Goal: Task Accomplishment & Management: Use online tool/utility

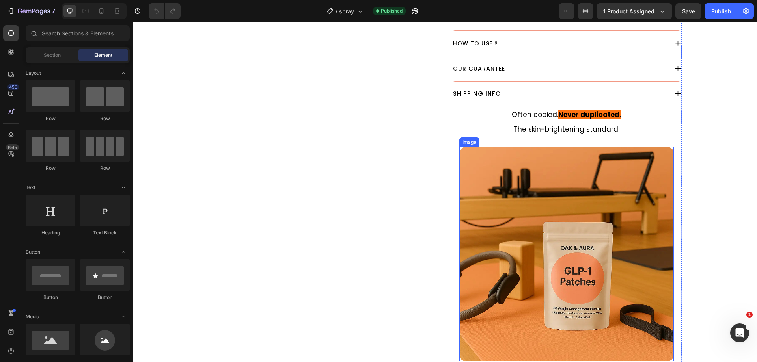
click at [543, 197] on img at bounding box center [566, 254] width 215 height 215
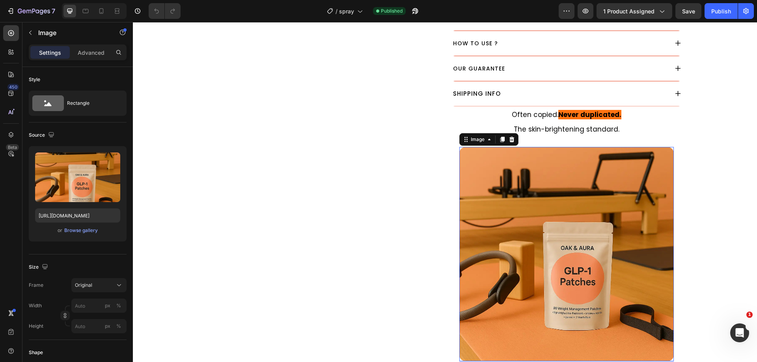
scroll to position [542, 0]
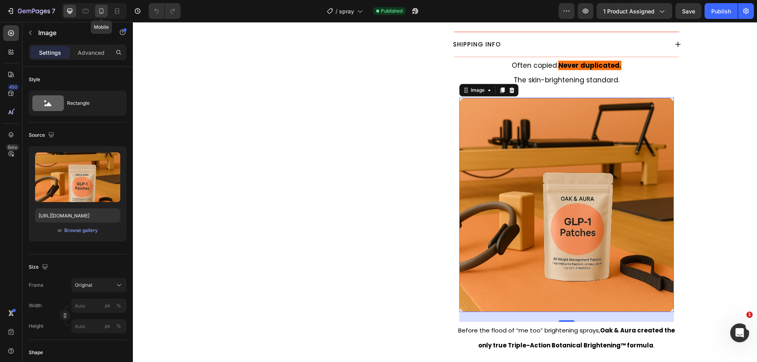
click at [99, 9] on icon at bounding box center [101, 11] width 8 height 8
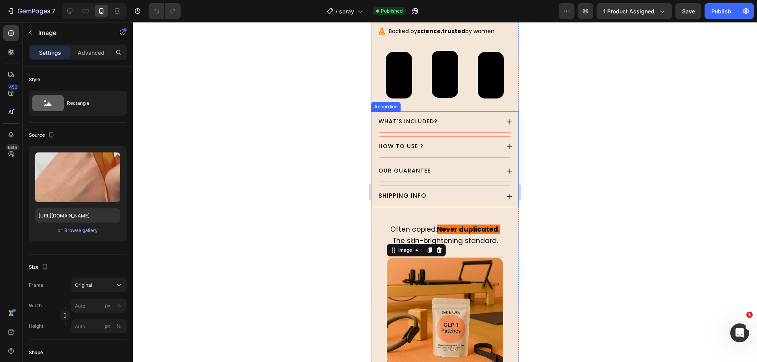
scroll to position [722, 0]
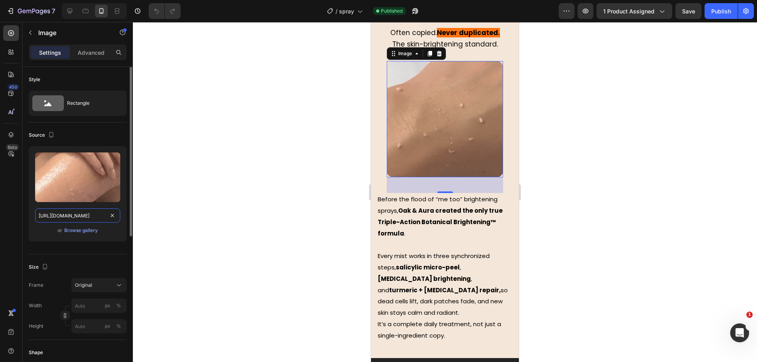
click at [91, 215] on input "[URL][DOMAIN_NAME]" at bounding box center [77, 216] width 85 height 14
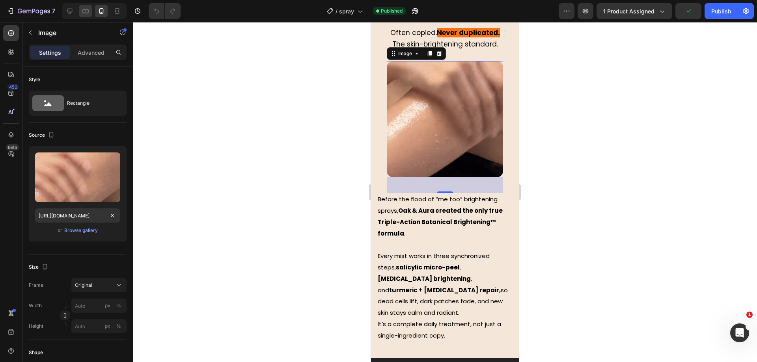
click at [88, 15] on div at bounding box center [85, 11] width 13 height 13
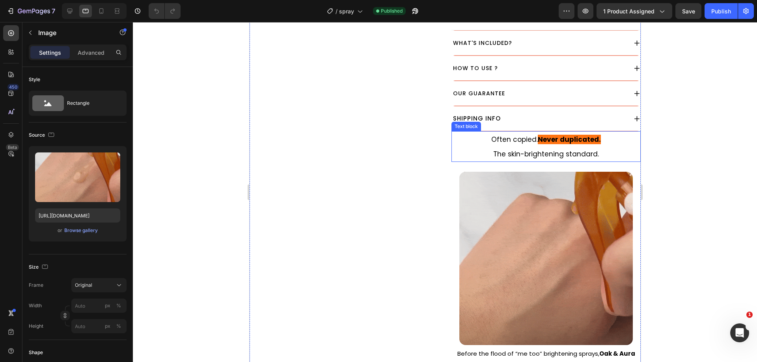
scroll to position [542, 0]
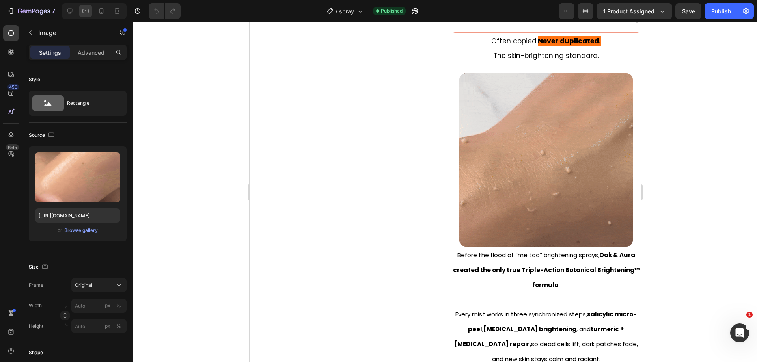
click at [538, 184] on img at bounding box center [545, 159] width 173 height 173
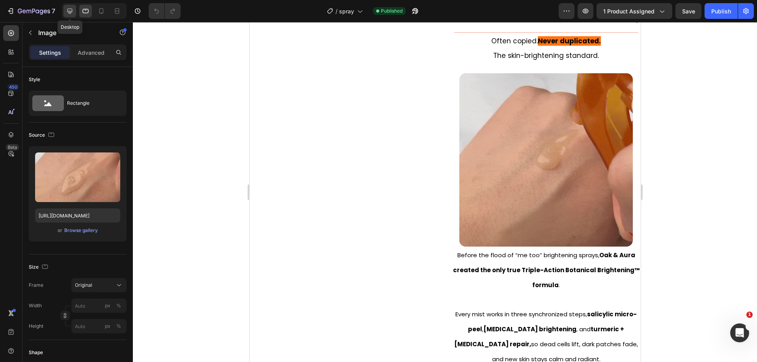
click at [71, 9] on icon at bounding box center [69, 11] width 5 height 5
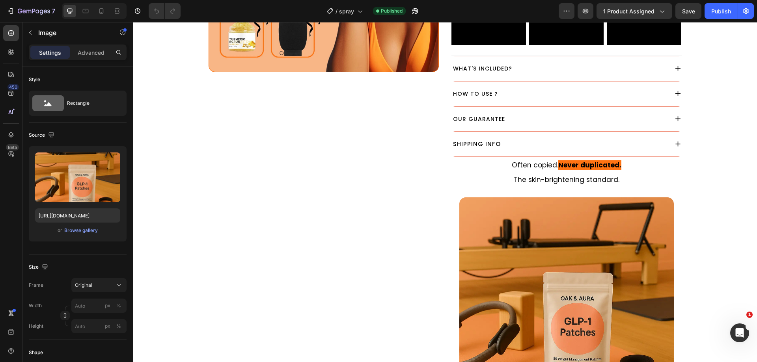
scroll to position [541, 0]
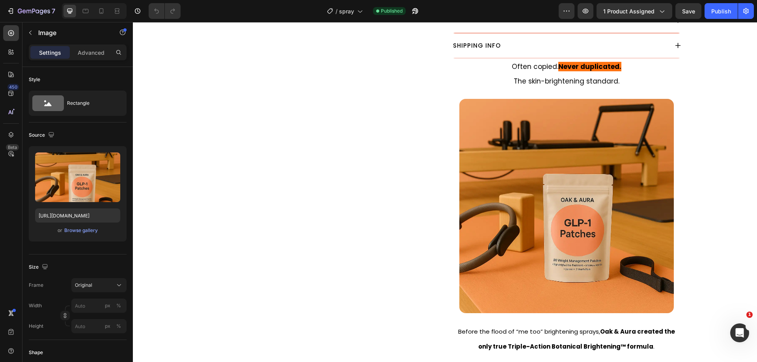
drag, startPoint x: 537, startPoint y: 184, endPoint x: 533, endPoint y: 186, distance: 5.1
click at [538, 184] on img at bounding box center [566, 206] width 215 height 215
click at [67, 216] on input "https://cdn.shopify.com/s/files/1/0930/9051/3163/files/gempages_564574129026499…" at bounding box center [77, 216] width 85 height 14
paste input "28cb5700-2abd-4c58-bb3c-c5e9d1847551.gif"
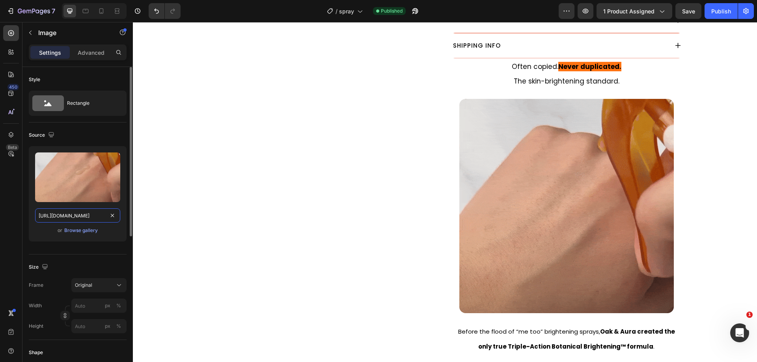
scroll to position [0, 241]
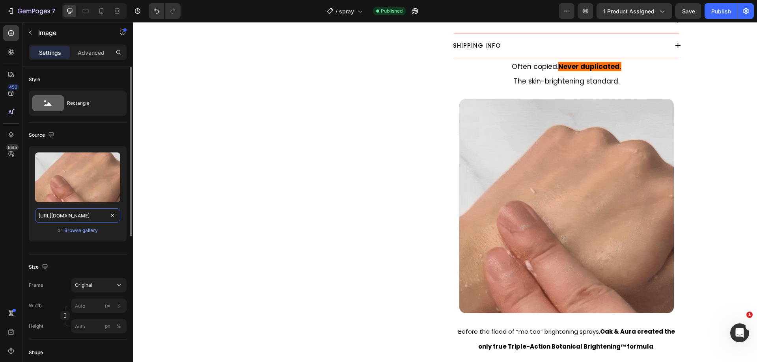
type input "[URL][DOMAIN_NAME]"
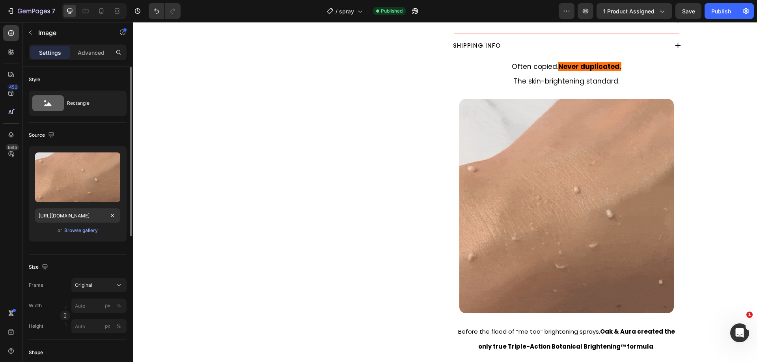
scroll to position [0, 0]
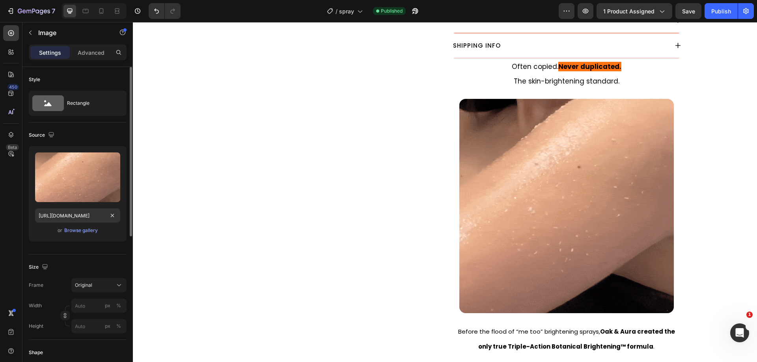
click at [88, 135] on div "Source" at bounding box center [78, 135] width 98 height 13
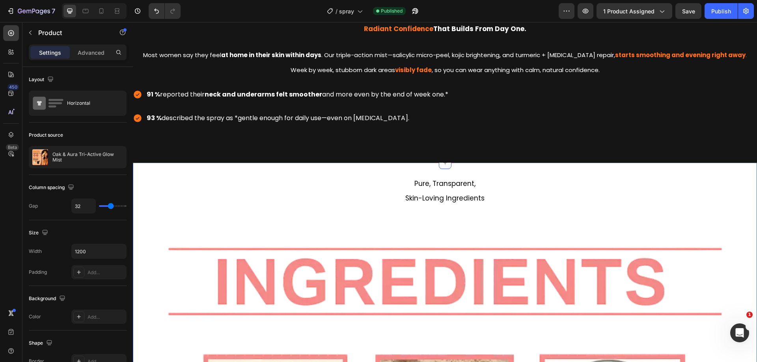
scroll to position [1182, 0]
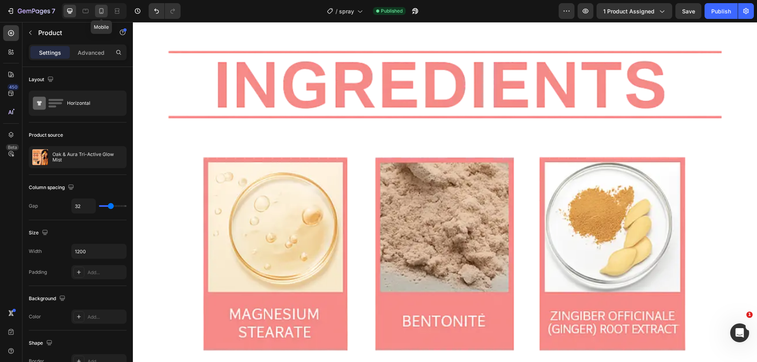
click at [106, 10] on div at bounding box center [101, 11] width 13 height 13
type input "0"
type input "100%"
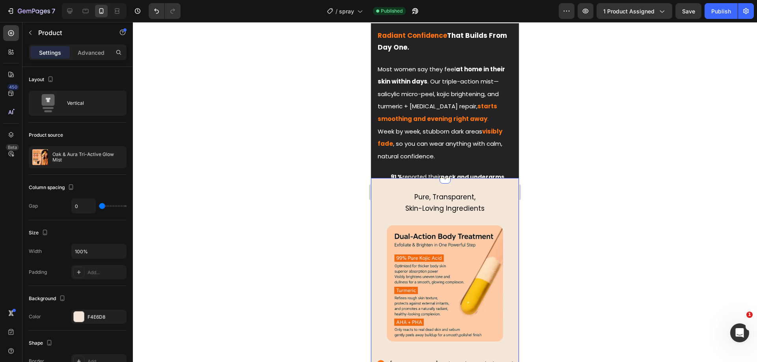
scroll to position [1076, 0]
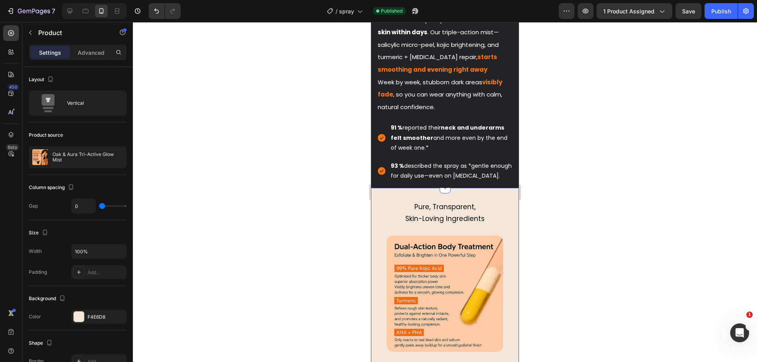
click at [446, 205] on div "Pure, Transparent, Skin-Loving Ingredients Text block Image Dermatologist revie…" at bounding box center [445, 298] width 148 height 221
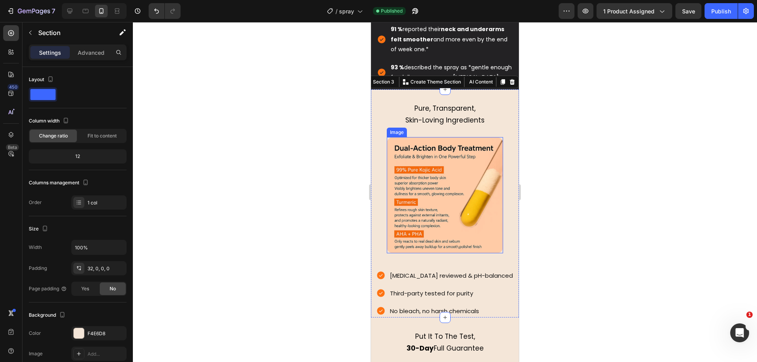
scroll to position [1224, 0]
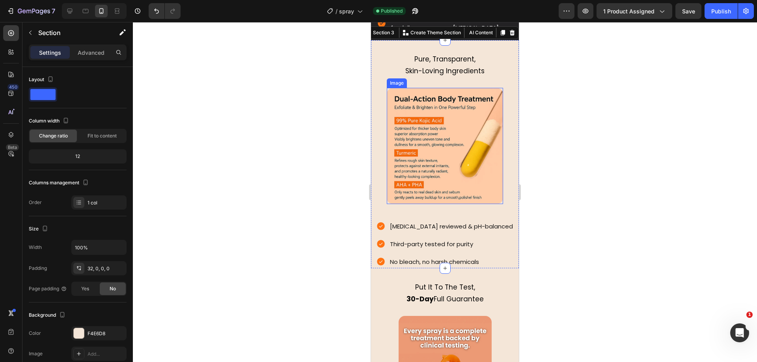
click at [444, 158] on img at bounding box center [445, 146] width 116 height 116
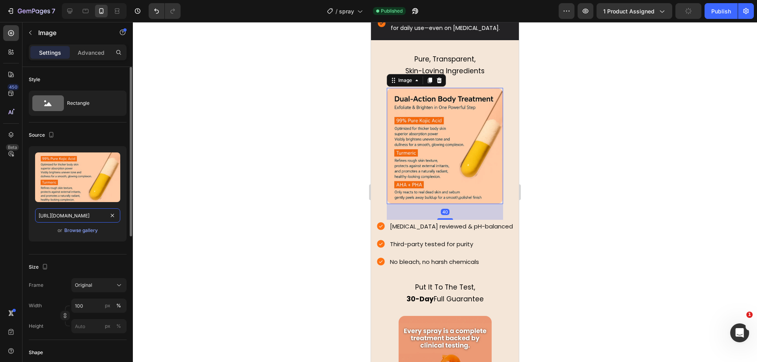
click at [79, 214] on input "https://cdn.shopify.com/s/files/1/0930/9051/3163/files/gempages_564574129026499…" at bounding box center [77, 216] width 85 height 14
click at [88, 9] on icon at bounding box center [86, 11] width 6 height 4
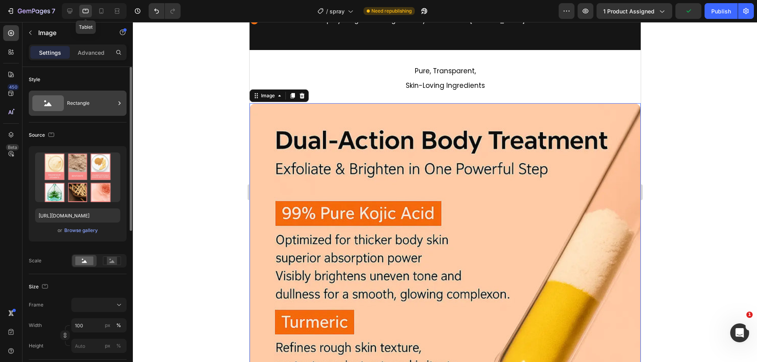
scroll to position [1209, 0]
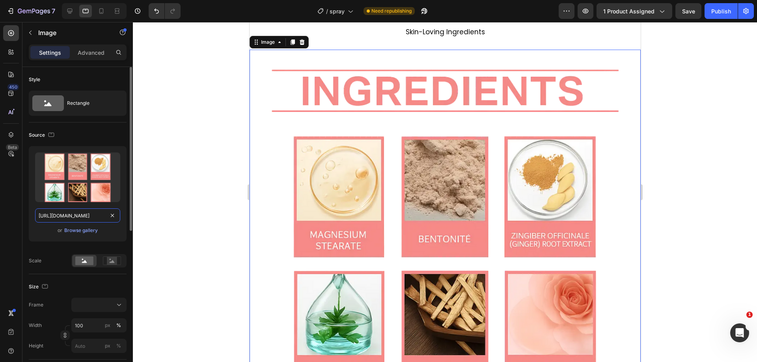
click at [91, 219] on input "https://cdn.shopify.com/s/files/1/0930/9051/3163/files/gempages_564574129026499…" at bounding box center [77, 216] width 85 height 14
paste input "16b60def-9d95-4e3f-8b96-d15c5c9be013"
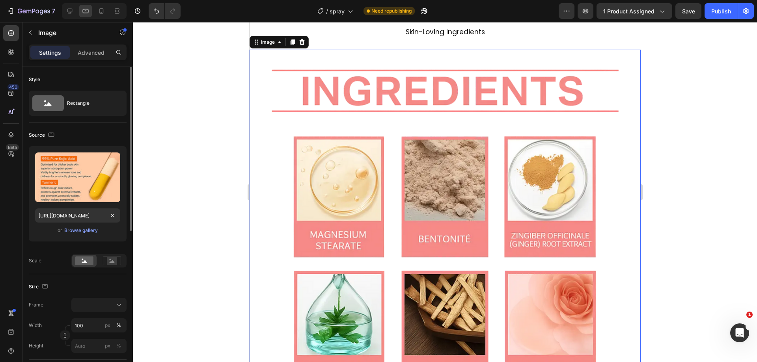
scroll to position [0, 0]
click at [95, 138] on div "Source" at bounding box center [78, 135] width 98 height 13
click at [70, 9] on icon at bounding box center [70, 11] width 8 height 8
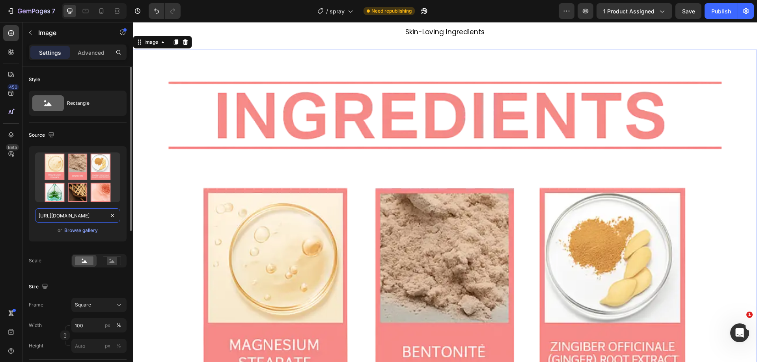
click at [87, 217] on input "https://cdn.shopify.com/s/files/1/0930/9051/3163/files/gempages_564574129026499…" at bounding box center [77, 216] width 85 height 14
paste input "16b60def-9d95-4e3f-8b96-d15c5c9be013"
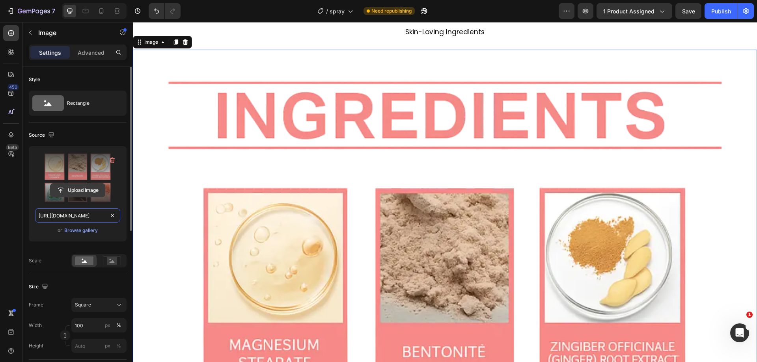
scroll to position [0, 246]
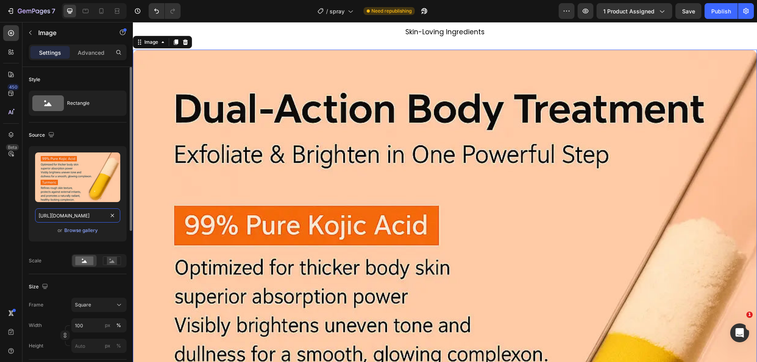
type input "https://cdn.shopify.com/s/files/1/0930/9051/3163/files/gempages_564574129026499…"
click at [95, 137] on div "Source" at bounding box center [78, 135] width 98 height 13
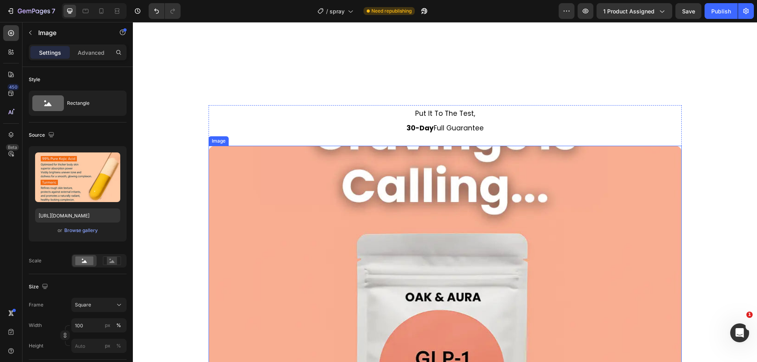
scroll to position [1948, 0]
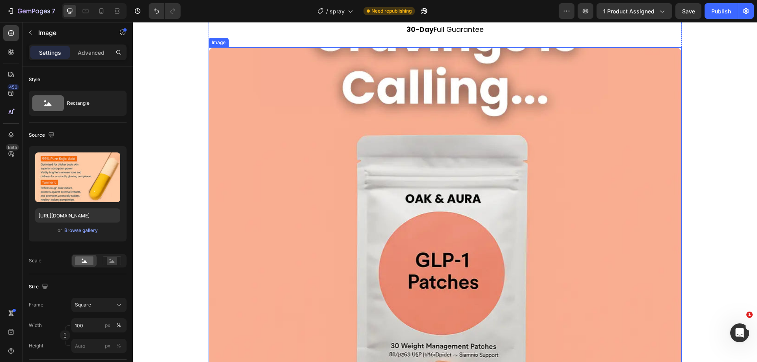
click at [367, 183] on img at bounding box center [445, 283] width 473 height 473
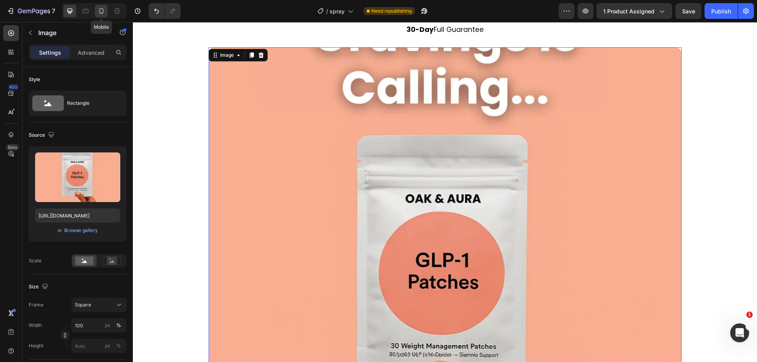
click at [103, 13] on icon at bounding box center [101, 11] width 4 height 6
type input "https://cdn.shopify.com/s/files/1/0930/9051/3163/files/gempages_564574129026499…"
type input "80"
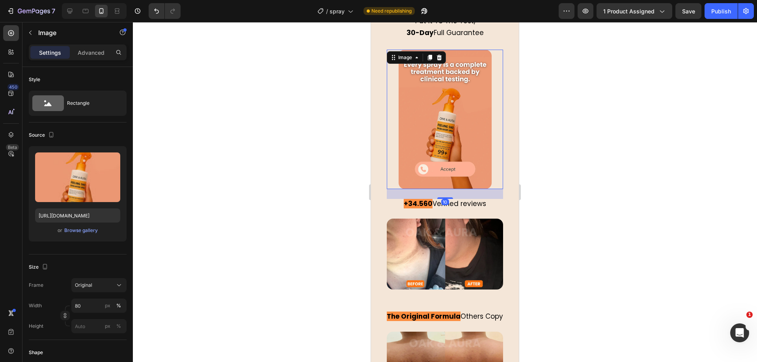
scroll to position [1841, 0]
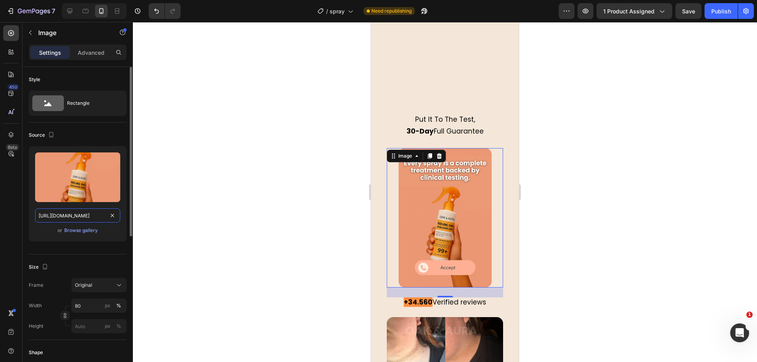
click at [90, 216] on input "https://cdn.shopify.com/s/files/1/0930/9051/3163/files/gempages_564574129026499…" at bounding box center [77, 216] width 85 height 14
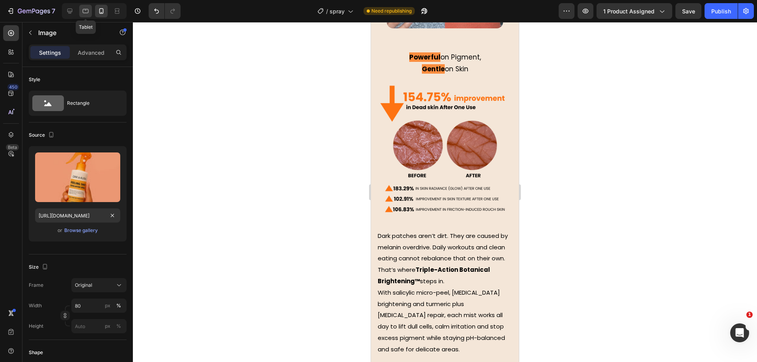
click at [87, 8] on icon at bounding box center [86, 11] width 8 height 8
type input "https://cdn.shopify.com/s/files/1/0930/9051/3163/files/gempages_564574129026499…"
type input "100"
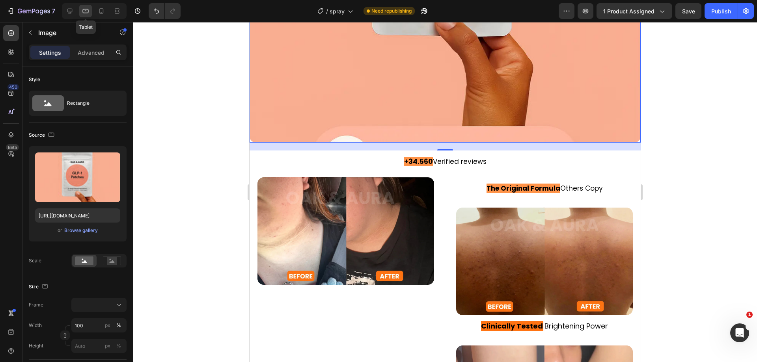
scroll to position [1543, 0]
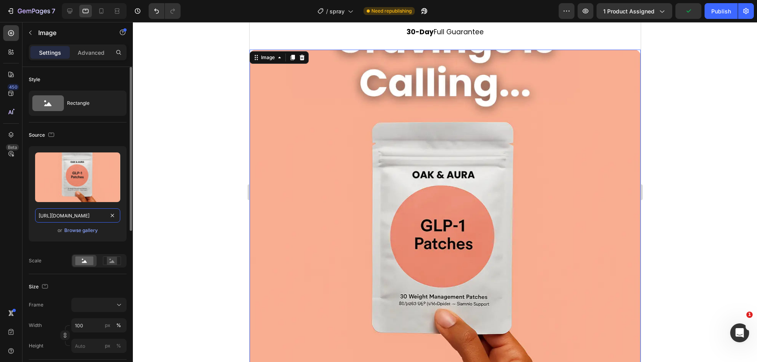
click at [79, 212] on input "https://cdn.shopify.com/s/files/1/0930/9051/3163/files/gempages_564574129026499…" at bounding box center [77, 216] width 85 height 14
paste input "b7530eee-a20e-4144-949b-73197d2ea17"
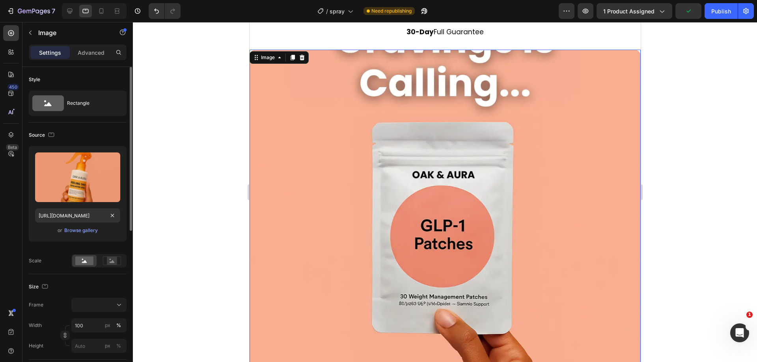
click at [91, 129] on div "Source" at bounding box center [78, 135] width 98 height 13
click at [70, 11] on icon at bounding box center [69, 11] width 5 height 5
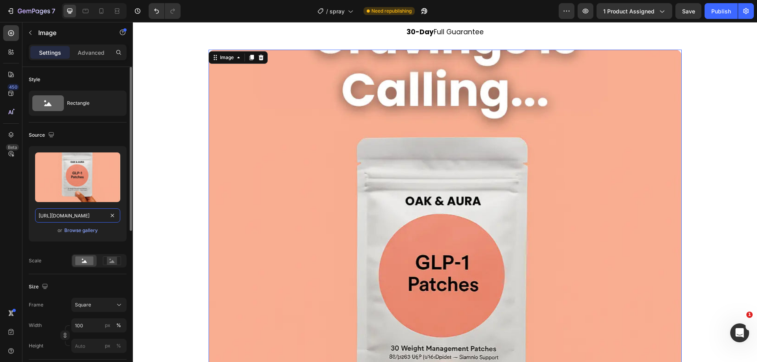
click at [81, 220] on input "https://cdn.shopify.com/s/files/1/0930/9051/3163/files/gempages_564574129026499…" at bounding box center [77, 216] width 85 height 14
paste input "b7530eee-a20e-4144-949b-73197d2ea17"
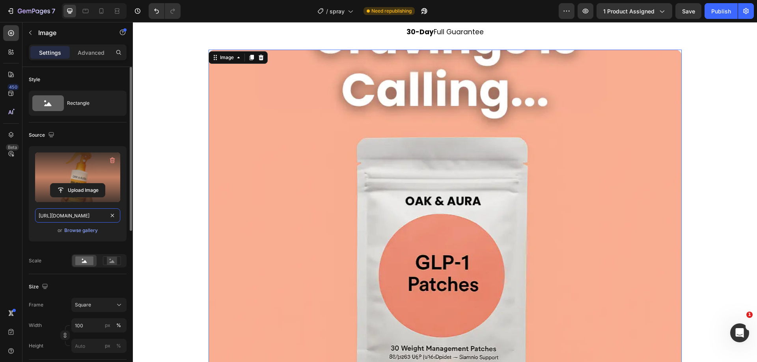
scroll to position [0, 247]
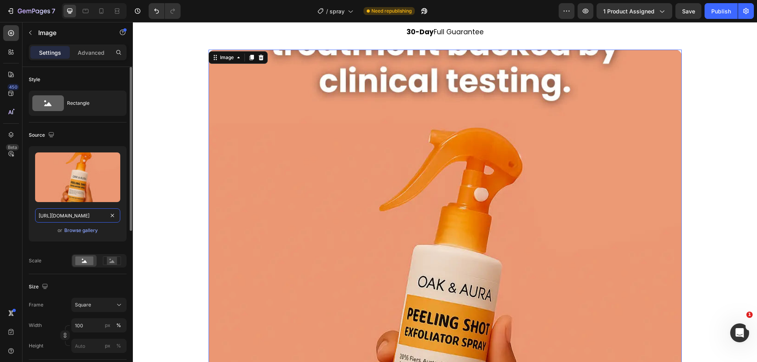
type input "https://cdn.shopify.com/s/files/1/0930/9051/3163/files/gempages_564574129026499…"
click at [90, 132] on div "Source" at bounding box center [78, 135] width 98 height 13
click at [102, 13] on icon at bounding box center [101, 11] width 4 height 6
type input "80"
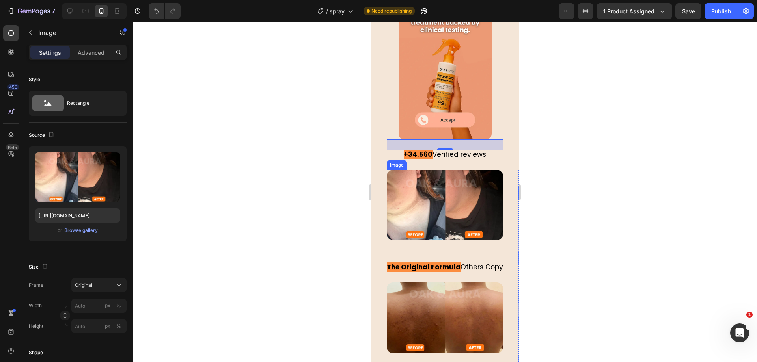
click at [442, 170] on img at bounding box center [445, 205] width 116 height 71
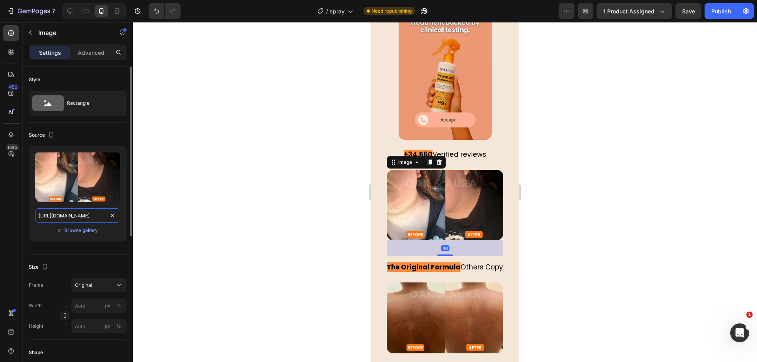
click at [95, 215] on input "https://cdn.shopify.com/s/files/1/0930/9051/3163/files/gempages_564574129026499…" at bounding box center [77, 216] width 85 height 14
click at [88, 7] on icon at bounding box center [86, 11] width 8 height 8
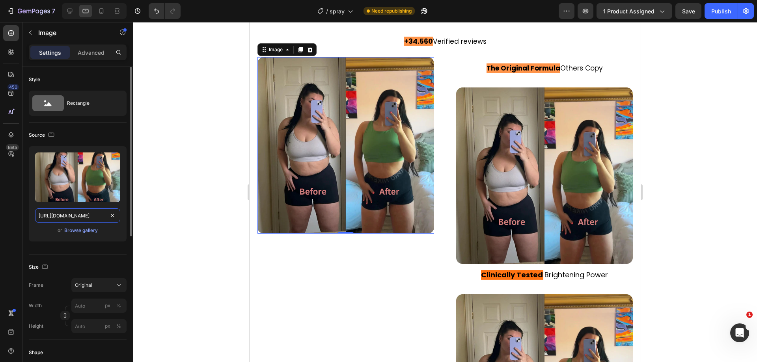
click at [92, 218] on input "https://cdn.shopify.com/s/files/1/0930/9051/3163/files/gempages_564574129026499…" at bounding box center [77, 216] width 85 height 14
paste input "2f9535f9-88b0-4f8e-a7e5-12a41169f3a2"
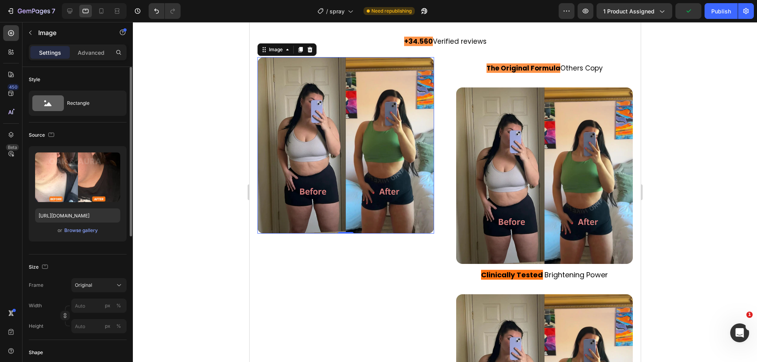
click at [101, 126] on div "Source Upload Image https://cdn.shopify.com/s/files/1/0930/9051/3163/files/gemp…" at bounding box center [78, 189] width 98 height 132
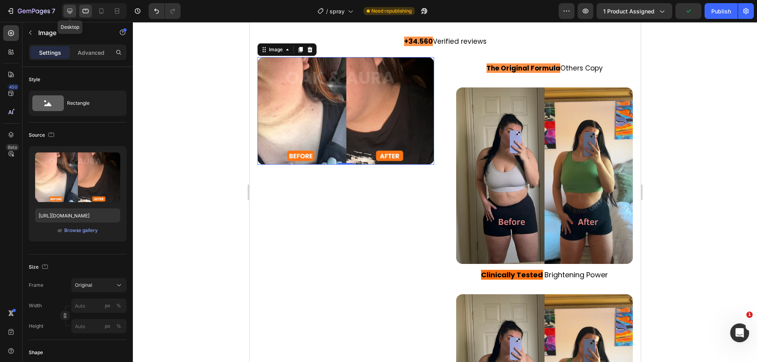
click at [68, 7] on icon at bounding box center [70, 11] width 8 height 8
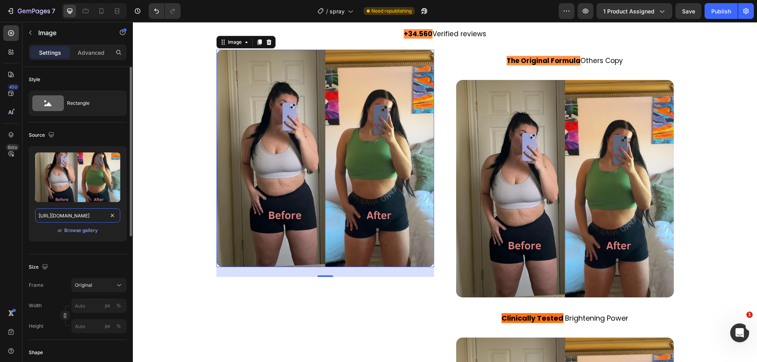
click at [82, 211] on input "https://cdn.shopify.com/s/files/1/0930/9051/3163/files/gempages_564574129026499…" at bounding box center [77, 216] width 85 height 14
paste input "2f9535f9-88b0-4f8e-a7e5-12a41169f3a2"
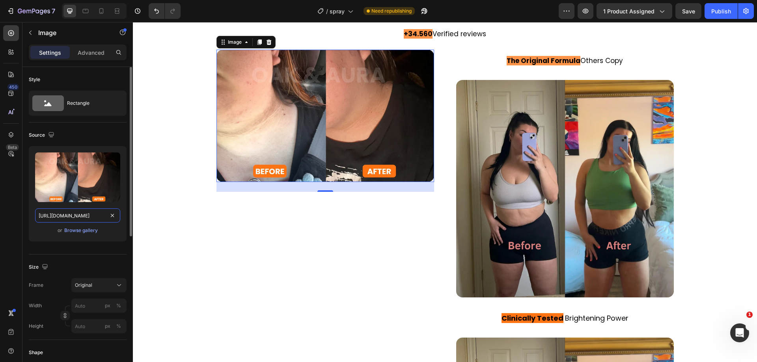
type input "https://cdn.shopify.com/s/files/1/0930/9051/3163/files/gempages_564574129026499…"
click at [94, 134] on div "Source" at bounding box center [78, 135] width 98 height 13
click at [97, 14] on div at bounding box center [101, 11] width 13 height 13
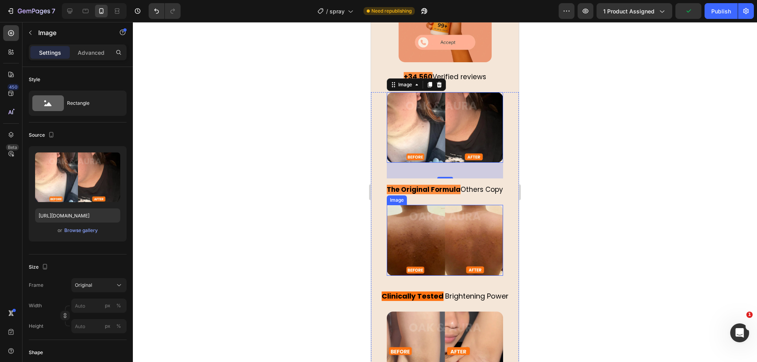
click at [440, 212] on img at bounding box center [445, 240] width 116 height 71
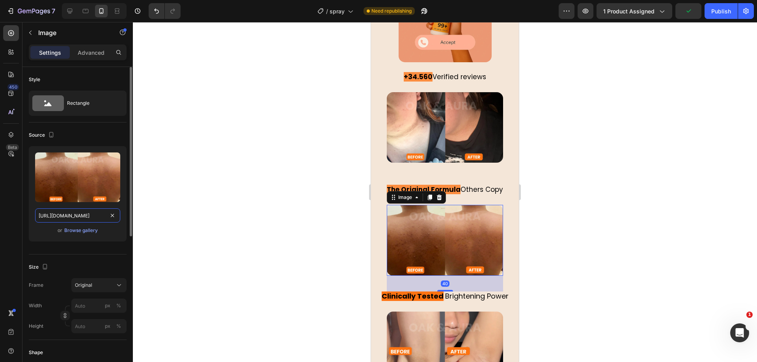
click at [65, 219] on input "https://cdn.shopify.com/s/files/1/0930/9051/3163/files/gempages_564574129026499…" at bounding box center [77, 216] width 85 height 14
click at [89, 11] on icon at bounding box center [86, 11] width 8 height 8
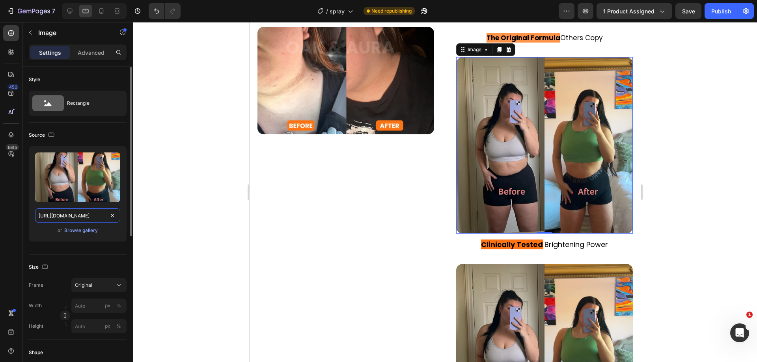
click at [78, 212] on input "https://cdn.shopify.com/s/files/1/0930/9051/3163/files/gempages_564574129026499…" at bounding box center [77, 216] width 85 height 14
paste input "d8eea3f0-bef3-4e60-8164-fab7f73f8ad3"
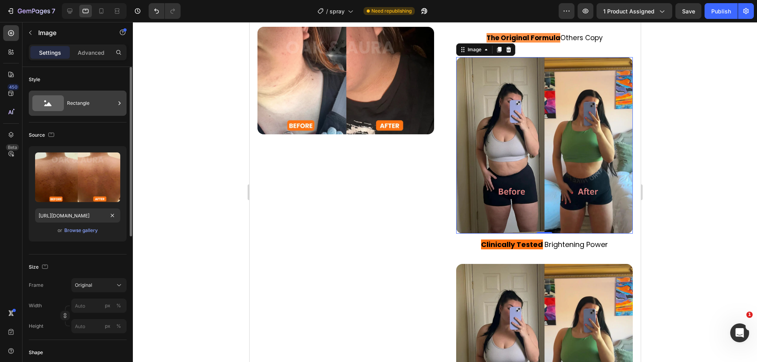
drag, startPoint x: 95, startPoint y: 125, endPoint x: 85, endPoint y: 101, distance: 26.7
click at [95, 125] on div "Source Upload Image https://cdn.shopify.com/s/files/1/0930/9051/3163/files/gemp…" at bounding box center [78, 189] width 98 height 132
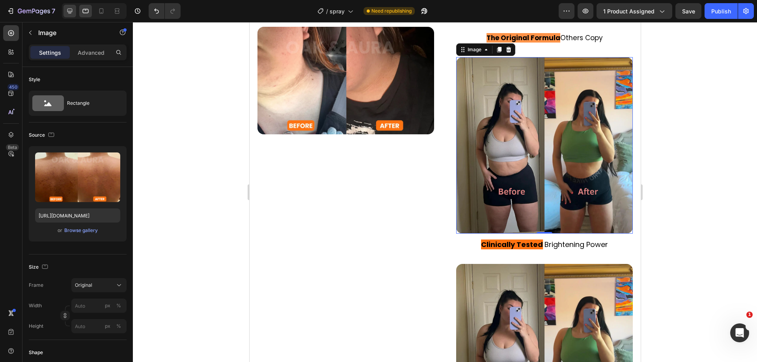
click at [70, 17] on div at bounding box center [69, 11] width 13 height 13
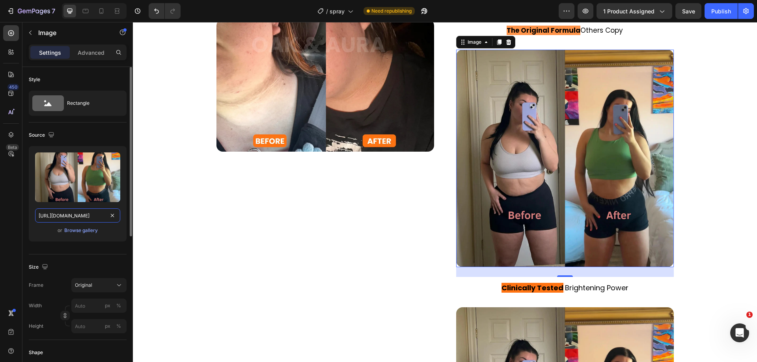
click at [80, 213] on input "https://cdn.shopify.com/s/files/1/0930/9051/3163/files/gempages_564574129026499…" at bounding box center [77, 216] width 85 height 14
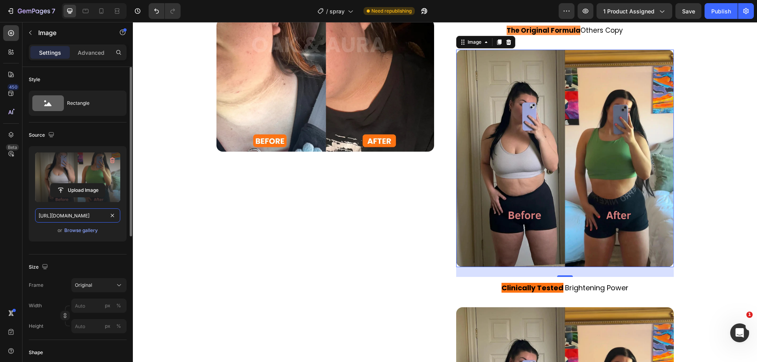
paste input "d8eea3f0-bef3-4e60-8164-fab7f73f8ad3"
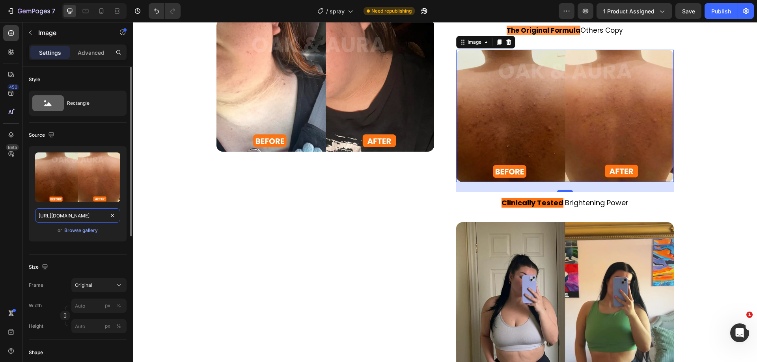
type input "https://cdn.shopify.com/s/files/1/0930/9051/3163/files/gempages_564574129026499…"
click at [97, 133] on div "Source" at bounding box center [78, 135] width 98 height 13
click at [97, 11] on icon at bounding box center [101, 11] width 8 height 8
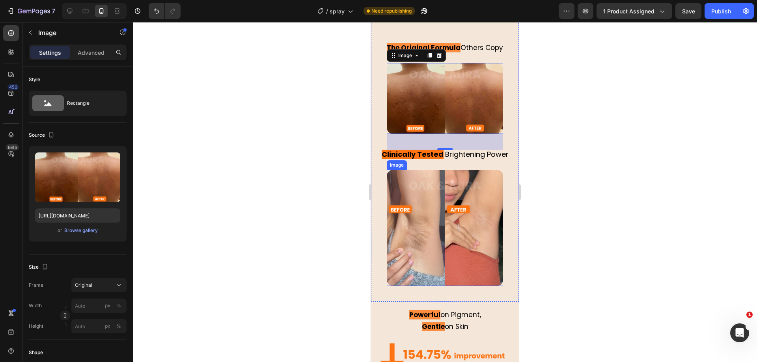
click at [445, 195] on img at bounding box center [445, 228] width 116 height 116
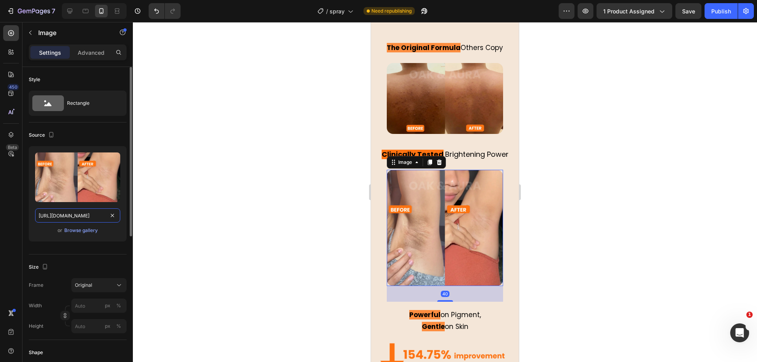
click at [93, 211] on input "https://cdn.shopify.com/s/files/1/0930/9051/3163/files/gempages_564574129026499…" at bounding box center [77, 216] width 85 height 14
drag, startPoint x: 84, startPoint y: 14, endPoint x: 84, endPoint y: 71, distance: 56.4
click at [84, 14] on icon at bounding box center [86, 11] width 8 height 8
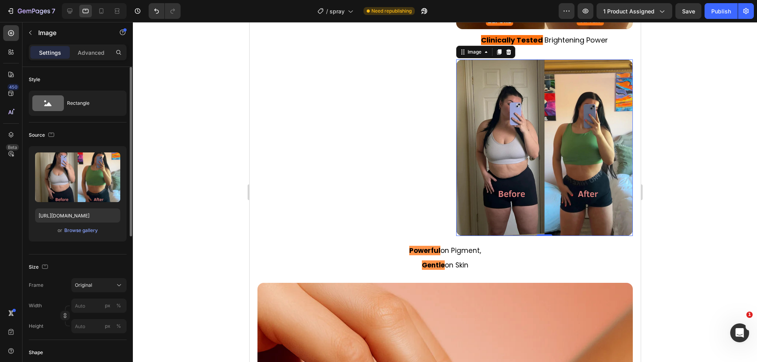
click at [90, 207] on div "Upload Image https://cdn.shopify.com/s/files/1/0930/9051/3163/files/gempages_56…" at bounding box center [78, 193] width 98 height 95
click at [90, 213] on input "https://cdn.shopify.com/s/files/1/0930/9051/3163/files/gempages_564574129026499…" at bounding box center [77, 216] width 85 height 14
paste input "2cb9c9fb-3bd3-4f49-8b61-62dbe5159b33"
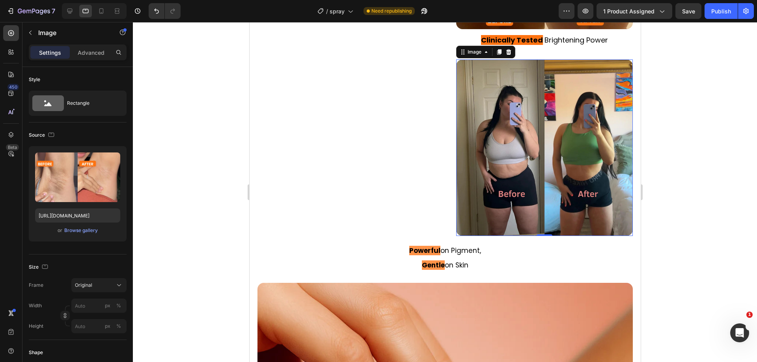
drag, startPoint x: 90, startPoint y: 136, endPoint x: 82, endPoint y: 21, distance: 115.4
click at [90, 136] on div "Source" at bounding box center [78, 135] width 98 height 13
drag, startPoint x: 74, startPoint y: 7, endPoint x: 80, endPoint y: 56, distance: 48.8
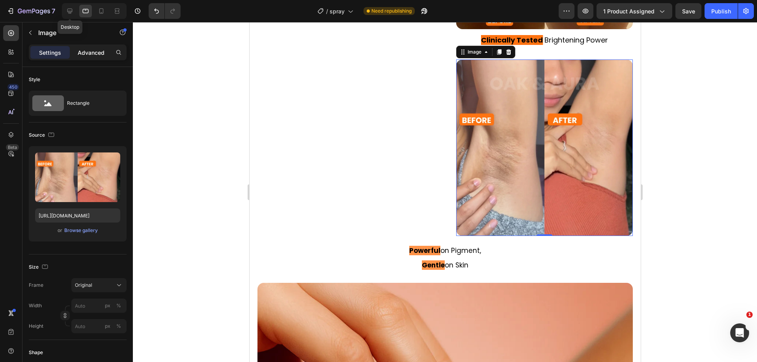
click at [74, 7] on div at bounding box center [69, 11] width 13 height 13
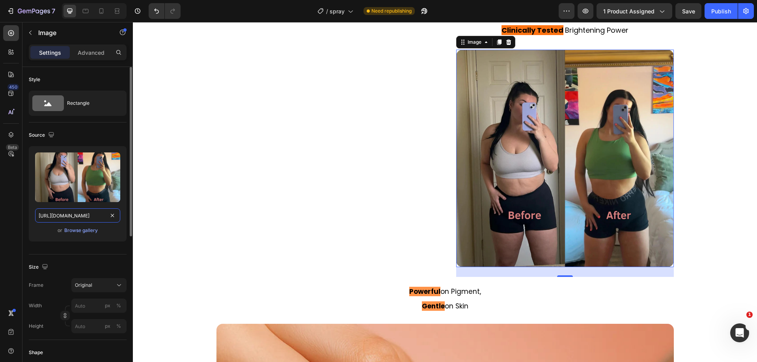
click at [90, 218] on input "https://cdn.shopify.com/s/files/1/0930/9051/3163/files/gempages_564574129026499…" at bounding box center [77, 216] width 85 height 14
paste input "2cb9c9fb-3bd3-4f49-8b61-62dbe5159b33"
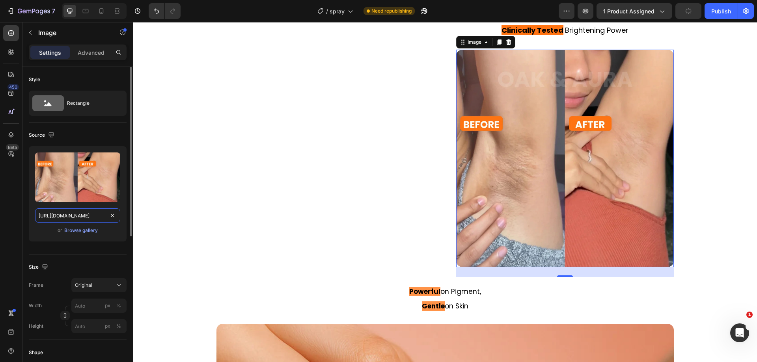
type input "https://cdn.shopify.com/s/files/1/0930/9051/3163/files/gempages_564574129026499…"
click at [96, 137] on div "Source" at bounding box center [78, 135] width 98 height 13
drag, startPoint x: 99, startPoint y: 13, endPoint x: 8, endPoint y: 39, distance: 94.5
click at [99, 13] on icon at bounding box center [101, 11] width 8 height 8
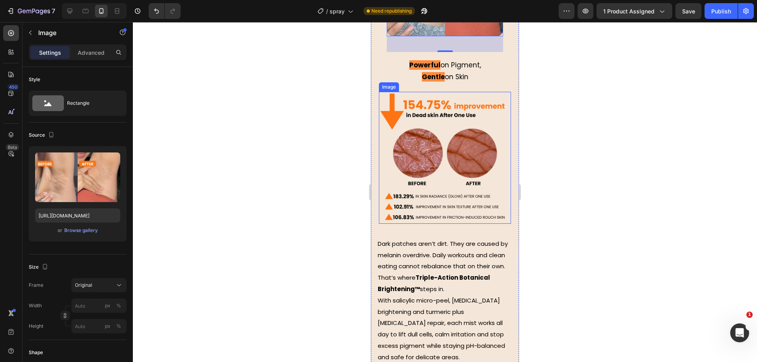
click at [451, 107] on img at bounding box center [445, 158] width 132 height 132
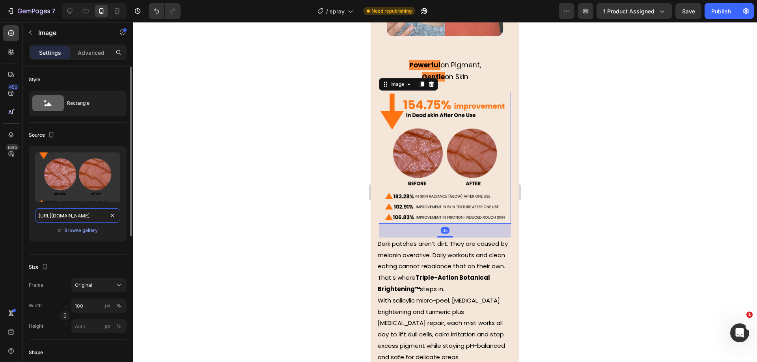
click at [75, 222] on input "https://cdn.shopify.com/s/files/1/0930/9051/3163/files/gempages_564574129026499…" at bounding box center [77, 216] width 85 height 14
click at [86, 8] on icon at bounding box center [86, 11] width 8 height 8
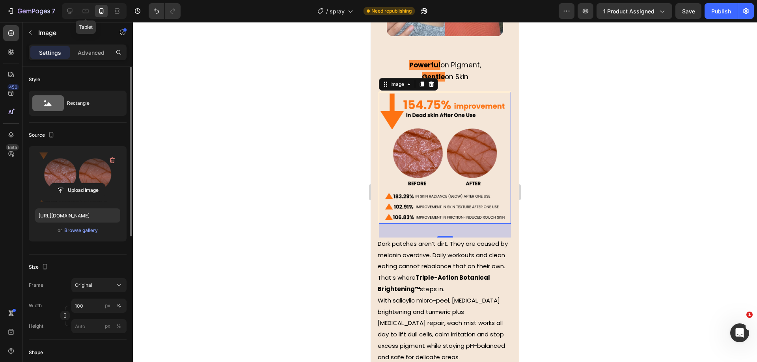
type input "https://cdn.shopify.com/s/files/1/0930/9051/3163/files/gempages_564574129026499…"
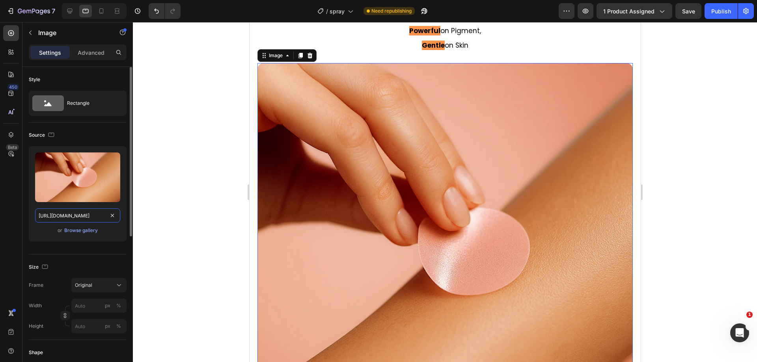
click at [84, 214] on input "https://cdn.shopify.com/s/files/1/0930/9051/3163/files/gempages_564574129026499…" at bounding box center [77, 216] width 85 height 14
paste input "7b4299ed-bfc2-4f37-8206-01241225d875"
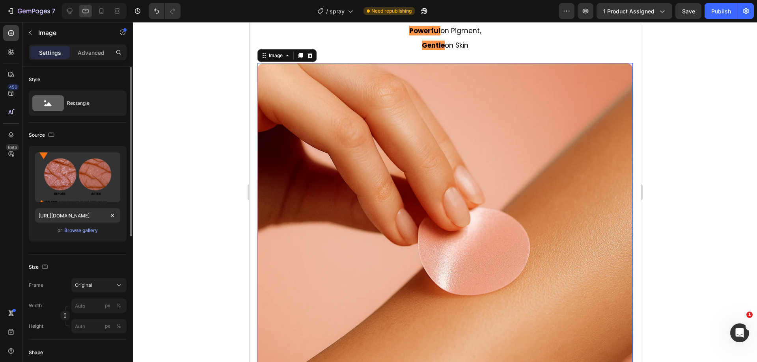
click at [93, 125] on div "Source Upload Image https://cdn.shopify.com/s/files/1/0930/9051/3163/files/gemp…" at bounding box center [78, 189] width 98 height 132
click at [70, 15] on icon at bounding box center [70, 11] width 8 height 8
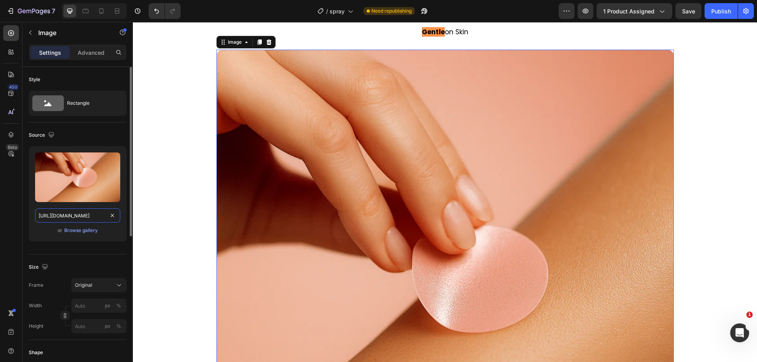
click at [82, 215] on input "https://cdn.shopify.com/s/files/1/0930/9051/3163/files/gempages_564574129026499…" at bounding box center [77, 216] width 85 height 14
paste input "7b4299ed-bfc2-4f37-8206-01241225d875"
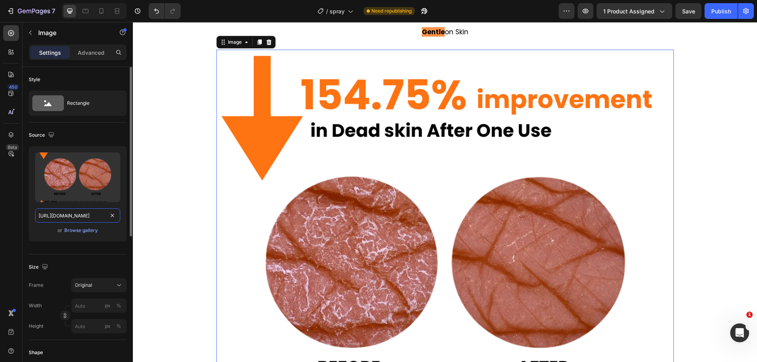
type input "https://cdn.shopify.com/s/files/1/0930/9051/3163/files/gempages_564574129026499…"
click at [98, 131] on div "Source" at bounding box center [78, 135] width 98 height 13
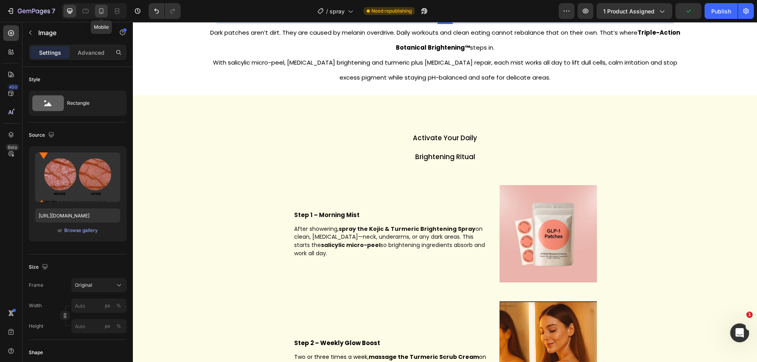
drag, startPoint x: 103, startPoint y: 14, endPoint x: 97, endPoint y: 142, distance: 127.9
click at [103, 14] on icon at bounding box center [101, 11] width 8 height 8
type input "100"
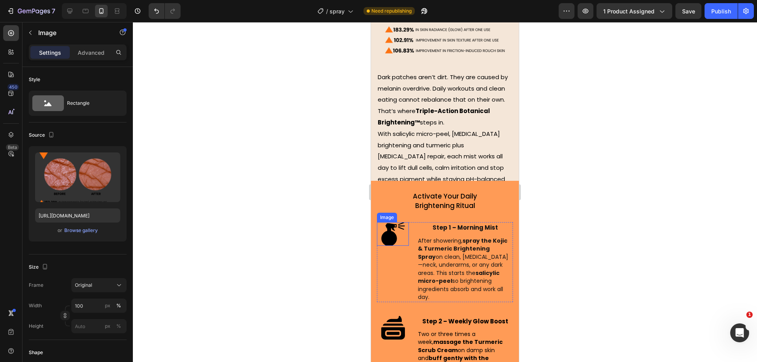
drag, startPoint x: 387, startPoint y: 229, endPoint x: 375, endPoint y: 229, distance: 11.4
click at [387, 229] on img at bounding box center [393, 234] width 24 height 24
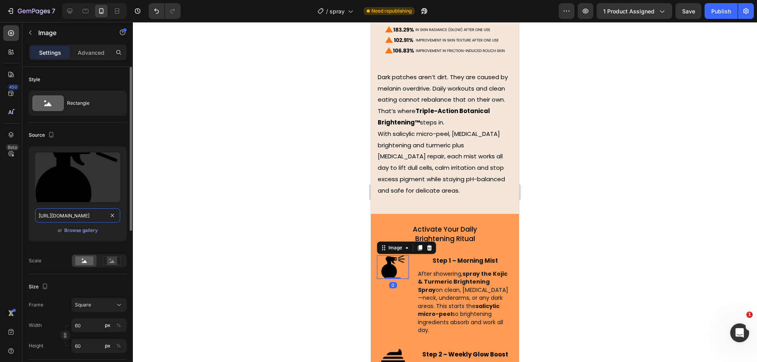
click at [87, 216] on input "https://cdn.shopify.com/s/files/1/0930/9051/3163/files/gempages_564574129026499…" at bounding box center [77, 216] width 85 height 14
click at [89, 11] on icon at bounding box center [86, 11] width 8 height 8
type input "https://cdn.shopify.com/s/files/1/0930/9051/3163/files/gempages_564574129026499…"
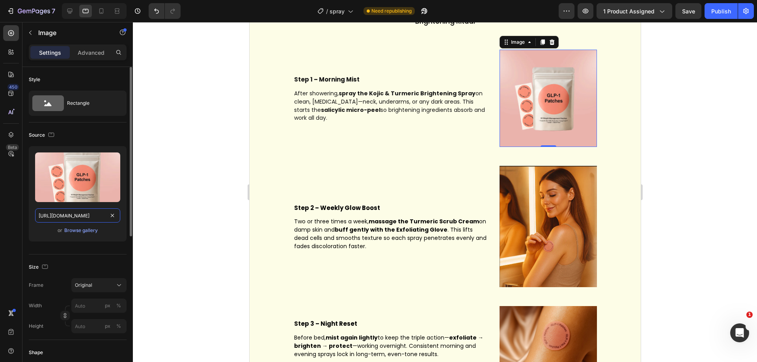
click at [85, 219] on input "https://cdn.shopify.com/s/files/1/0930/9051/3163/files/gempages_564574129026499…" at bounding box center [77, 216] width 85 height 14
paste input "e5f7e1a5-fd0c-4bd5-855f-049142e68393.svg"
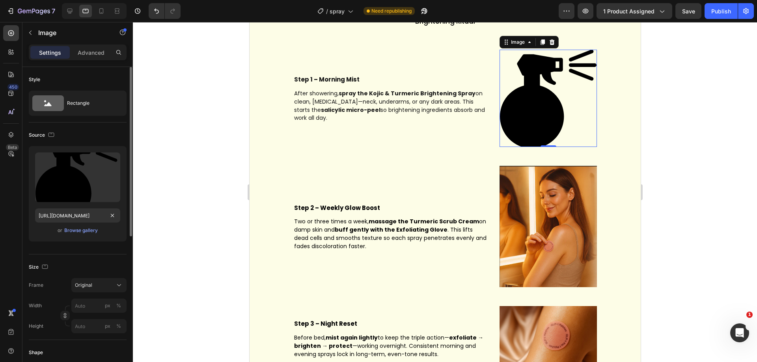
click at [86, 128] on div "Source Upload Image https://cdn.shopify.com/s/files/1/0930/9051/3163/files/gemp…" at bounding box center [78, 189] width 98 height 132
click at [68, 9] on icon at bounding box center [69, 11] width 5 height 5
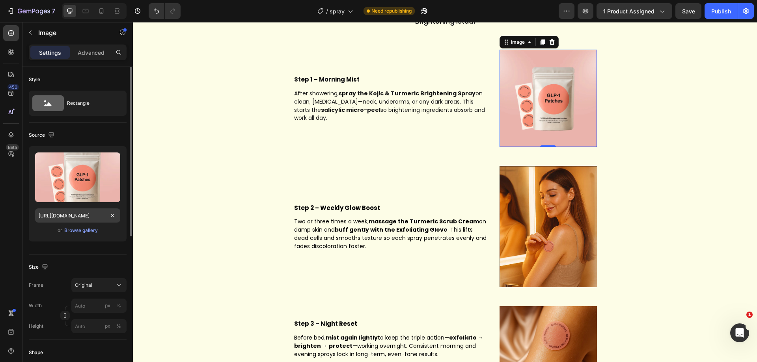
drag, startPoint x: 75, startPoint y: 210, endPoint x: 76, endPoint y: 214, distance: 4.2
click at [76, 214] on div "Upload Image https://cdn.shopify.com/s/files/1/0930/9051/3163/files/gempages_56…" at bounding box center [78, 193] width 98 height 95
click at [76, 214] on input "https://cdn.shopify.com/s/files/1/0930/9051/3163/files/gempages_564574129026499…" at bounding box center [77, 216] width 85 height 14
paste input "e5f7e1a5-fd0c-4bd5-855f-049142e68393.svg"
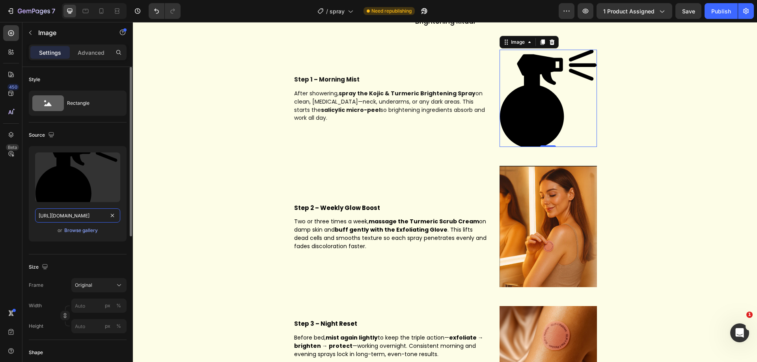
type input "https://cdn.shopify.com/s/files/1/0930/9051/3163/files/gempages_564574129026499…"
click at [94, 129] on div "Source" at bounding box center [78, 135] width 98 height 13
click at [101, 11] on icon at bounding box center [101, 11] width 8 height 8
type input "60"
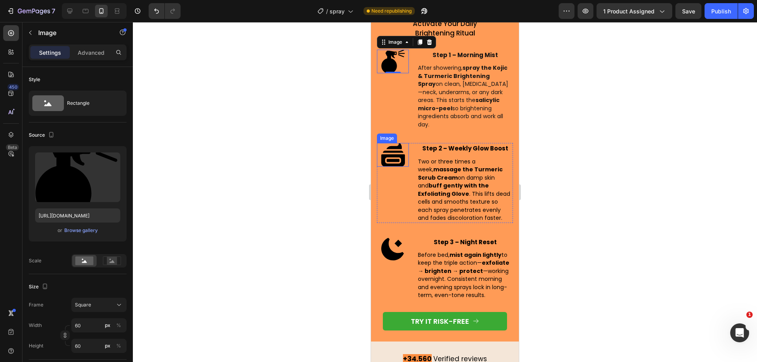
click at [388, 151] on img at bounding box center [393, 155] width 24 height 24
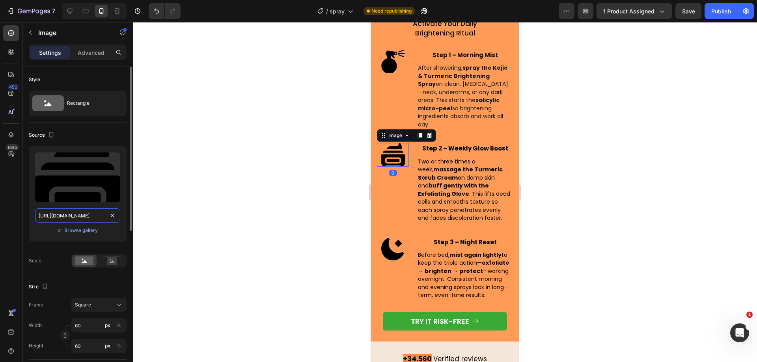
click at [74, 218] on input "https://cdn.shopify.com/s/files/1/0930/9051/3163/files/gempages_564574129026499…" at bounding box center [77, 216] width 85 height 14
click at [83, 9] on icon at bounding box center [86, 11] width 6 height 4
type input "https://cdn.shopify.com/s/files/1/0930/9051/3163/files/gempages_564574129026499…"
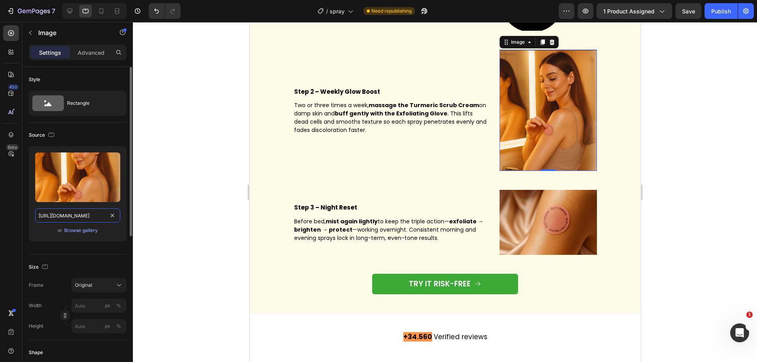
click at [84, 213] on input "https://cdn.shopify.com/s/files/1/0930/9051/3163/files/gempages_564574129026499…" at bounding box center [77, 216] width 85 height 14
paste input "4e1810da-cef9-4699-9071-c7f203f487d2.svg"
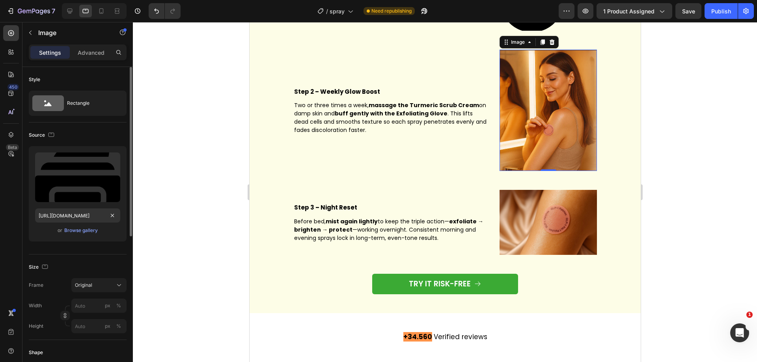
click at [88, 123] on div "Source Upload Image https://cdn.shopify.com/s/files/1/0930/9051/3163/files/gemp…" at bounding box center [78, 189] width 98 height 132
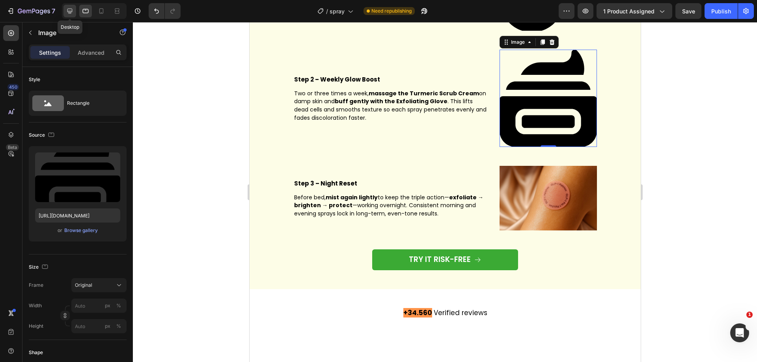
click at [65, 16] on div at bounding box center [69, 11] width 13 height 13
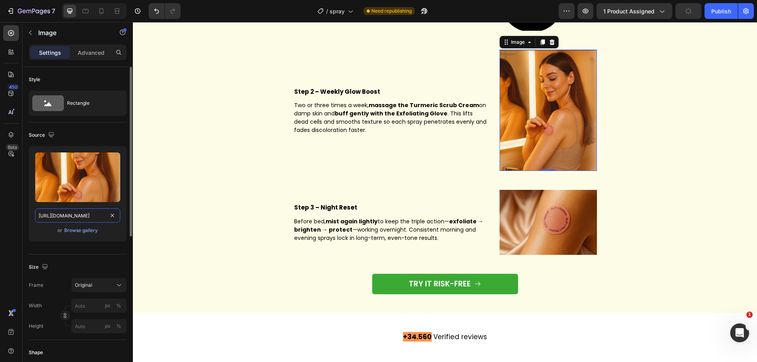
click at [60, 216] on input "https://cdn.shopify.com/s/files/1/0930/9051/3163/files/gempages_564574129026499…" at bounding box center [77, 216] width 85 height 14
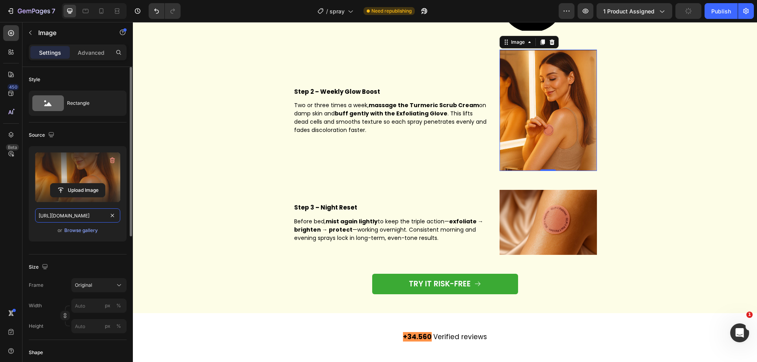
paste input "4e1810da-cef9-4699-9071-c7f203f487d2.svg"
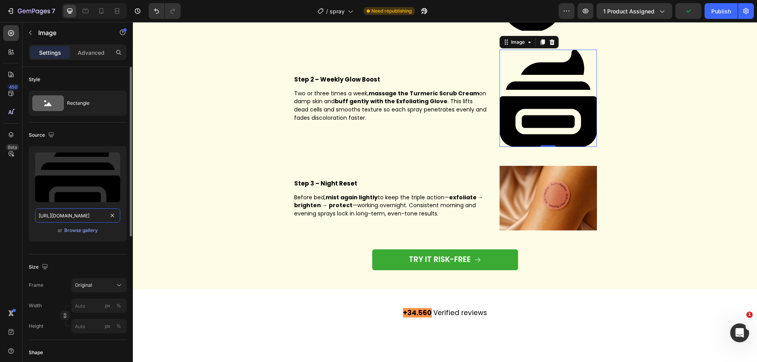
type input "https://cdn.shopify.com/s/files/1/0930/9051/3163/files/gempages_564574129026499…"
click at [93, 136] on div "Source" at bounding box center [78, 135] width 98 height 13
click at [97, 15] on div at bounding box center [101, 11] width 13 height 13
type input "60"
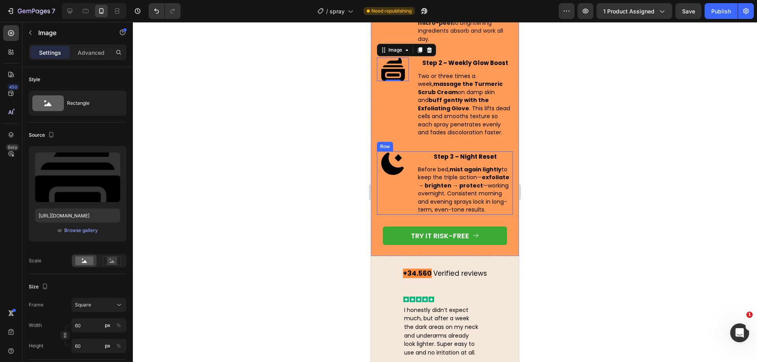
click at [392, 162] on img at bounding box center [393, 163] width 24 height 24
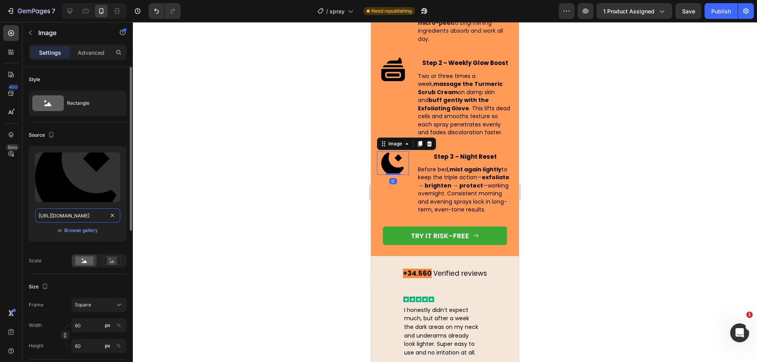
click at [82, 209] on input "https://cdn.shopify.com/s/files/1/0930/9051/3163/files/gempages_564574129026499…" at bounding box center [77, 216] width 85 height 14
click at [83, 9] on icon at bounding box center [86, 11] width 8 height 8
type input "https://cdn.shopify.com/s/files/1/0930/9051/3163/files/gempages_564574129026499…"
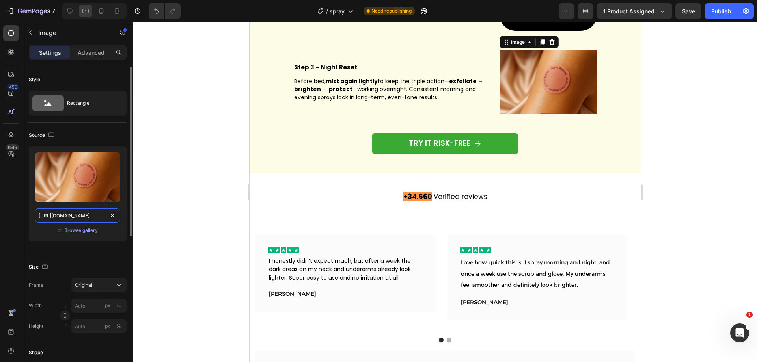
click at [88, 216] on input "https://cdn.shopify.com/s/files/1/0930/9051/3163/files/gempages_564574129026499…" at bounding box center [77, 216] width 85 height 14
paste input "7bbe3a02-62b4-4a54-9efa-c44efe60cc32.svg"
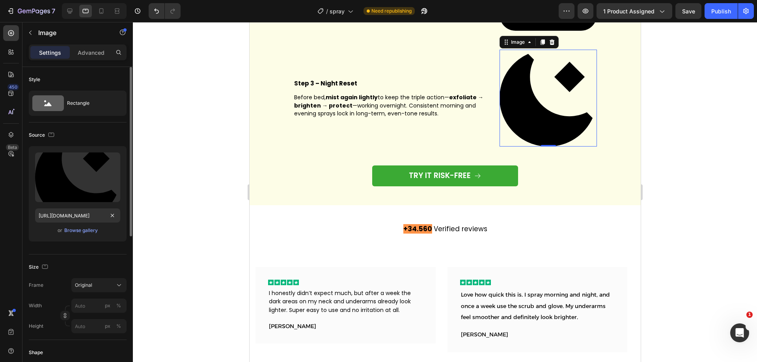
click at [96, 136] on div "Source" at bounding box center [78, 135] width 98 height 13
drag, startPoint x: 69, startPoint y: 4, endPoint x: 77, endPoint y: 73, distance: 69.0
click at [69, 5] on div at bounding box center [69, 11] width 13 height 13
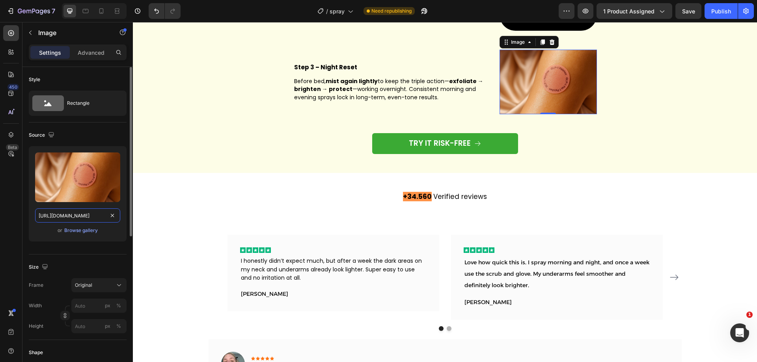
click at [78, 215] on input "https://cdn.shopify.com/s/files/1/0930/9051/3163/files/gempages_564574129026499…" at bounding box center [77, 216] width 85 height 14
paste input "7bbe3a02-62b4-4a54-9efa-c44efe60cc32.svg"
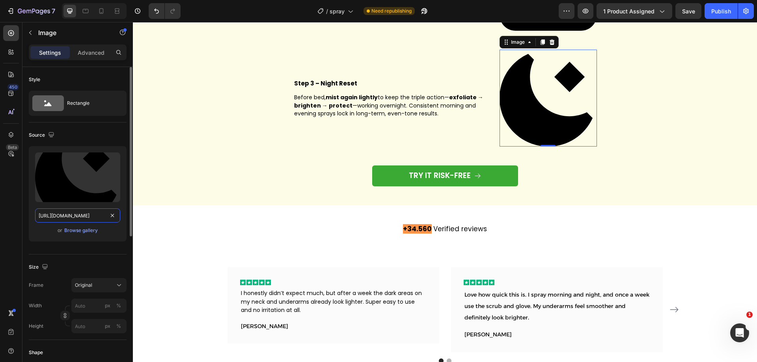
type input "https://cdn.shopify.com/s/files/1/0930/9051/3163/files/gempages_564574129026499…"
click at [95, 136] on div "Source" at bounding box center [78, 135] width 98 height 13
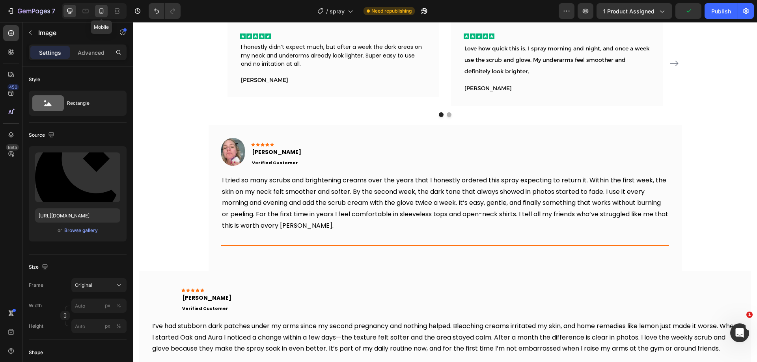
click at [102, 9] on icon at bounding box center [101, 11] width 8 height 8
type input "60"
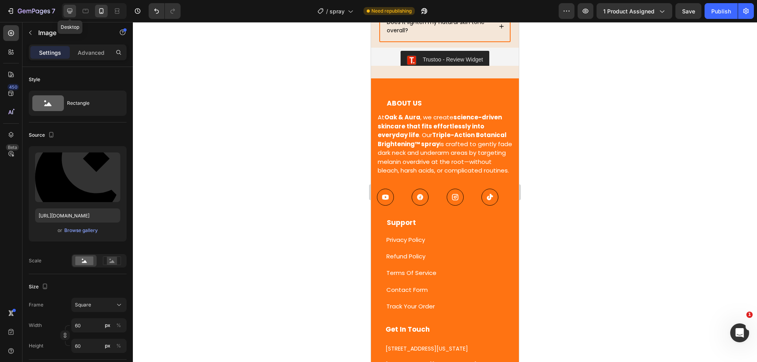
drag, startPoint x: 69, startPoint y: 10, endPoint x: 7, endPoint y: 6, distance: 62.1
click at [69, 10] on icon at bounding box center [70, 11] width 8 height 8
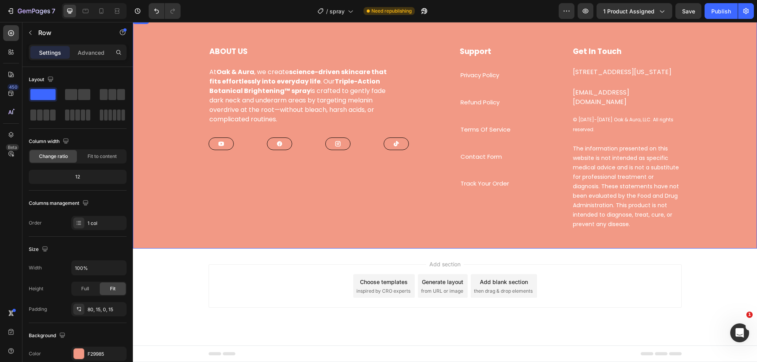
click at [188, 237] on div "ABOUT US Text block At Oak & Aura , we create science-driven skincare that fits…" at bounding box center [445, 147] width 612 height 203
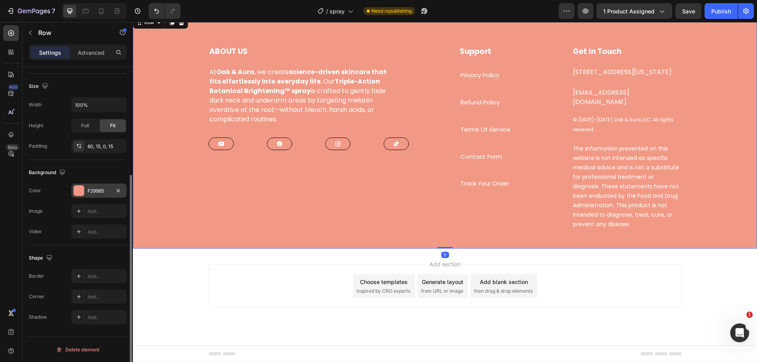
click at [93, 184] on div "F29985" at bounding box center [98, 191] width 55 height 14
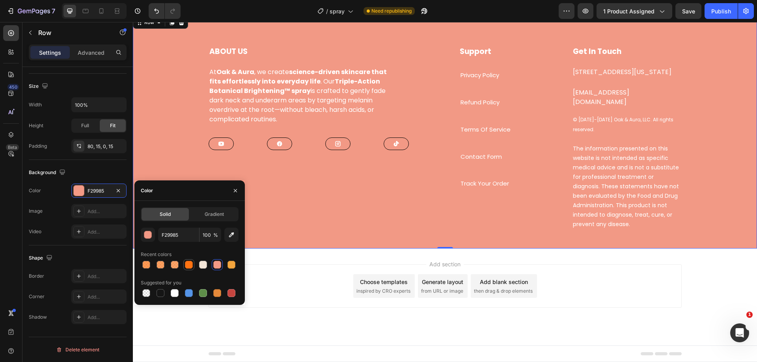
click at [191, 263] on div at bounding box center [189, 265] width 8 height 8
type input "FF7312"
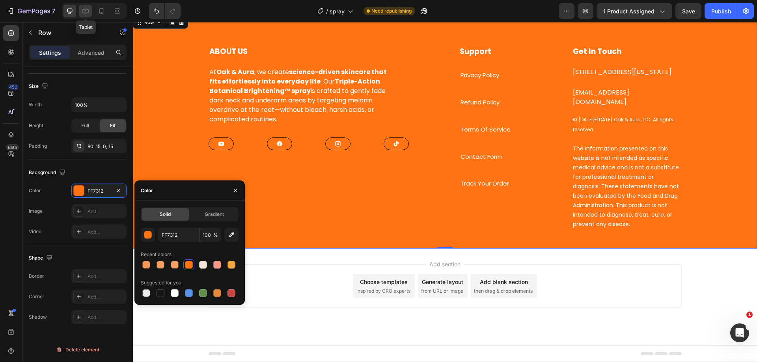
click at [83, 10] on icon at bounding box center [86, 11] width 6 height 4
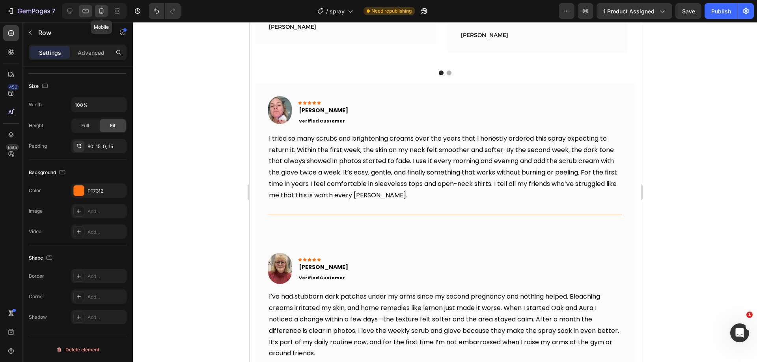
click at [95, 5] on div at bounding box center [101, 11] width 13 height 13
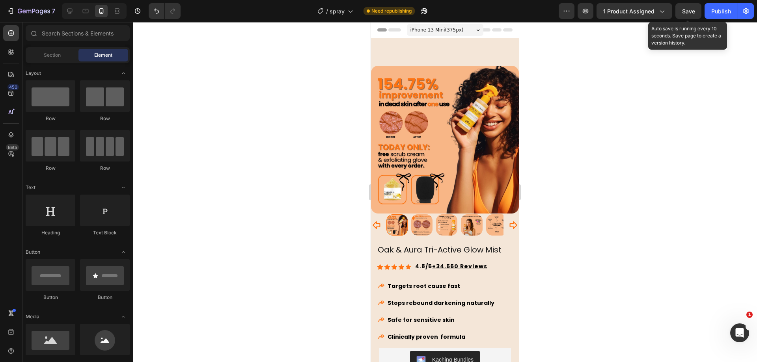
click at [690, 8] on span "Save" at bounding box center [688, 11] width 13 height 7
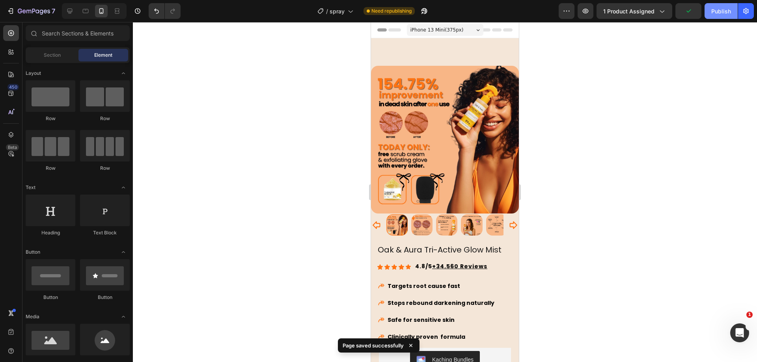
click at [718, 9] on div "Publish" at bounding box center [721, 11] width 20 height 8
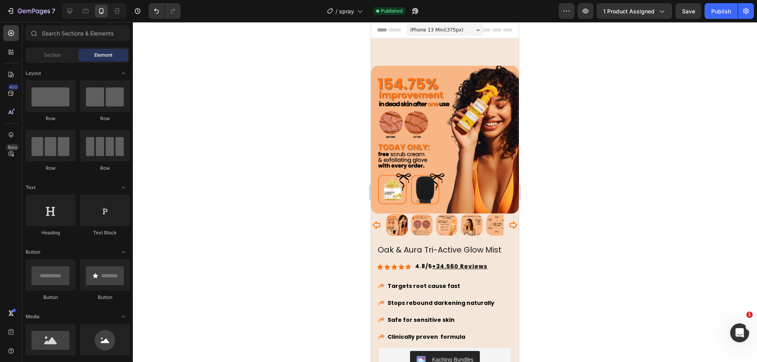
click at [426, 26] on span "iPhone 13 Mini ( 375 px)" at bounding box center [436, 30] width 53 height 8
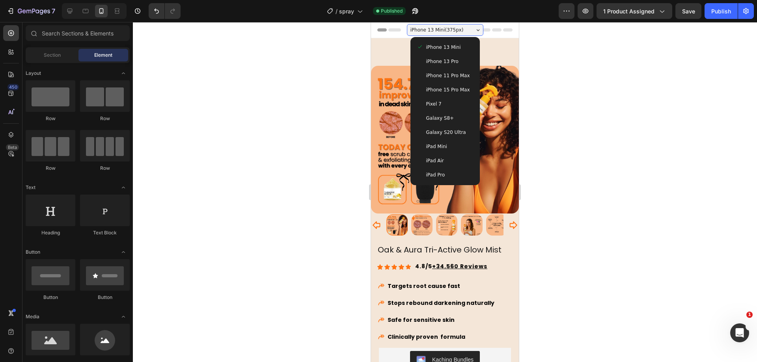
click at [444, 92] on span "iPhone 15 Pro Max" at bounding box center [448, 90] width 44 height 8
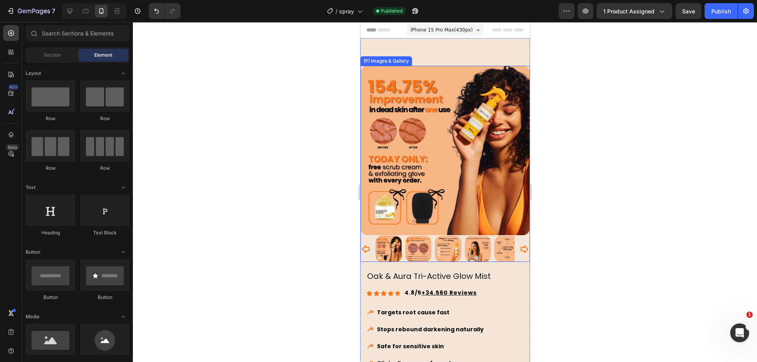
click at [421, 70] on img at bounding box center [445, 151] width 170 height 170
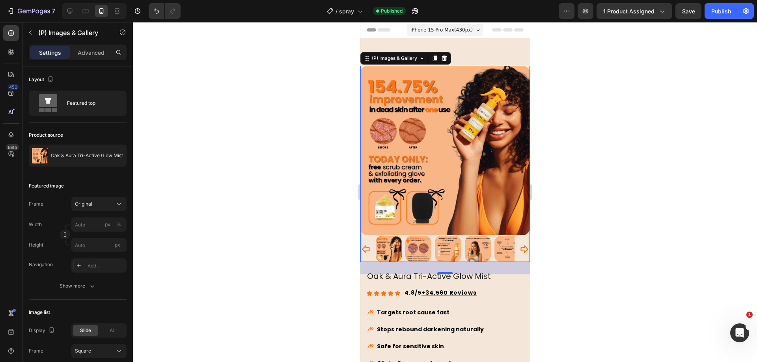
click at [506, 30] on icon at bounding box center [508, 29] width 32 height 3
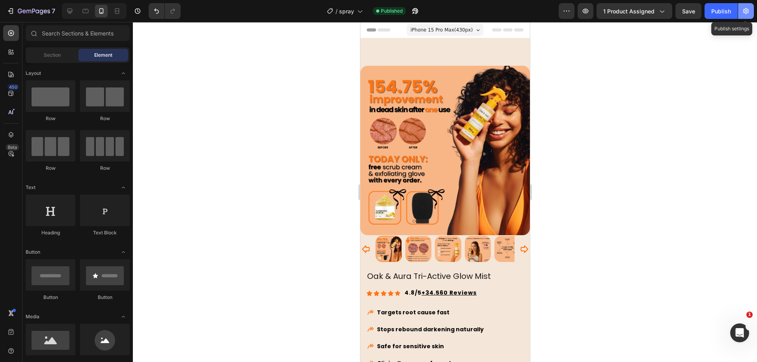
click at [750, 9] on button "button" at bounding box center [746, 11] width 16 height 16
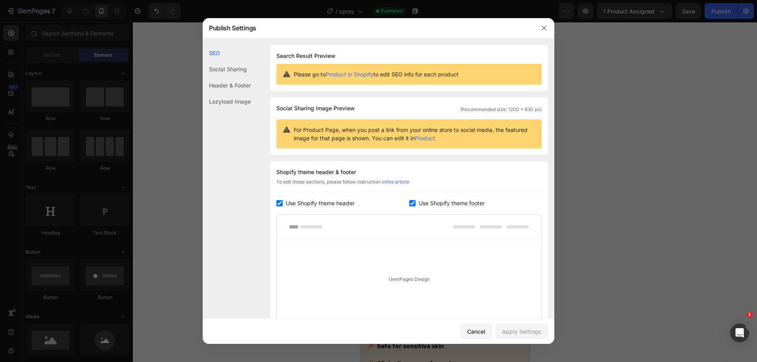
scroll to position [91, 0]
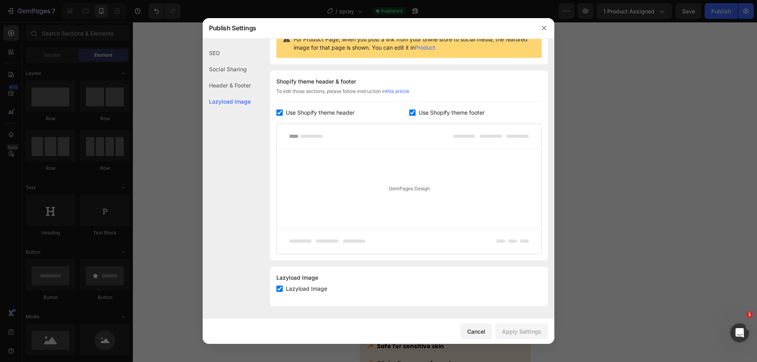
click at [317, 291] on span "Lazyload Image" at bounding box center [306, 288] width 41 height 9
click at [313, 289] on span "Lazyload Image" at bounding box center [306, 288] width 41 height 9
checkbox input "true"
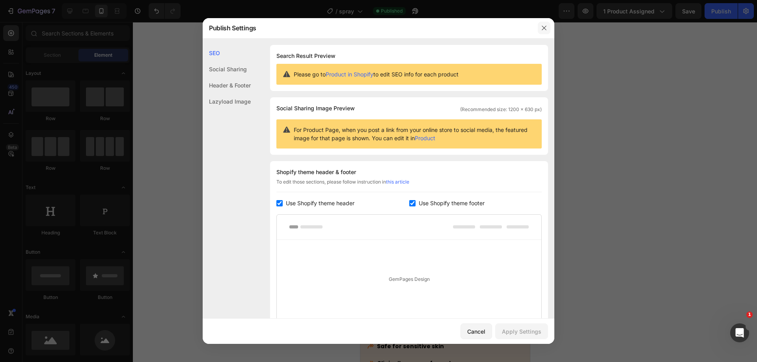
click at [542, 26] on icon "button" at bounding box center [544, 28] width 6 height 6
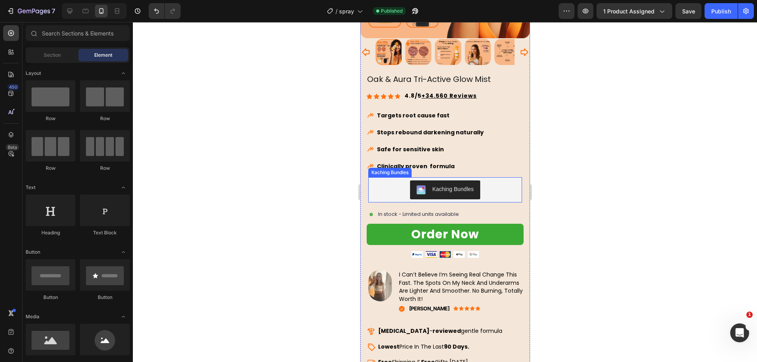
scroll to position [246, 0]
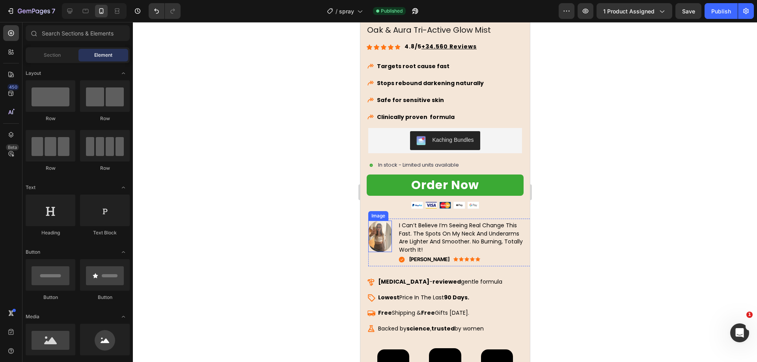
click at [378, 222] on img at bounding box center [380, 237] width 24 height 32
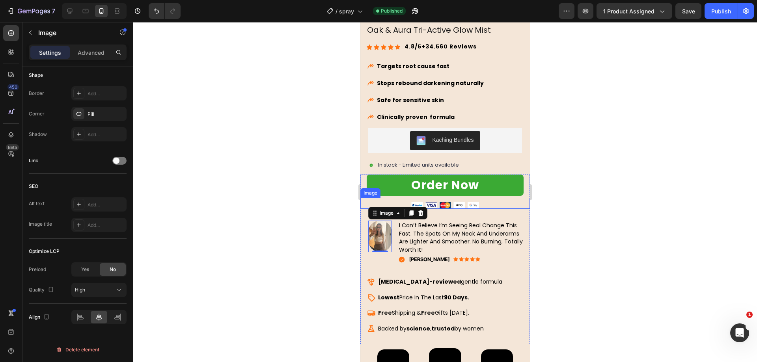
scroll to position [0, 0]
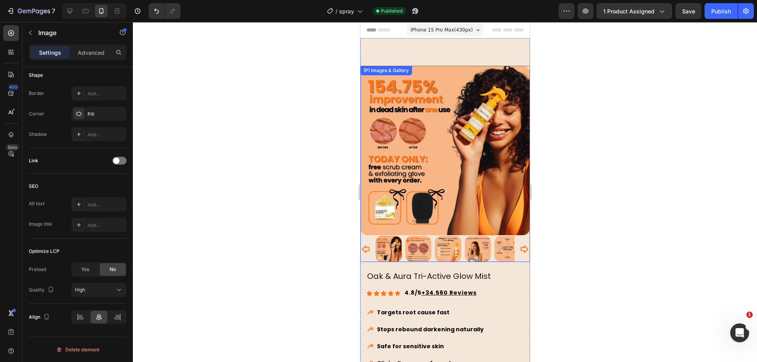
click at [425, 136] on img at bounding box center [445, 151] width 170 height 170
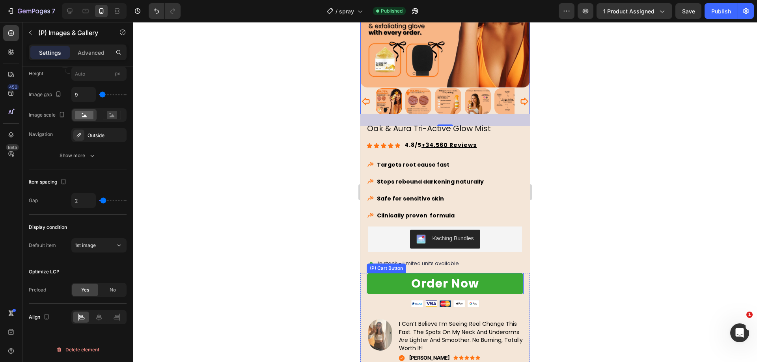
scroll to position [296, 0]
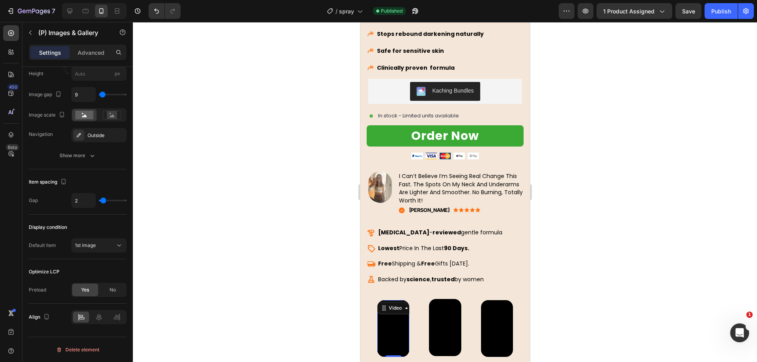
click at [394, 302] on div "Video 0" at bounding box center [393, 328] width 32 height 57
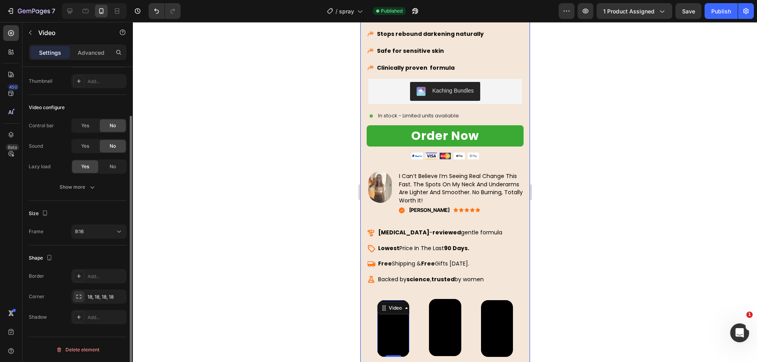
scroll to position [0, 0]
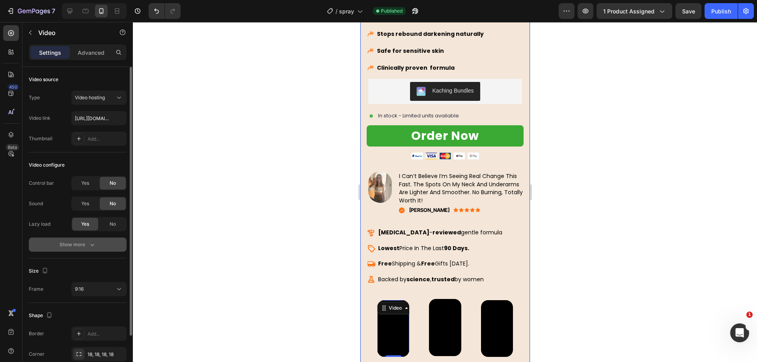
click at [95, 245] on icon "button" at bounding box center [92, 245] width 8 height 8
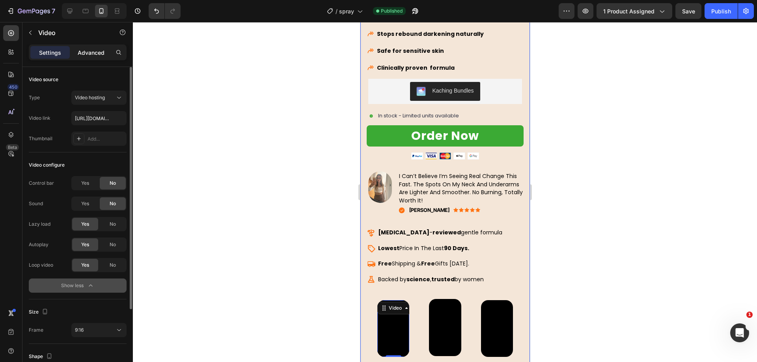
click at [93, 55] on p "Advanced" at bounding box center [91, 52] width 27 height 8
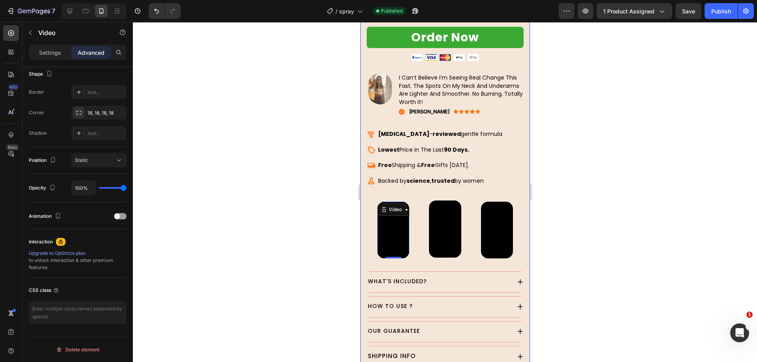
scroll to position [444, 0]
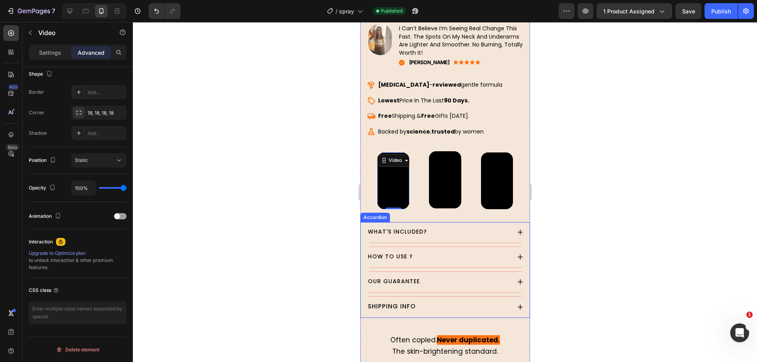
click at [517, 229] on icon at bounding box center [520, 232] width 7 height 7
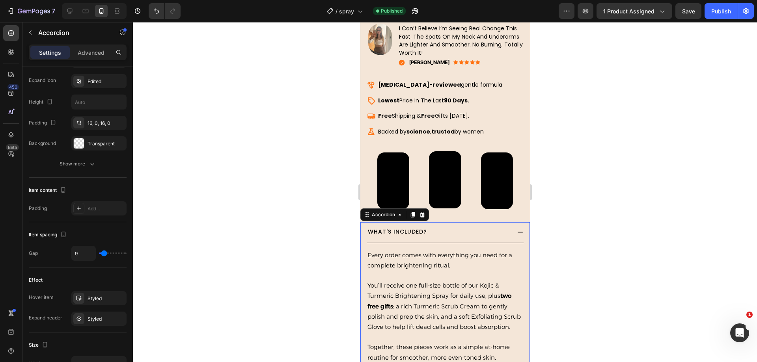
scroll to position [0, 0]
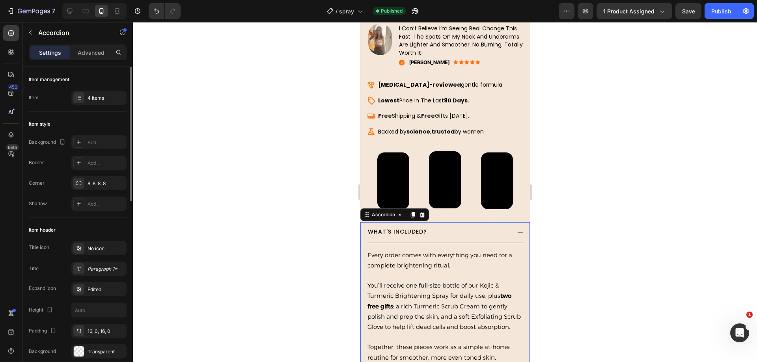
click at [517, 229] on icon at bounding box center [520, 232] width 7 height 7
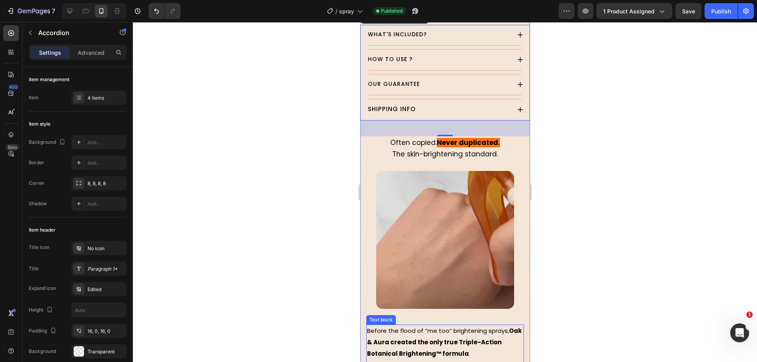
scroll to position [838, 0]
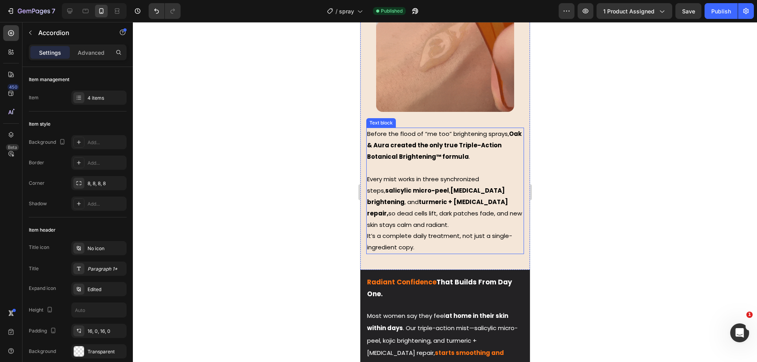
click at [407, 232] on span "It’s a complete daily treatment, not just a single-ingredient copy." at bounding box center [439, 242] width 145 height 20
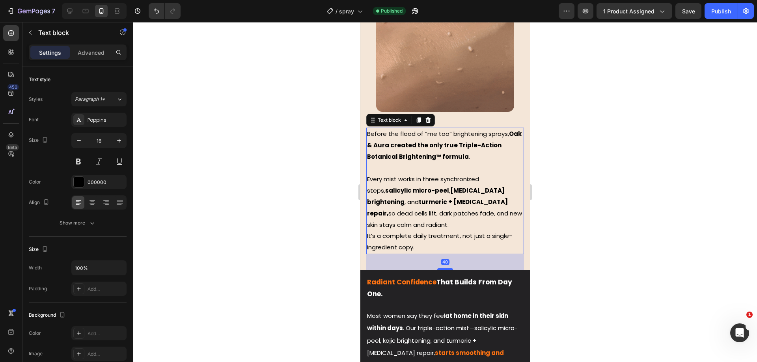
click at [373, 232] on span "It’s a complete daily treatment, not just a single-ingredient copy." at bounding box center [439, 242] width 145 height 20
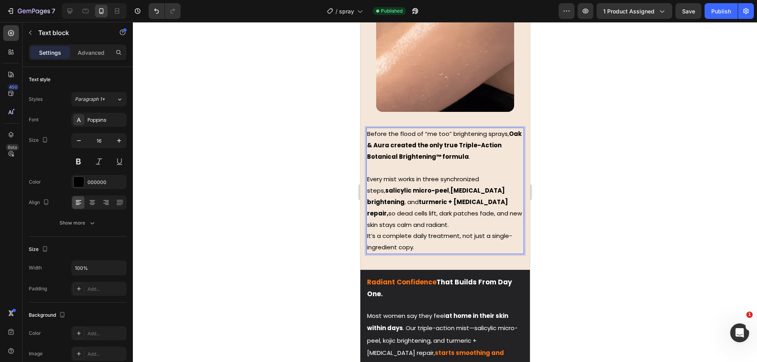
click at [367, 232] on span "It’s a complete daily treatment, not just a single-ingredient copy." at bounding box center [439, 242] width 145 height 20
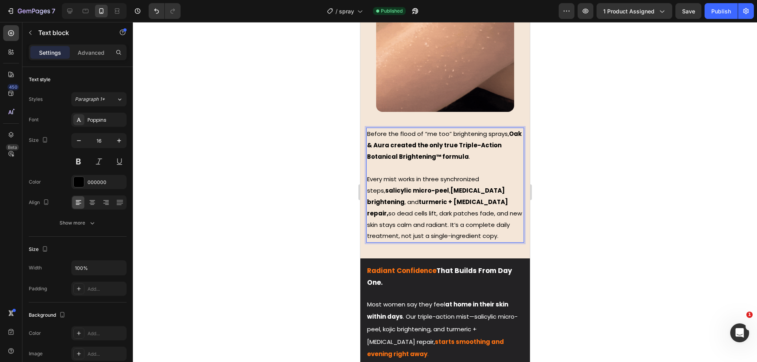
click at [331, 203] on div at bounding box center [445, 192] width 624 height 340
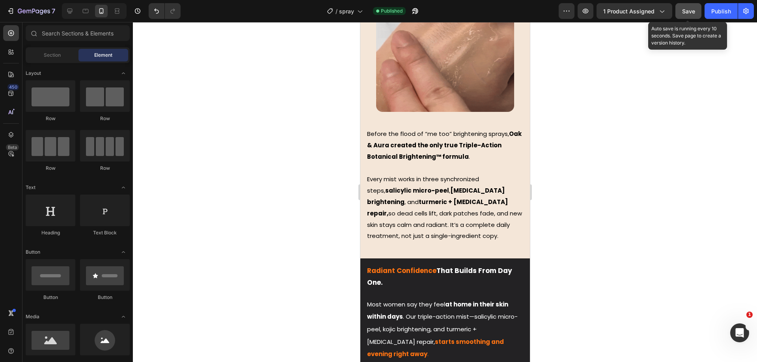
click at [685, 15] on div "Save" at bounding box center [688, 11] width 13 height 8
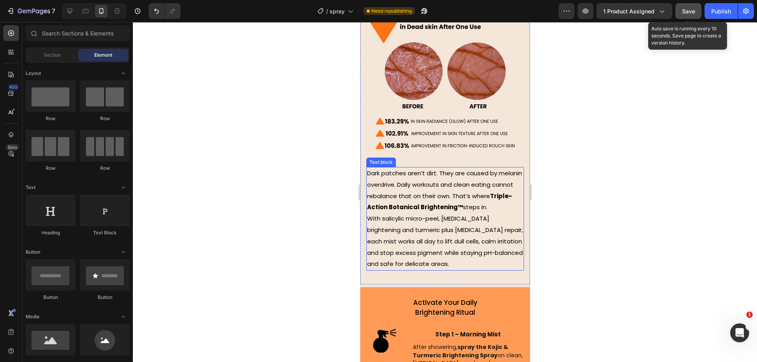
scroll to position [2268, 0]
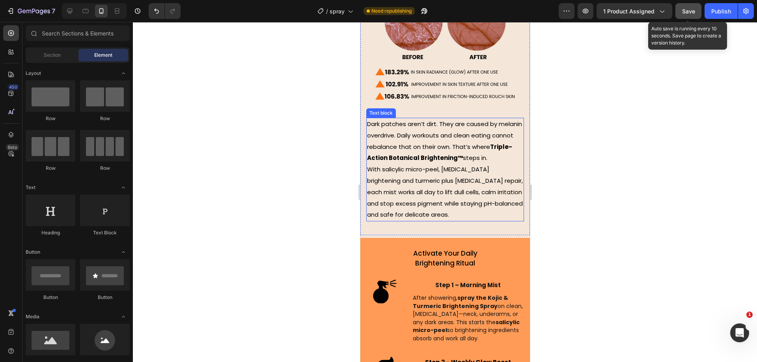
click at [372, 165] on span "With salicylic micro-peel, kojic acid brightening and turmeric plus niacinamide…" at bounding box center [445, 192] width 156 height 54
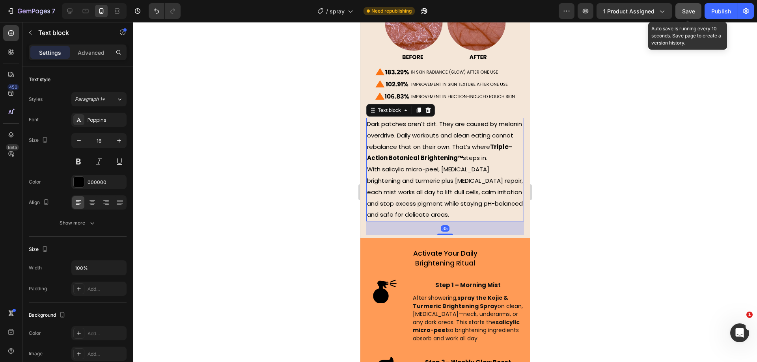
click at [370, 165] on span "With salicylic micro-peel, kojic acid brightening and turmeric plus niacinamide…" at bounding box center [445, 192] width 156 height 54
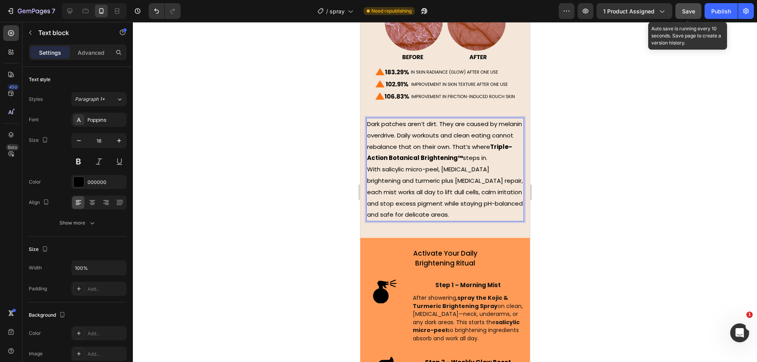
click at [369, 165] on span "With salicylic micro-peel, kojic acid brightening and turmeric plus niacinamide…" at bounding box center [445, 192] width 156 height 54
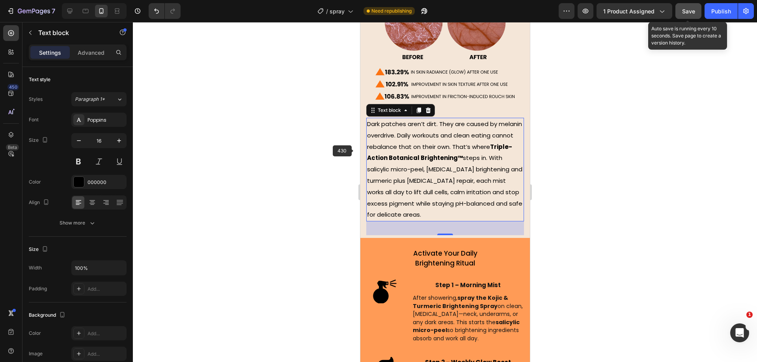
click at [309, 140] on div at bounding box center [445, 192] width 624 height 340
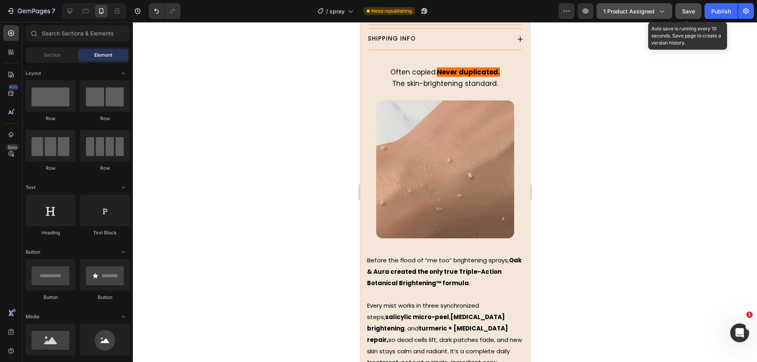
scroll to position [7, 0]
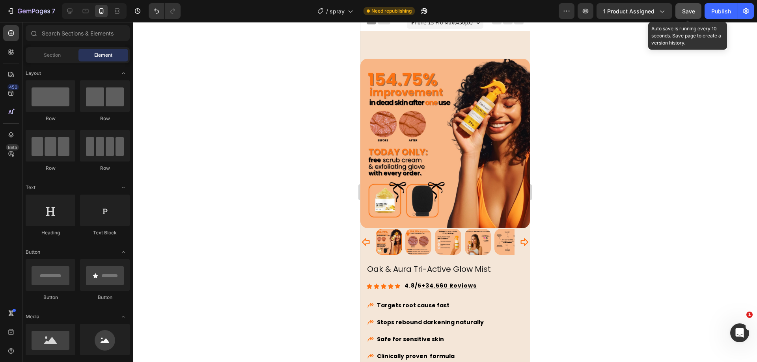
click at [687, 10] on span "Save" at bounding box center [688, 11] width 13 height 7
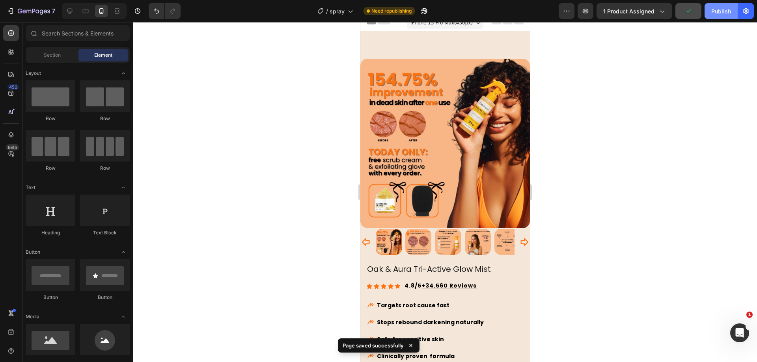
click at [714, 10] on div "Publish" at bounding box center [721, 11] width 20 height 8
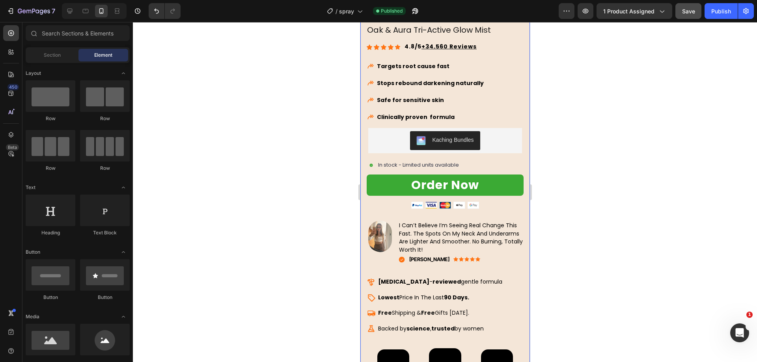
scroll to position [296, 0]
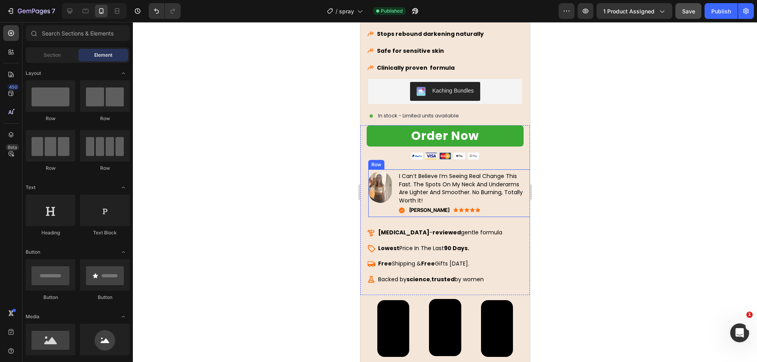
click at [379, 199] on div "Image" at bounding box center [380, 194] width 24 height 45
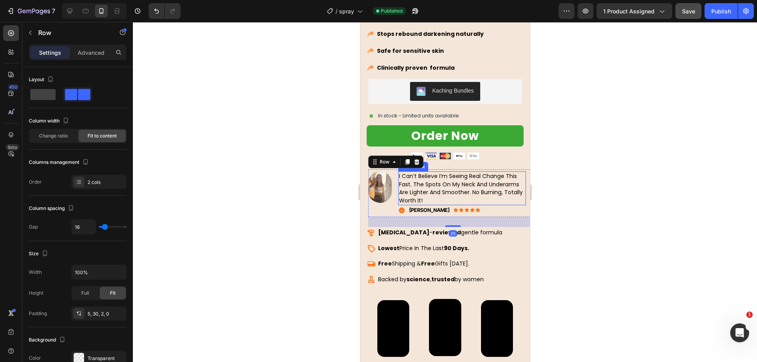
click at [442, 186] on span "i can’t believe i’m seeing real change this fast. the spots on my neck and unde…" at bounding box center [461, 188] width 124 height 32
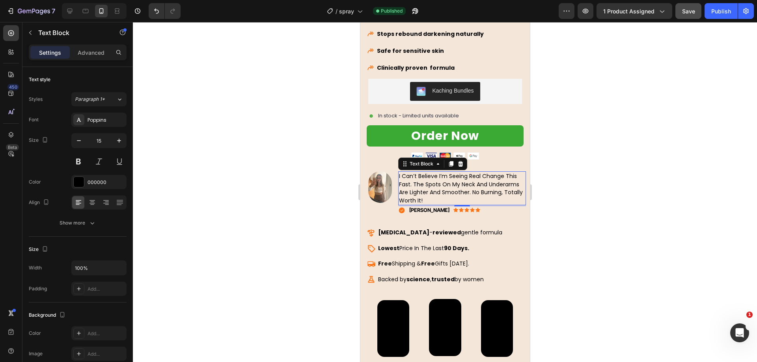
click at [401, 185] on span "i can’t believe i’m seeing real change this fast. the spots on my neck and unde…" at bounding box center [461, 188] width 124 height 32
click at [399, 185] on span "i can’t believe i’m seeing real change this fast. the spots on my neck and unde…" at bounding box center [461, 188] width 124 height 32
click at [308, 165] on div at bounding box center [445, 192] width 624 height 340
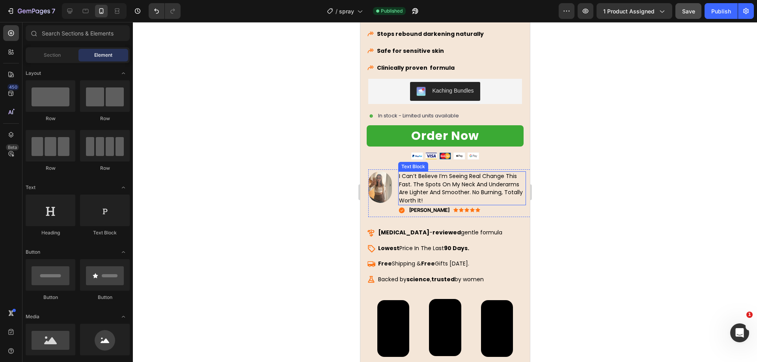
click at [504, 183] on span "i can’t believe i’m seeing real change this fast. the spots on my neck and unde…" at bounding box center [461, 188] width 124 height 32
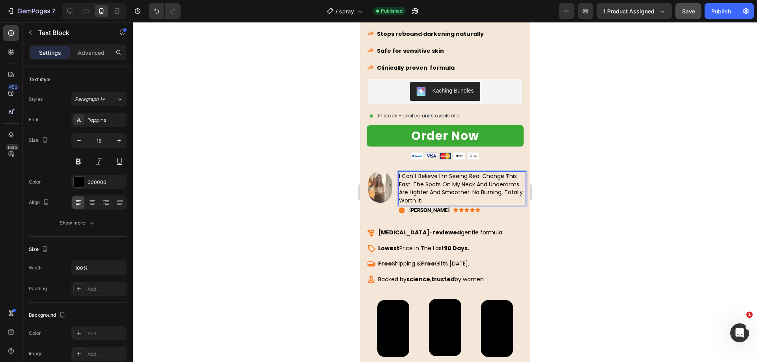
click at [504, 185] on span "i can’t believe i’m seeing real change this fast. the spots on my neck and unde…" at bounding box center [461, 188] width 124 height 32
click at [507, 172] on span "i can’t believe i’m seeing real change this fast. the spots on my neck and unde…" at bounding box center [459, 184] width 120 height 24
click at [318, 163] on div at bounding box center [445, 192] width 624 height 340
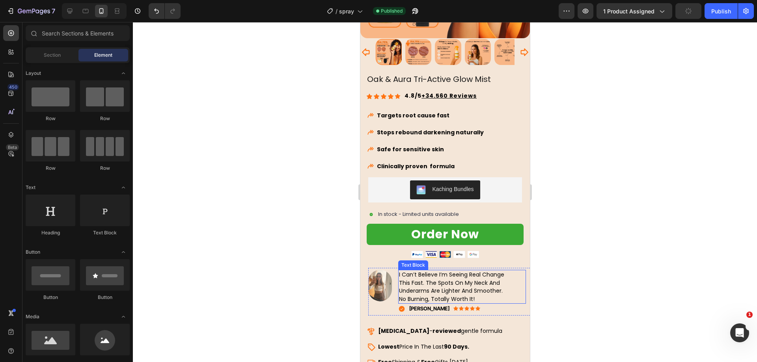
scroll to position [0, 0]
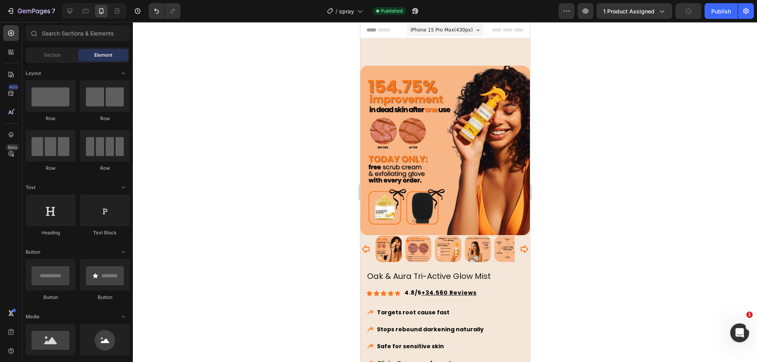
click at [466, 35] on div "iPhone 15 Pro Max ( 430 px) iPhone 13 Mini iPhone 13 Pro iPhone 11 Pro Max iPho…" at bounding box center [445, 31] width 76 height 16
click at [466, 31] on div "iPhone 15 Pro Max ( 430 px)" at bounding box center [445, 30] width 76 height 12
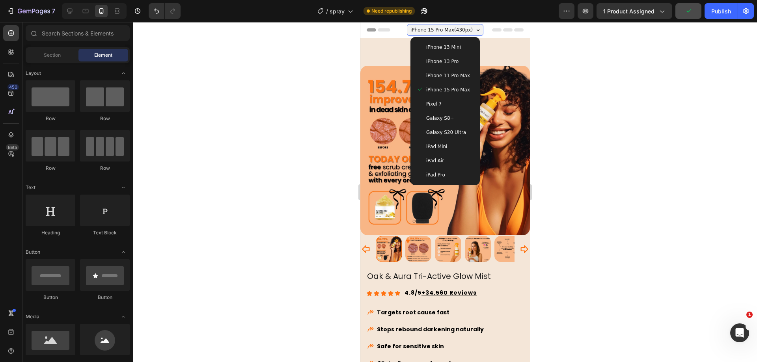
click at [457, 44] on div "iPhone 13 Mini" at bounding box center [444, 47] width 57 height 8
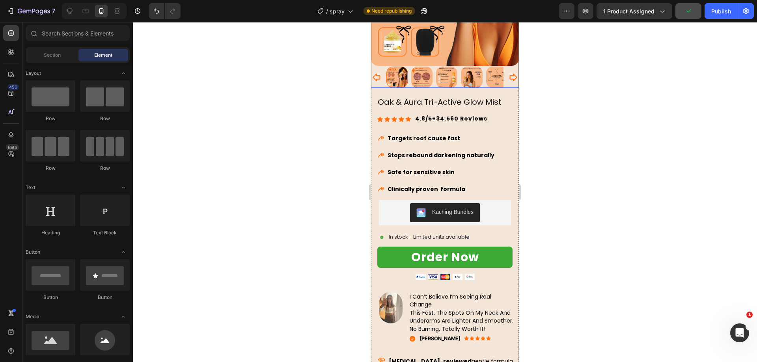
scroll to position [246, 0]
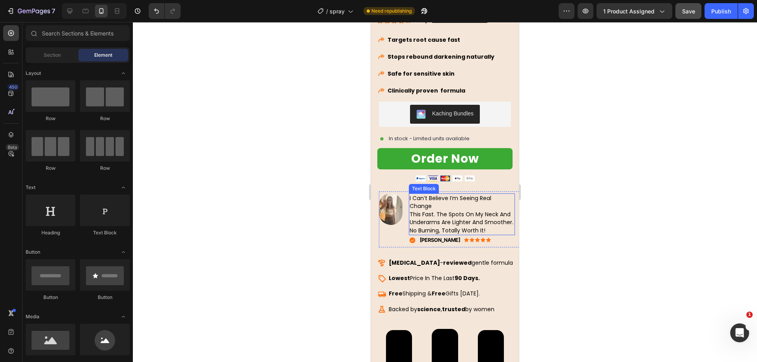
click at [409, 205] on div "i can’t believe i’m seeing real change this fast. the spots on my neck and unde…" at bounding box center [462, 215] width 106 height 42
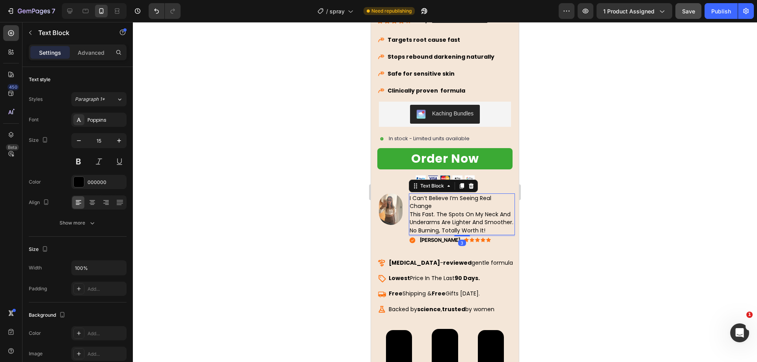
click at [411, 211] on span "this fast. the spots on my neck and underarms are lighter and smoother." at bounding box center [462, 219] width 104 height 16
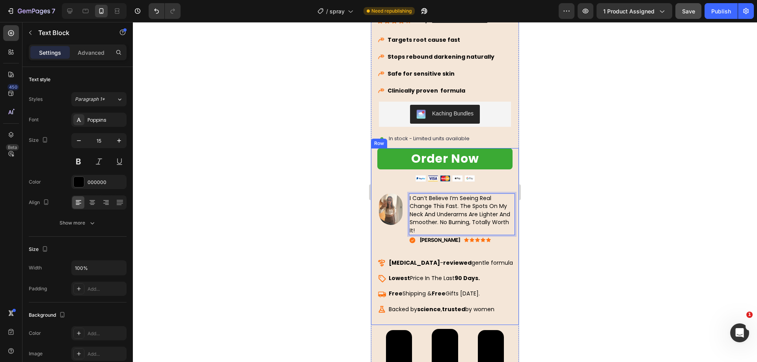
click at [294, 186] on div at bounding box center [445, 192] width 624 height 340
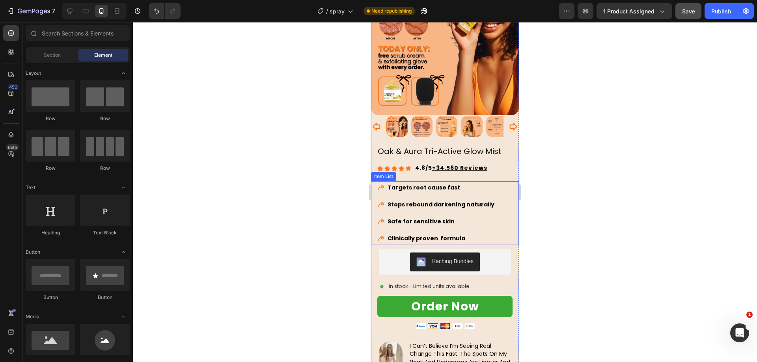
scroll to position [0, 0]
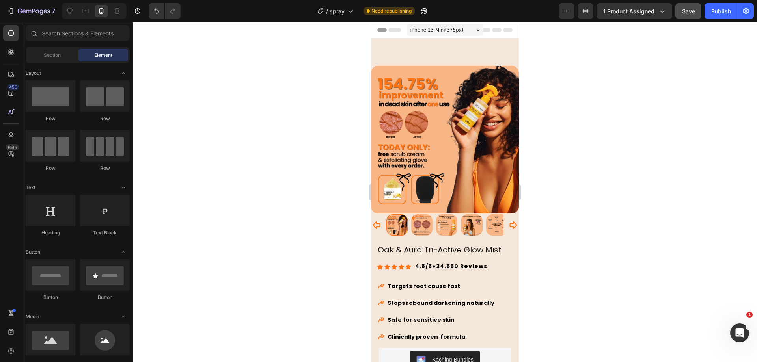
click at [438, 32] on span "iPhone 13 Mini ( 375 px)" at bounding box center [436, 30] width 53 height 8
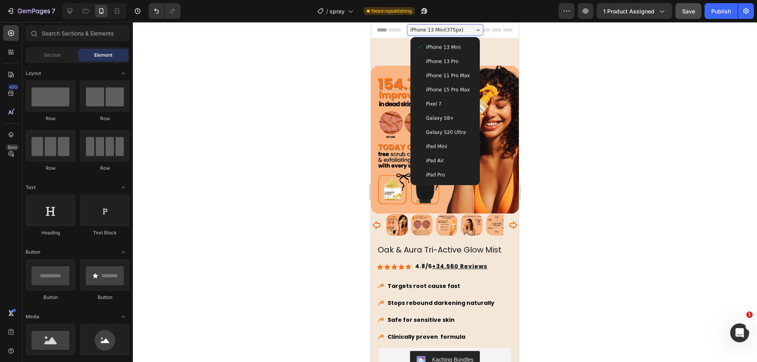
click at [447, 90] on span "iPhone 15 Pro Max" at bounding box center [448, 90] width 44 height 8
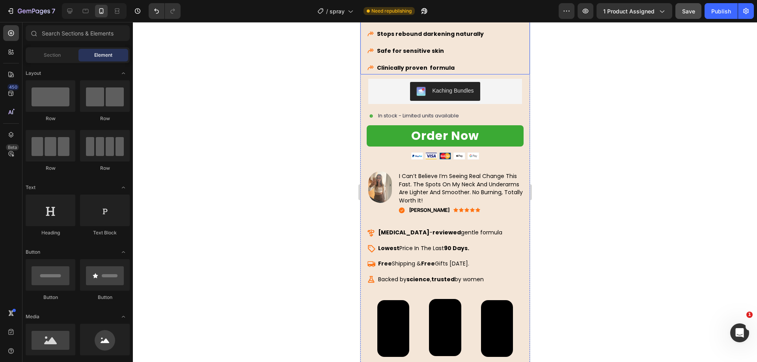
scroll to position [345, 0]
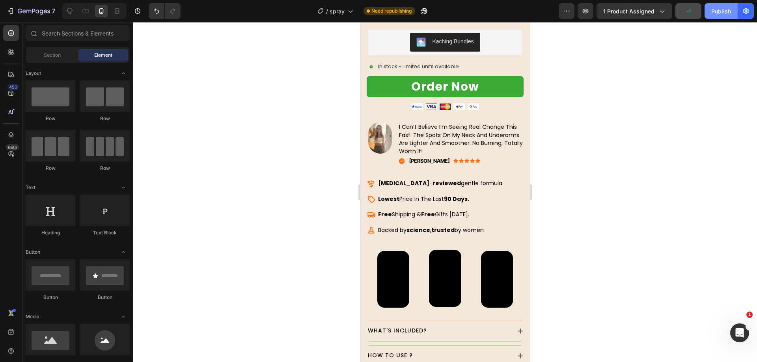
click at [713, 8] on div "Publish" at bounding box center [721, 11] width 20 height 8
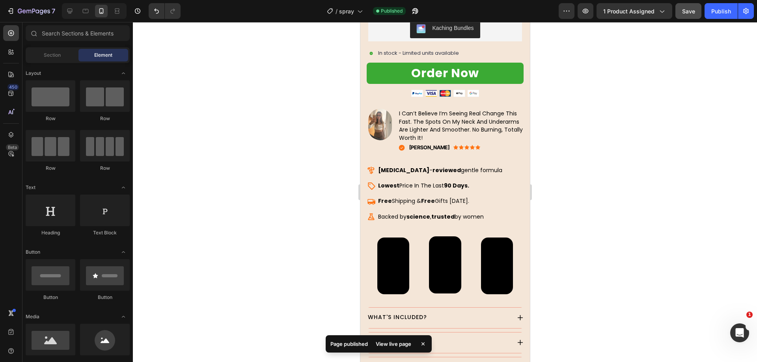
scroll to position [0, 0]
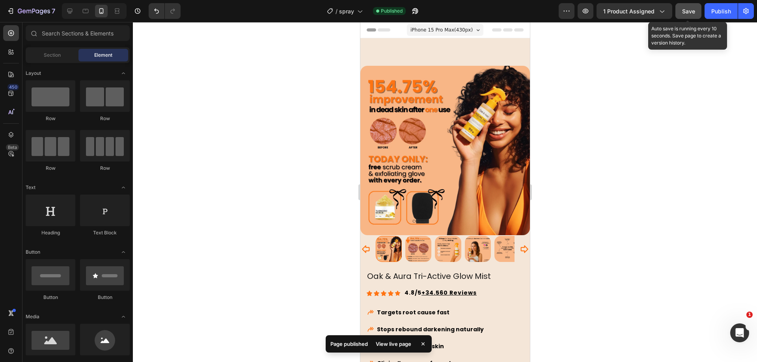
click at [687, 9] on span "Save" at bounding box center [688, 11] width 13 height 7
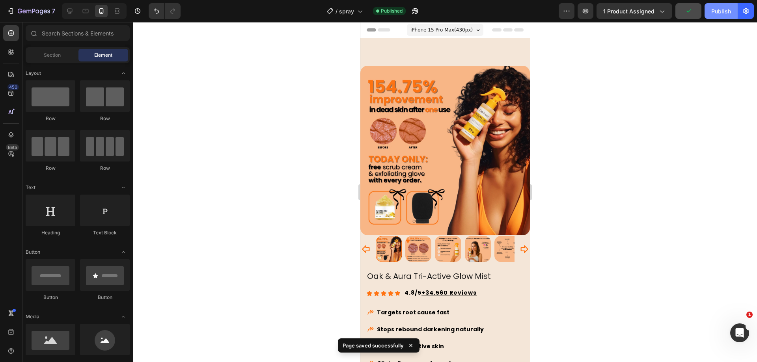
click at [708, 9] on button "Publish" at bounding box center [721, 11] width 33 height 16
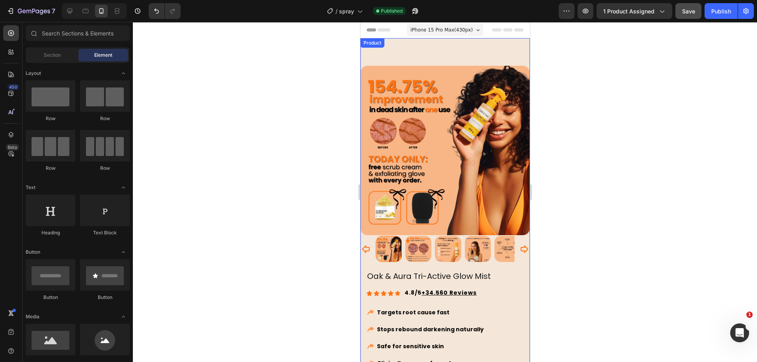
click at [436, 41] on div "(P) Images & Gallery" at bounding box center [445, 156] width 170 height 236
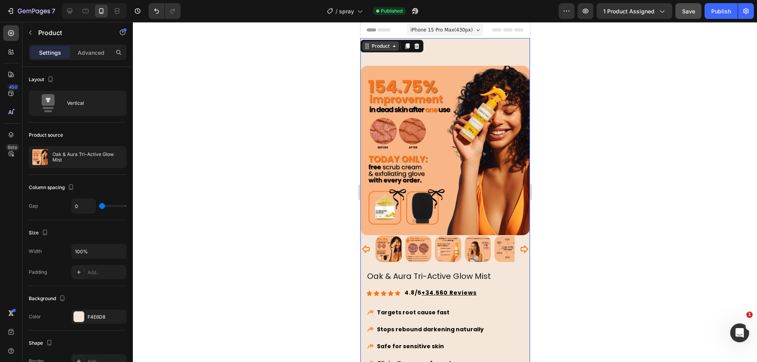
click at [371, 47] on div "Product" at bounding box center [380, 46] width 21 height 7
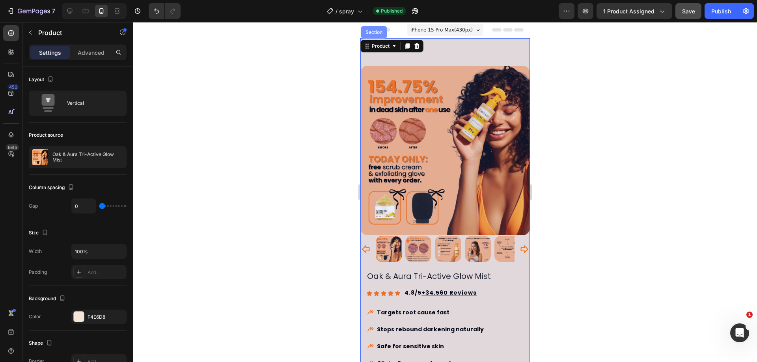
click at [377, 34] on div "Section" at bounding box center [374, 32] width 20 height 5
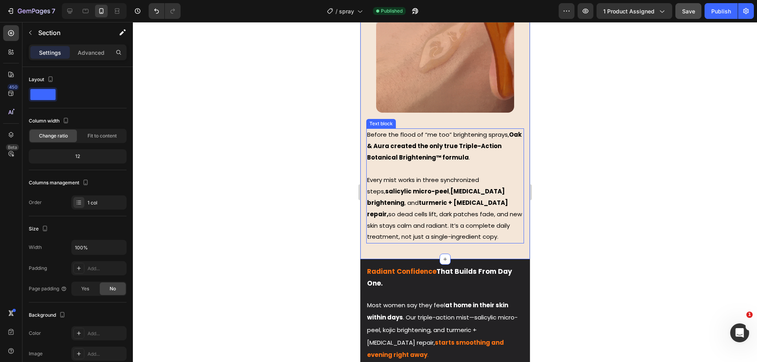
scroll to position [887, 0]
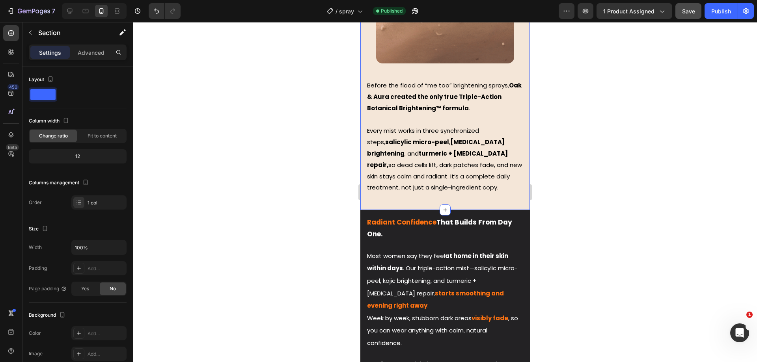
drag, startPoint x: 282, startPoint y: 157, endPoint x: 302, endPoint y: 161, distance: 19.6
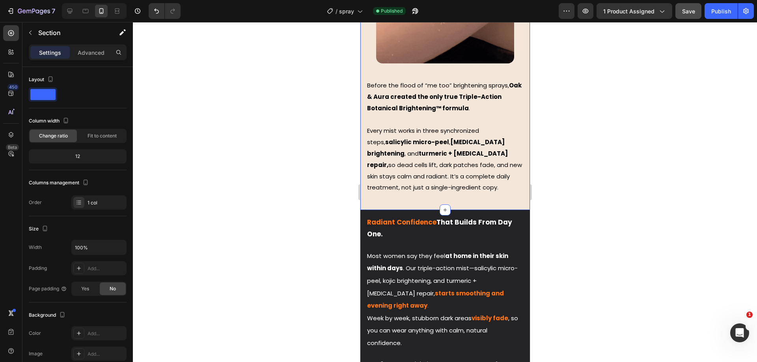
click at [283, 157] on div at bounding box center [445, 192] width 624 height 340
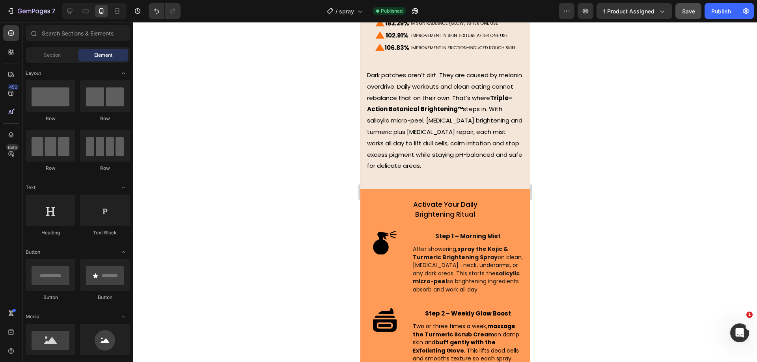
scroll to position [2218, 0]
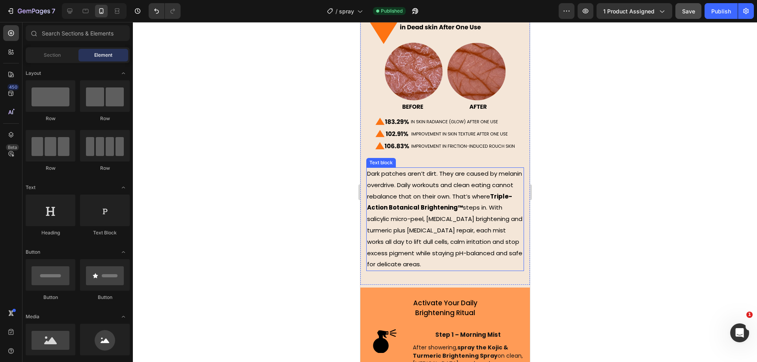
click at [433, 192] on strong "Triple-Action Botanical Brightening™" at bounding box center [439, 202] width 145 height 20
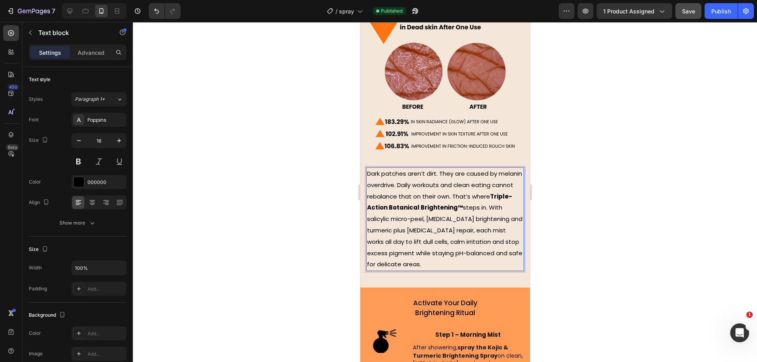
click at [388, 170] on span "Dark patches aren’t dirt. They are caused by melanin overdrive. Daily workouts …" at bounding box center [444, 219] width 155 height 99
drag, startPoint x: 421, startPoint y: 152, endPoint x: 367, endPoint y: 151, distance: 54.0
click at [367, 170] on span "Dark patches aren’t dirt. They are caused by melanin overdrive. Daily workouts …" at bounding box center [444, 219] width 155 height 99
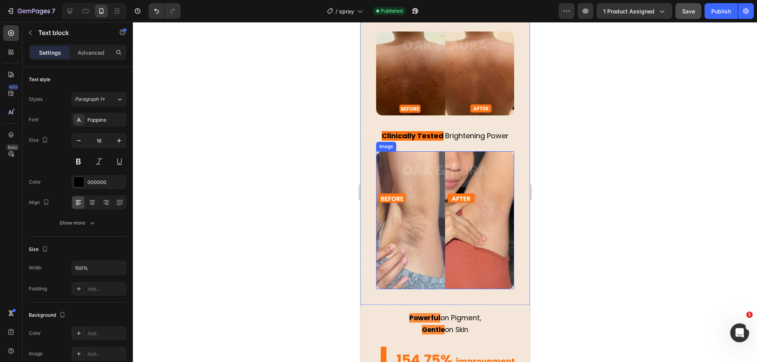
scroll to position [2021, 0]
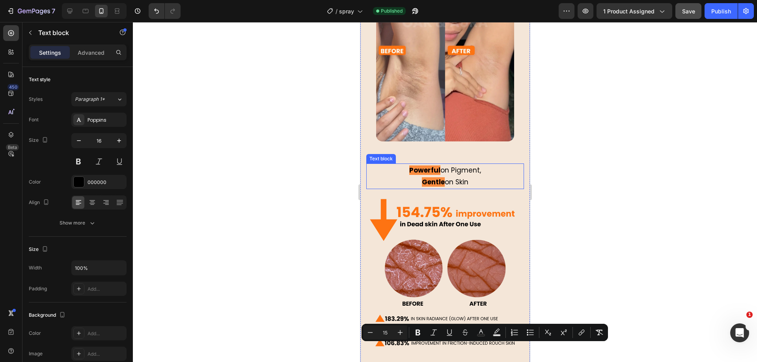
click at [428, 177] on strong "Gentle" at bounding box center [433, 181] width 23 height 9
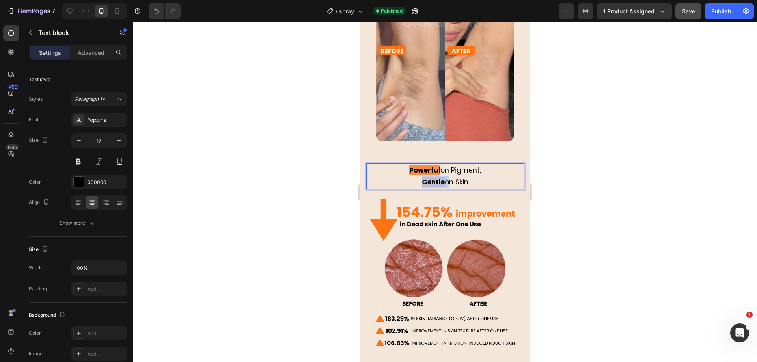
click at [427, 177] on strong "Gentle" at bounding box center [433, 181] width 23 height 9
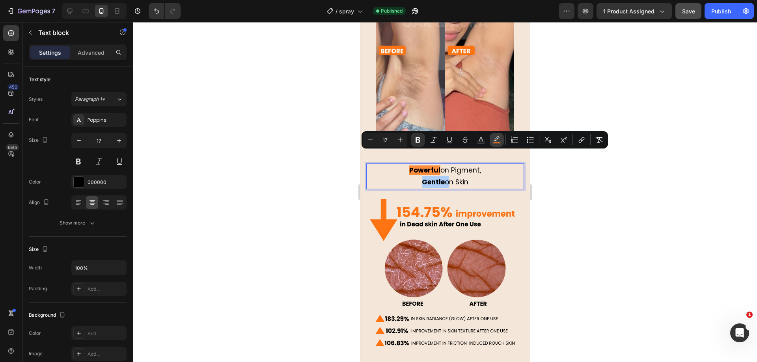
click at [496, 138] on icon "Editor contextual toolbar" at bounding box center [497, 140] width 8 height 8
type input "FF7312"
type input "77"
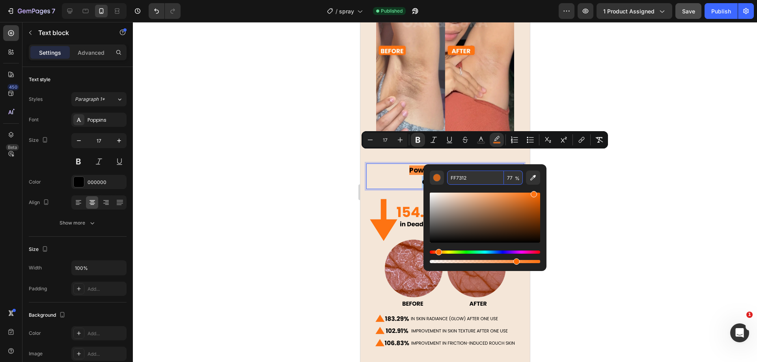
click at [472, 175] on input "FF7312" at bounding box center [475, 178] width 57 height 14
drag, startPoint x: 293, startPoint y: 171, endPoint x: 301, endPoint y: 171, distance: 7.9
click at [295, 170] on div at bounding box center [445, 192] width 624 height 340
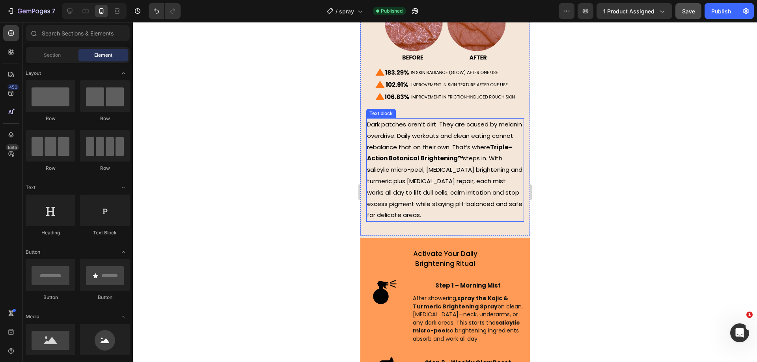
scroll to position [2169, 0]
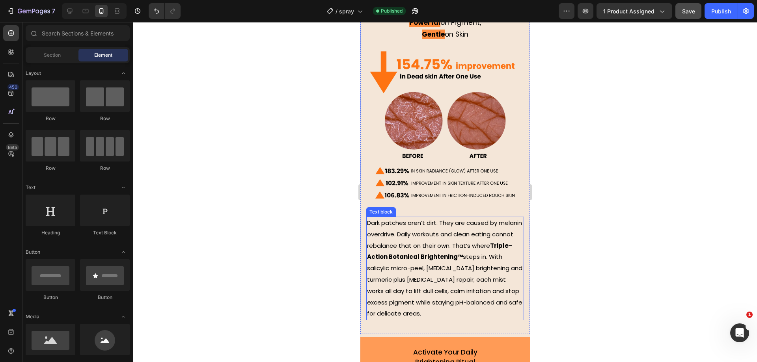
click at [392, 219] on span "Dark patches aren’t dirt. They are caused by melanin overdrive. Daily workouts …" at bounding box center [444, 268] width 155 height 99
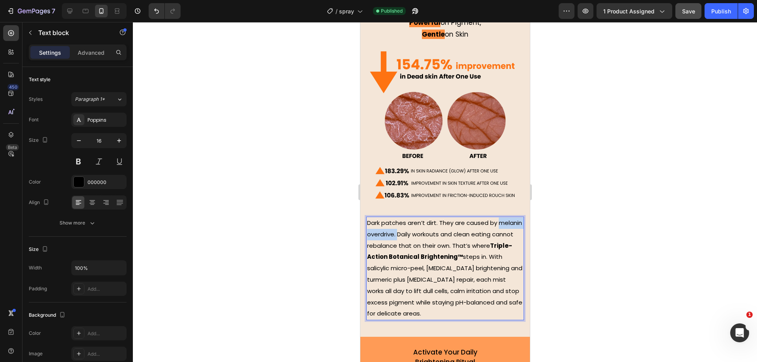
drag, startPoint x: 422, startPoint y: 202, endPoint x: 367, endPoint y: 202, distance: 54.8
click at [367, 219] on span "Dark patches aren’t dirt. They are caused by melanin overdrive. Daily workouts …" at bounding box center [444, 268] width 155 height 99
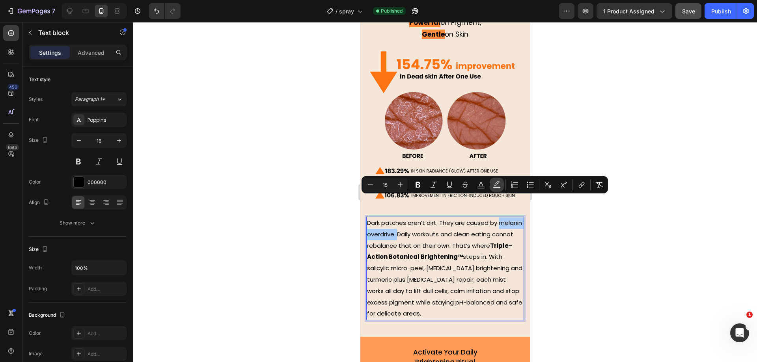
click at [495, 182] on icon "Editor contextual toolbar" at bounding box center [497, 185] width 8 height 8
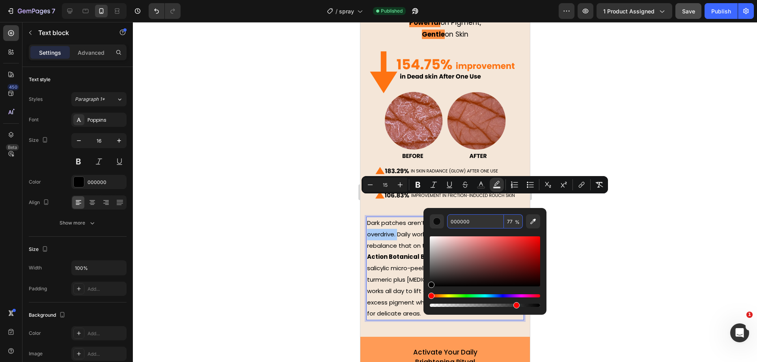
click at [453, 222] on input "000000" at bounding box center [475, 222] width 57 height 14
paste input "FF7312"
type input "FF7312"
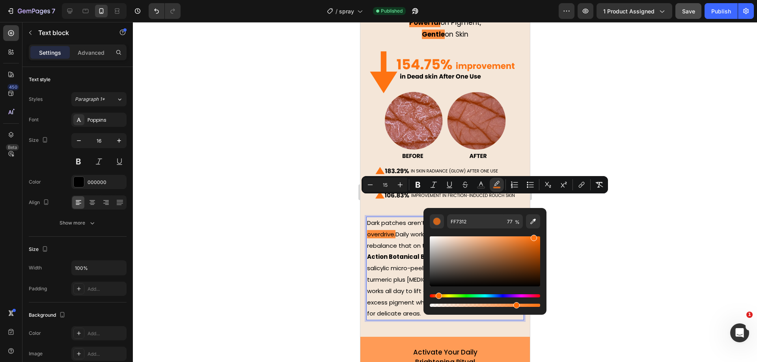
click at [287, 200] on div at bounding box center [445, 192] width 624 height 340
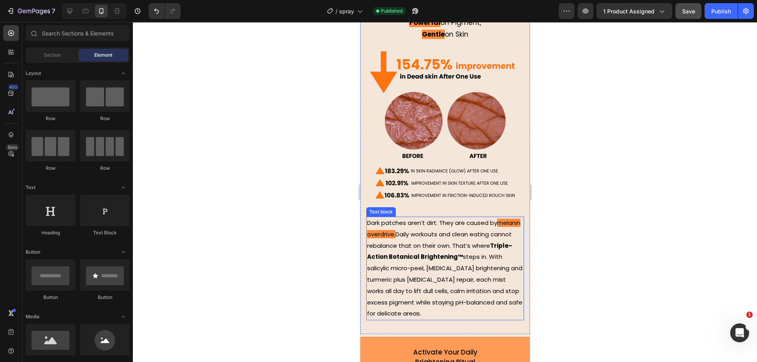
click at [414, 219] on span "melanin overdrive." at bounding box center [443, 229] width 153 height 20
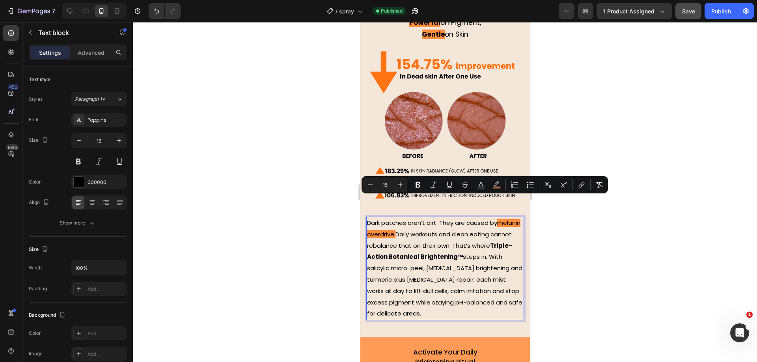
drag, startPoint x: 420, startPoint y: 200, endPoint x: 423, endPoint y: 203, distance: 5.0
click at [423, 218] on p "Dark patches aren’t dirt. They are caused by melanin overdrive. Daily workouts …" at bounding box center [445, 269] width 156 height 102
click at [498, 188] on rect "Editor contextual toolbar" at bounding box center [496, 188] width 7 height 2
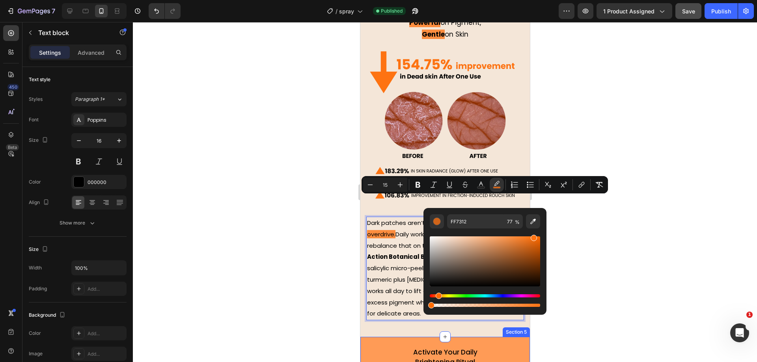
drag, startPoint x: 816, startPoint y: 328, endPoint x: 385, endPoint y: 303, distance: 431.7
type input "0"
click at [296, 251] on div at bounding box center [445, 192] width 624 height 340
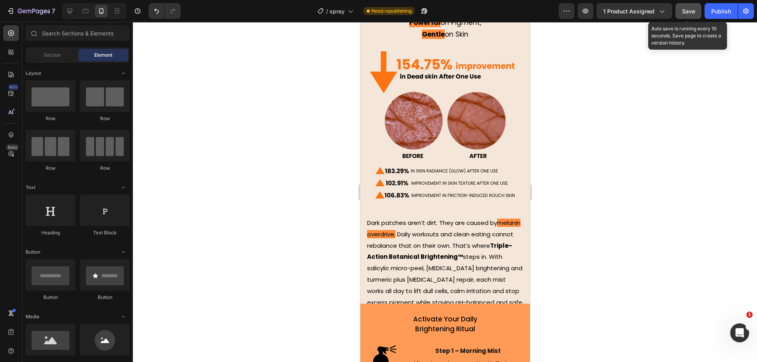
click at [691, 14] on span "Save" at bounding box center [688, 11] width 13 height 7
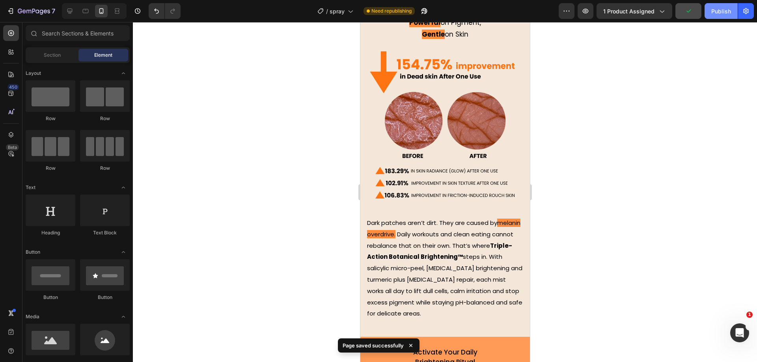
click at [718, 11] on div "Publish" at bounding box center [721, 11] width 20 height 8
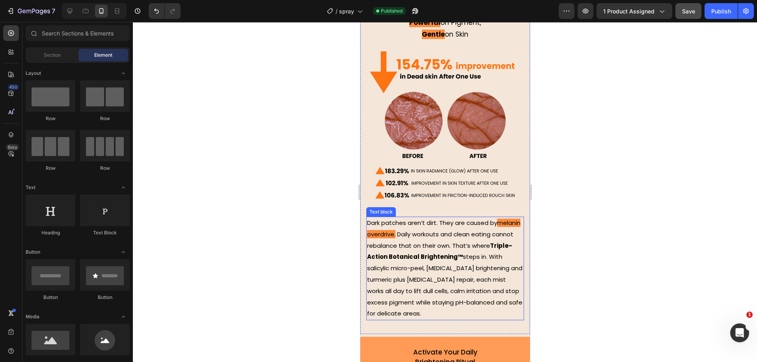
click at [377, 219] on span "melanin overdrive." at bounding box center [443, 229] width 153 height 20
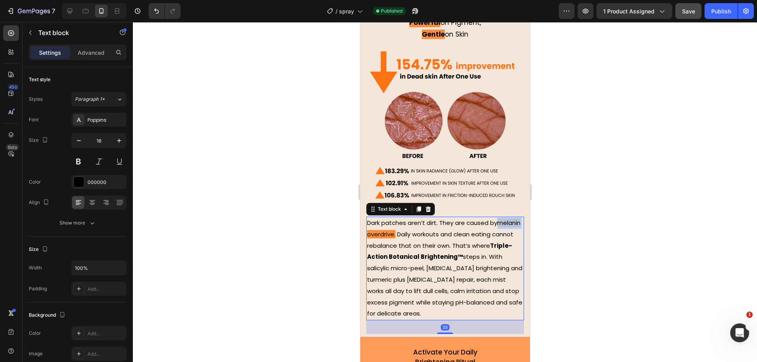
click at [377, 219] on span "melanin overdrive." at bounding box center [443, 229] width 153 height 20
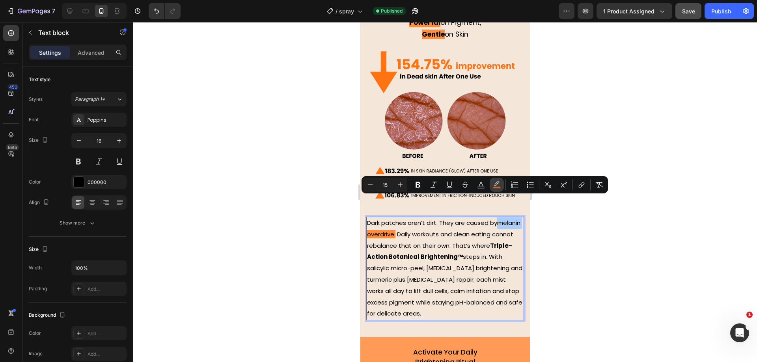
click at [500, 183] on icon "Editor contextual toolbar" at bounding box center [497, 185] width 8 height 8
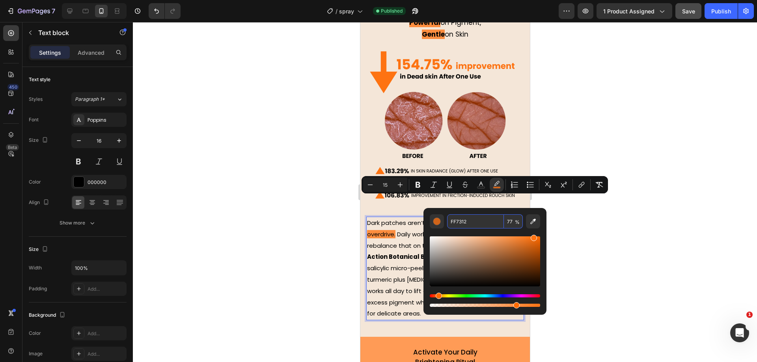
click at [463, 224] on input "FF7312" at bounding box center [475, 222] width 57 height 14
click at [321, 163] on div at bounding box center [445, 192] width 624 height 340
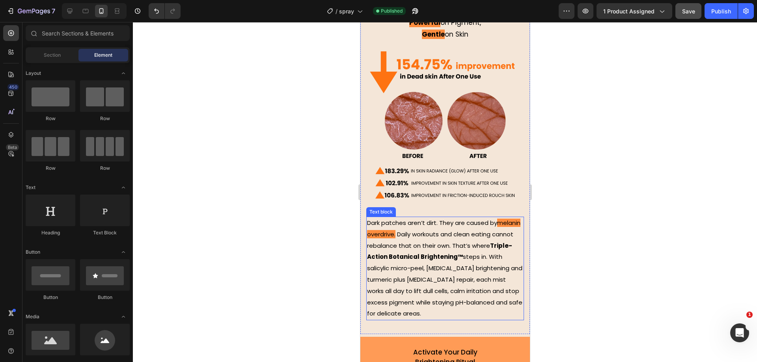
click at [416, 218] on p "Dark patches aren’t dirt. They are caused by melanin overdrive. Daily workouts …" at bounding box center [445, 269] width 156 height 102
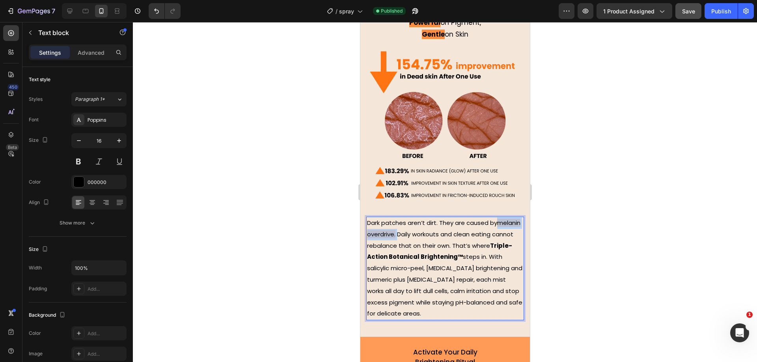
drag, startPoint x: 422, startPoint y: 201, endPoint x: 718, endPoint y: 222, distance: 296.8
click at [360, 201] on html "iPhone 15 Pro Max ( 430 px) iPhone 13 Mini iPhone 13 Pro iPhone 11 Pro Max iPho…" at bounding box center [445, 51] width 170 height 4397
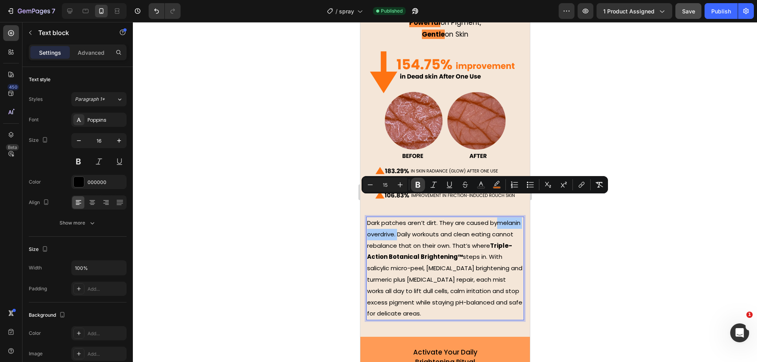
click at [419, 182] on icon "Editor contextual toolbar" at bounding box center [418, 185] width 5 height 6
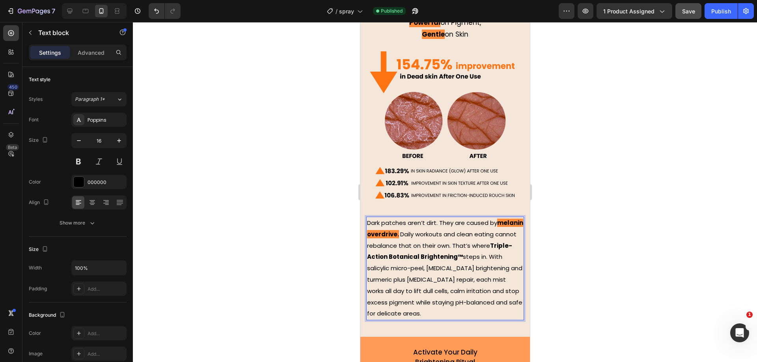
click at [319, 196] on div at bounding box center [445, 192] width 624 height 340
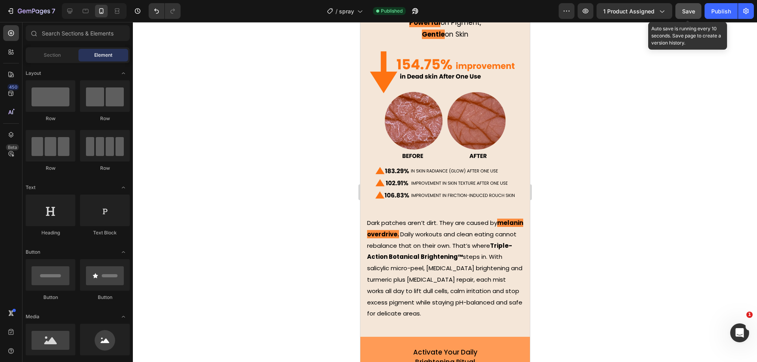
click at [687, 15] on div "Save" at bounding box center [688, 11] width 13 height 8
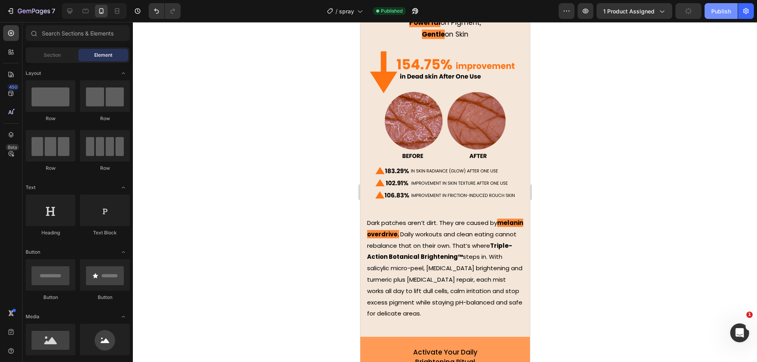
click at [720, 11] on div "Publish" at bounding box center [721, 11] width 20 height 8
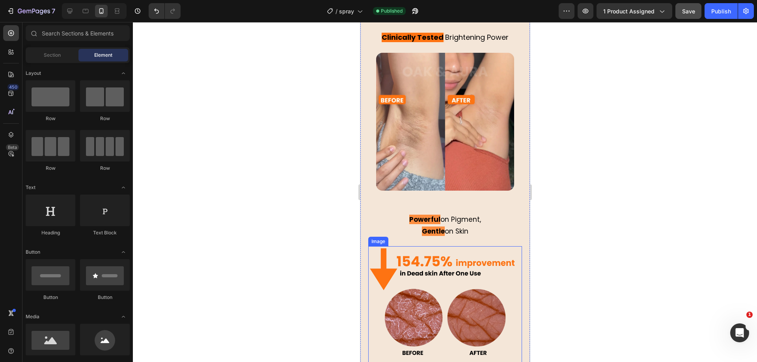
click at [450, 265] on img at bounding box center [445, 323] width 154 height 154
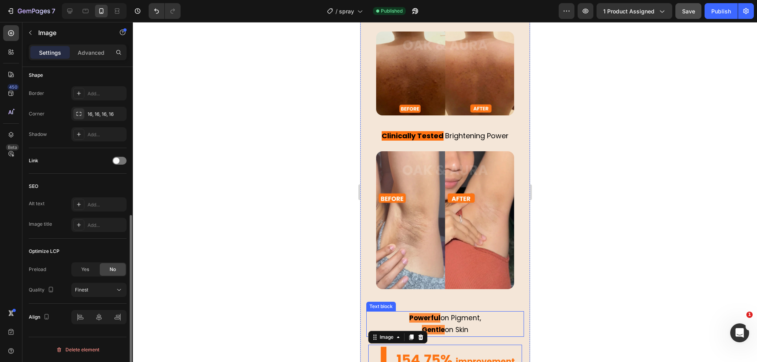
scroll to position [1824, 0]
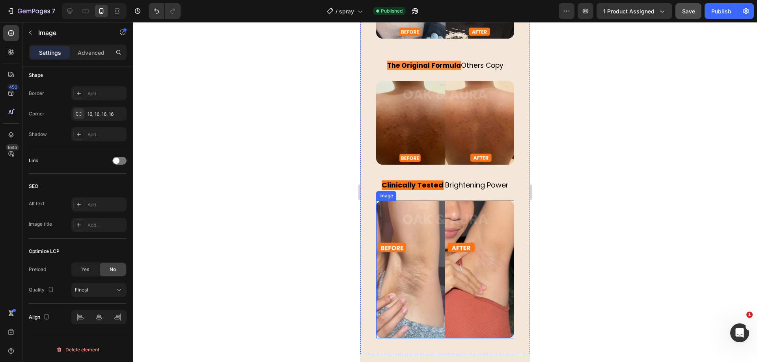
click at [457, 238] on img at bounding box center [445, 270] width 138 height 138
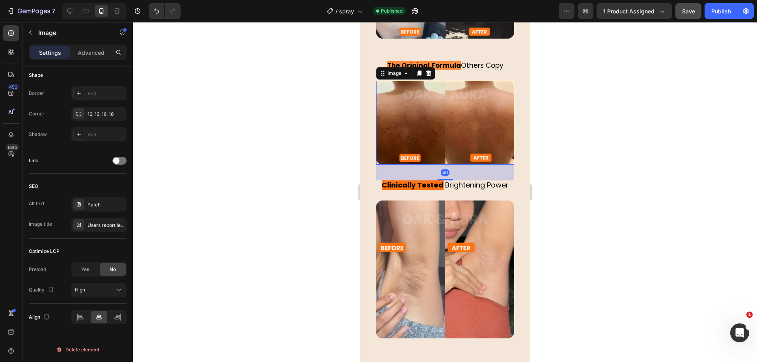
click at [475, 97] on img at bounding box center [445, 123] width 138 height 84
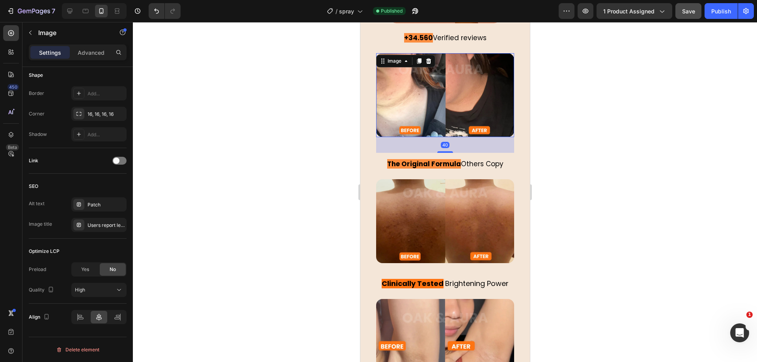
click at [471, 103] on img at bounding box center [445, 95] width 138 height 84
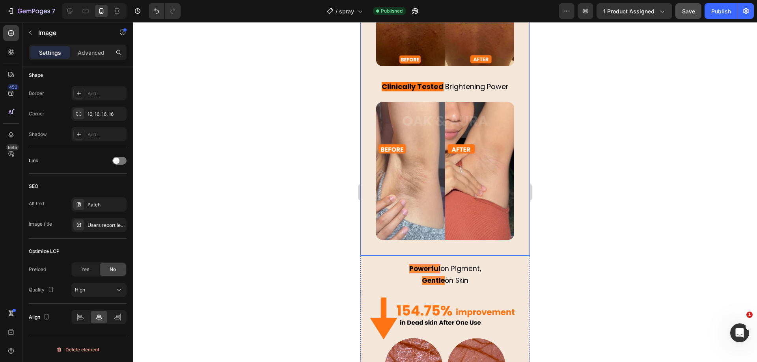
scroll to position [2070, 0]
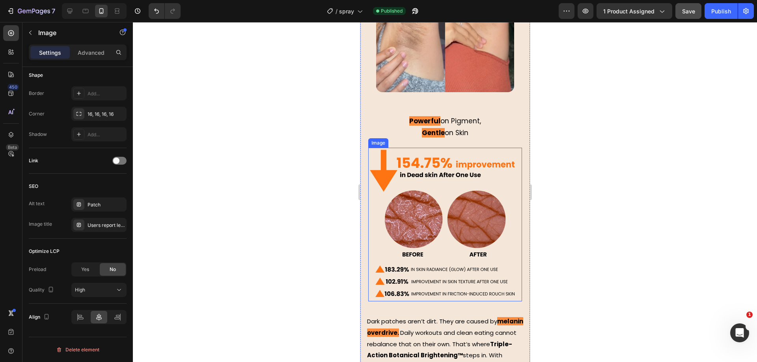
click at [436, 218] on img at bounding box center [445, 225] width 154 height 154
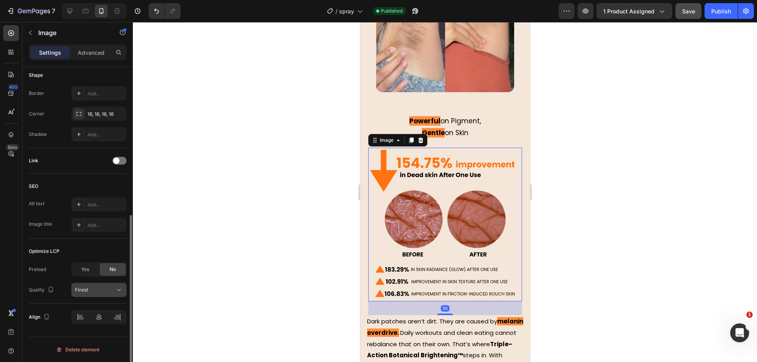
click at [100, 284] on button "Finest" at bounding box center [98, 290] width 55 height 14
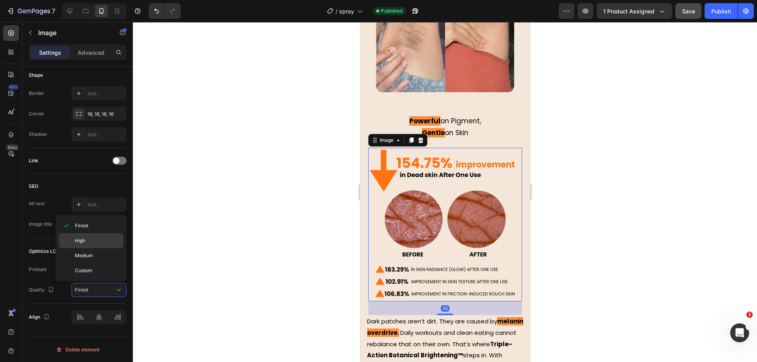
click at [103, 246] on div "High" at bounding box center [91, 240] width 65 height 15
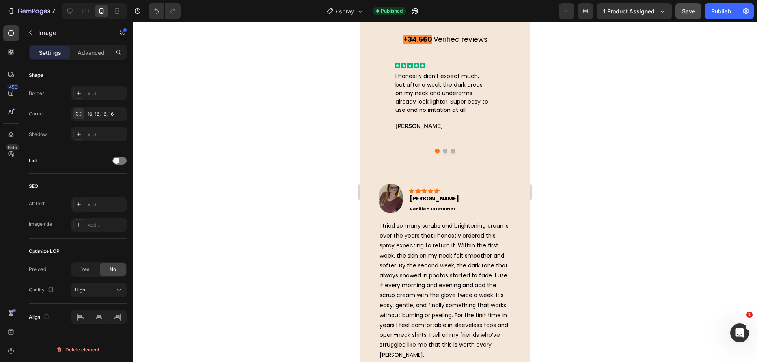
scroll to position [2809, 0]
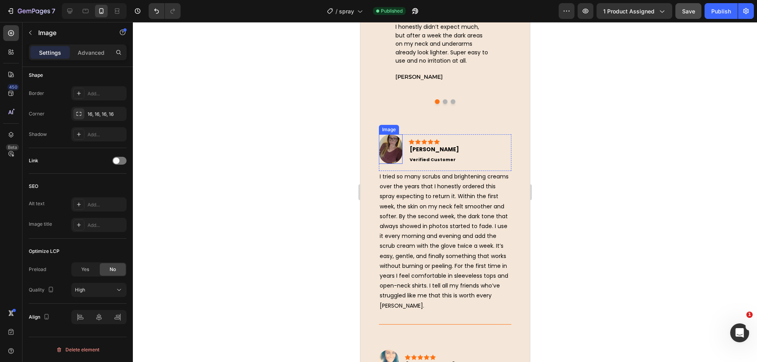
click at [388, 152] on img at bounding box center [391, 149] width 24 height 30
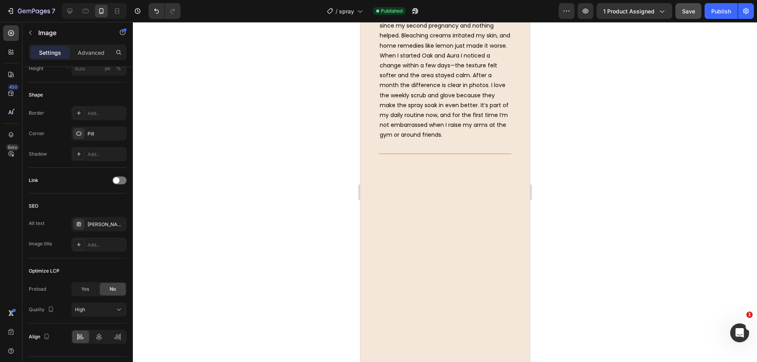
scroll to position [2890, 0]
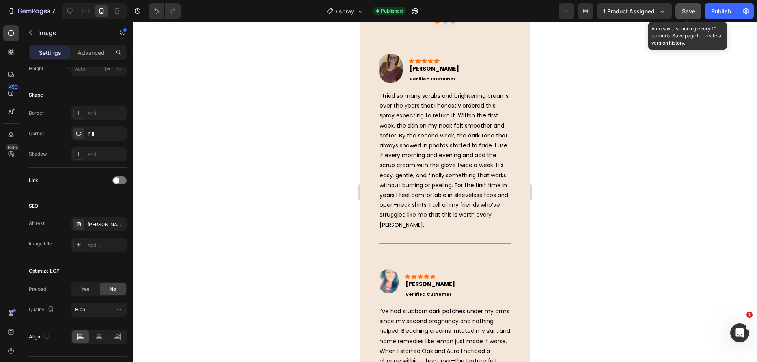
click at [693, 16] on button "Save" at bounding box center [688, 11] width 26 height 16
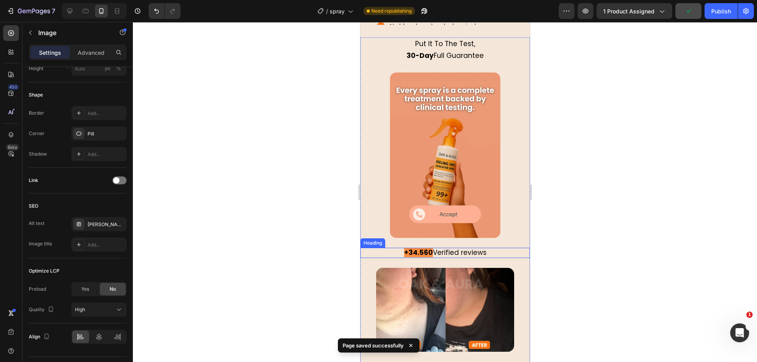
scroll to position [1461, 0]
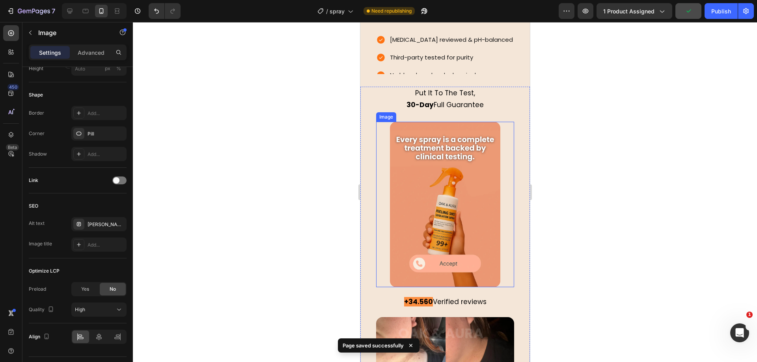
click at [451, 220] on img at bounding box center [445, 205] width 110 height 166
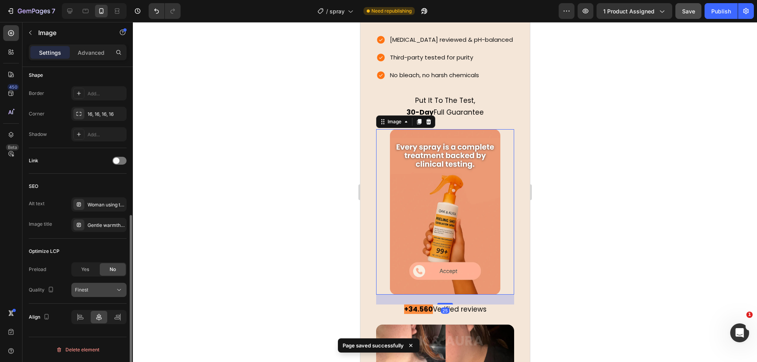
click at [105, 293] on div "Finest" at bounding box center [95, 290] width 40 height 7
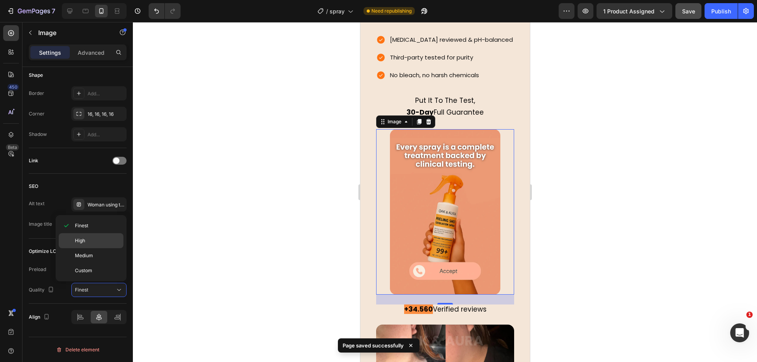
click at [104, 241] on p "High" at bounding box center [97, 240] width 45 height 7
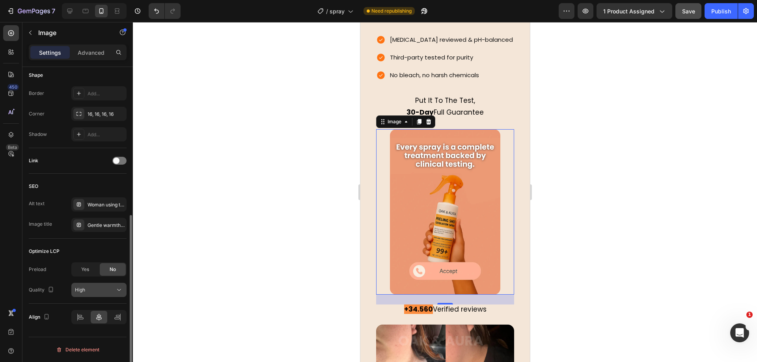
click at [102, 289] on div "High" at bounding box center [95, 290] width 40 height 7
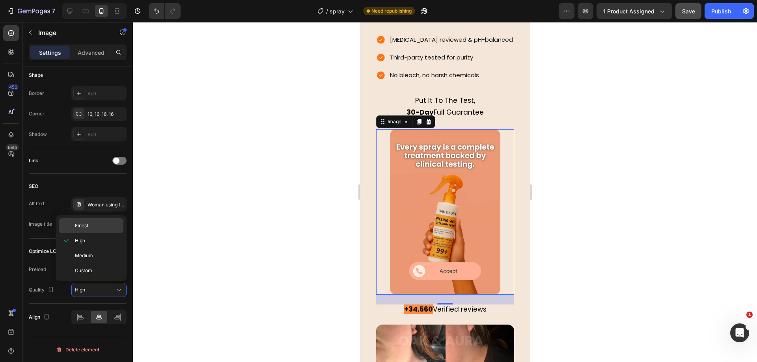
click at [102, 228] on p "Finest" at bounding box center [97, 225] width 45 height 7
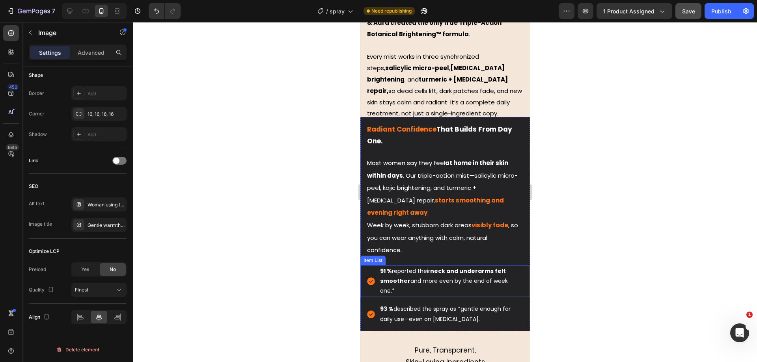
scroll to position [1109, 0]
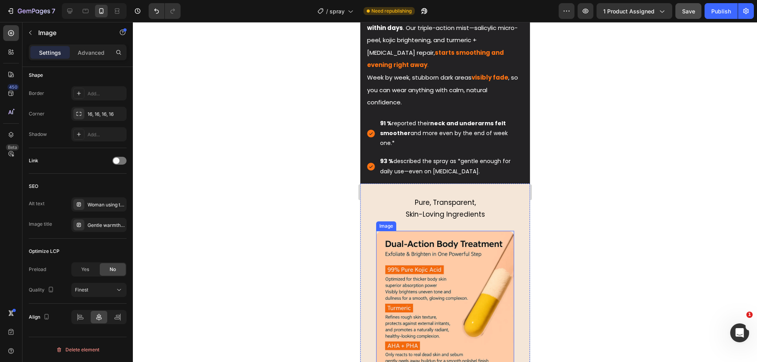
click at [446, 274] on img at bounding box center [445, 300] width 138 height 138
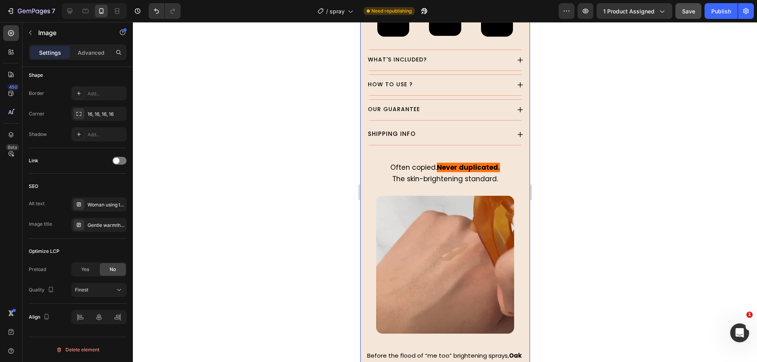
scroll to position [567, 0]
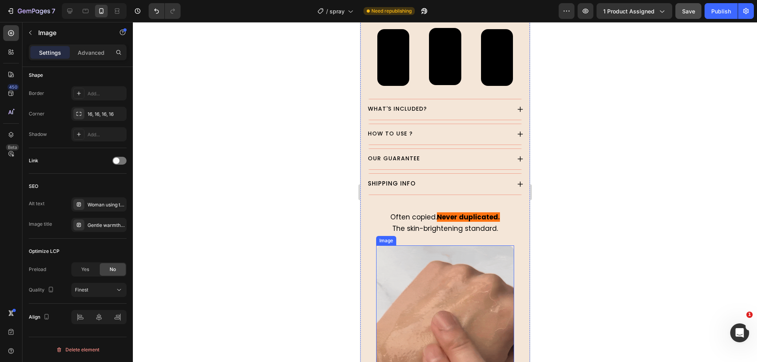
click at [451, 261] on img at bounding box center [445, 315] width 138 height 138
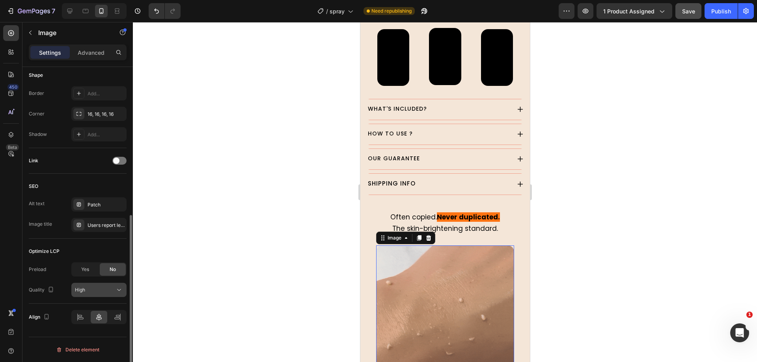
click at [113, 291] on div "High" at bounding box center [95, 290] width 40 height 7
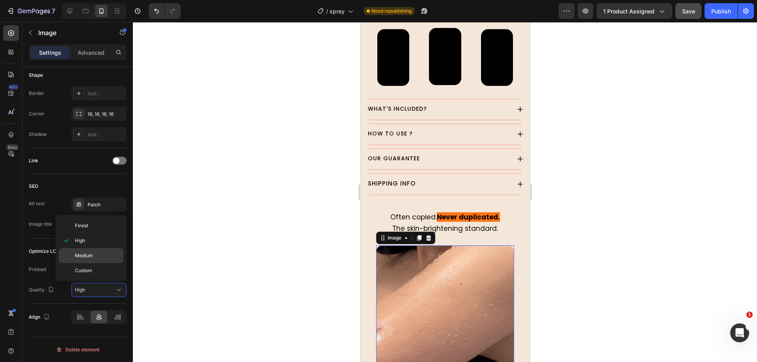
click at [114, 250] on div "Medium" at bounding box center [91, 255] width 65 height 15
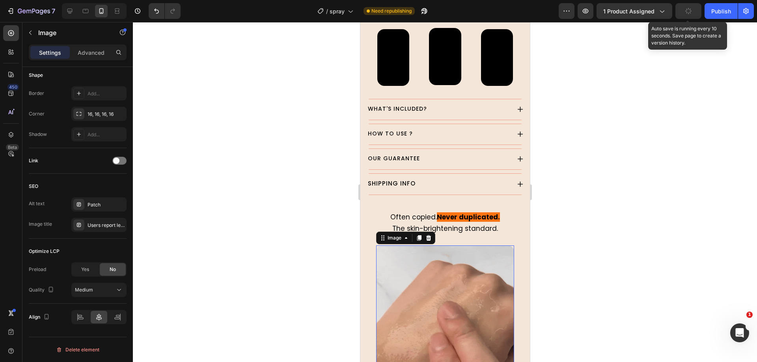
click at [696, 9] on button "button" at bounding box center [688, 11] width 26 height 16
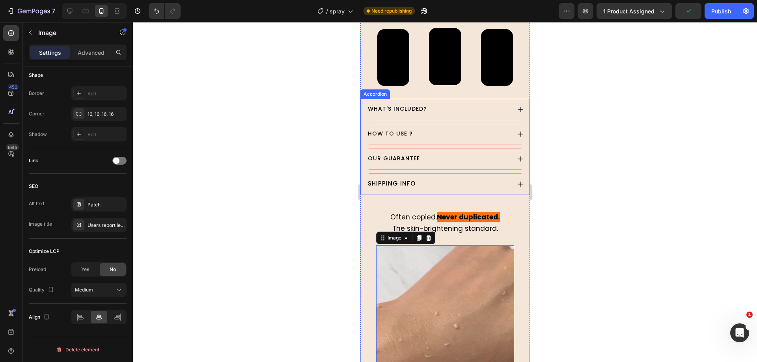
scroll to position [419, 0]
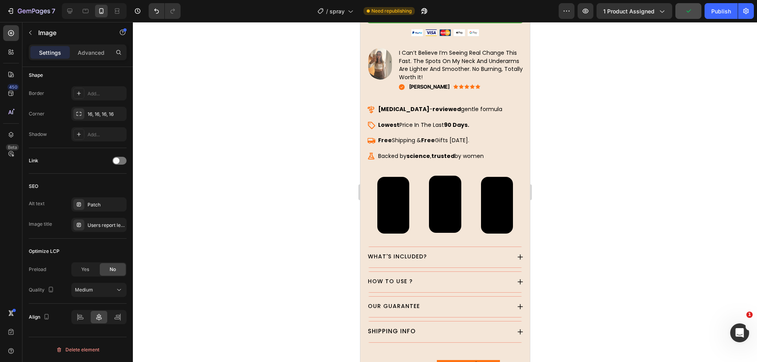
drag, startPoint x: 720, startPoint y: 9, endPoint x: 701, endPoint y: 9, distance: 18.1
click at [720, 9] on div "Publish" at bounding box center [721, 11] width 20 height 8
click at [690, 6] on button "button" at bounding box center [688, 11] width 26 height 16
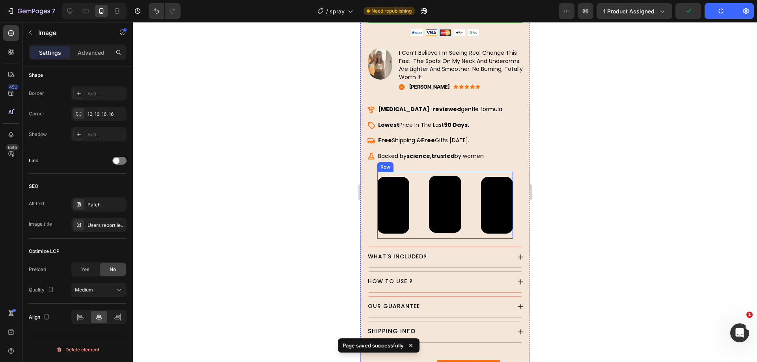
click at [482, 200] on video at bounding box center [497, 205] width 32 height 57
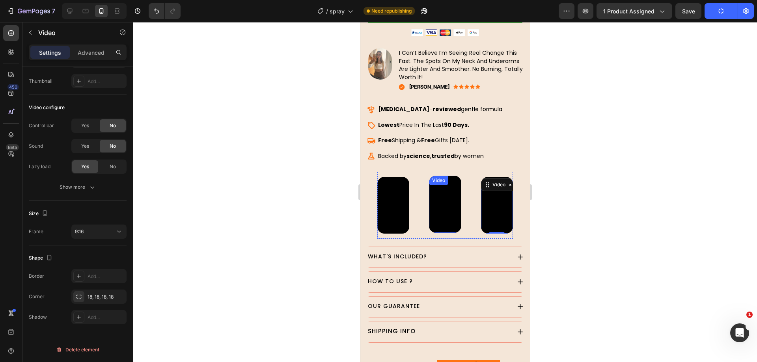
click at [434, 193] on video at bounding box center [445, 204] width 32 height 57
click at [395, 194] on video at bounding box center [393, 205] width 32 height 57
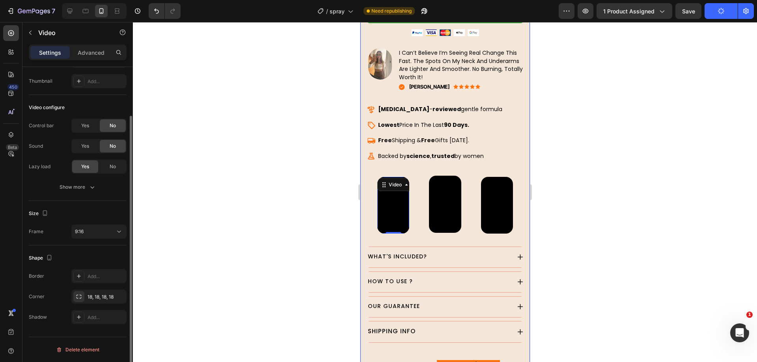
scroll to position [0, 0]
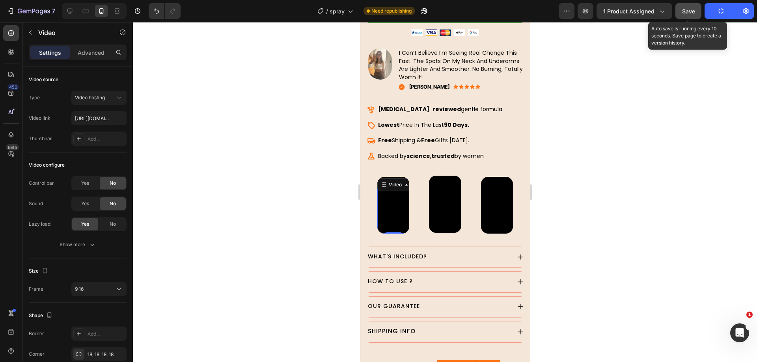
click at [699, 9] on button "Save" at bounding box center [688, 11] width 26 height 16
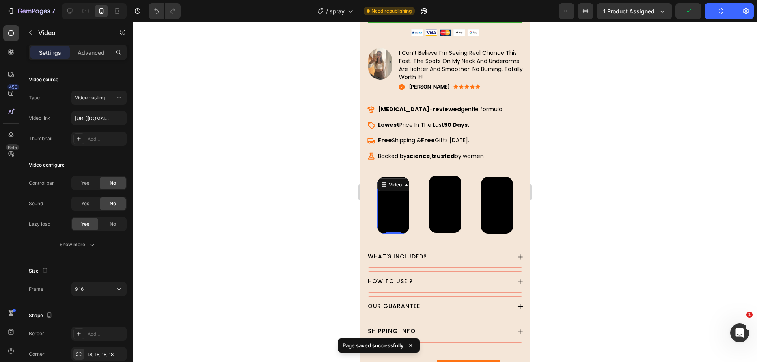
click at [718, 9] on div "button" at bounding box center [721, 11] width 6 height 6
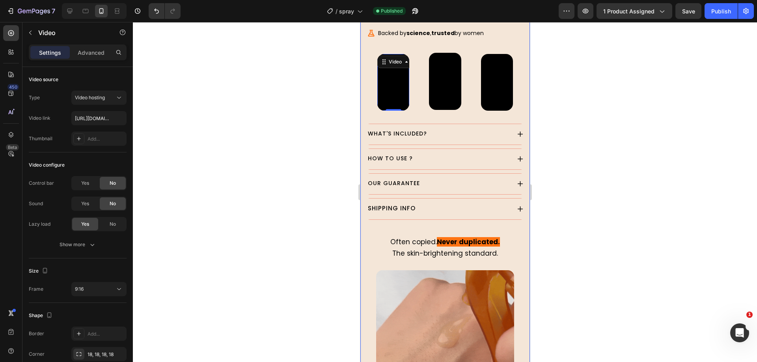
scroll to position [641, 0]
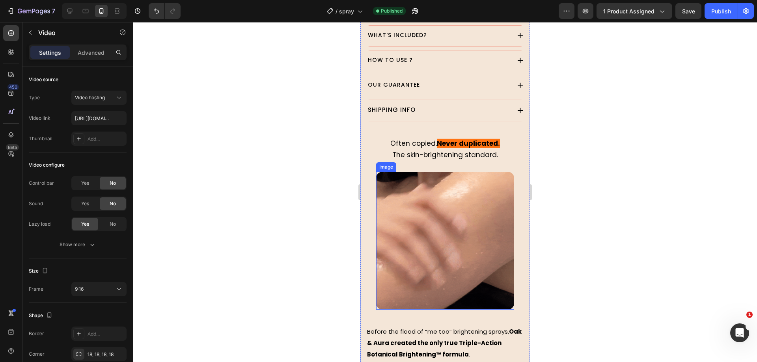
click at [446, 221] on img at bounding box center [445, 241] width 138 height 138
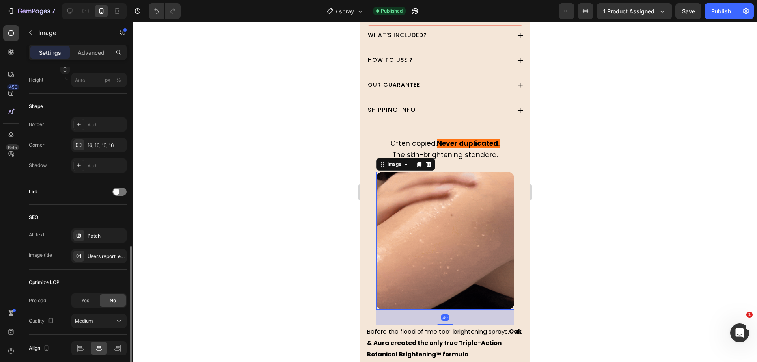
scroll to position [278, 0]
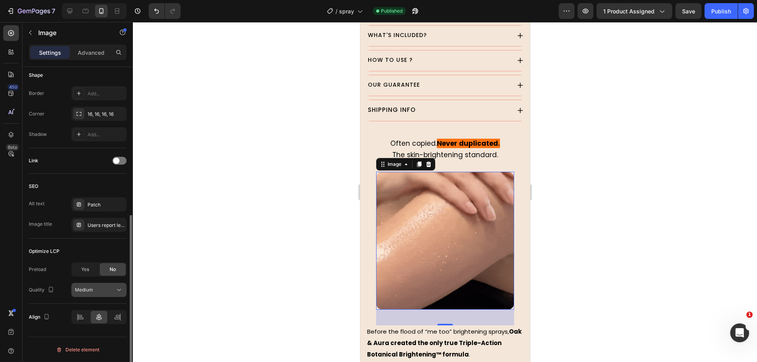
click at [109, 291] on div "Medium" at bounding box center [95, 290] width 40 height 7
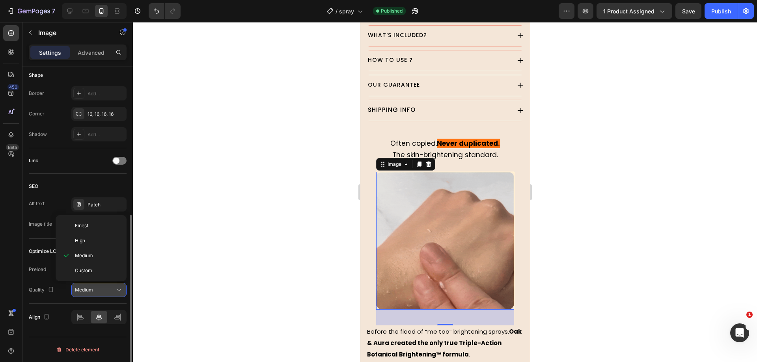
click at [109, 291] on div "Medium" at bounding box center [95, 290] width 40 height 7
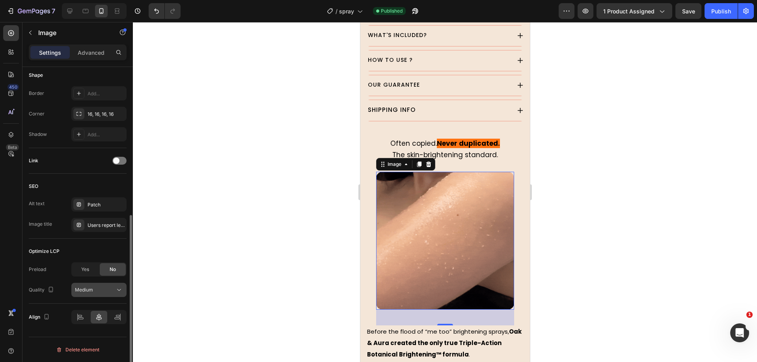
click at [109, 291] on div "Medium" at bounding box center [95, 290] width 40 height 7
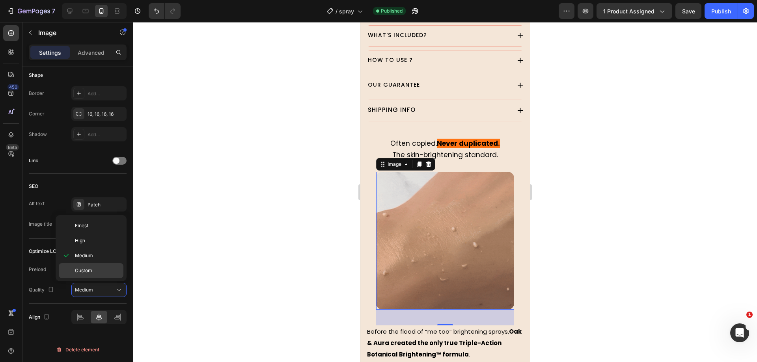
click at [104, 274] on div "Custom" at bounding box center [91, 270] width 65 height 15
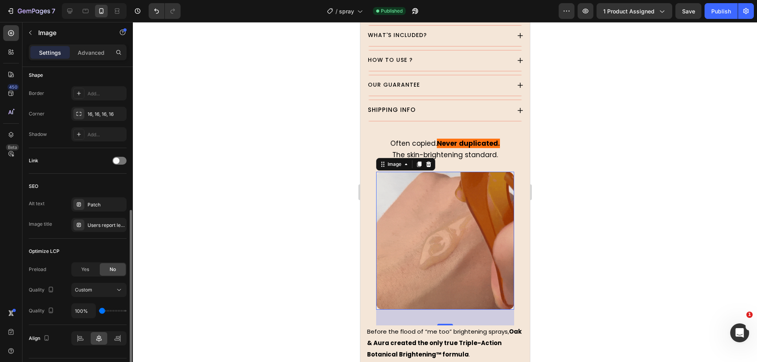
type input "150%"
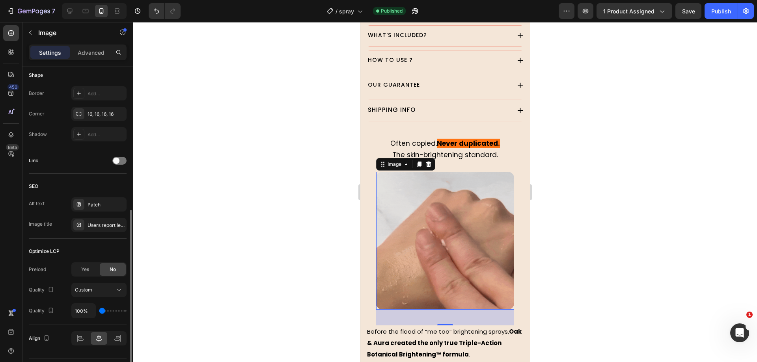
type input "150"
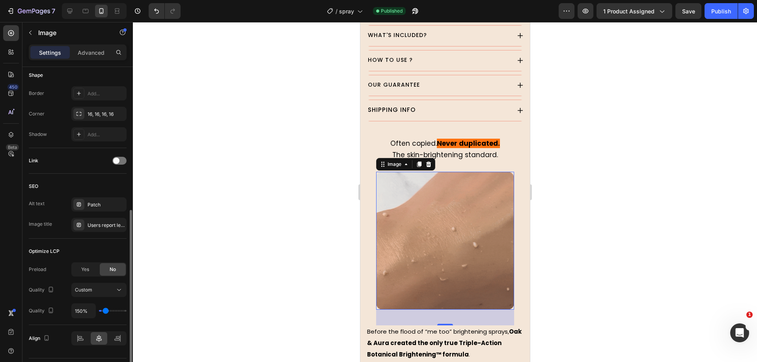
type input "200%"
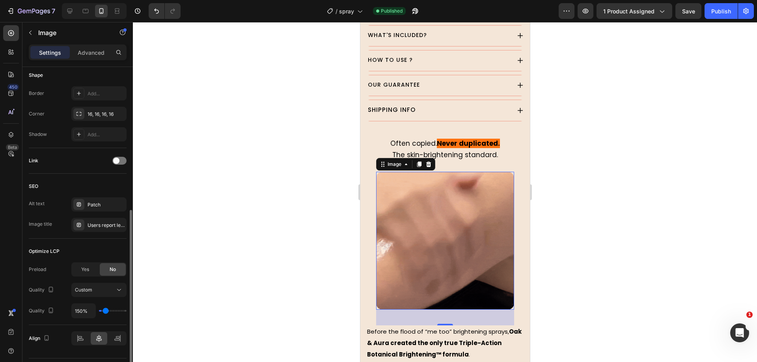
type input "200"
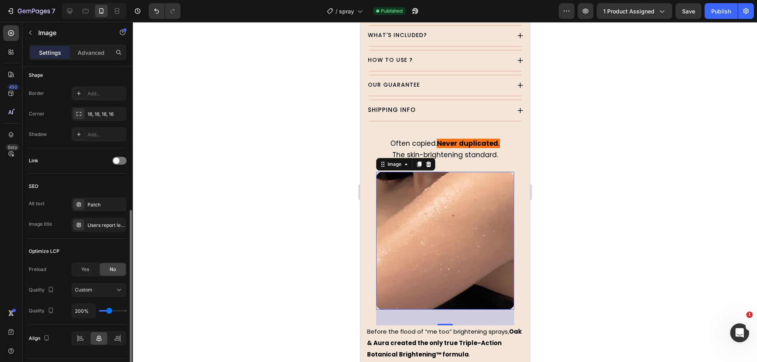
type input "250%"
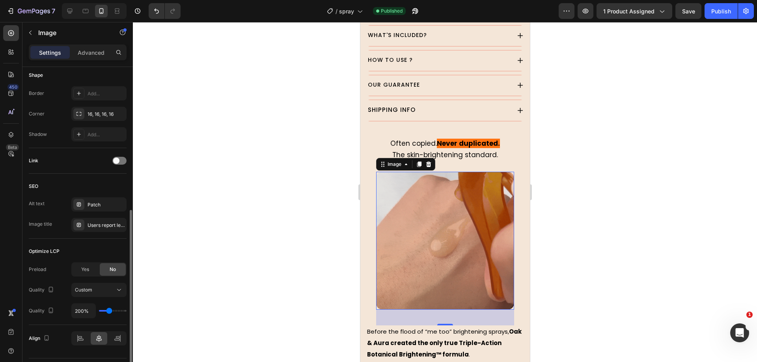
type input "250"
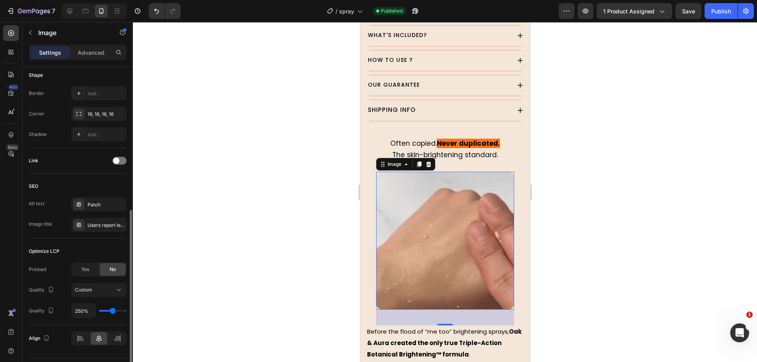
type input "200%"
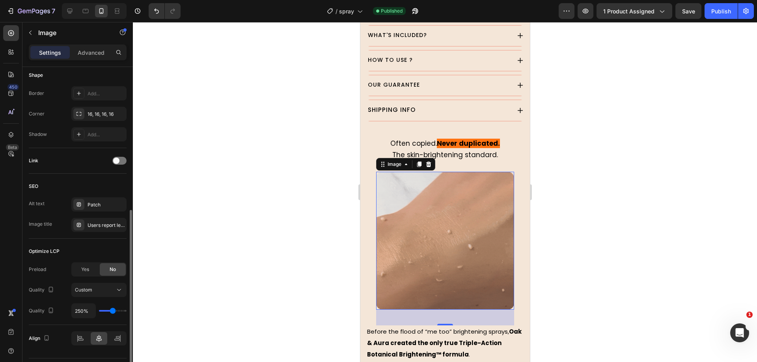
type input "200"
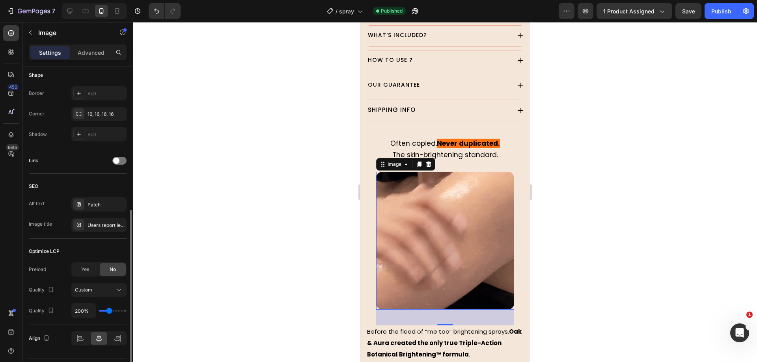
type input "150%"
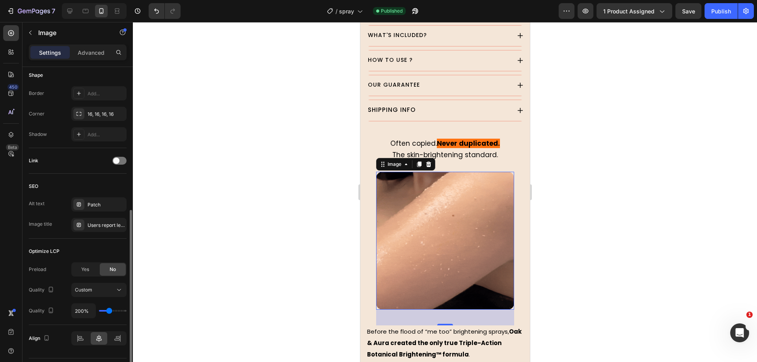
type input "150"
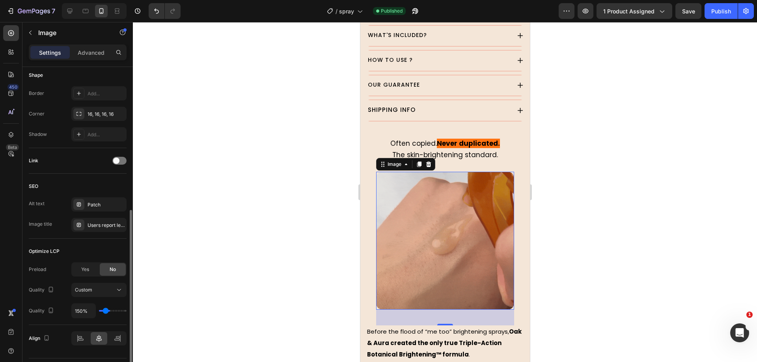
type input "100%"
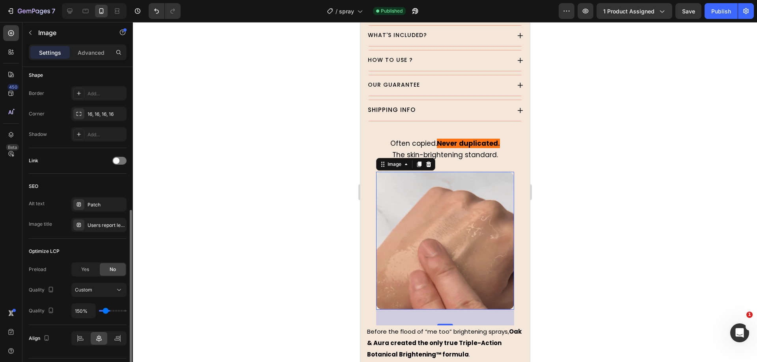
type input "100"
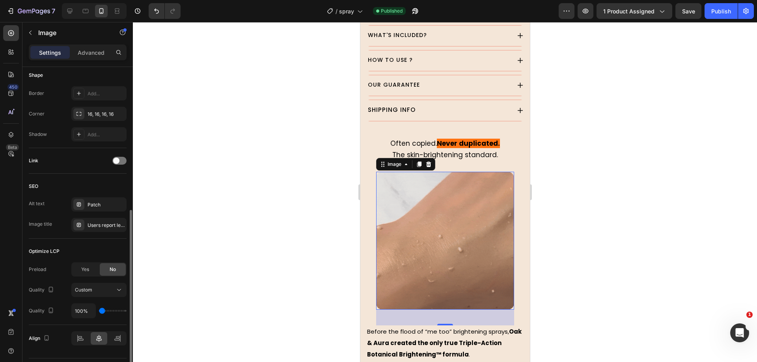
type input "150%"
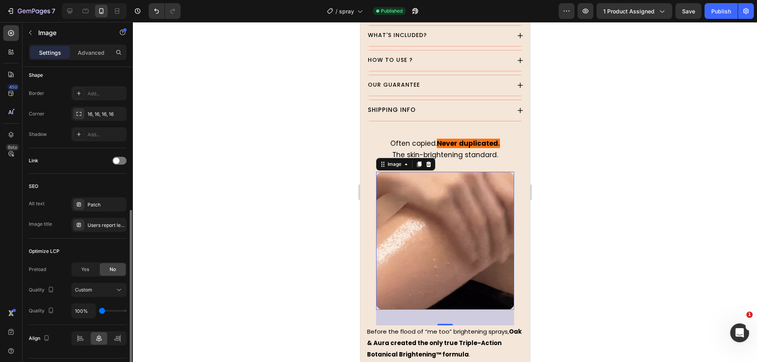
type input "150"
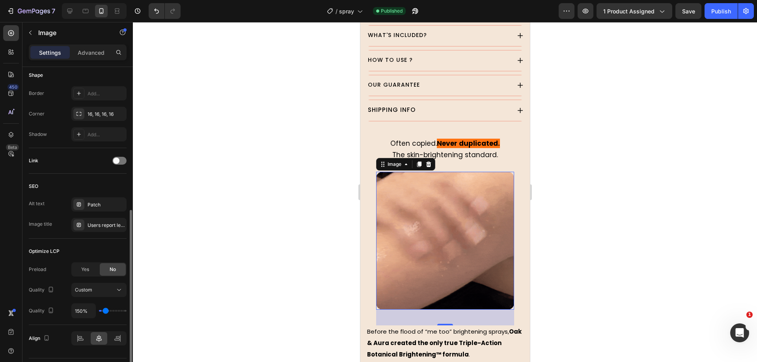
type input "200%"
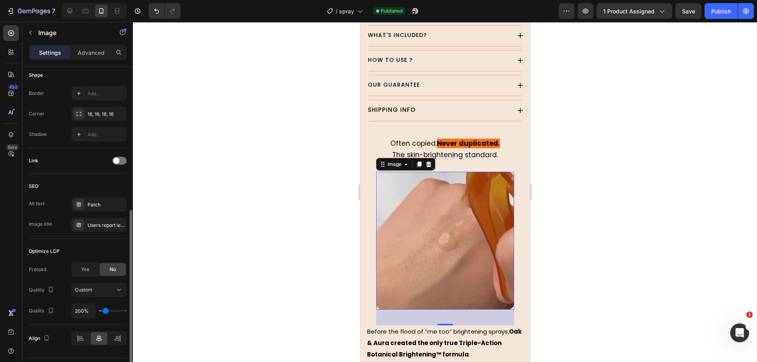
type input "200"
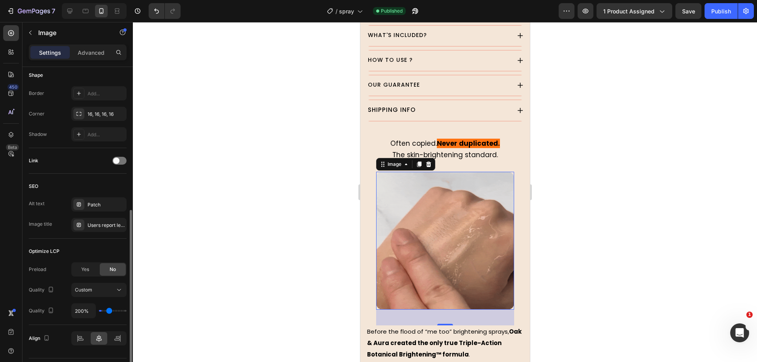
type input "300%"
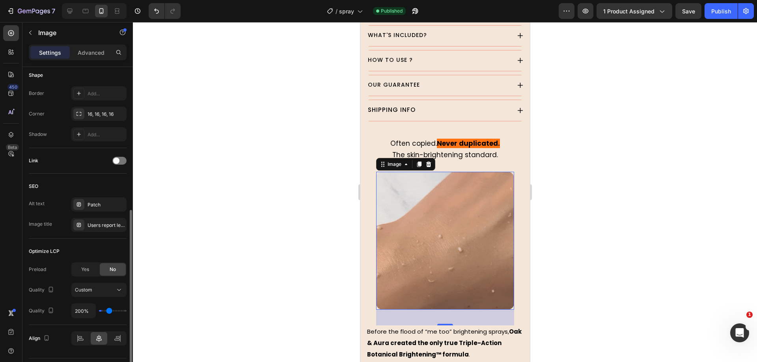
type input "300"
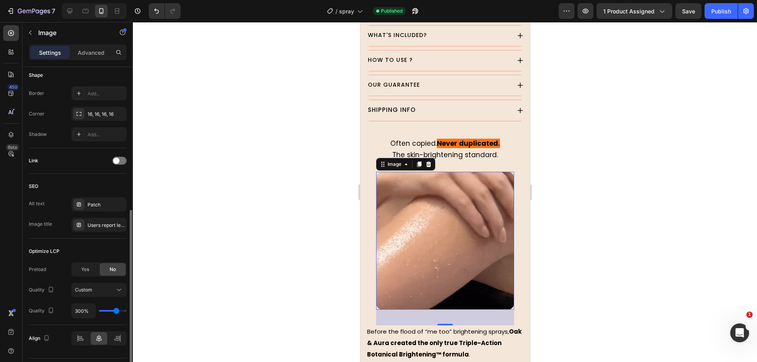
type input "350%"
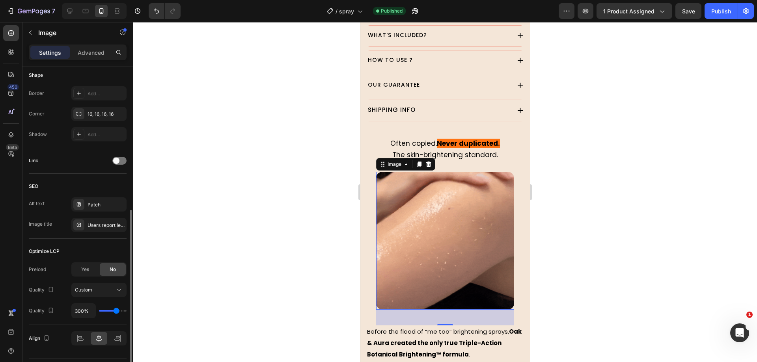
type input "350"
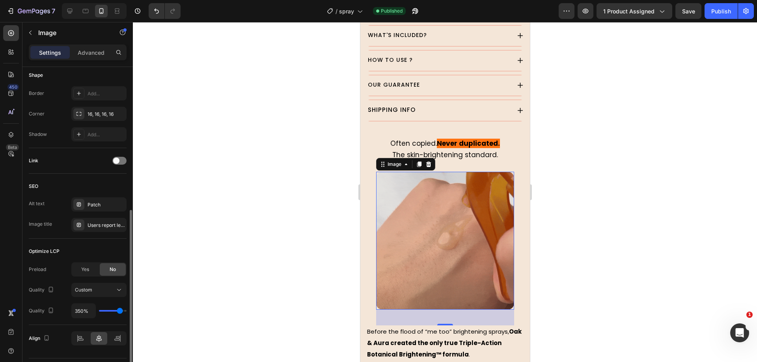
type input "400%"
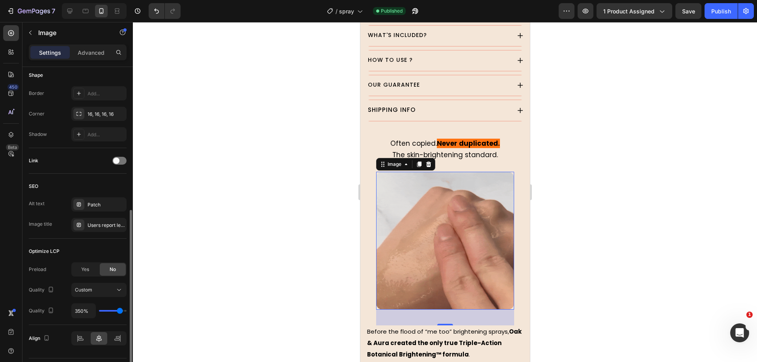
type input "400"
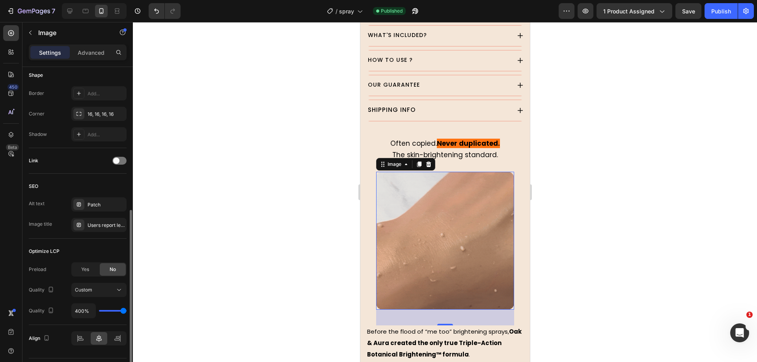
type input "250%"
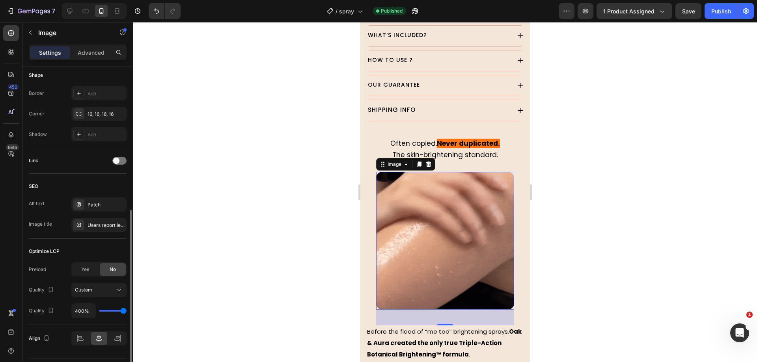
type input "250"
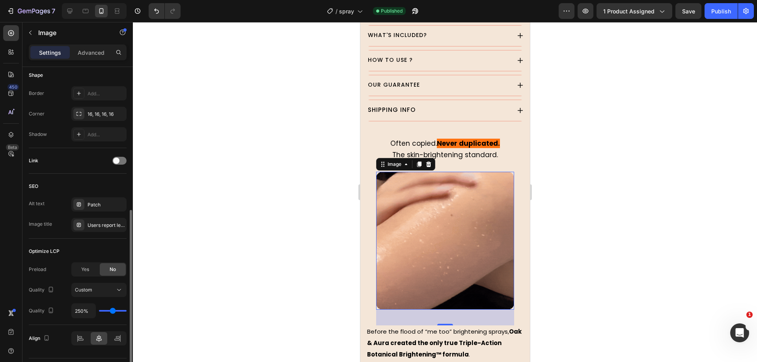
type input "200%"
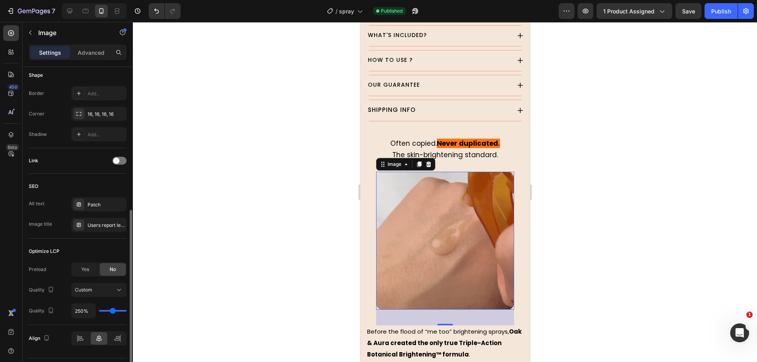
type input "200"
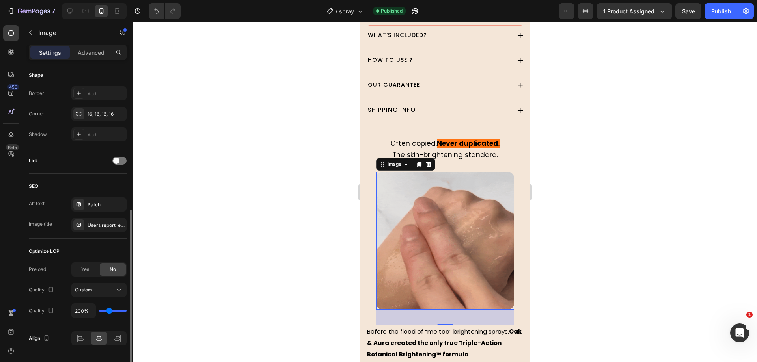
type input "150%"
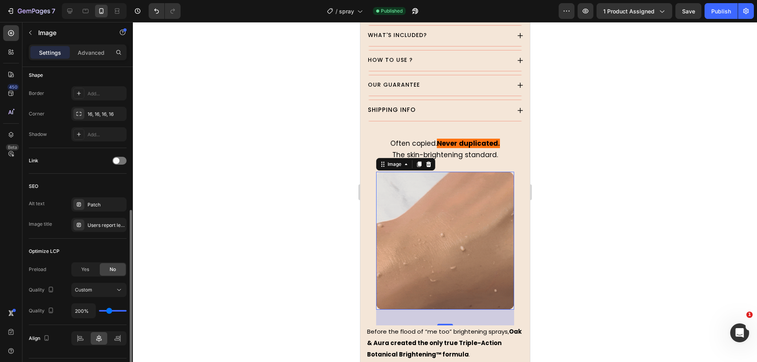
type input "150"
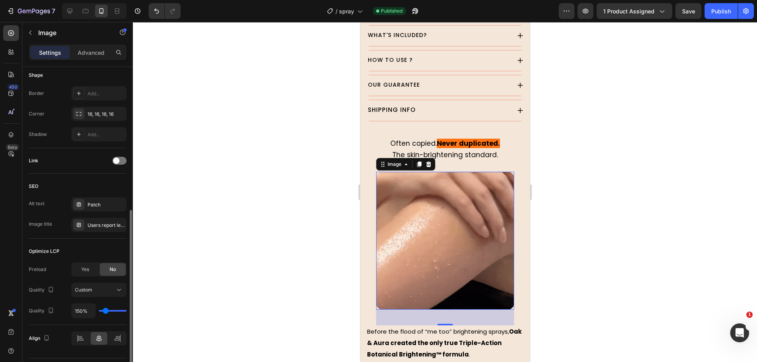
type input "100%"
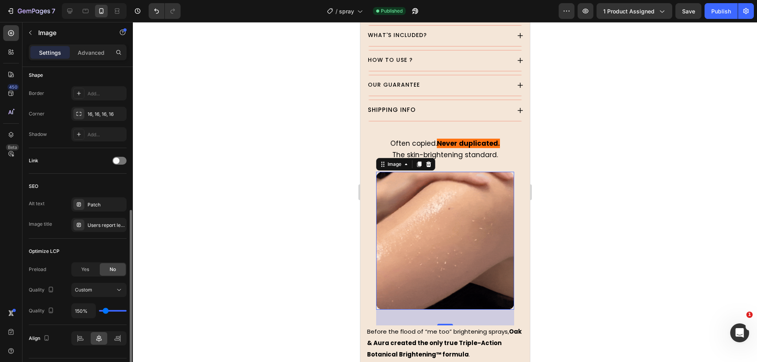
type input "100"
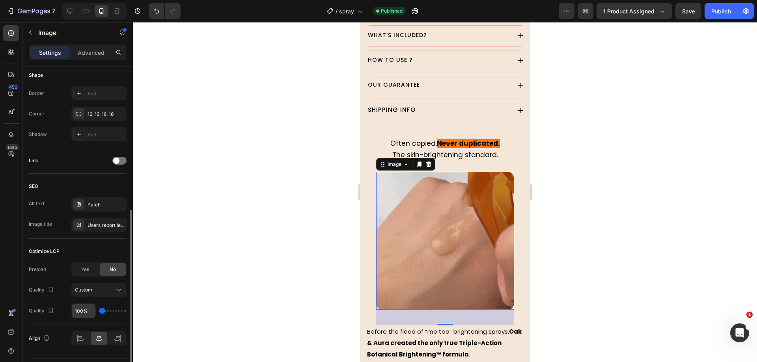
drag, startPoint x: 104, startPoint y: 310, endPoint x: 88, endPoint y: 306, distance: 16.6
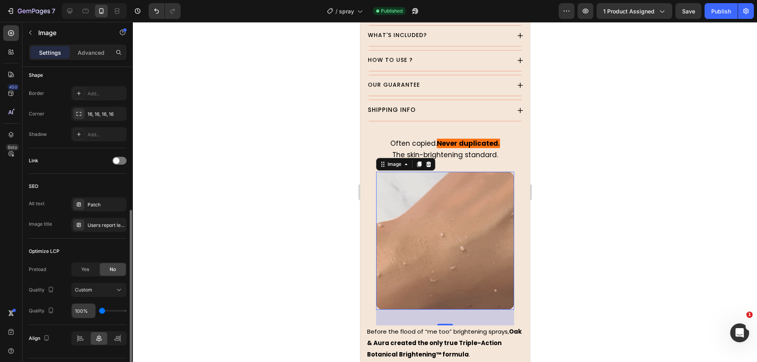
click at [99, 310] on input "range" at bounding box center [113, 311] width 28 height 2
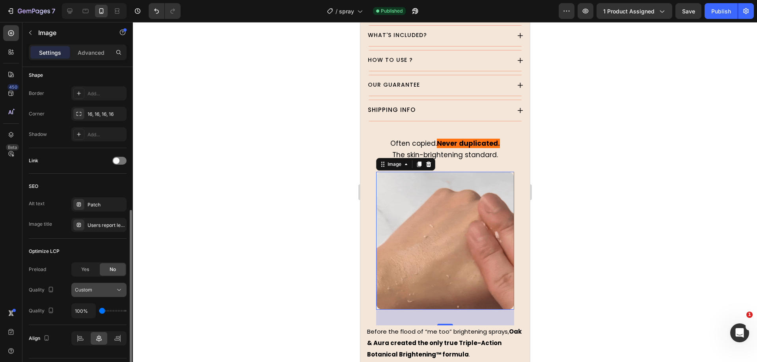
click at [88, 295] on button "Custom" at bounding box center [98, 290] width 55 height 14
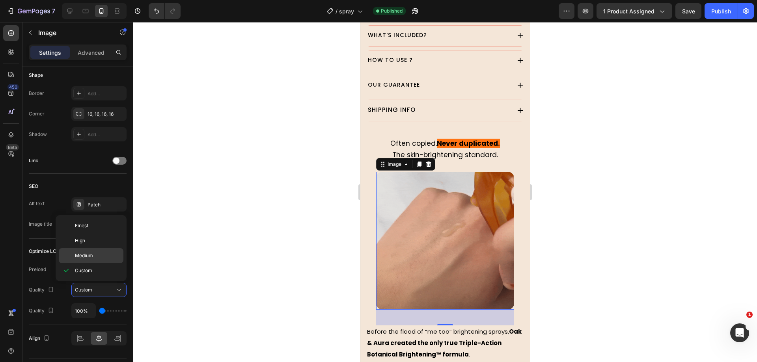
click at [93, 262] on div "Medium" at bounding box center [91, 255] width 65 height 15
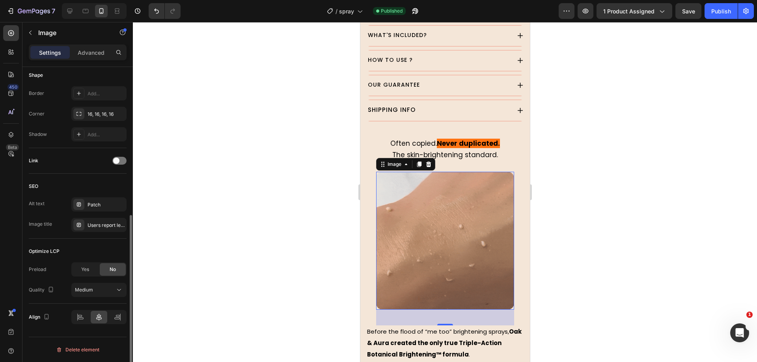
click at [52, 279] on div "Preload Yes No Quality Medium" at bounding box center [78, 280] width 98 height 35
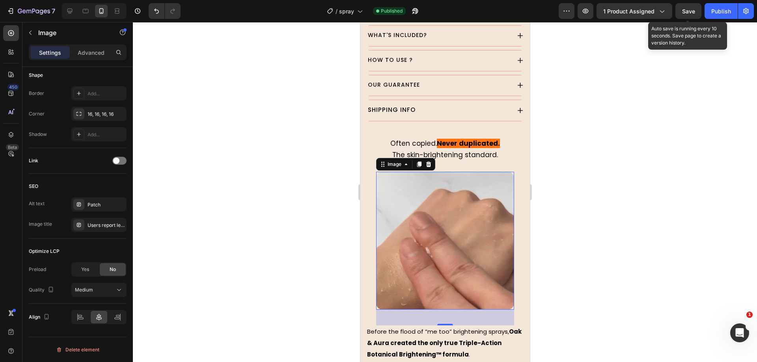
click at [694, 11] on span "Save" at bounding box center [688, 11] width 13 height 7
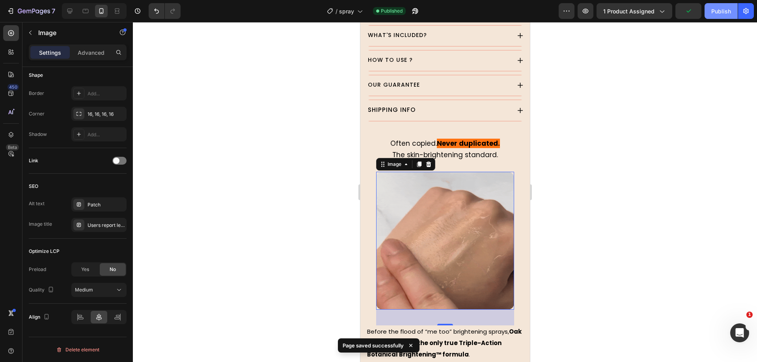
click at [706, 10] on button "Publish" at bounding box center [721, 11] width 33 height 16
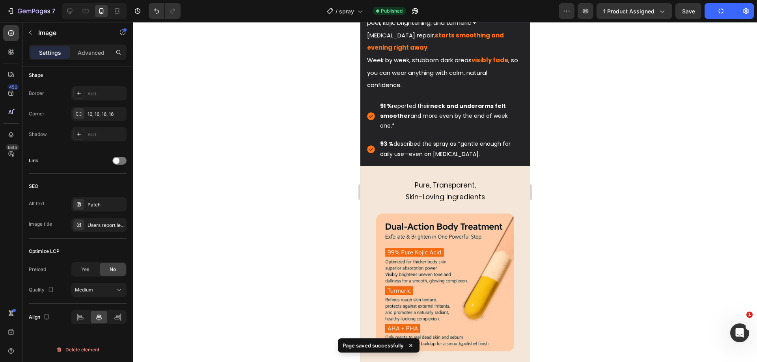
scroll to position [1176, 0]
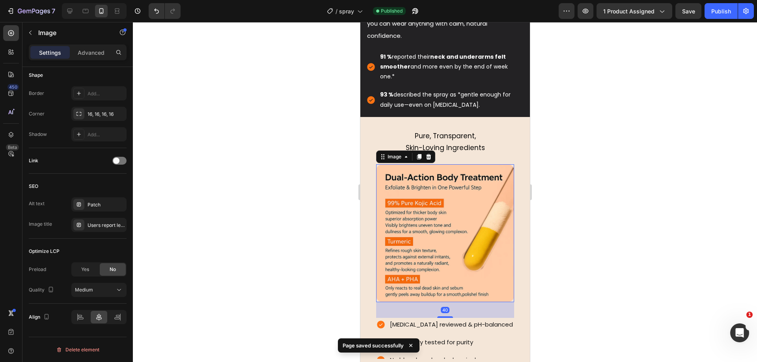
click at [454, 211] on img at bounding box center [445, 233] width 138 height 138
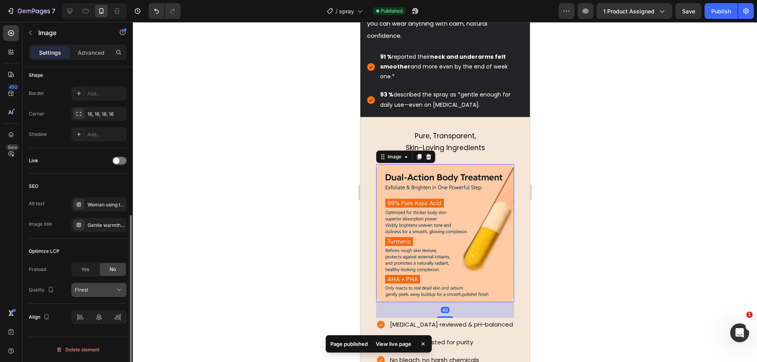
click at [91, 288] on div "Finest" at bounding box center [95, 290] width 40 height 7
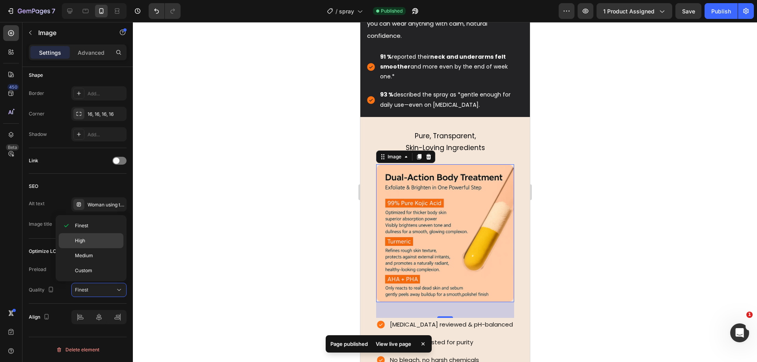
click at [99, 243] on p "High" at bounding box center [97, 240] width 45 height 7
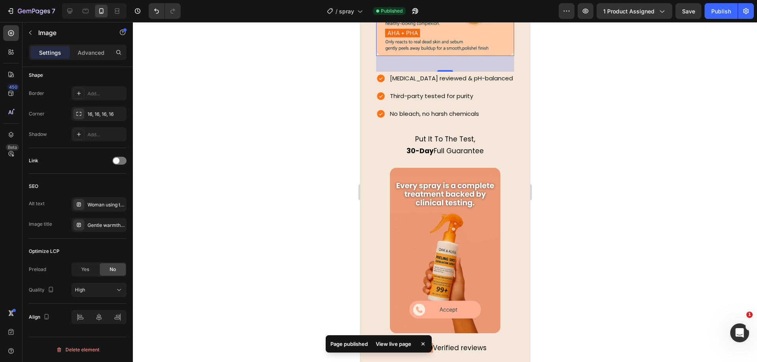
scroll to position [1472, 0]
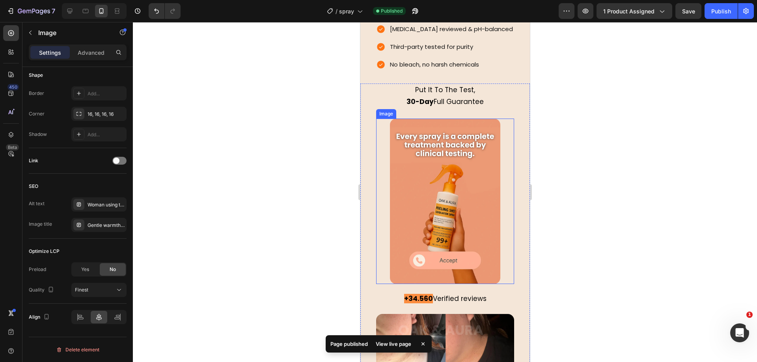
click at [473, 185] on img at bounding box center [445, 202] width 110 height 166
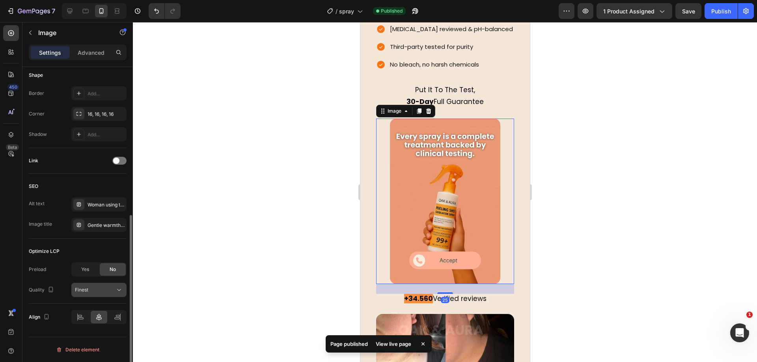
click at [86, 290] on span "Finest" at bounding box center [81, 290] width 13 height 6
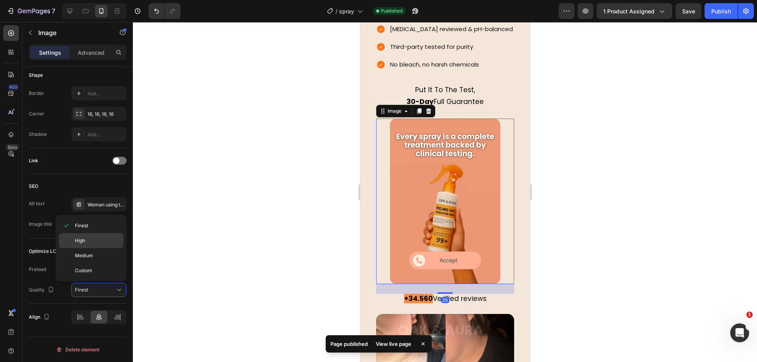
click at [98, 245] on div "High" at bounding box center [91, 240] width 65 height 15
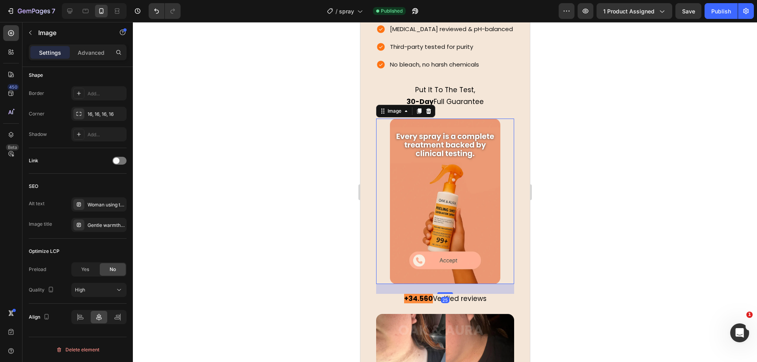
scroll to position [1619, 0]
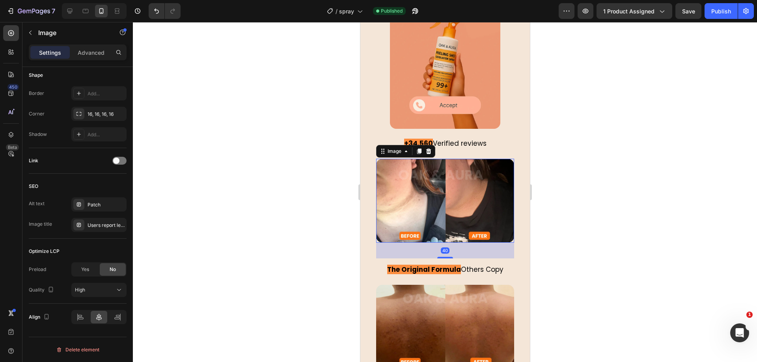
click at [430, 197] on img at bounding box center [445, 201] width 138 height 84
click at [459, 285] on img at bounding box center [445, 327] width 138 height 84
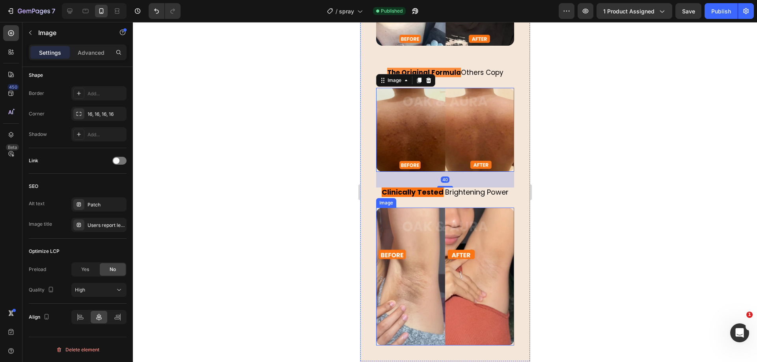
click at [438, 257] on img at bounding box center [445, 277] width 138 height 138
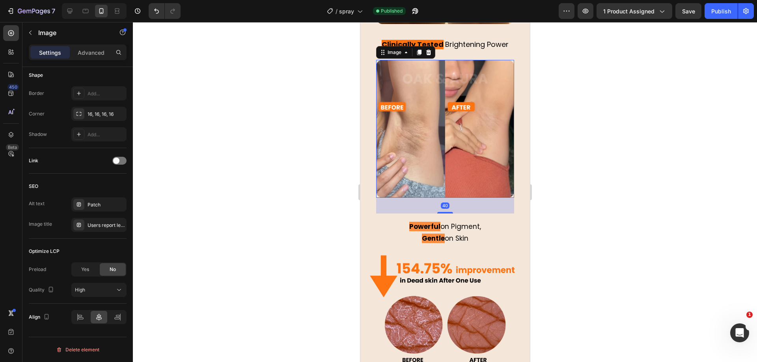
scroll to position [2063, 0]
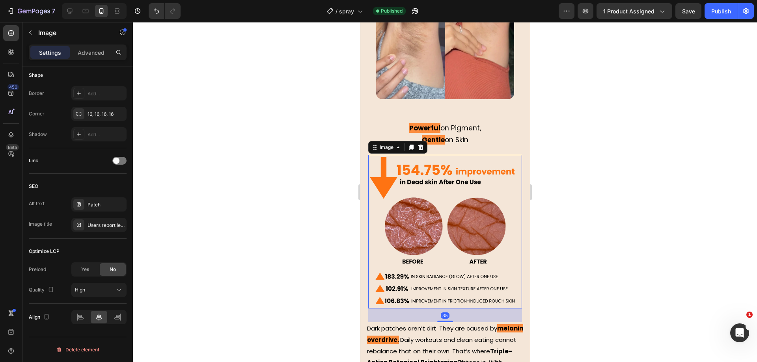
click at [435, 213] on img at bounding box center [445, 232] width 154 height 154
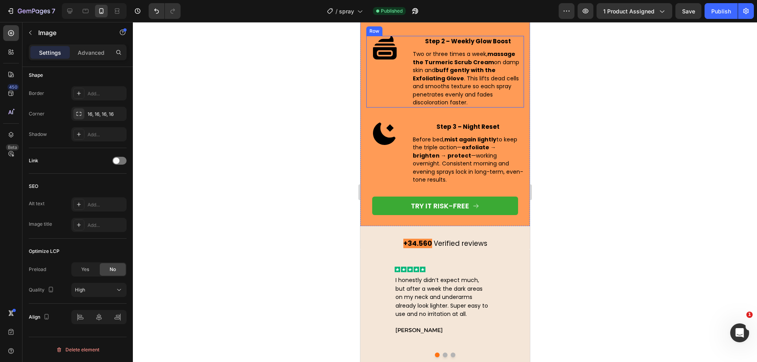
scroll to position [2704, 0]
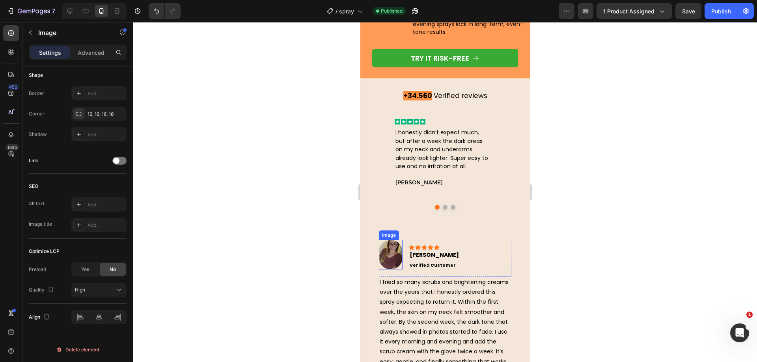
click at [390, 251] on img at bounding box center [391, 255] width 24 height 30
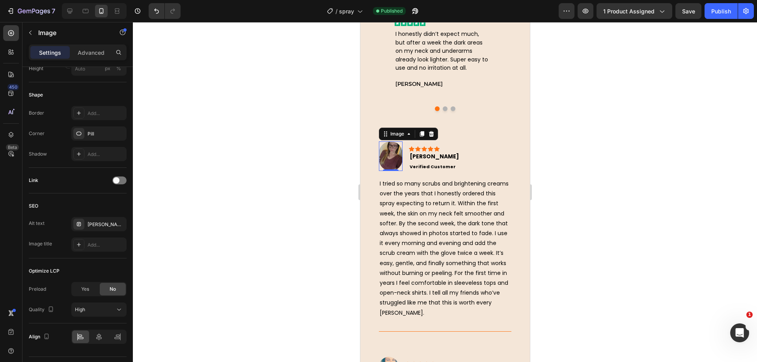
scroll to position [2852, 0]
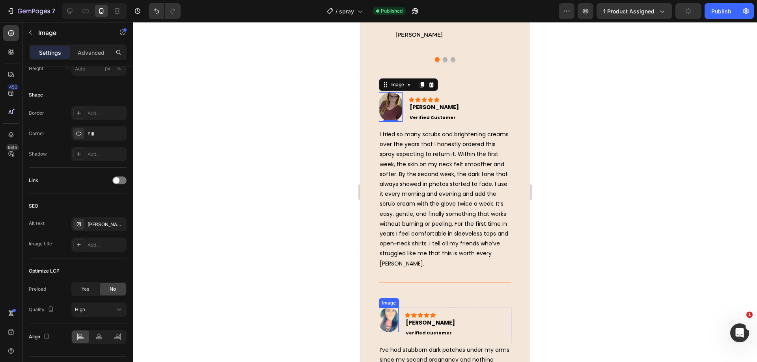
click at [390, 326] on img at bounding box center [389, 320] width 20 height 24
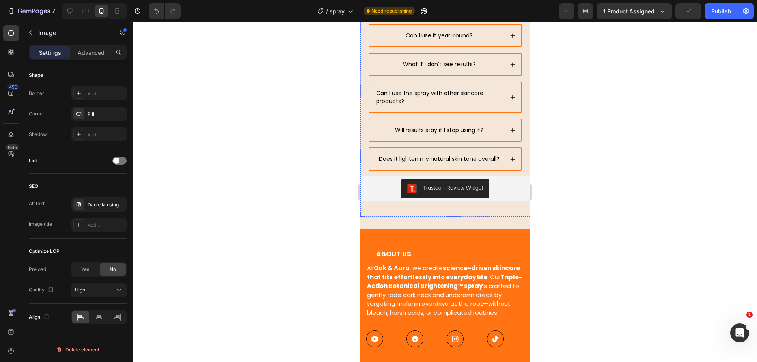
scroll to position [3887, 0]
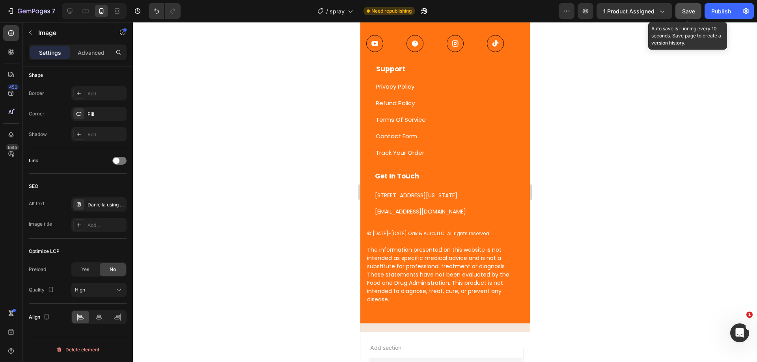
click at [696, 8] on button "Save" at bounding box center [688, 11] width 26 height 16
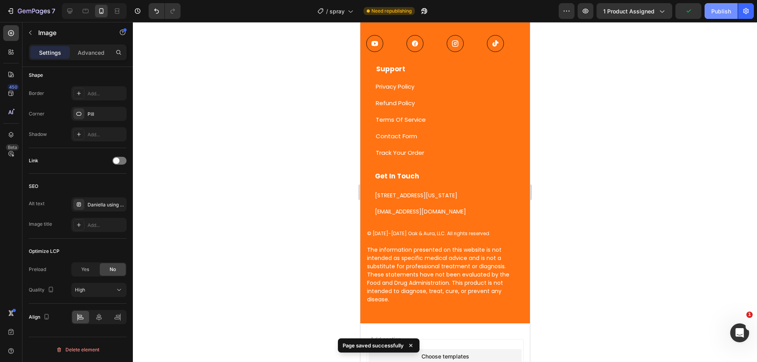
click at [723, 8] on div "Publish" at bounding box center [721, 11] width 20 height 8
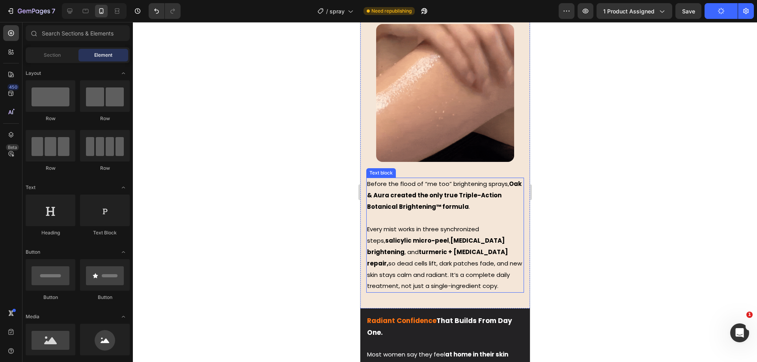
scroll to position [690, 0]
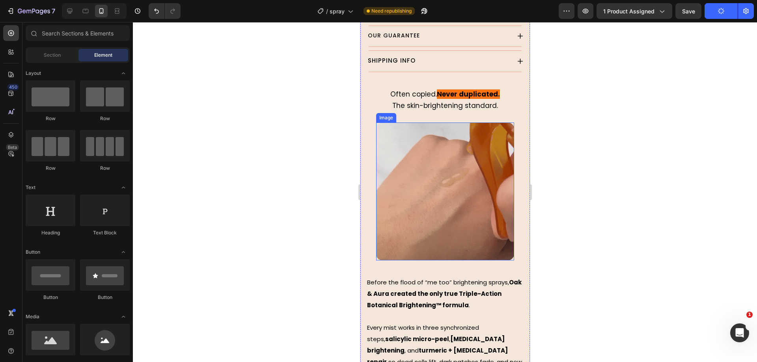
click at [441, 182] on img at bounding box center [445, 192] width 138 height 138
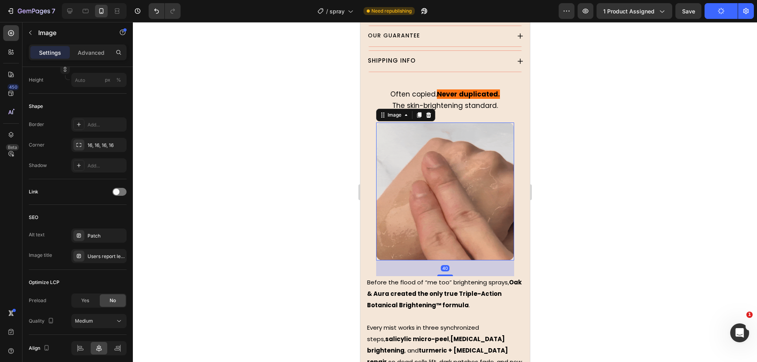
scroll to position [278, 0]
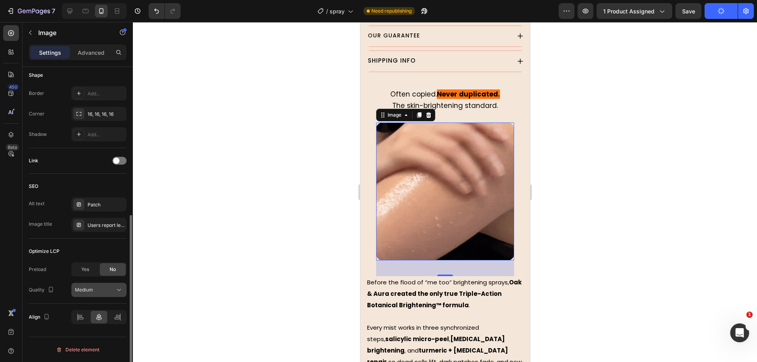
click at [107, 289] on div "Medium" at bounding box center [95, 290] width 40 height 7
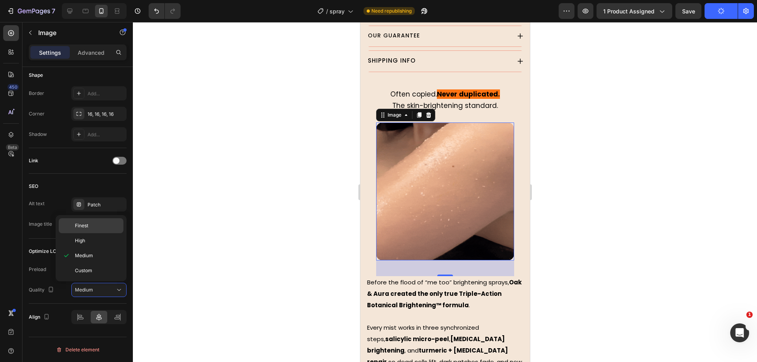
click at [98, 228] on p "Finest" at bounding box center [97, 225] width 45 height 7
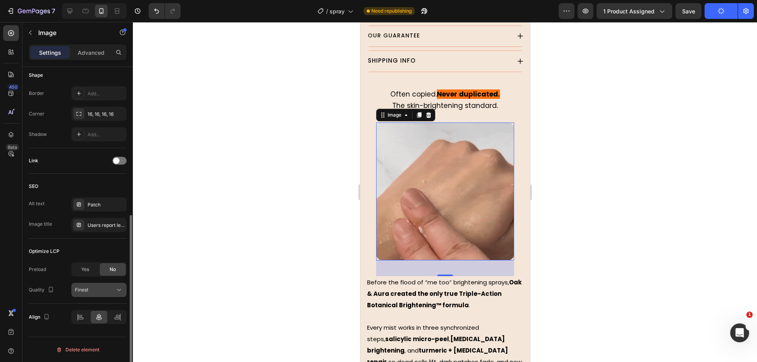
click at [96, 293] on div "Finest" at bounding box center [95, 290] width 40 height 7
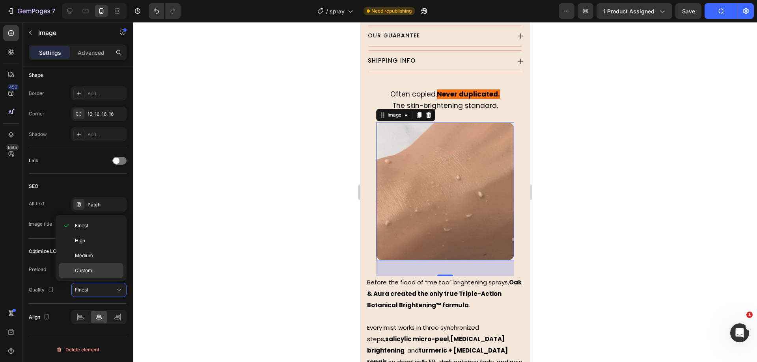
click at [100, 275] on div "Custom" at bounding box center [91, 270] width 65 height 15
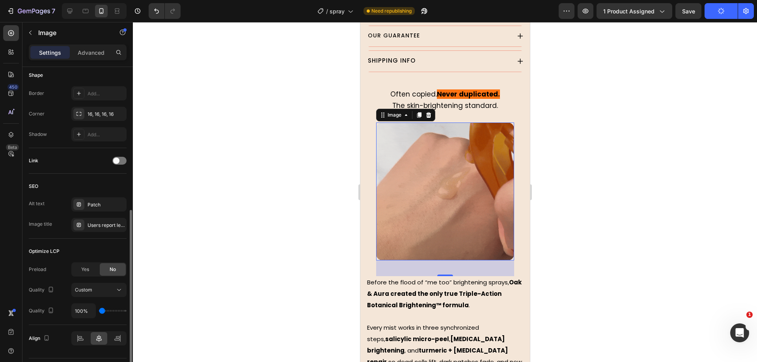
type input "150%"
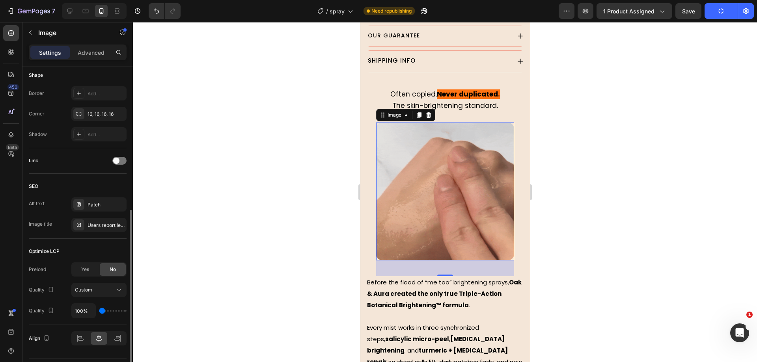
type input "150"
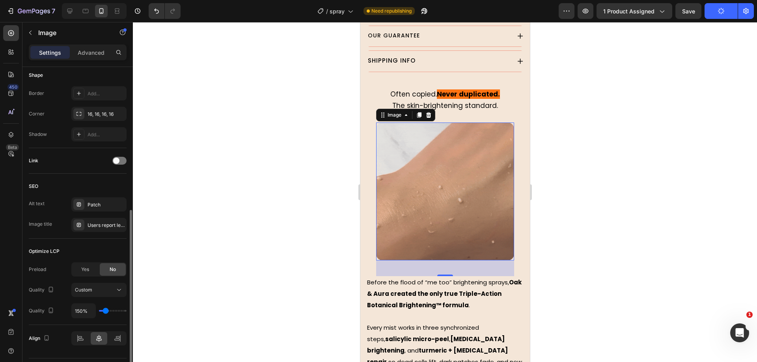
type input "100%"
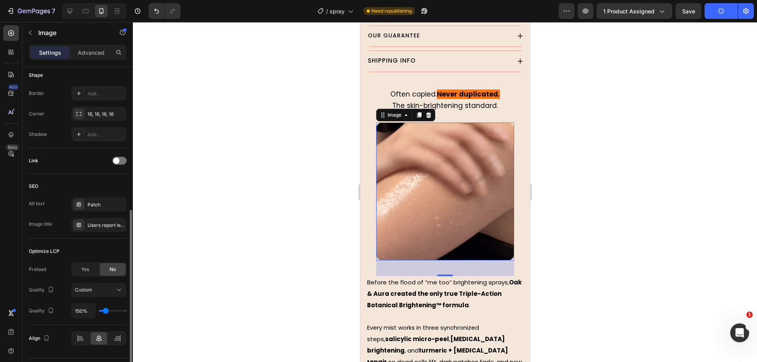
type input "100"
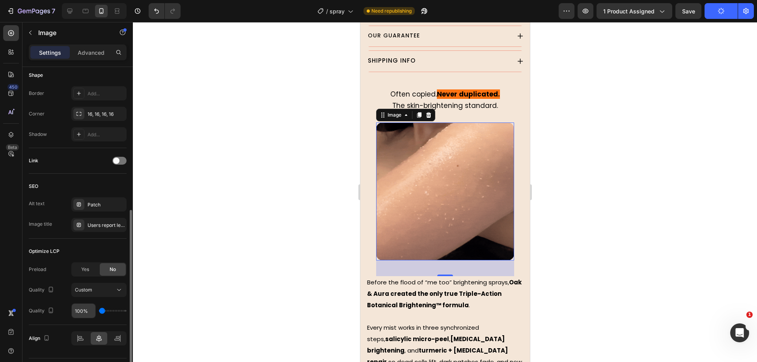
drag, startPoint x: 100, startPoint y: 313, endPoint x: 73, endPoint y: 309, distance: 27.0
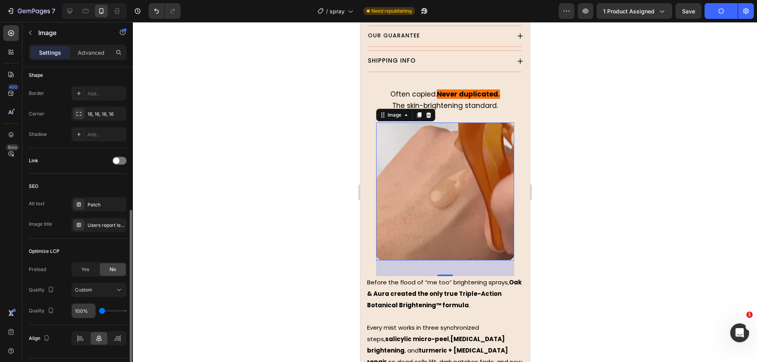
click at [99, 310] on input "range" at bounding box center [113, 311] width 28 height 2
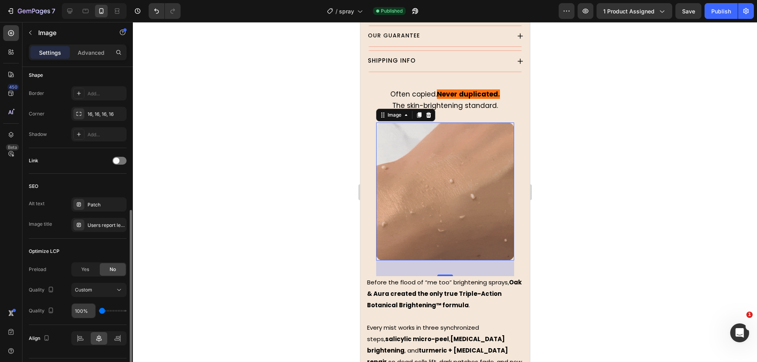
click at [79, 311] on input "100%" at bounding box center [84, 311] width 24 height 14
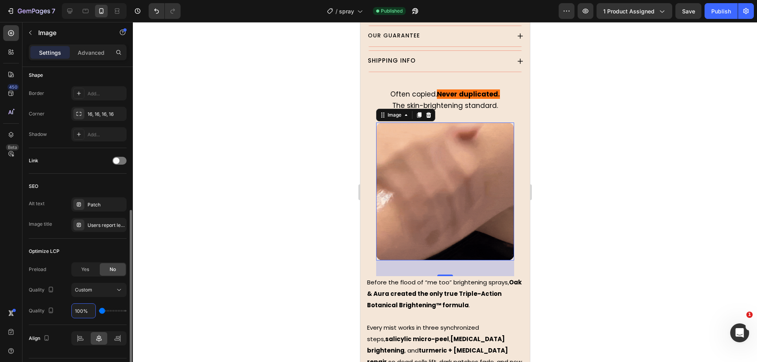
click at [79, 311] on input "100%" at bounding box center [84, 311] width 24 height 14
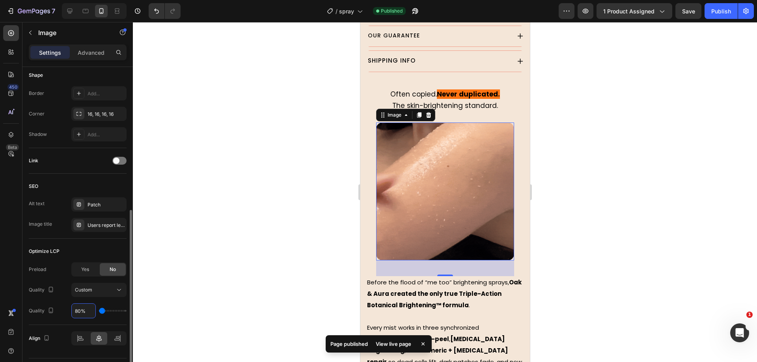
type input "100%"
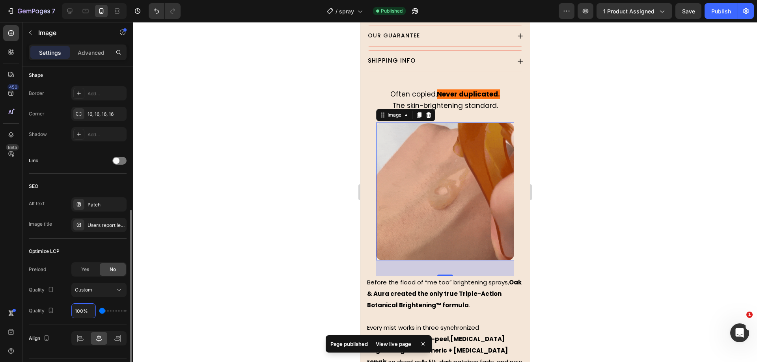
click at [64, 304] on div "Quality 100%" at bounding box center [78, 311] width 98 height 15
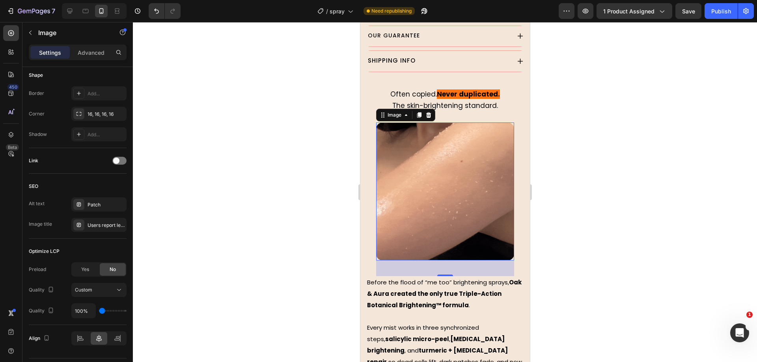
click at [281, 170] on div at bounding box center [445, 192] width 624 height 340
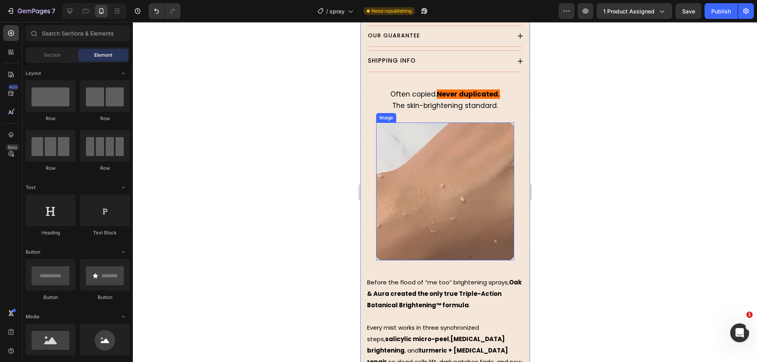
click at [435, 172] on img at bounding box center [445, 192] width 138 height 138
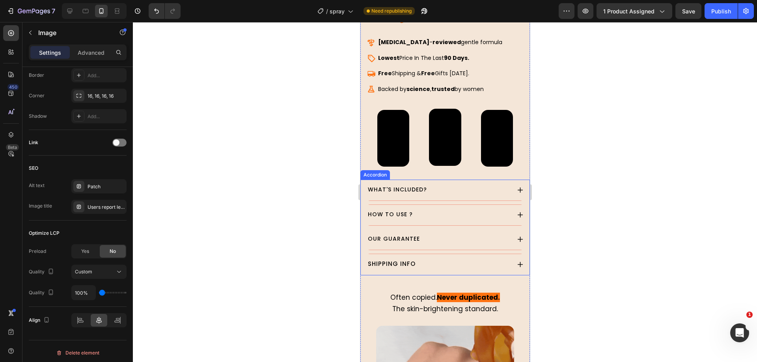
scroll to position [634, 0]
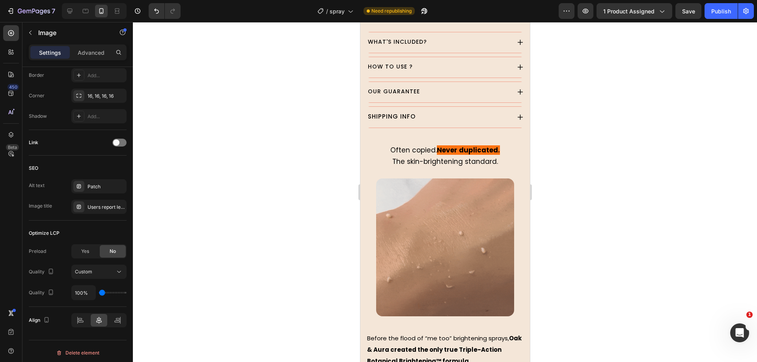
click at [448, 208] on img at bounding box center [445, 248] width 138 height 138
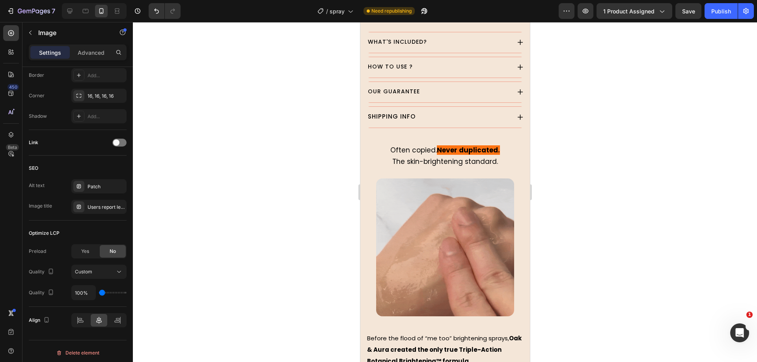
click at [430, 237] on img at bounding box center [445, 248] width 138 height 138
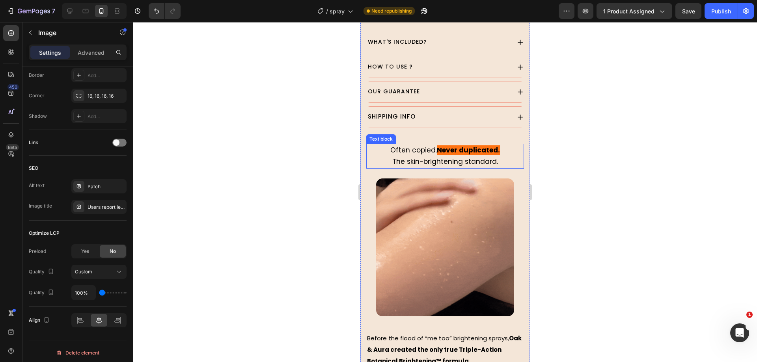
click at [437, 157] on span "The skin-brightening standard." at bounding box center [445, 161] width 106 height 9
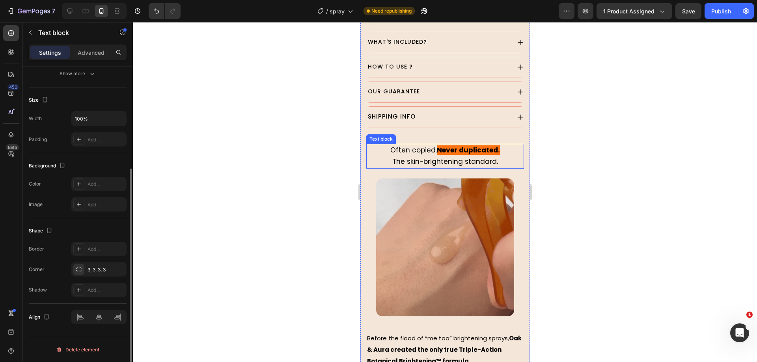
scroll to position [0, 0]
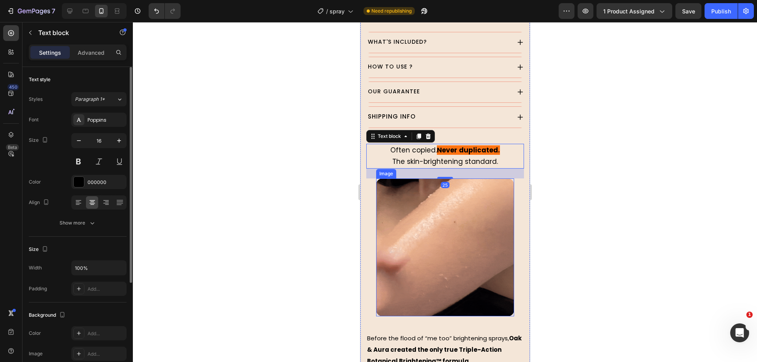
click at [448, 207] on img at bounding box center [445, 248] width 138 height 138
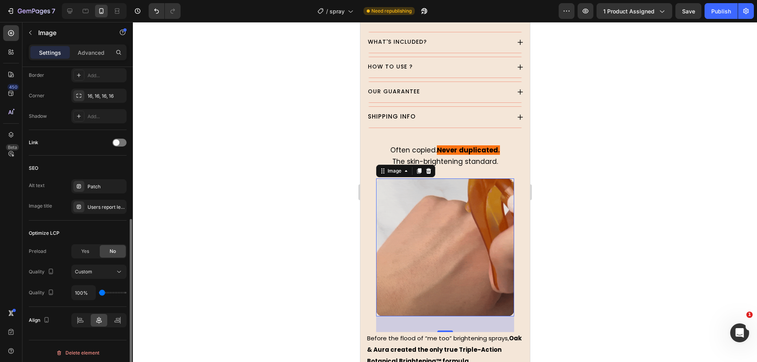
scroll to position [299, 0]
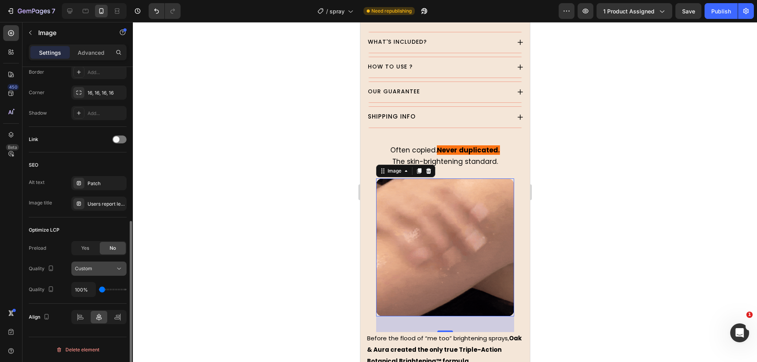
click at [104, 276] on button "Custom" at bounding box center [98, 269] width 55 height 14
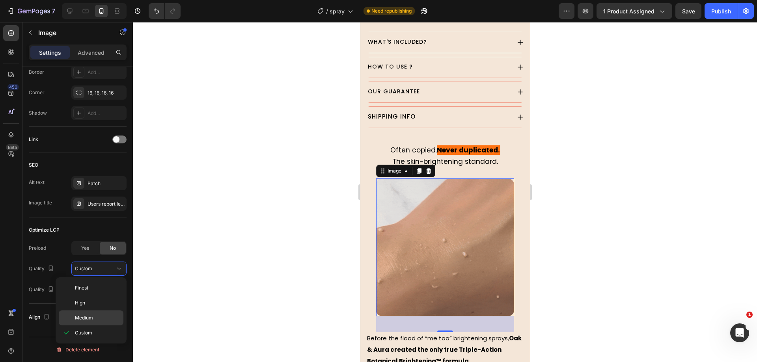
click at [102, 311] on div "Medium" at bounding box center [91, 318] width 65 height 15
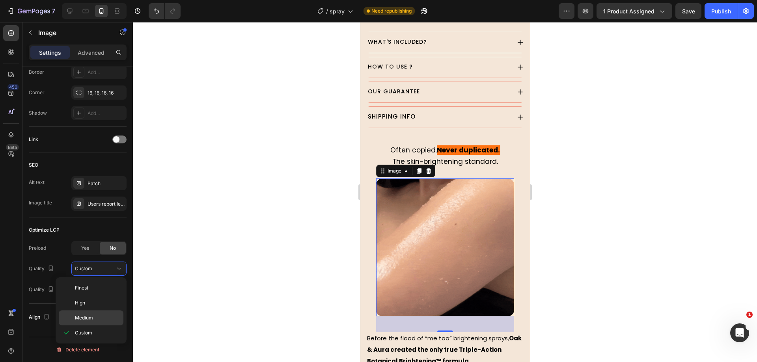
scroll to position [278, 0]
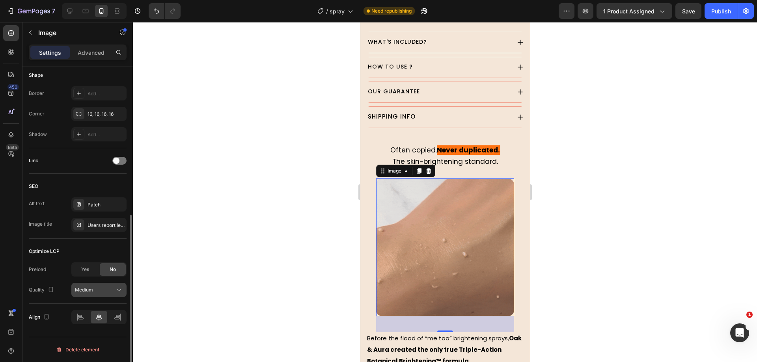
click at [101, 293] on div "Medium" at bounding box center [95, 290] width 40 height 7
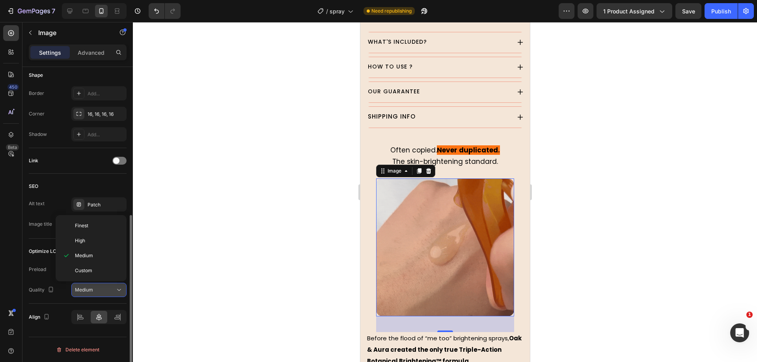
click at [103, 289] on div "Medium" at bounding box center [95, 290] width 40 height 7
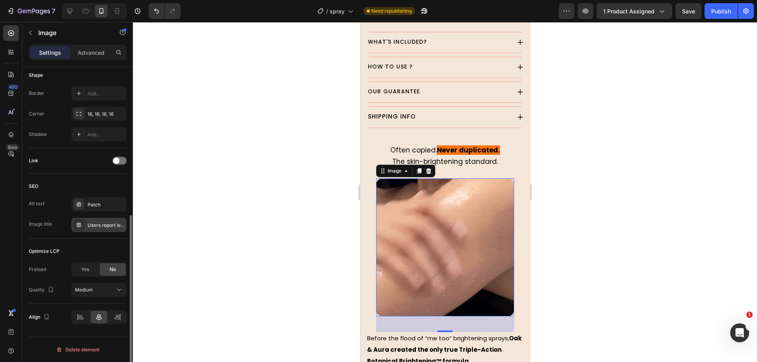
click at [113, 228] on div "Users report less puffiness, better glow in 4 weeks" at bounding box center [106, 225] width 37 height 7
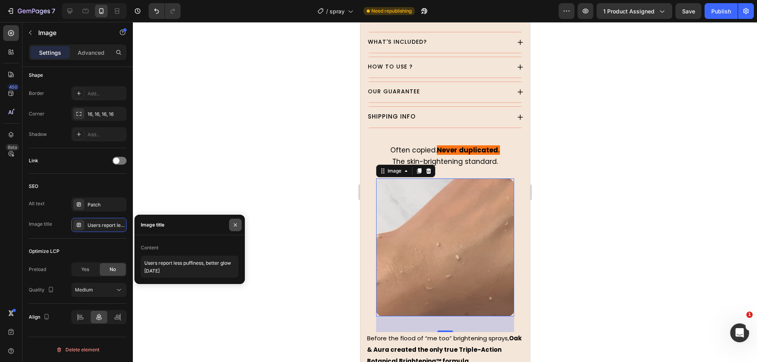
click at [233, 222] on icon "button" at bounding box center [235, 225] width 6 height 6
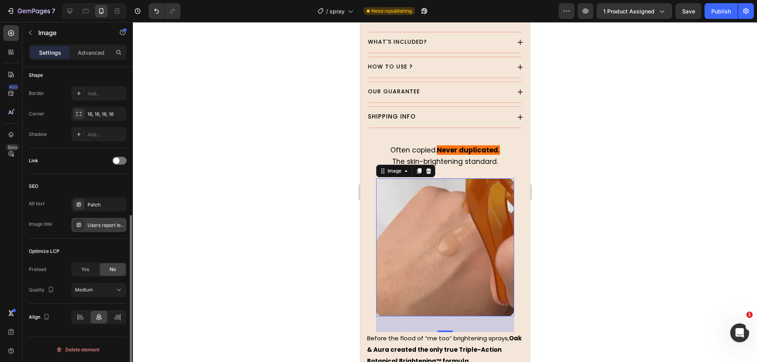
click at [118, 223] on div "Users report less puffiness, better glow in 4 weeks" at bounding box center [106, 225] width 37 height 7
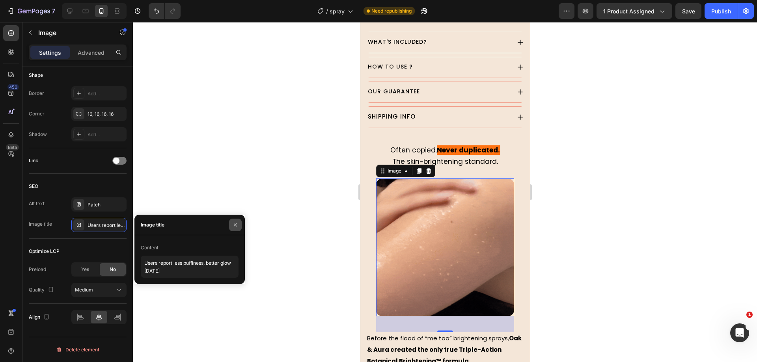
click at [232, 225] on icon "button" at bounding box center [235, 225] width 6 height 6
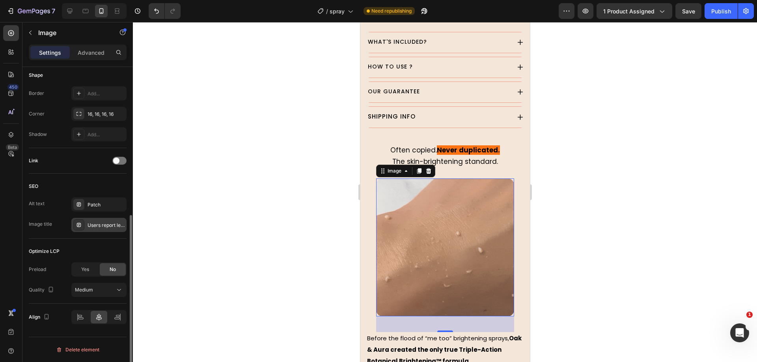
click at [118, 226] on div "Users report less puffiness, better glow in 4 weeks" at bounding box center [106, 225] width 37 height 7
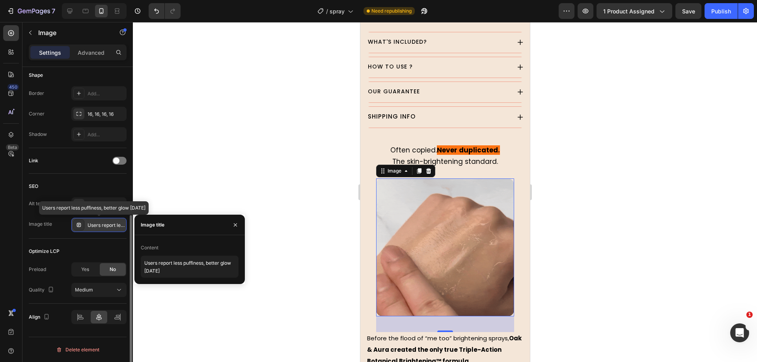
click at [109, 226] on div "Users report less puffiness, better glow in 4 weeks" at bounding box center [106, 225] width 37 height 7
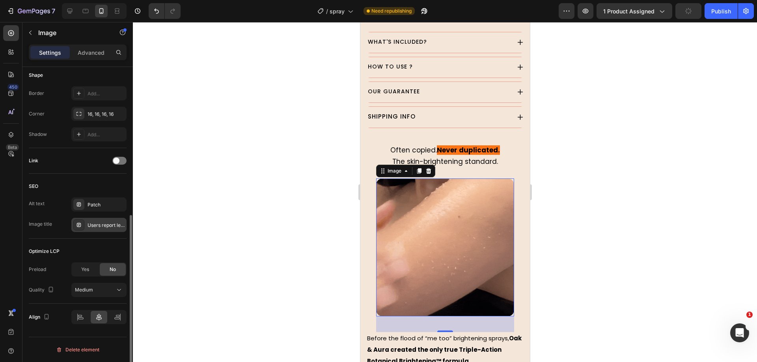
click at [122, 226] on div "Users report less puffiness, better glow in 4 weeks" at bounding box center [98, 225] width 55 height 14
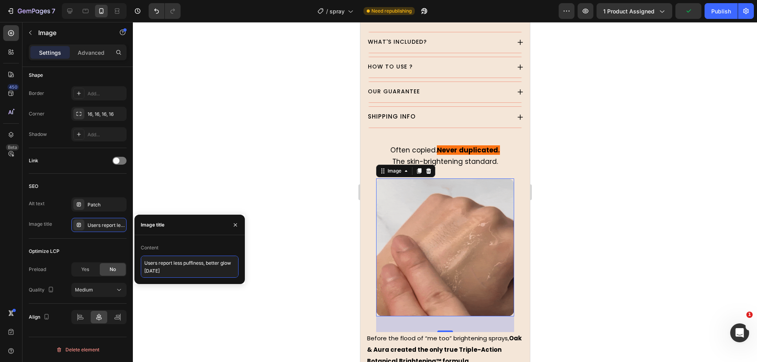
click at [176, 263] on textarea "Users report less puffiness, better glow in 4 weeks" at bounding box center [190, 267] width 98 height 22
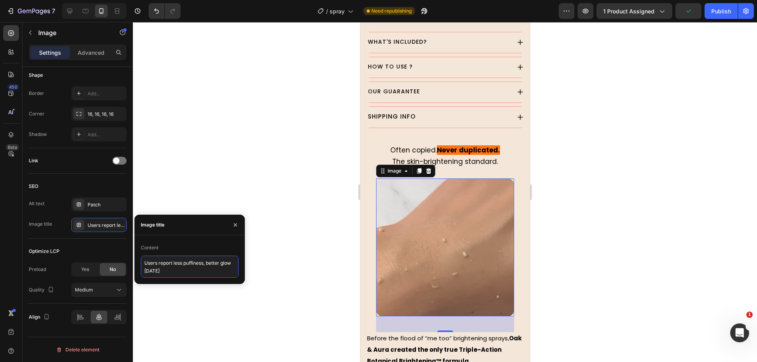
click at [176, 263] on textarea "Users report less puffiness, better glow in 4 weeks" at bounding box center [190, 267] width 98 height 22
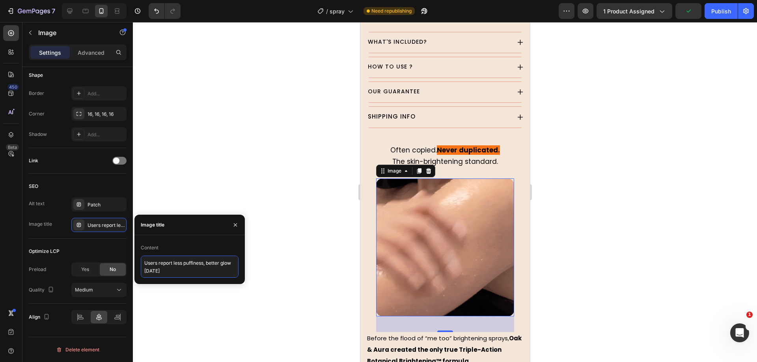
click at [176, 263] on textarea "Users report less puffiness, better glow in 4 weeks" at bounding box center [190, 267] width 98 height 22
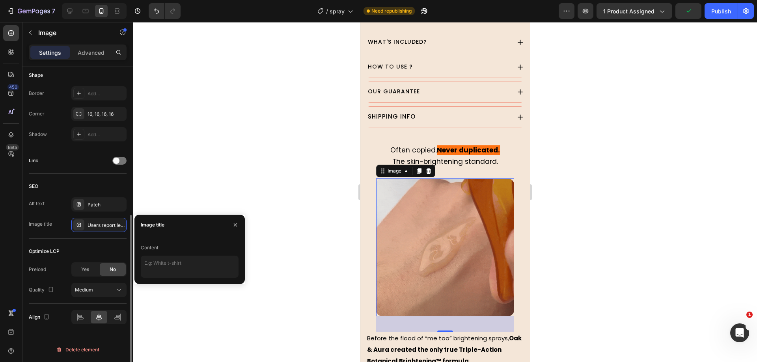
click at [109, 240] on div "Optimize LCP Preload Yes No Quality Medium" at bounding box center [78, 271] width 98 height 65
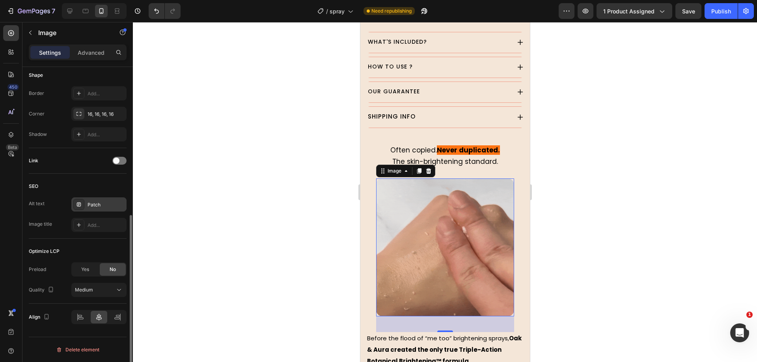
click at [103, 210] on div "Patch" at bounding box center [98, 205] width 55 height 14
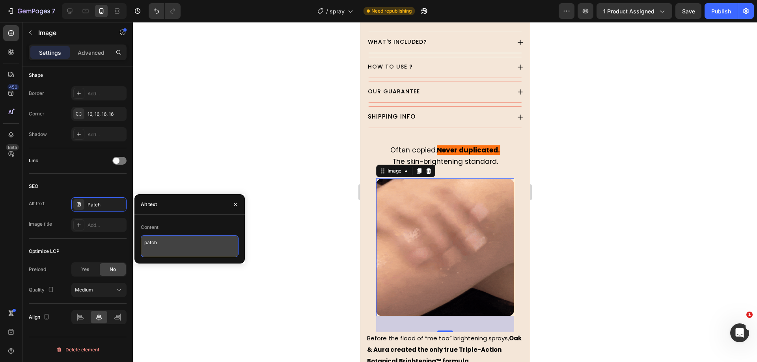
click at [168, 240] on textarea "patch" at bounding box center [190, 246] width 98 height 22
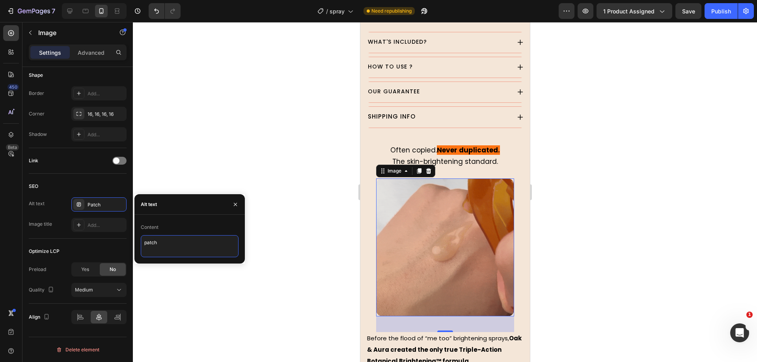
click at [168, 240] on textarea "patch" at bounding box center [190, 246] width 98 height 22
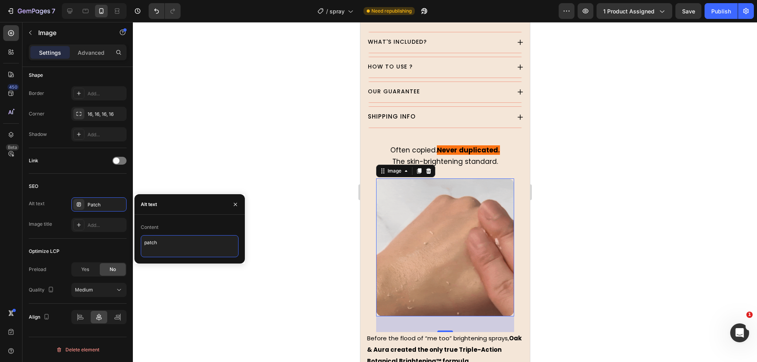
click at [168, 240] on textarea "patch" at bounding box center [190, 246] width 98 height 22
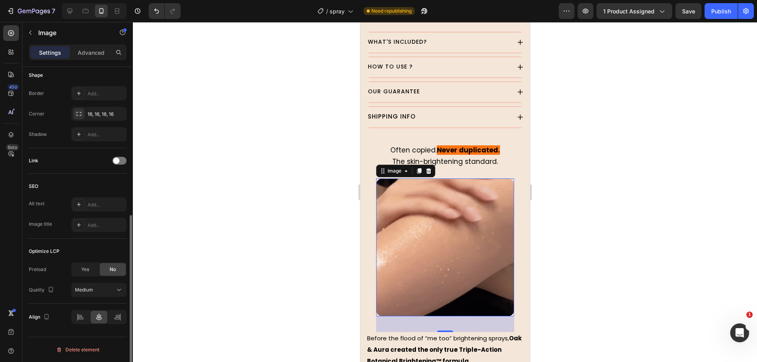
click at [88, 183] on div "SEO" at bounding box center [78, 186] width 98 height 13
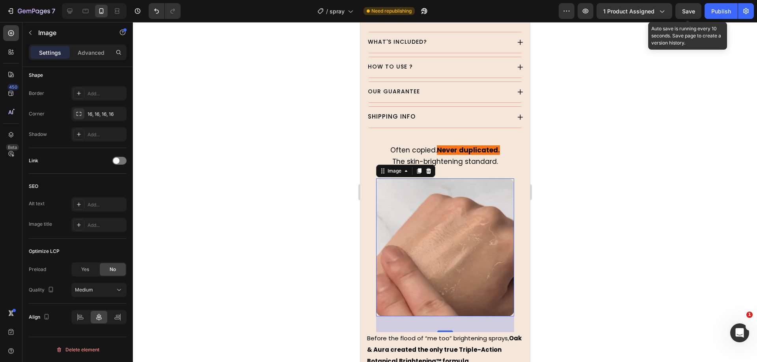
click at [693, 11] on span "Save" at bounding box center [688, 11] width 13 height 7
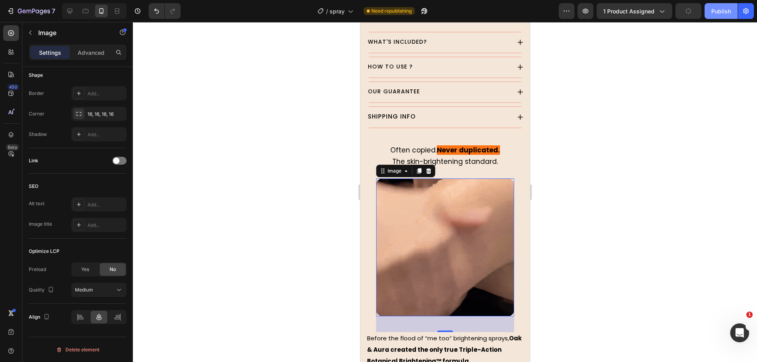
click at [714, 10] on div "Publish" at bounding box center [721, 11] width 20 height 8
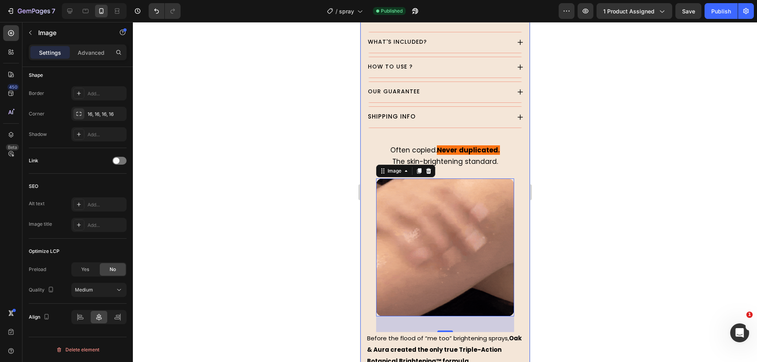
click at [209, 230] on div at bounding box center [445, 192] width 624 height 340
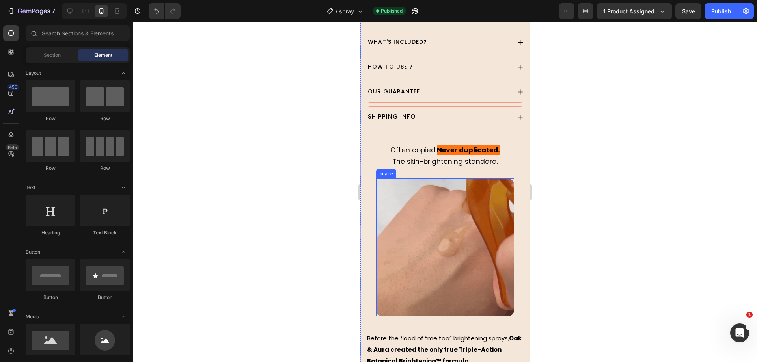
click at [434, 240] on img at bounding box center [445, 248] width 138 height 138
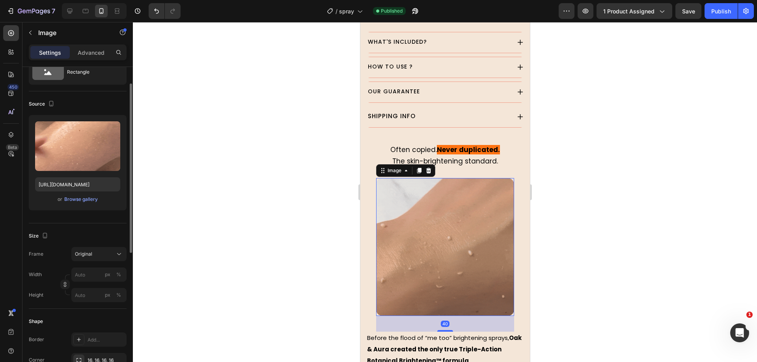
scroll to position [388, 0]
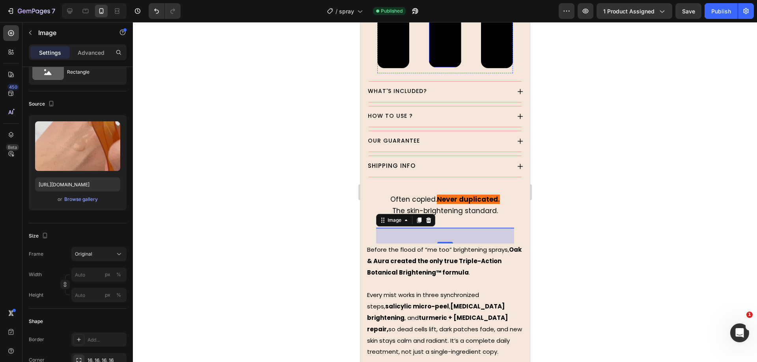
scroll to position [634, 0]
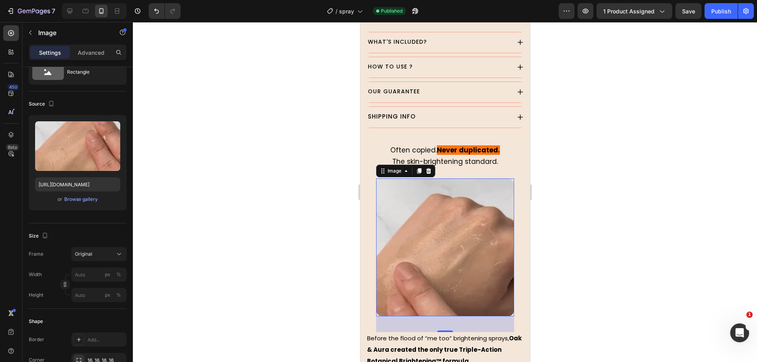
drag, startPoint x: 442, startPoint y: 212, endPoint x: 666, endPoint y: 229, distance: 225.1
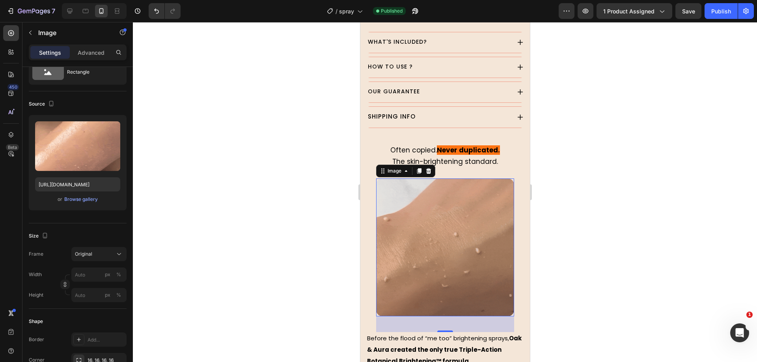
click at [442, 212] on img at bounding box center [445, 248] width 138 height 138
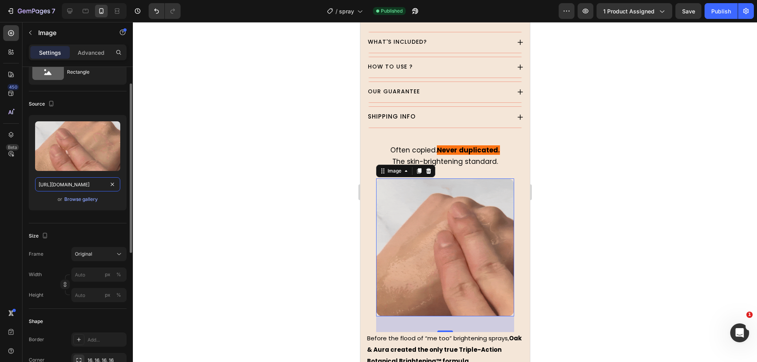
click at [97, 186] on input "[URL][DOMAIN_NAME]" at bounding box center [77, 184] width 85 height 14
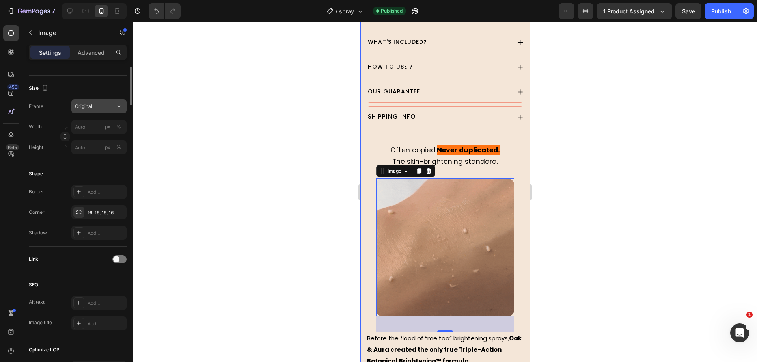
scroll to position [278, 0]
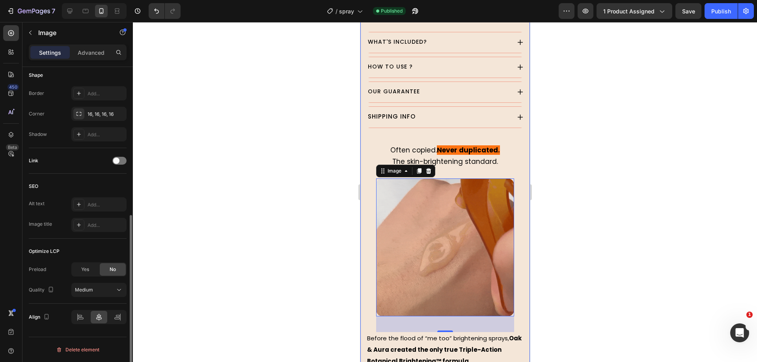
click at [107, 246] on div "Optimize LCP" at bounding box center [78, 251] width 98 height 13
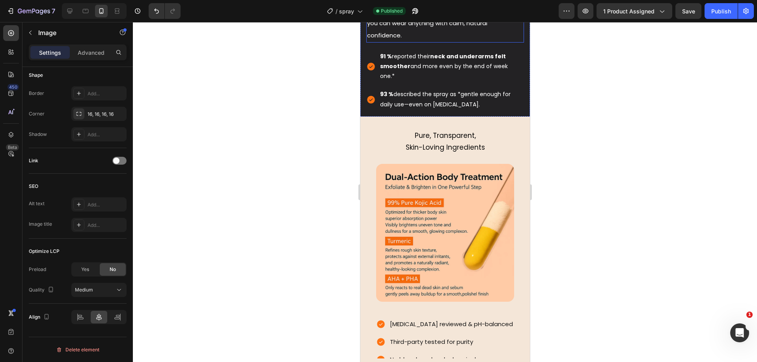
scroll to position [1275, 0]
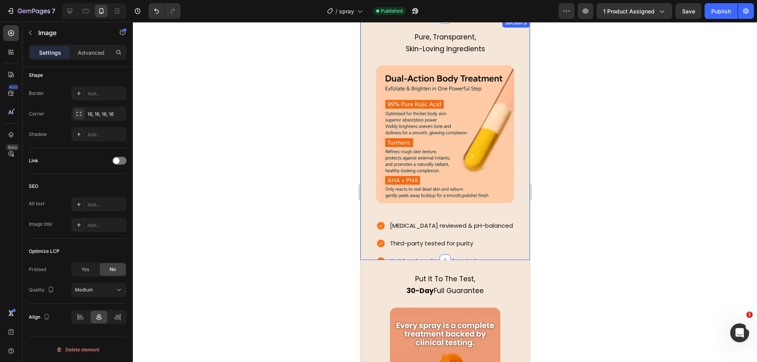
click at [439, 160] on img at bounding box center [445, 134] width 138 height 138
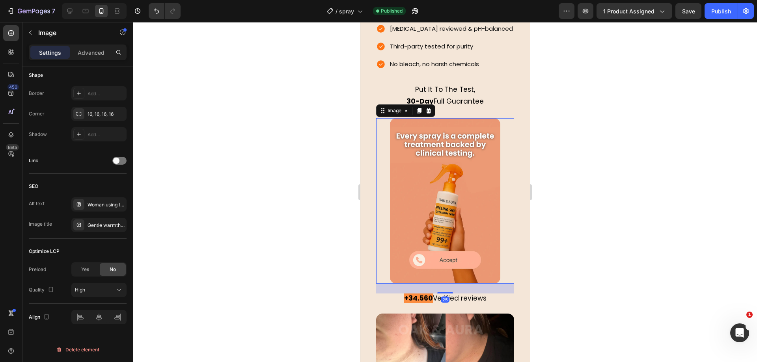
click at [444, 189] on img at bounding box center [445, 201] width 110 height 166
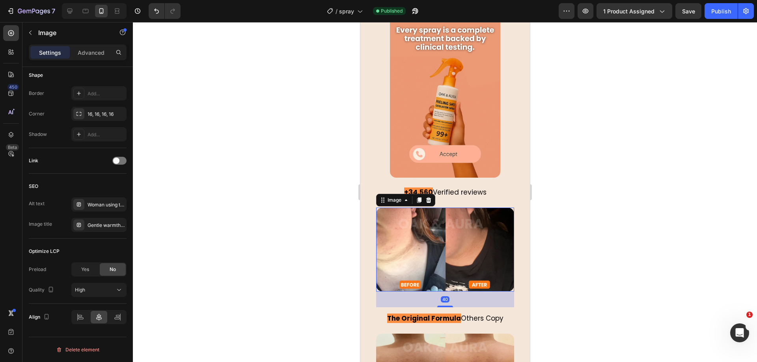
click at [429, 250] on img at bounding box center [445, 250] width 138 height 84
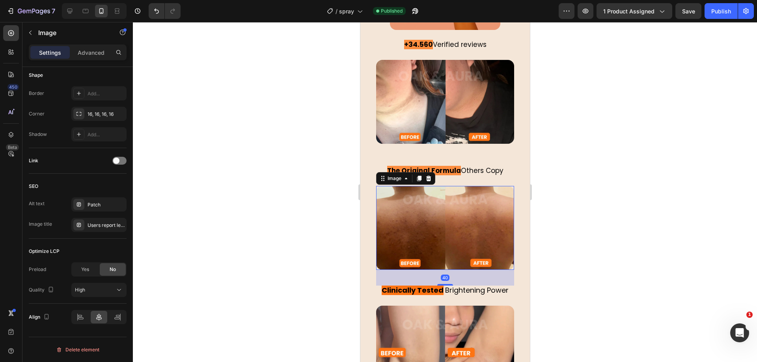
click at [433, 233] on img at bounding box center [445, 228] width 138 height 84
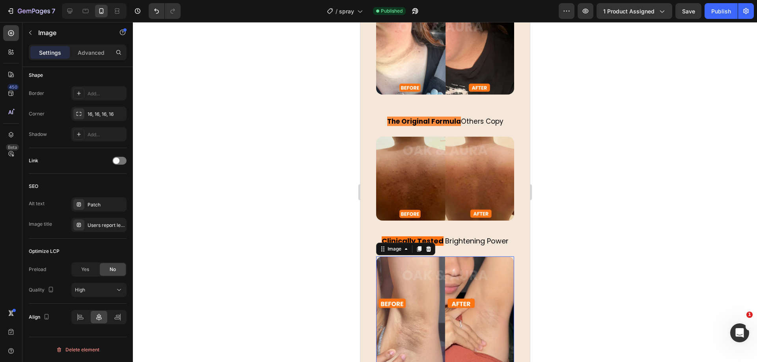
click at [433, 259] on img at bounding box center [445, 326] width 138 height 138
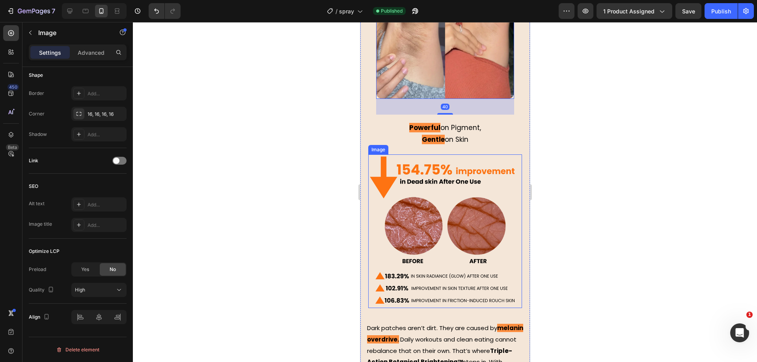
click at [426, 195] on img at bounding box center [445, 232] width 154 height 154
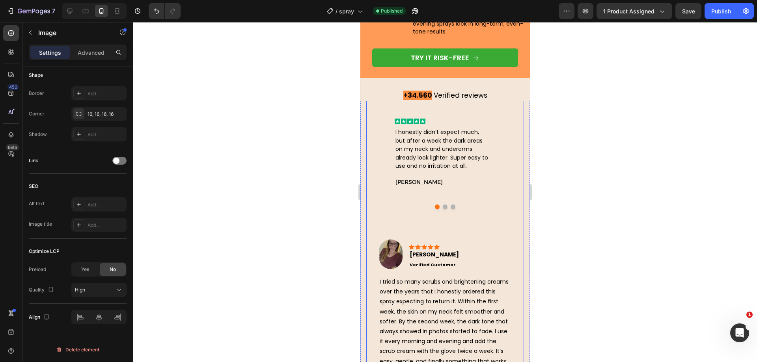
scroll to position [2507, 0]
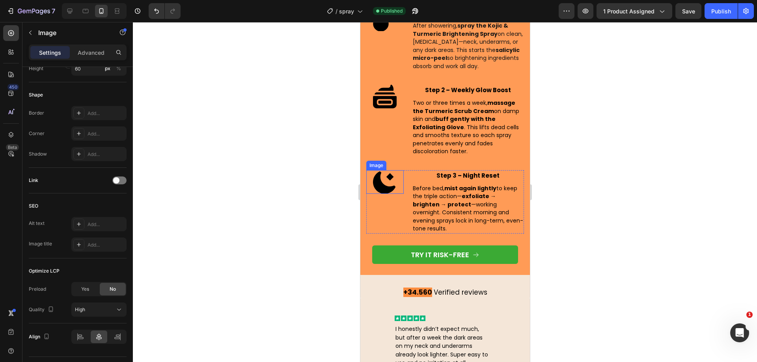
click at [374, 185] on img at bounding box center [385, 182] width 24 height 24
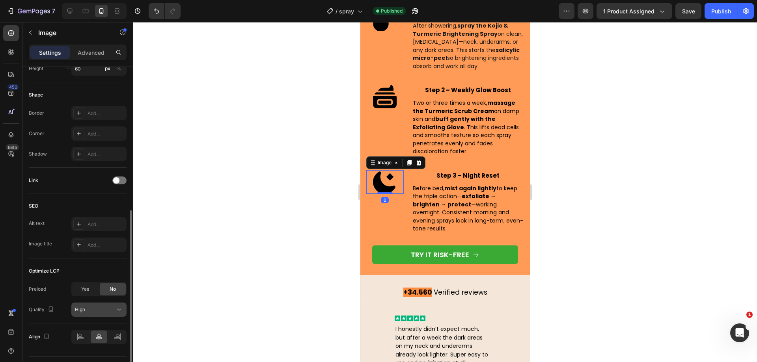
click at [111, 316] on button "High" at bounding box center [98, 310] width 55 height 14
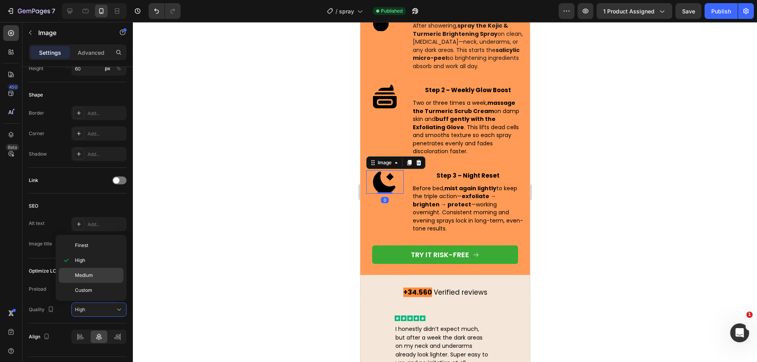
click at [93, 273] on p "Medium" at bounding box center [97, 275] width 45 height 7
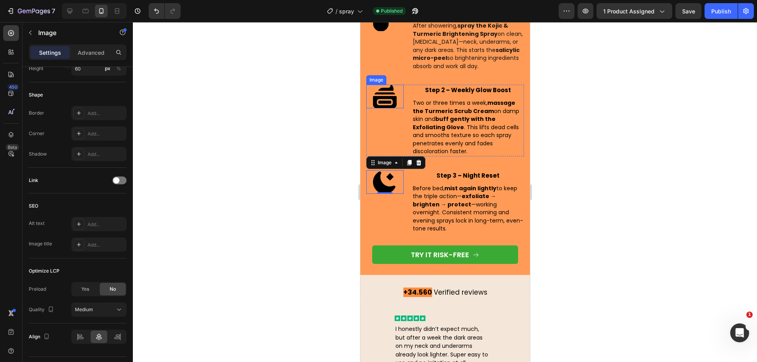
click at [390, 100] on img at bounding box center [385, 97] width 24 height 24
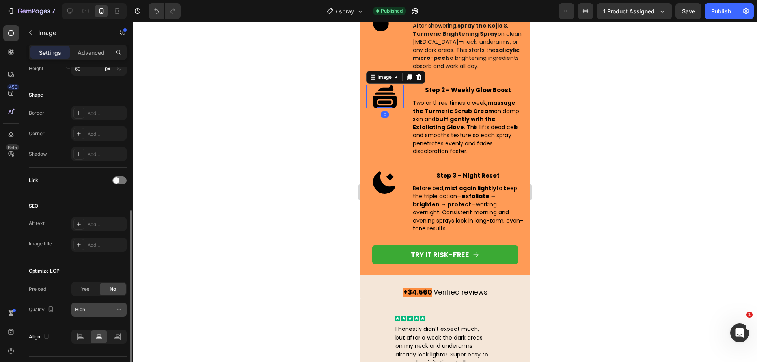
click at [85, 312] on span "High" at bounding box center [80, 310] width 10 height 6
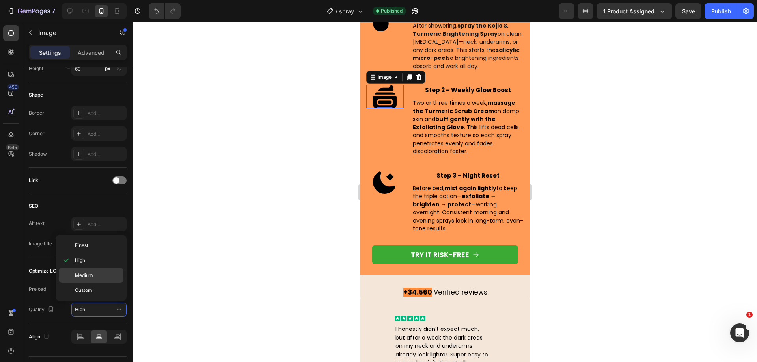
click at [109, 273] on p "Medium" at bounding box center [97, 275] width 45 height 7
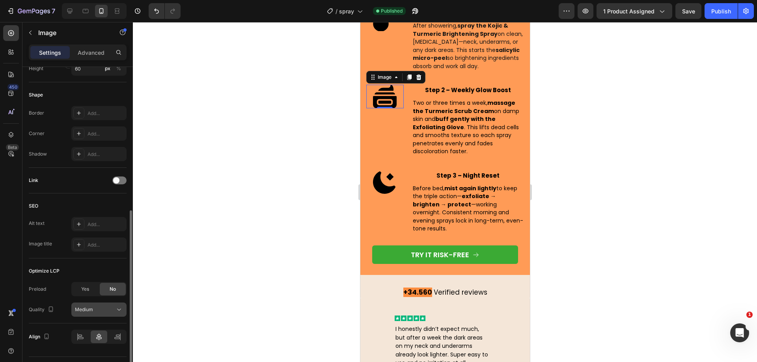
click at [107, 309] on div "Medium" at bounding box center [95, 309] width 40 height 7
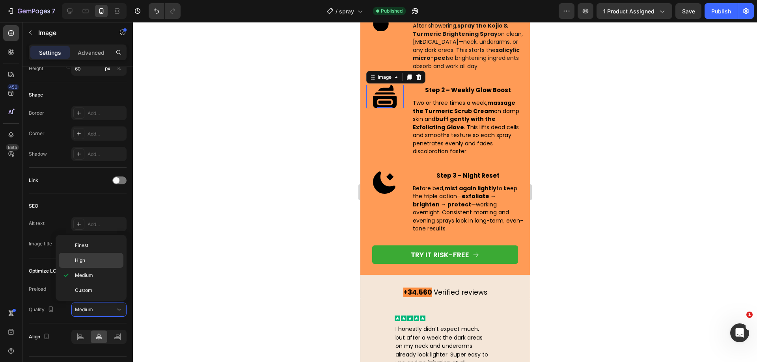
click at [98, 259] on p "High" at bounding box center [97, 260] width 45 height 7
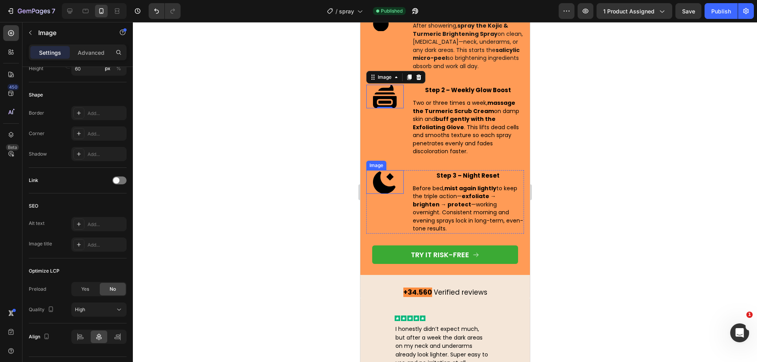
click at [381, 192] on img at bounding box center [385, 182] width 24 height 24
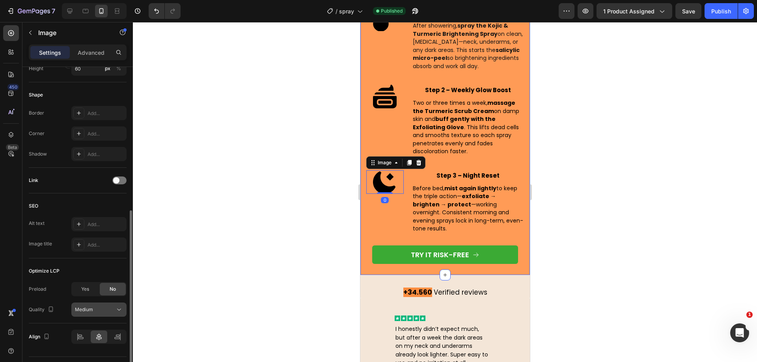
click at [105, 309] on div "Medium" at bounding box center [95, 309] width 40 height 7
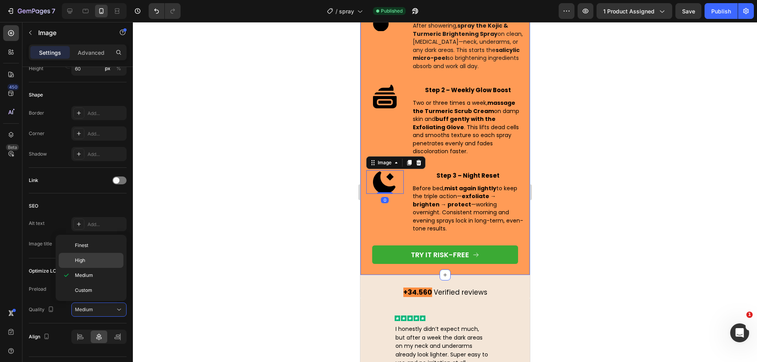
click at [97, 260] on p "High" at bounding box center [97, 260] width 45 height 7
drag, startPoint x: 243, startPoint y: 175, endPoint x: 249, endPoint y: 175, distance: 5.5
click at [243, 175] on div at bounding box center [445, 192] width 624 height 340
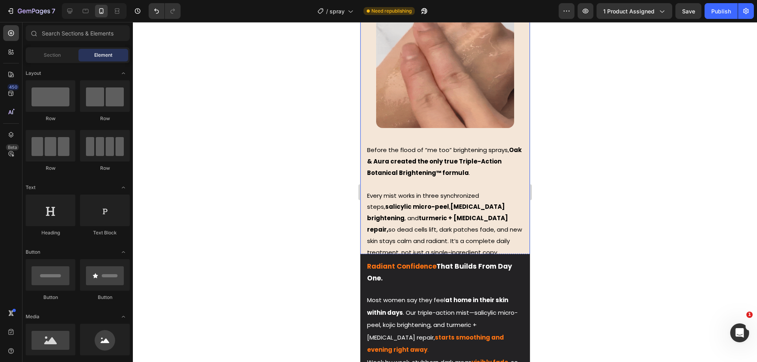
scroll to position [676, 0]
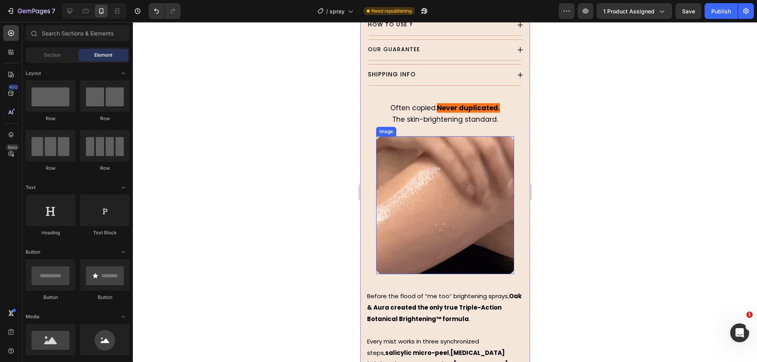
click at [481, 213] on img at bounding box center [445, 205] width 138 height 138
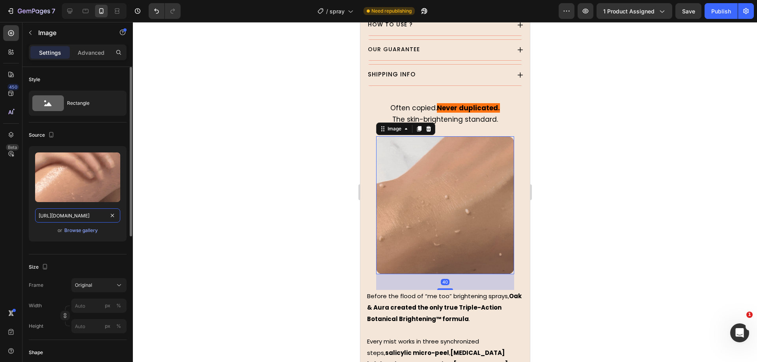
click at [89, 217] on input "[URL][DOMAIN_NAME]" at bounding box center [77, 216] width 85 height 14
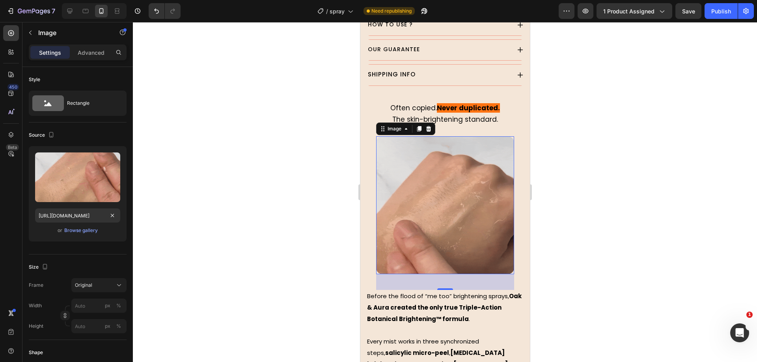
drag, startPoint x: 89, startPoint y: 217, endPoint x: 361, endPoint y: 6, distance: 344.0
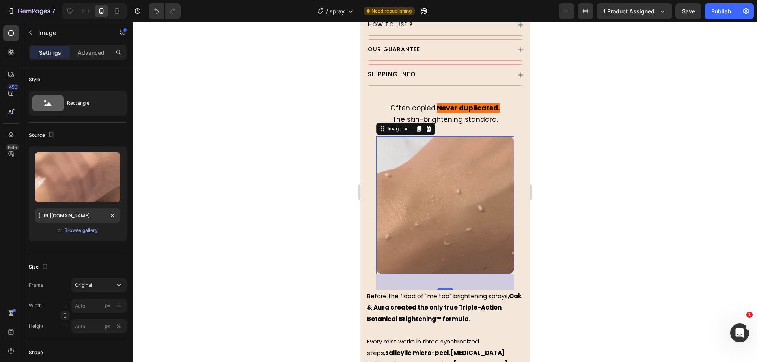
click at [311, 30] on div at bounding box center [445, 192] width 624 height 340
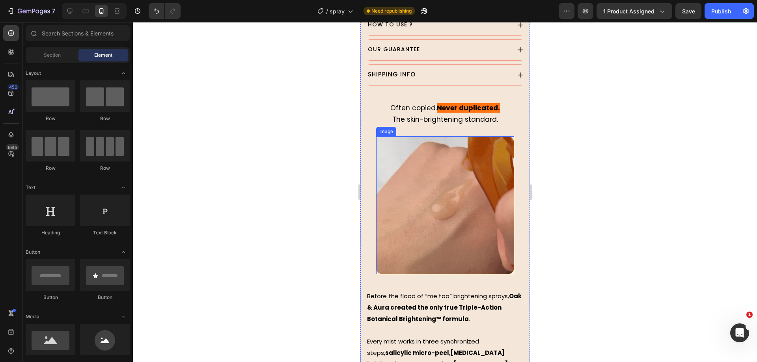
click at [452, 210] on img at bounding box center [445, 205] width 138 height 138
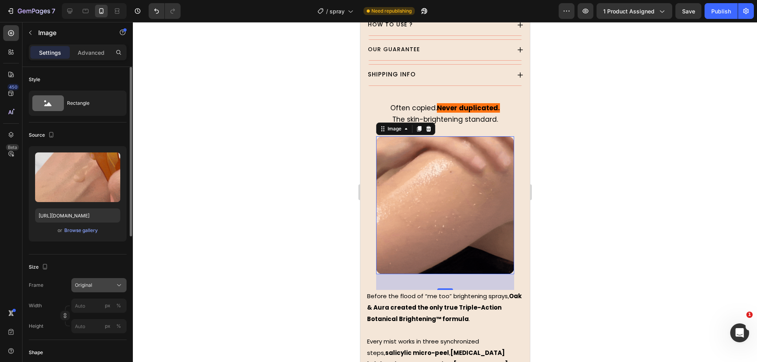
click at [113, 282] on div "Original" at bounding box center [94, 285] width 39 height 7
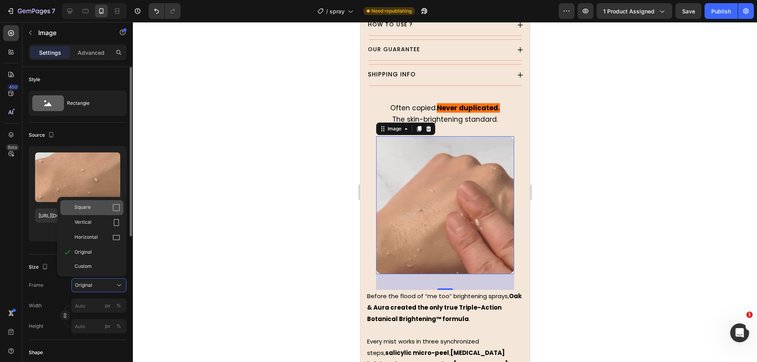
click at [110, 210] on div "Square" at bounding box center [98, 208] width 46 height 8
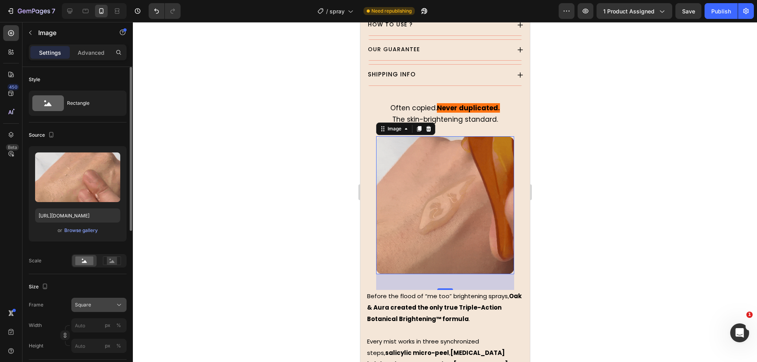
click at [103, 298] on button "Square" at bounding box center [98, 305] width 55 height 14
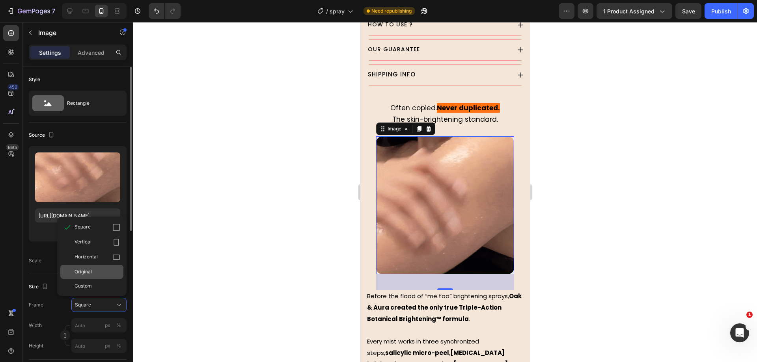
click at [101, 277] on div "Original" at bounding box center [91, 272] width 63 height 14
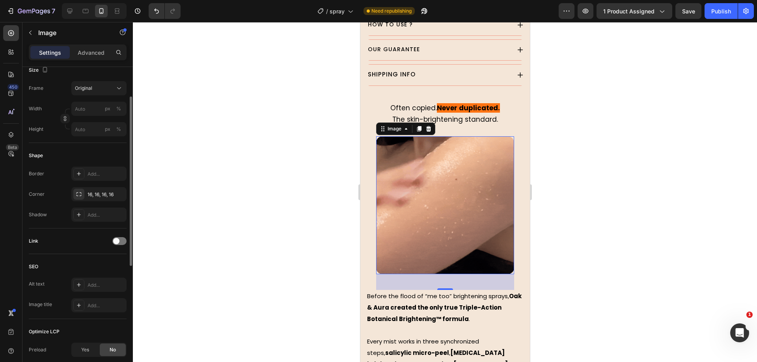
scroll to position [278, 0]
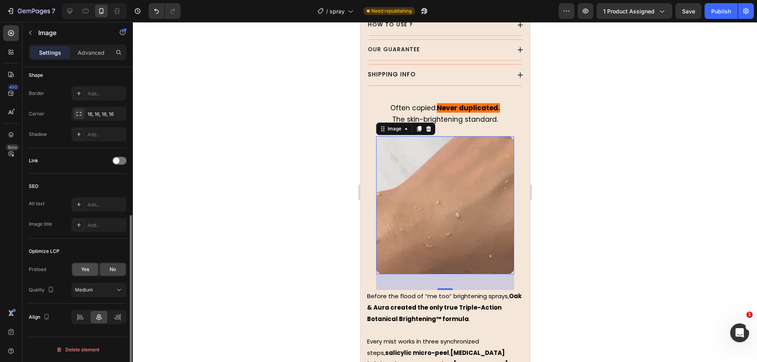
click at [86, 267] on span "Yes" at bounding box center [85, 269] width 8 height 7
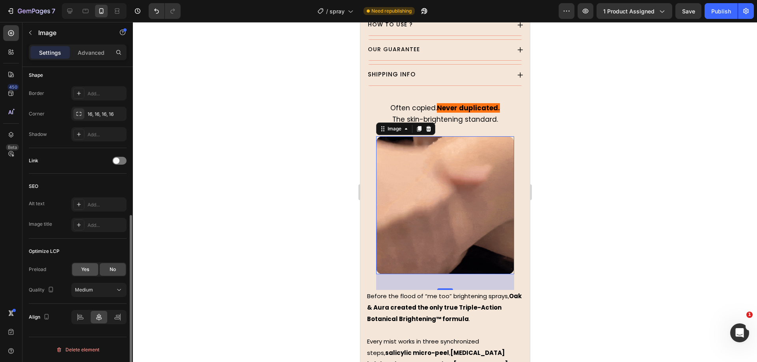
scroll to position [257, 0]
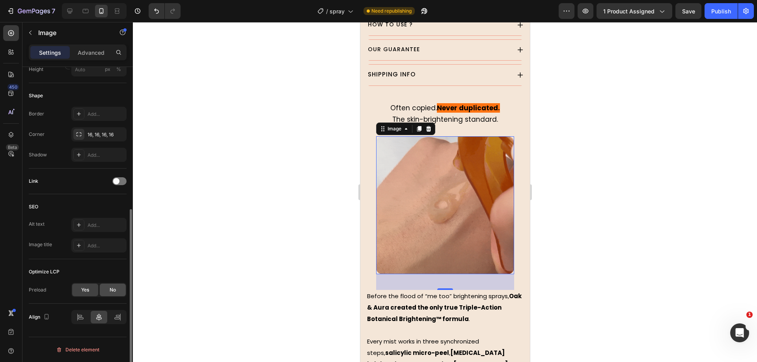
click at [110, 288] on span "No" at bounding box center [113, 290] width 6 height 7
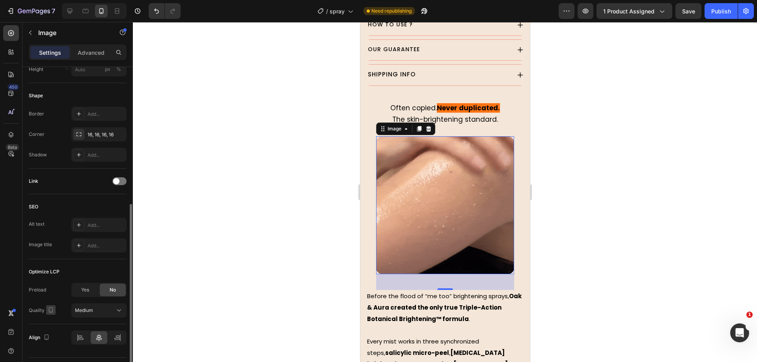
click at [50, 309] on icon "button" at bounding box center [51, 310] width 8 height 8
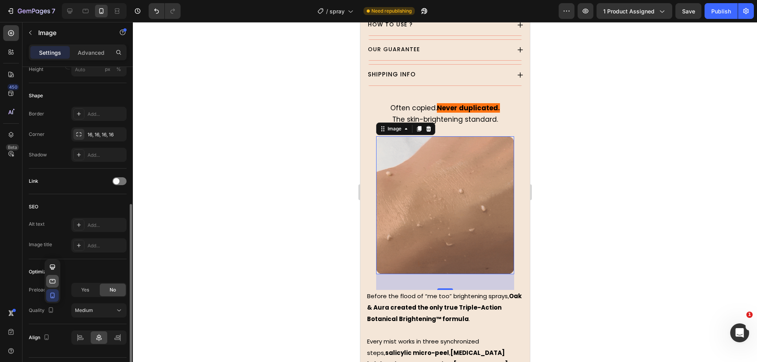
click at [52, 283] on icon "button" at bounding box center [53, 281] width 6 height 4
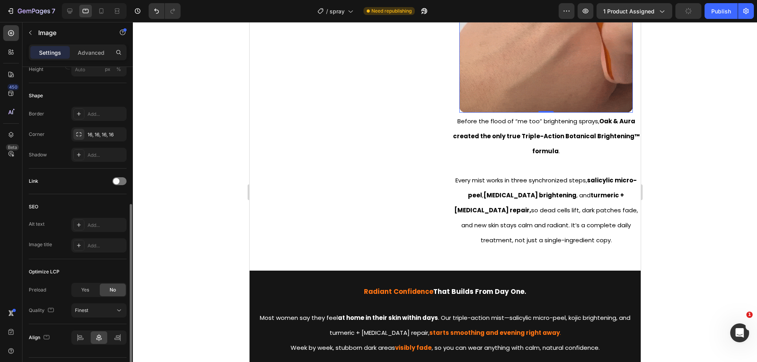
scroll to position [564, 0]
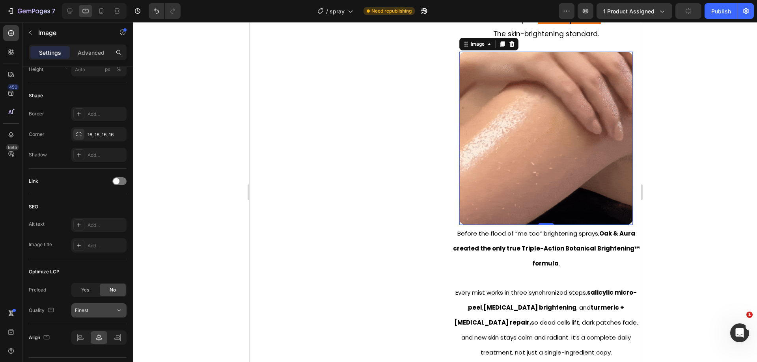
click at [81, 310] on span "Finest" at bounding box center [81, 311] width 13 height 6
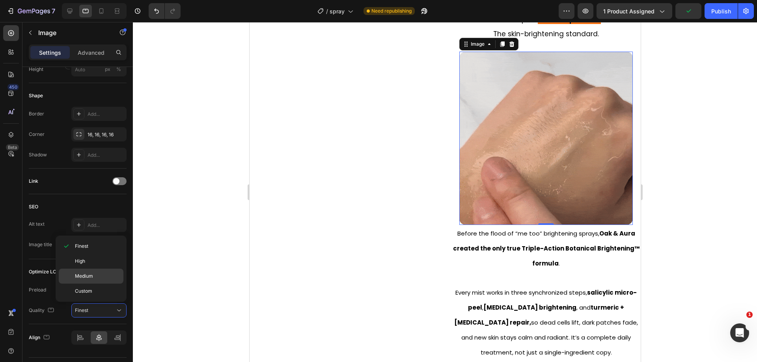
click at [91, 273] on span "Medium" at bounding box center [84, 276] width 18 height 7
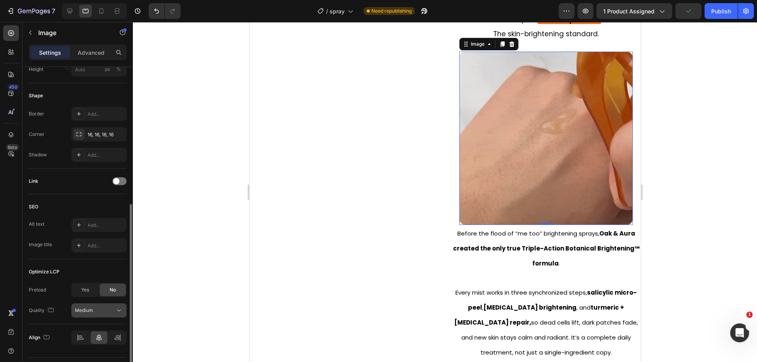
click at [79, 310] on span "Medium" at bounding box center [84, 311] width 18 height 6
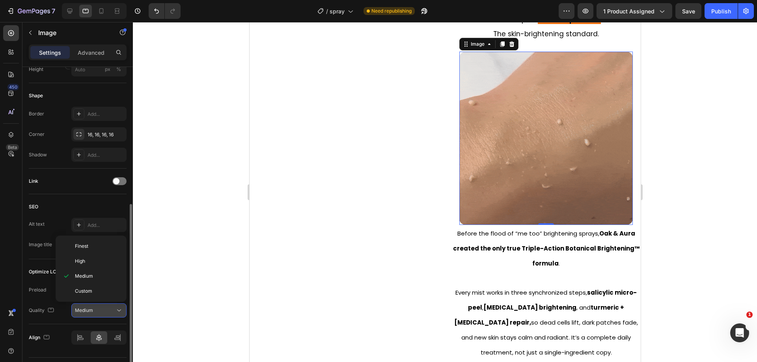
click at [79, 310] on span "Medium" at bounding box center [84, 311] width 18 height 6
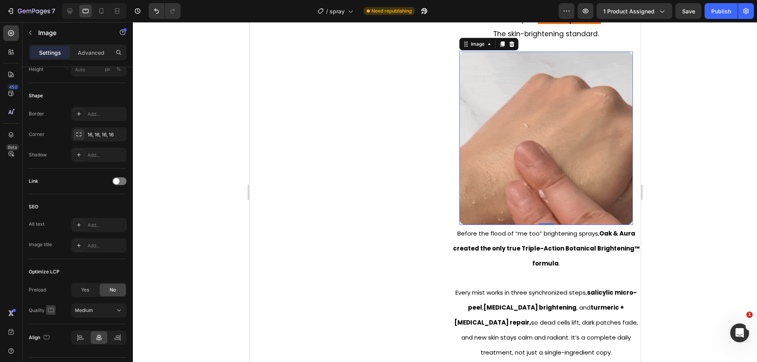
click at [51, 310] on icon "button" at bounding box center [51, 310] width 8 height 8
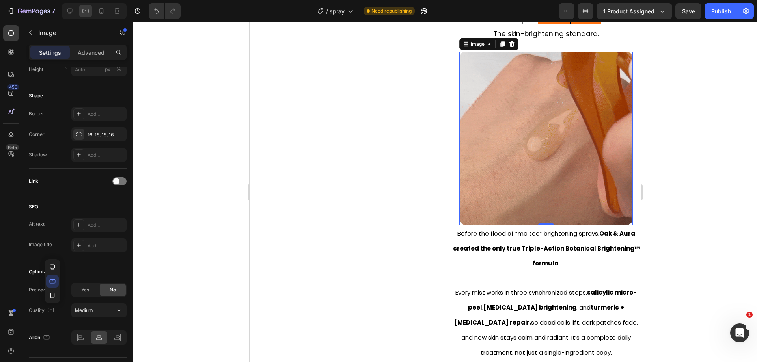
click at [51, 263] on icon "button" at bounding box center [52, 267] width 8 height 8
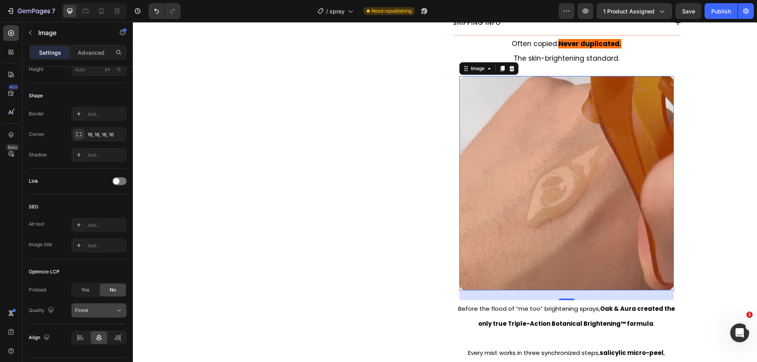
click at [95, 313] on div "Finest" at bounding box center [95, 310] width 40 height 7
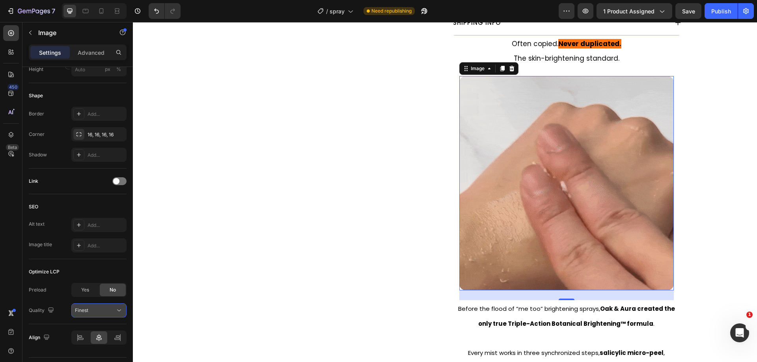
scroll to position [590, 0]
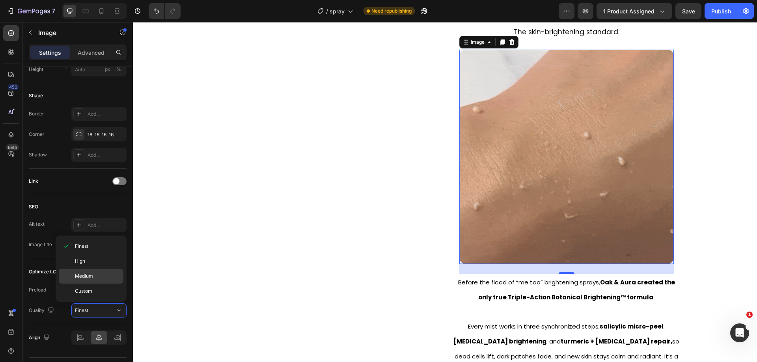
click at [94, 281] on div "Medium" at bounding box center [91, 276] width 65 height 15
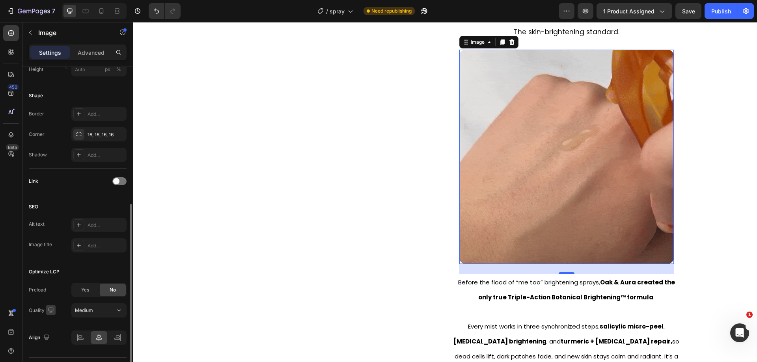
click at [50, 312] on icon "button" at bounding box center [50, 310] width 5 height 5
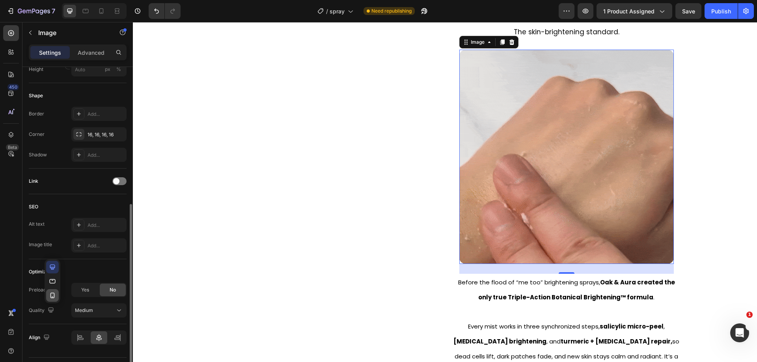
click at [53, 292] on icon "button" at bounding box center [52, 296] width 8 height 8
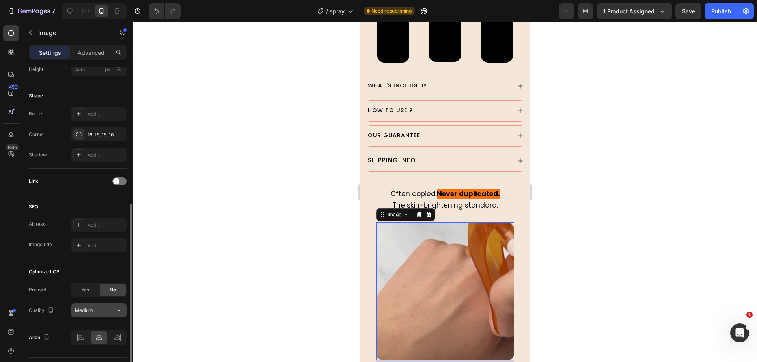
scroll to position [752, 0]
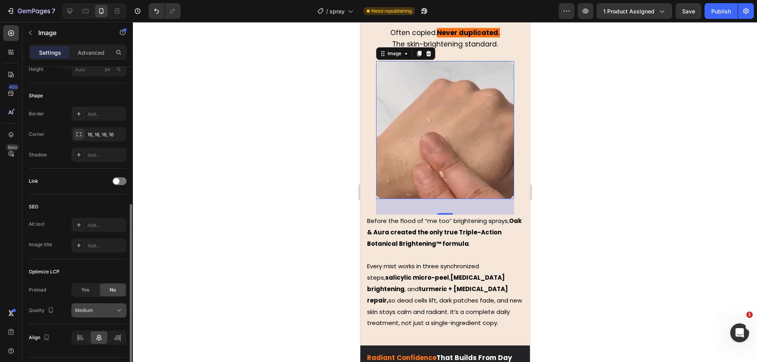
click at [93, 311] on div "Medium" at bounding box center [95, 310] width 40 height 7
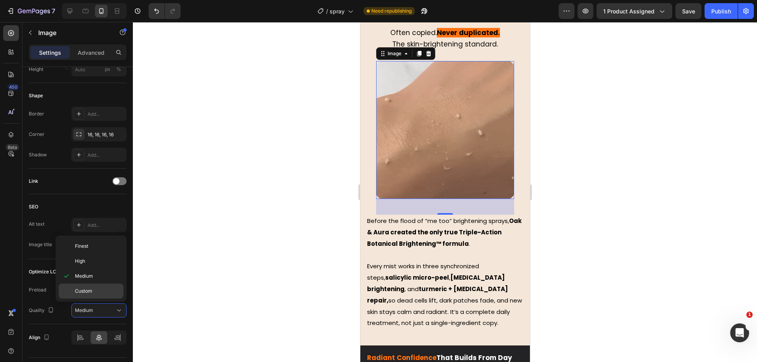
click at [97, 295] on div "Custom" at bounding box center [91, 291] width 65 height 15
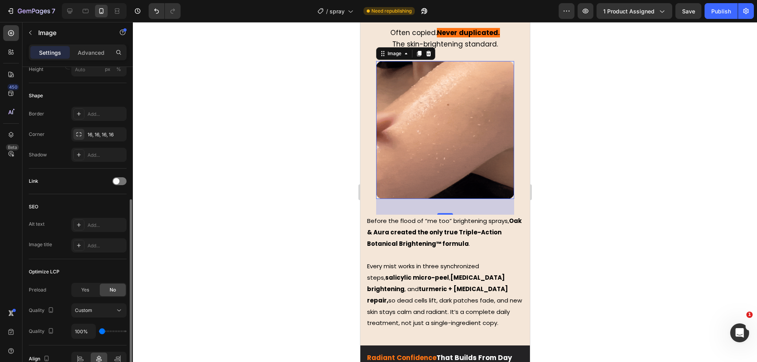
type input "150%"
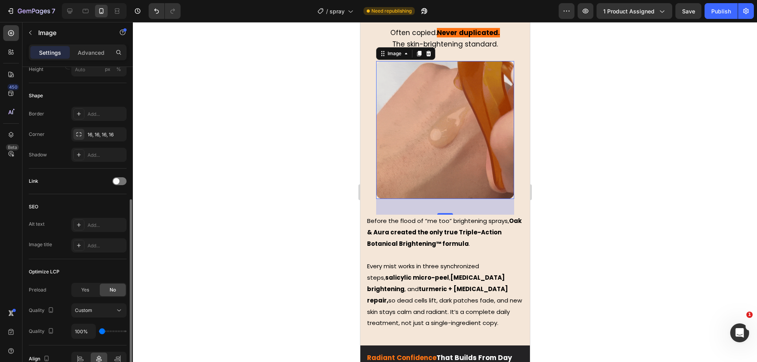
type input "150"
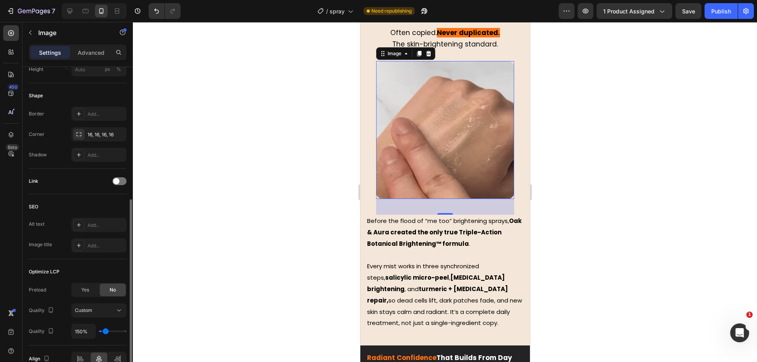
type input "200%"
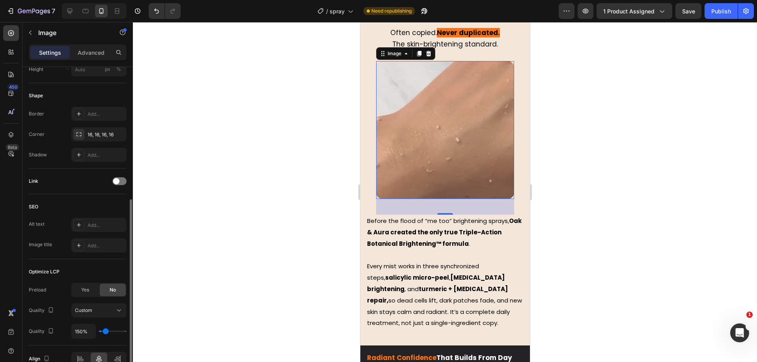
type input "200"
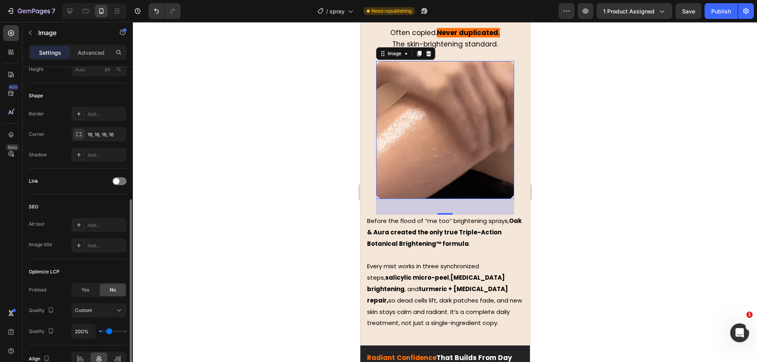
type input "250%"
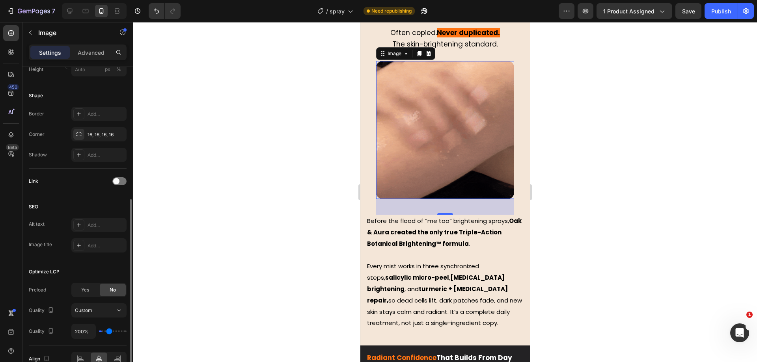
type input "250"
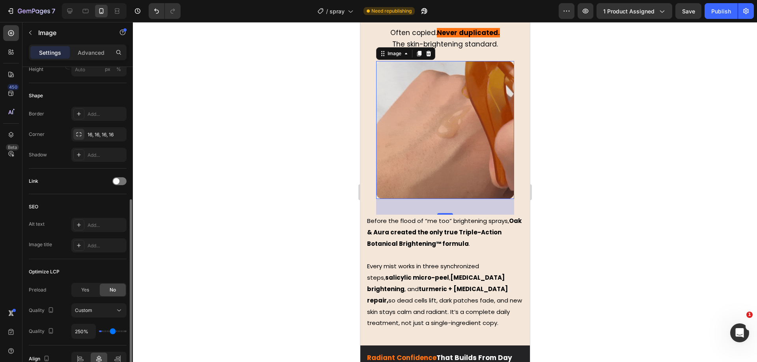
type input "350%"
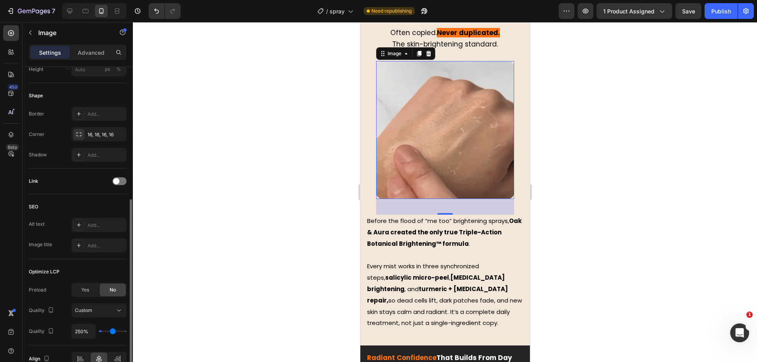
type input "350"
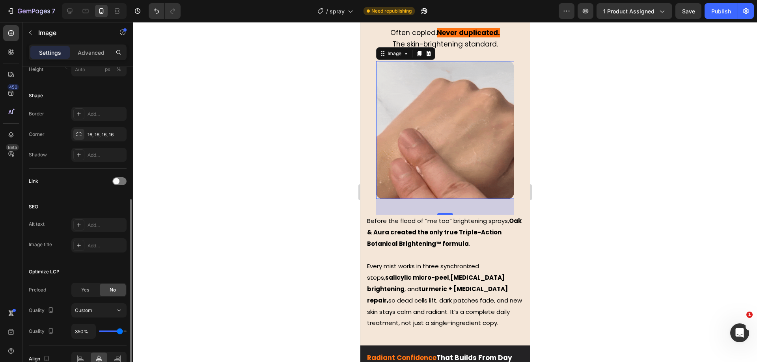
type input "400%"
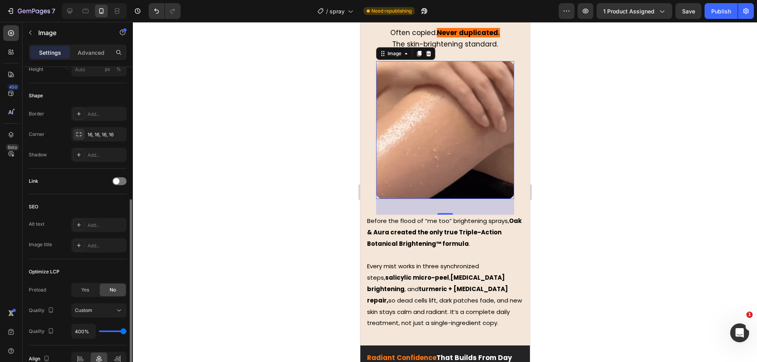
drag, startPoint x: 101, startPoint y: 330, endPoint x: 133, endPoint y: 331, distance: 32.3
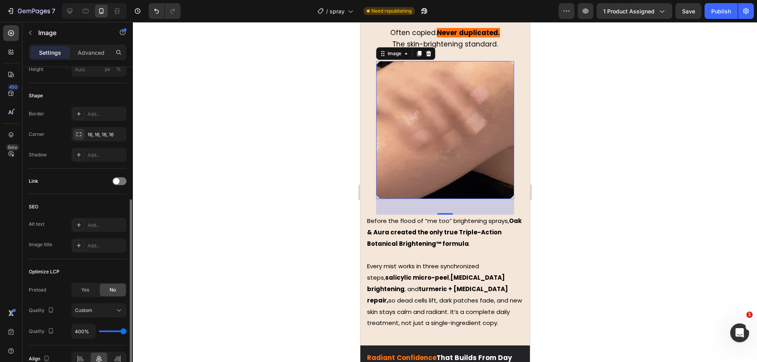
type input "400"
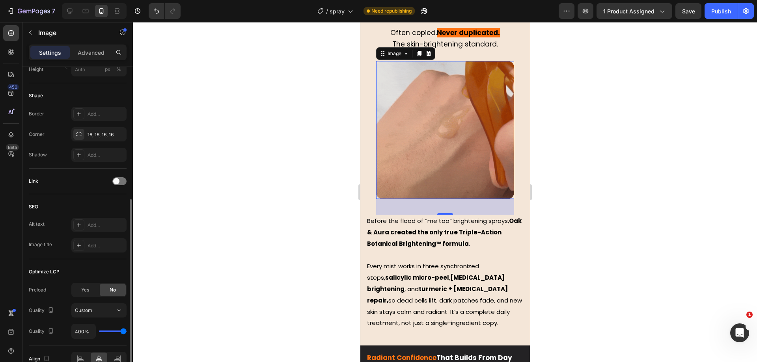
click at [127, 331] on input "range" at bounding box center [113, 332] width 28 height 2
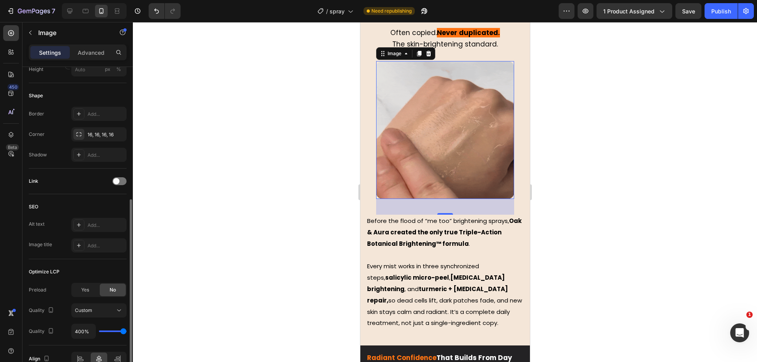
type input "350%"
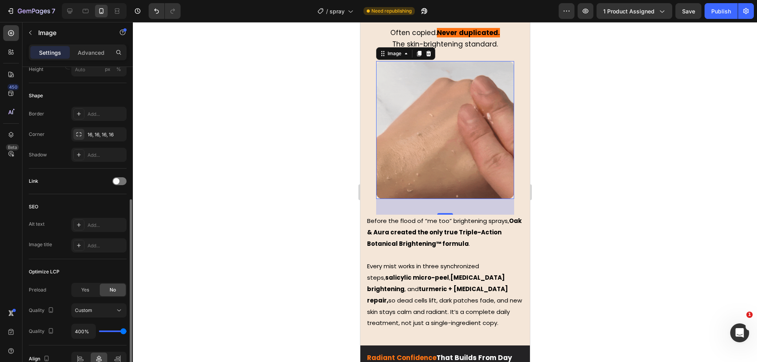
type input "350"
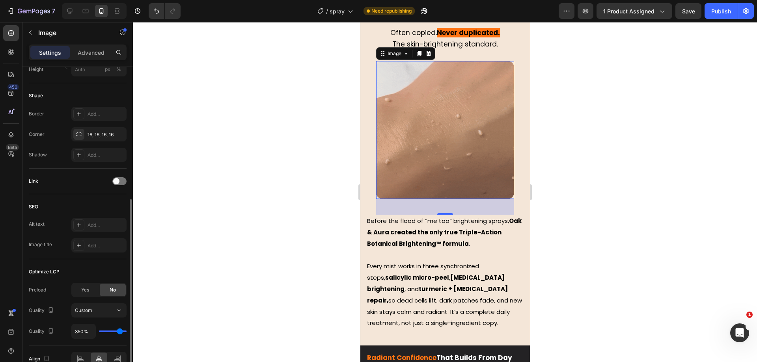
type input "300%"
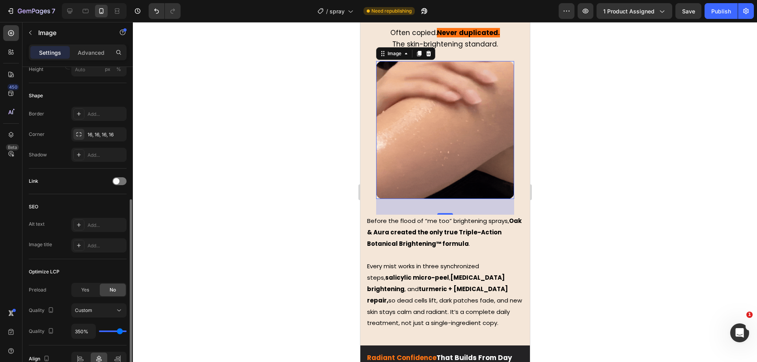
type input "300"
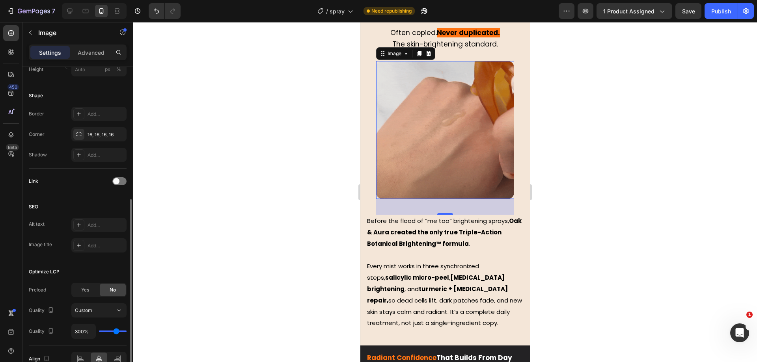
type input "250%"
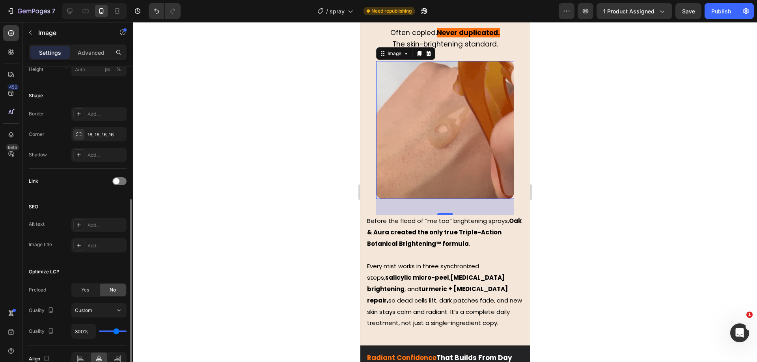
type input "250"
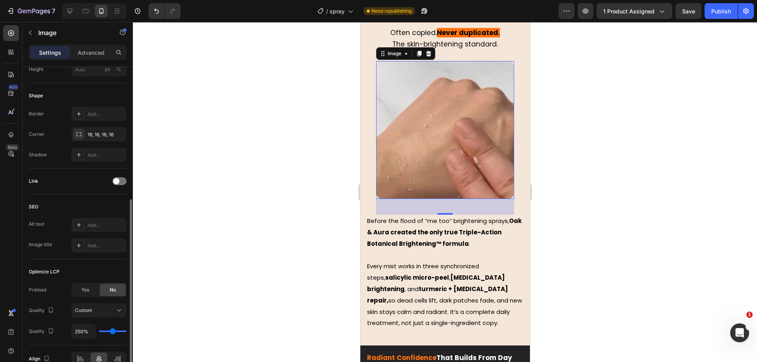
type input "200%"
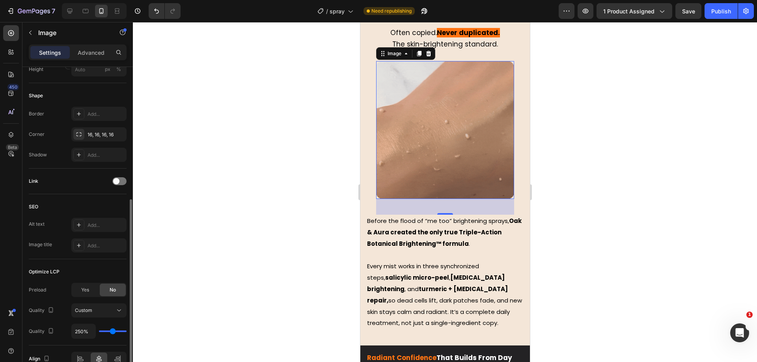
type input "200"
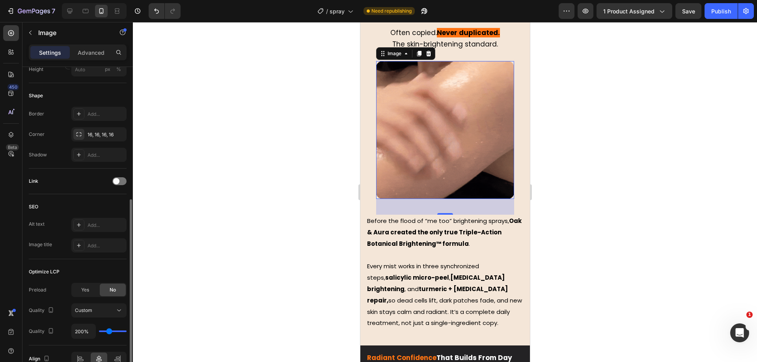
type input "150%"
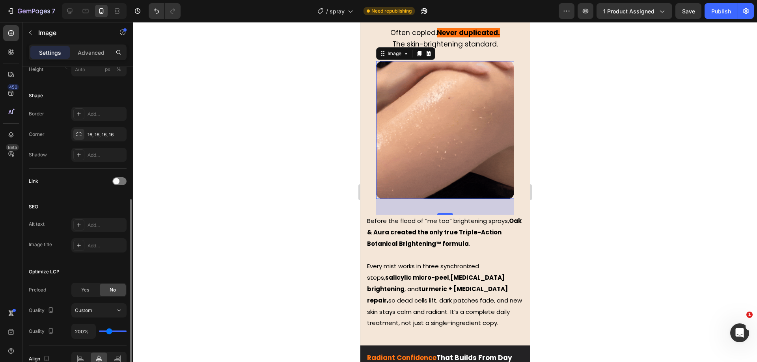
type input "150"
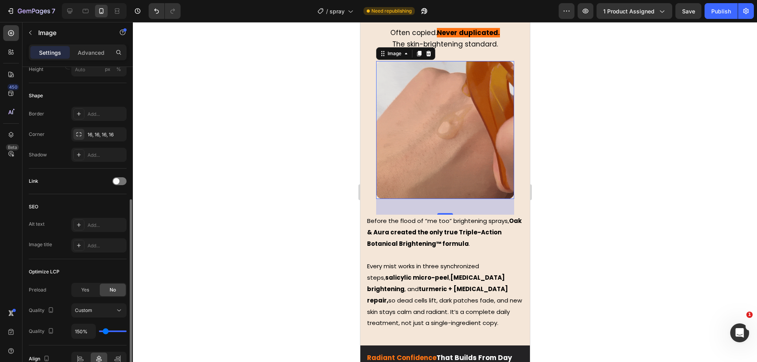
type input "100%"
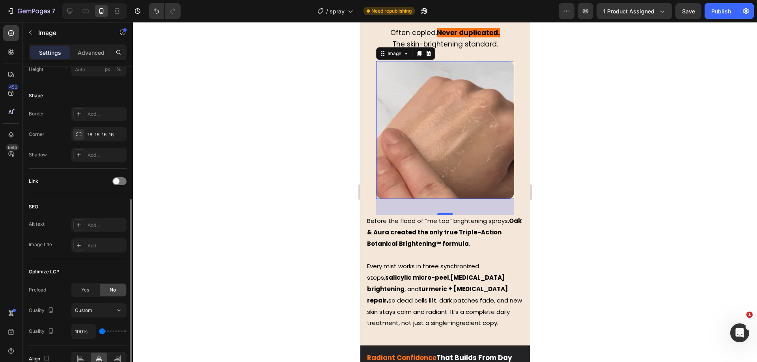
drag, startPoint x: 125, startPoint y: 329, endPoint x: 73, endPoint y: 329, distance: 51.3
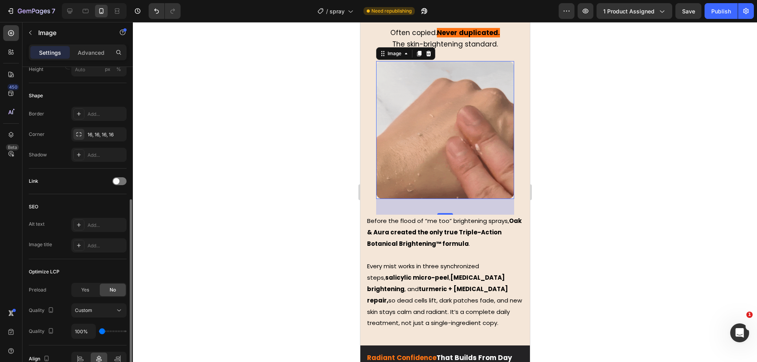
type input "100"
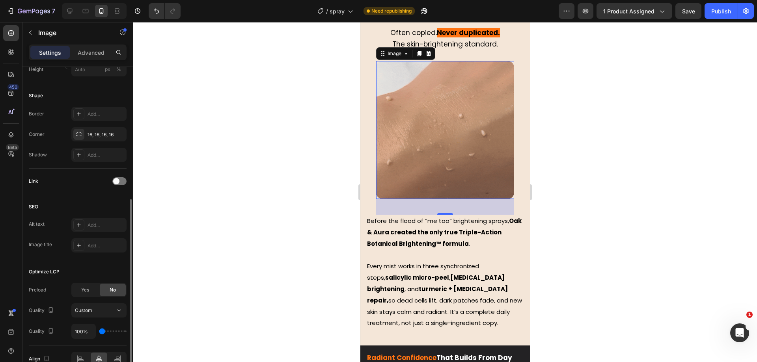
click at [99, 331] on input "range" at bounding box center [113, 332] width 28 height 2
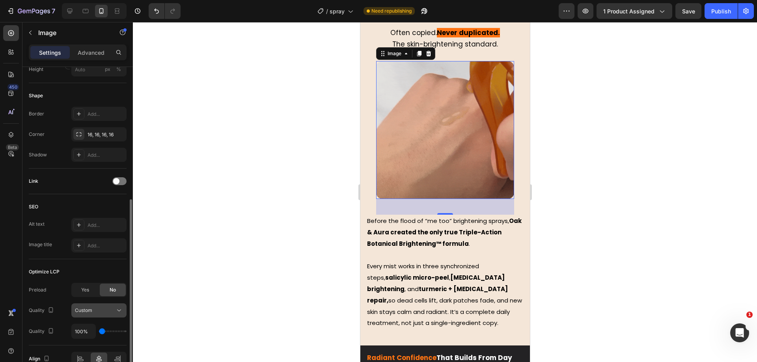
click at [92, 315] on button "Custom" at bounding box center [98, 311] width 55 height 14
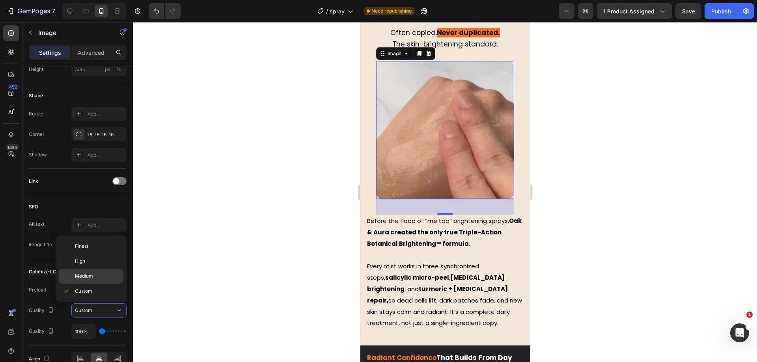
click at [95, 283] on div "Medium" at bounding box center [91, 276] width 65 height 15
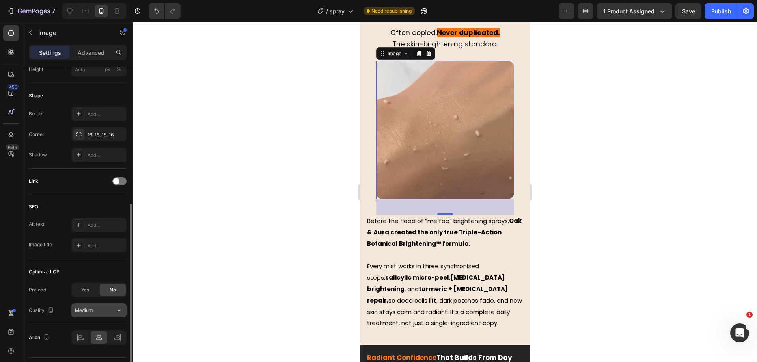
click at [101, 306] on button "Medium" at bounding box center [98, 311] width 55 height 14
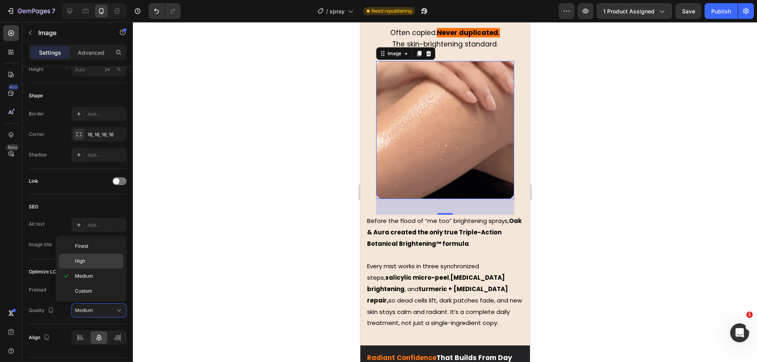
click at [97, 264] on p "High" at bounding box center [97, 261] width 45 height 7
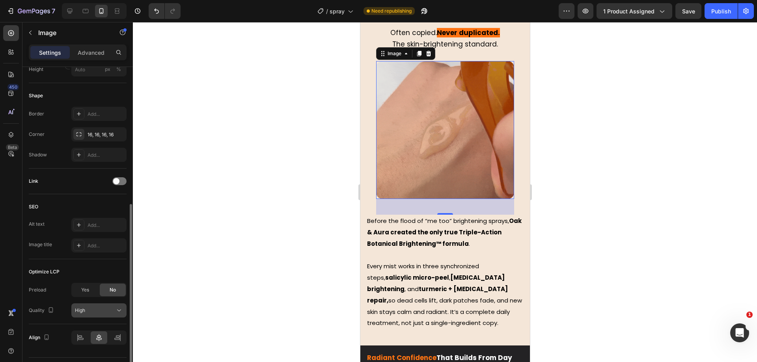
click at [99, 308] on div "High" at bounding box center [95, 310] width 40 height 7
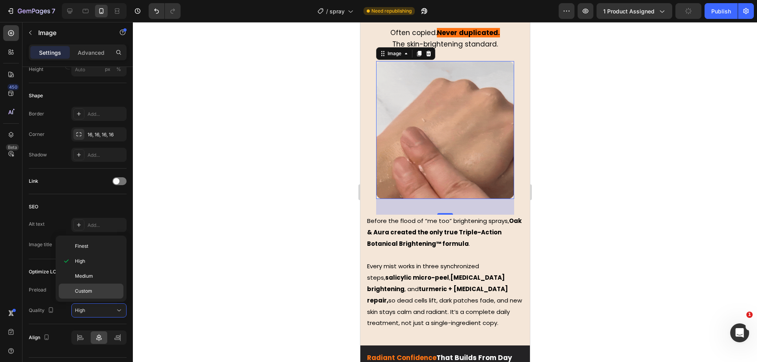
click at [99, 293] on p "Custom" at bounding box center [97, 291] width 45 height 7
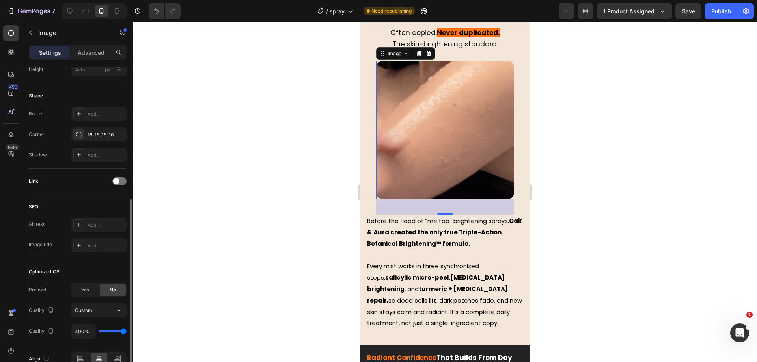
type input "200%"
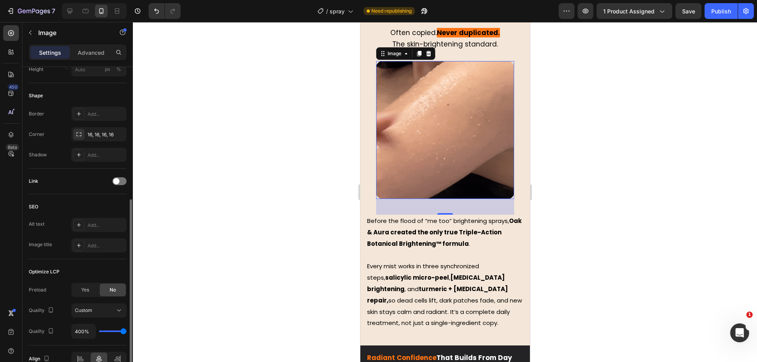
type input "200"
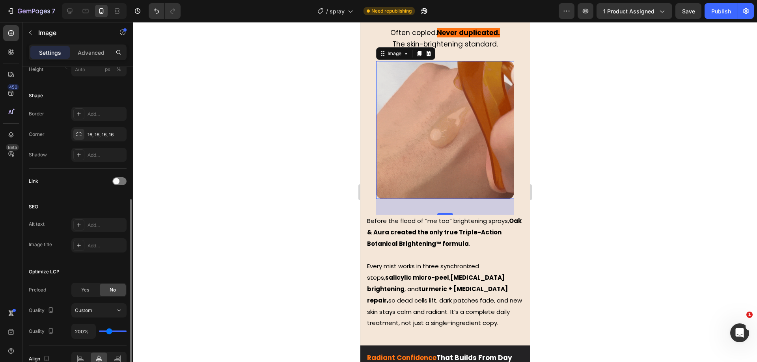
type input "150%"
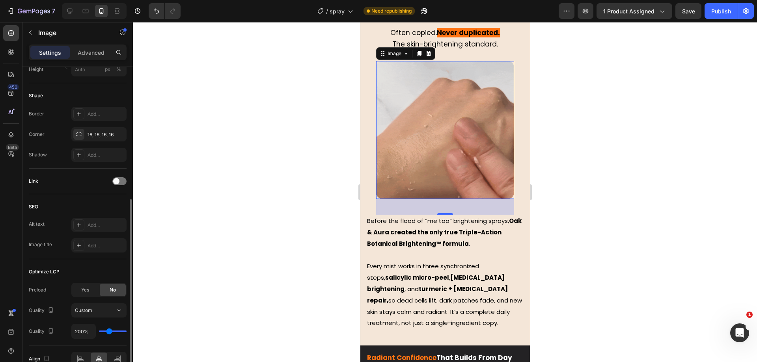
type input "150"
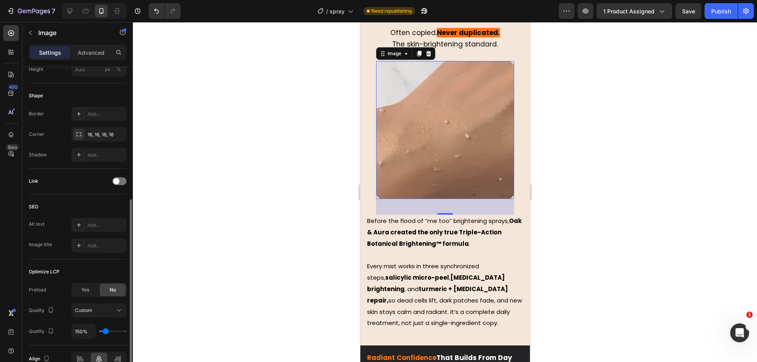
type input "100%"
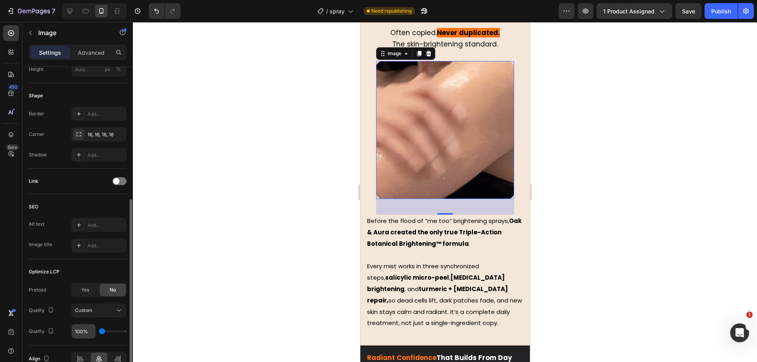
drag, startPoint x: 108, startPoint y: 330, endPoint x: 75, endPoint y: 330, distance: 33.1
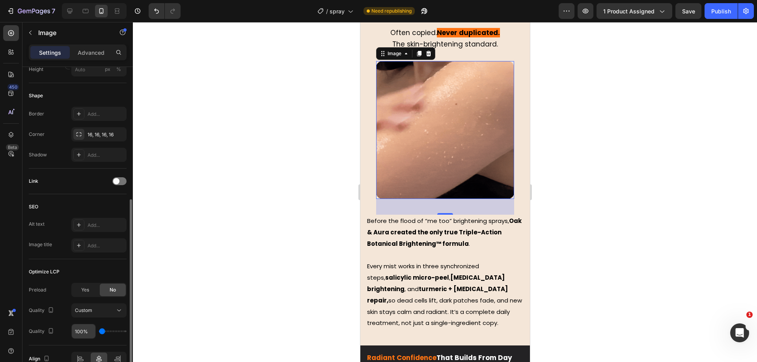
type input "100"
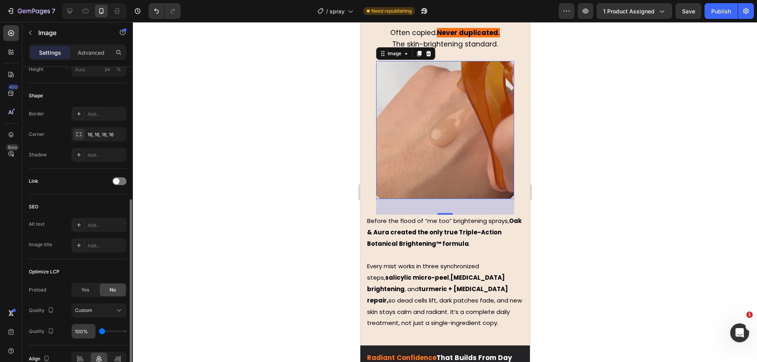
click at [99, 331] on input "range" at bounding box center [113, 332] width 28 height 2
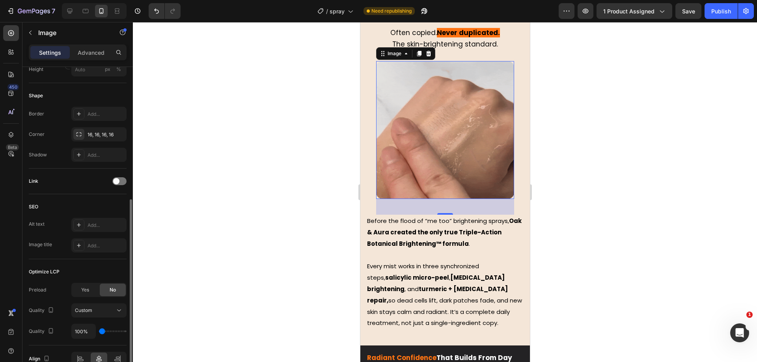
scroll to position [299, 0]
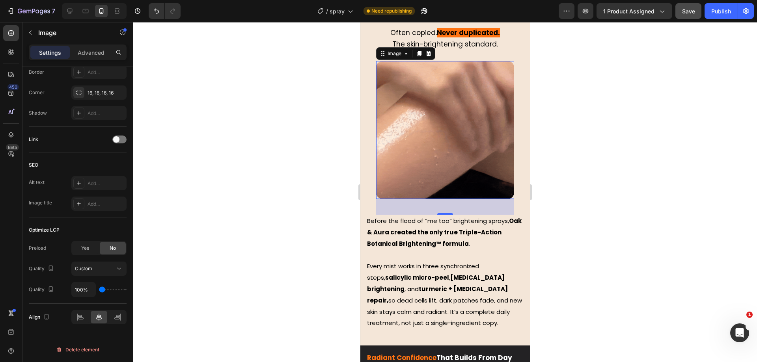
click at [697, 10] on button "Save" at bounding box center [688, 11] width 26 height 16
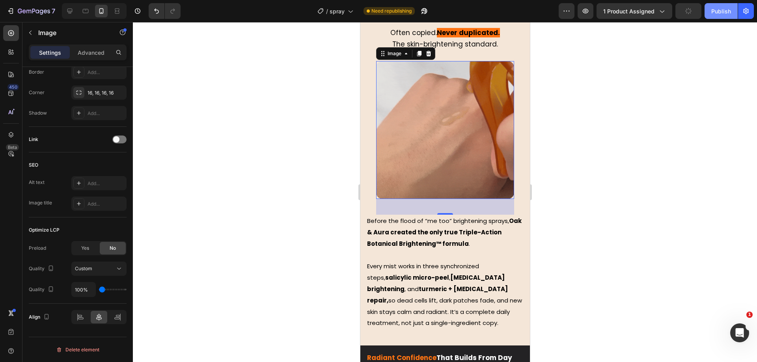
click at [709, 11] on button "Publish" at bounding box center [721, 11] width 33 height 16
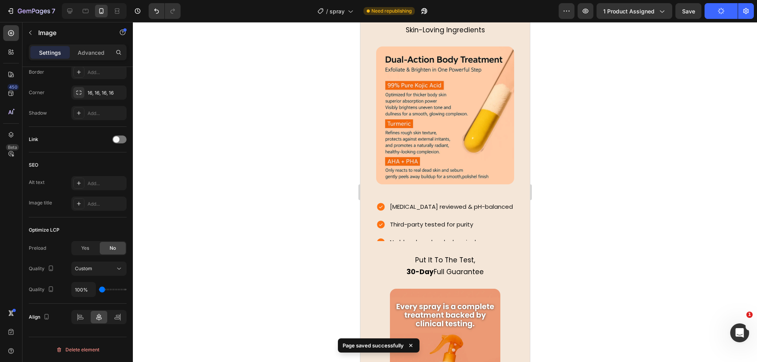
scroll to position [1195, 0]
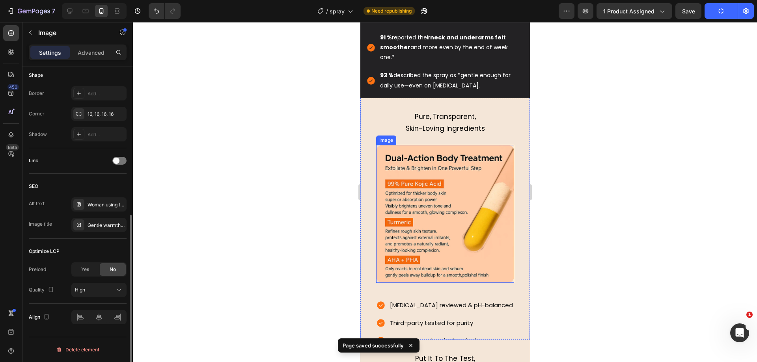
click at [422, 220] on img at bounding box center [445, 214] width 138 height 138
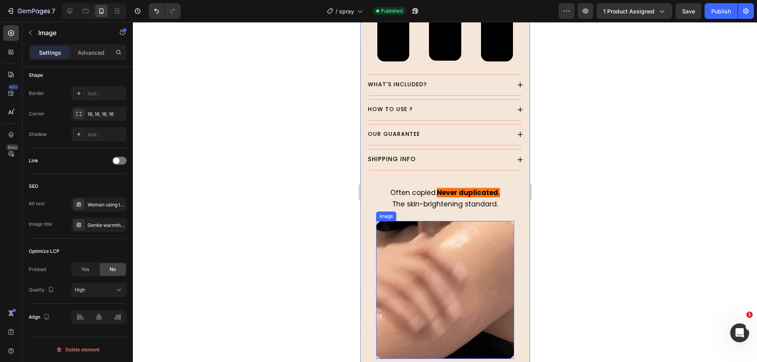
scroll to position [690, 0]
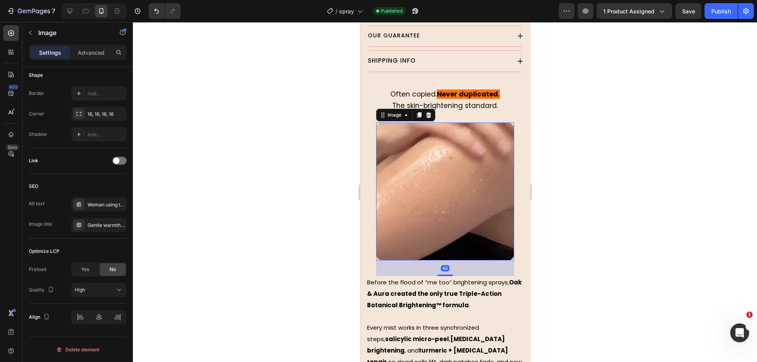
click at [458, 190] on img at bounding box center [445, 192] width 138 height 138
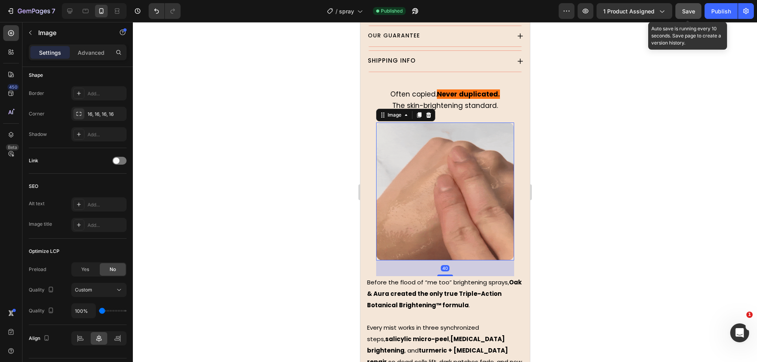
click at [694, 10] on span "Save" at bounding box center [688, 11] width 13 height 7
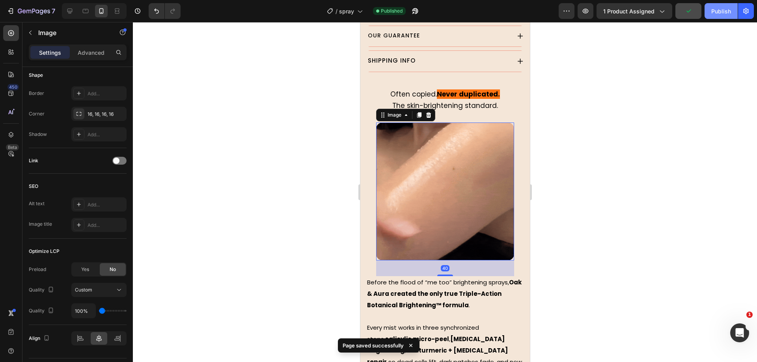
click at [714, 12] on div "Publish" at bounding box center [721, 11] width 20 height 8
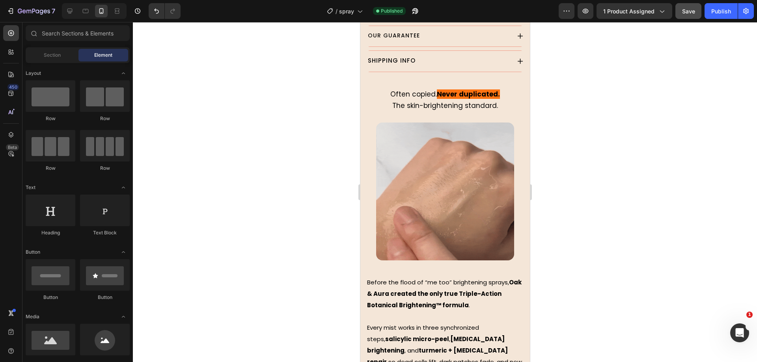
click at [459, 188] on img at bounding box center [445, 192] width 138 height 138
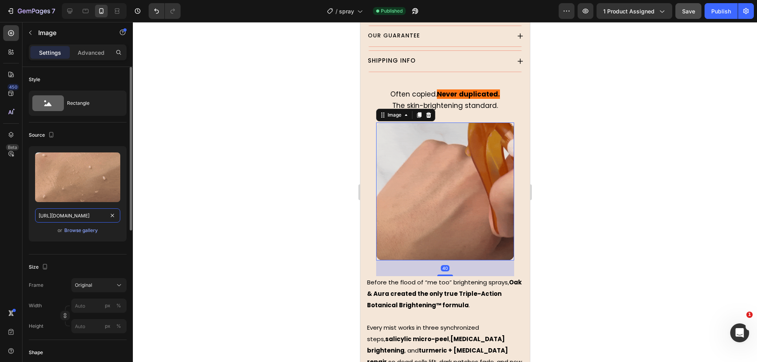
click at [72, 216] on input "[URL][DOMAIN_NAME]" at bounding box center [77, 216] width 85 height 14
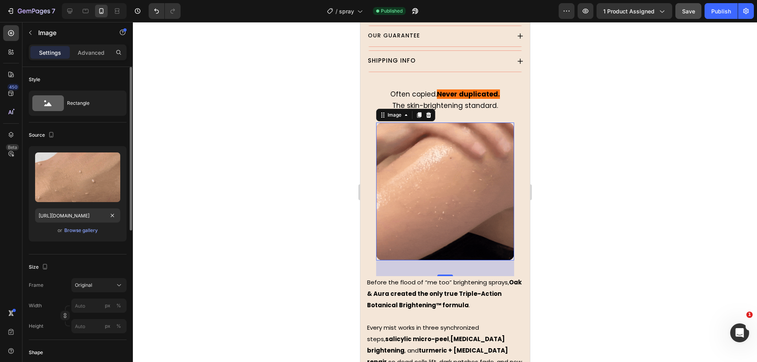
click at [98, 129] on div "Source" at bounding box center [78, 135] width 98 height 13
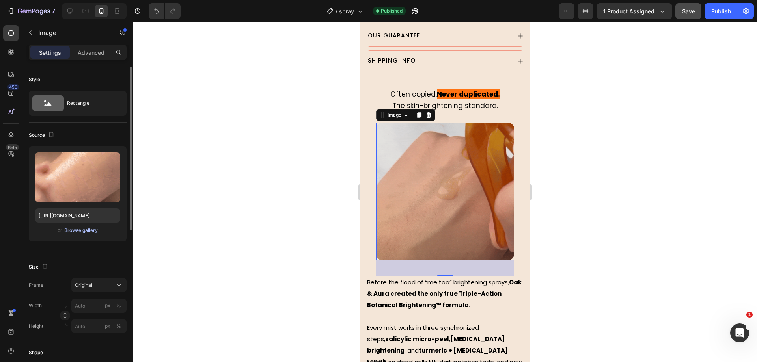
scroll to position [49, 0]
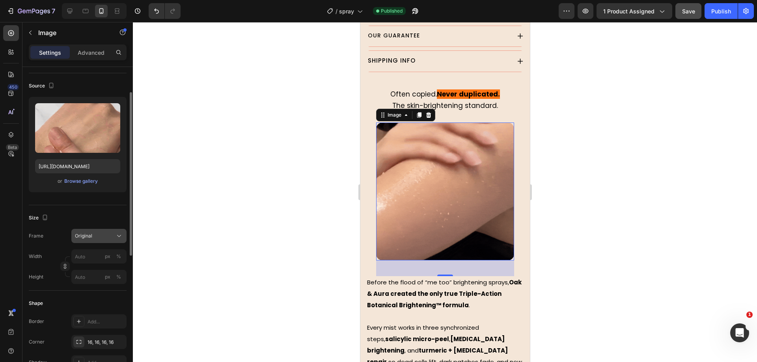
click at [99, 236] on div "Original" at bounding box center [94, 236] width 39 height 7
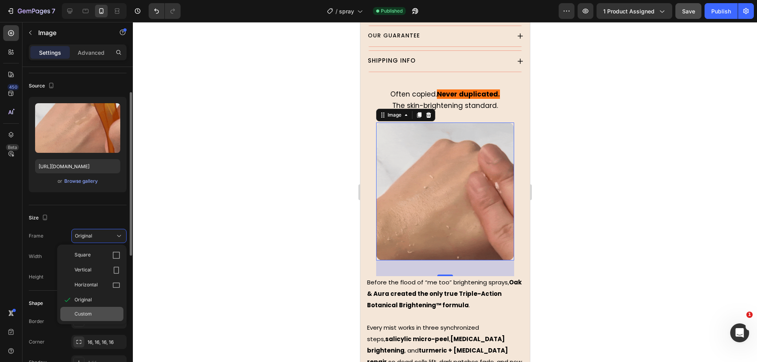
click at [101, 313] on div "Custom" at bounding box center [98, 314] width 46 height 7
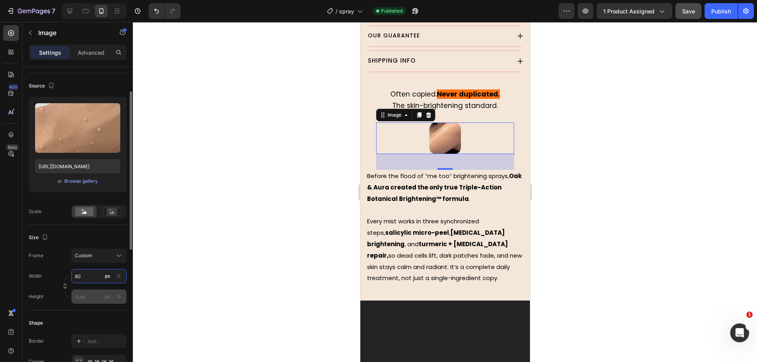
type input "80"
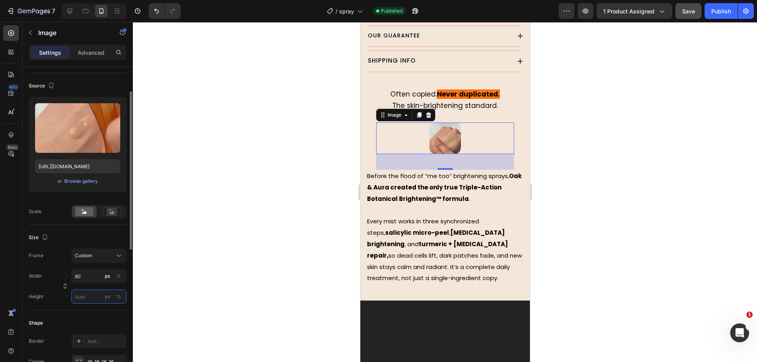
click at [97, 296] on input "px %" at bounding box center [98, 297] width 55 height 14
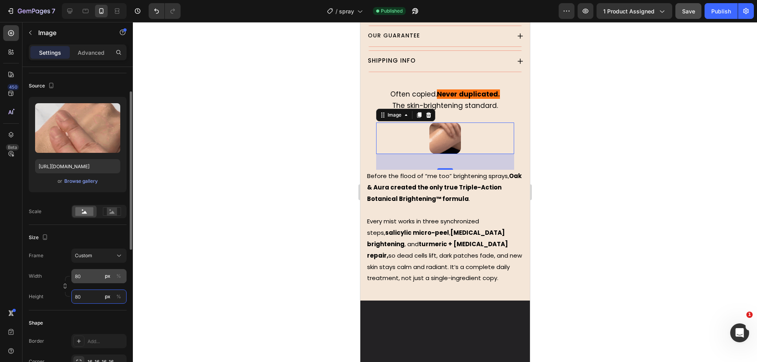
type input "80"
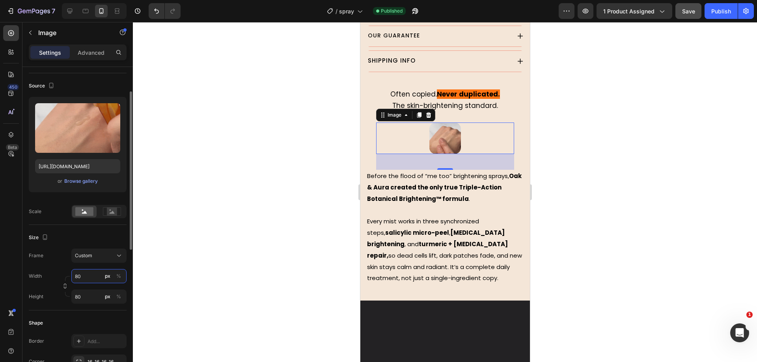
click at [91, 279] on input "80" at bounding box center [98, 276] width 55 height 14
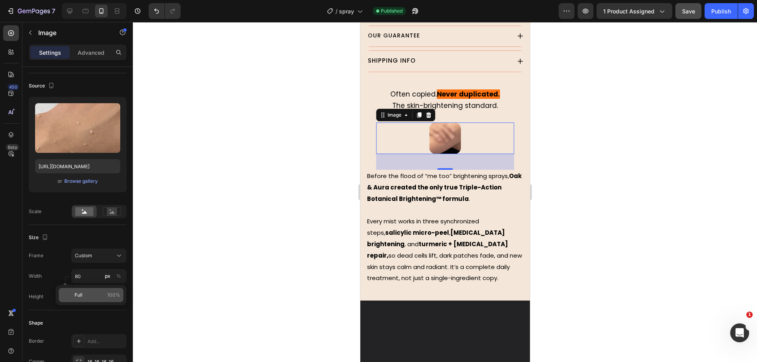
click at [94, 299] on div "Full 100%" at bounding box center [91, 295] width 65 height 14
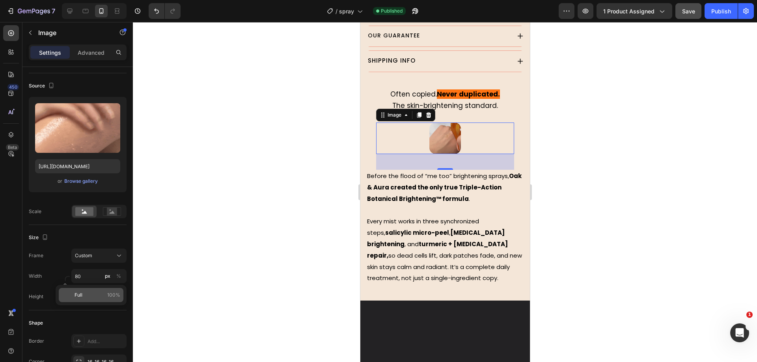
type input "100"
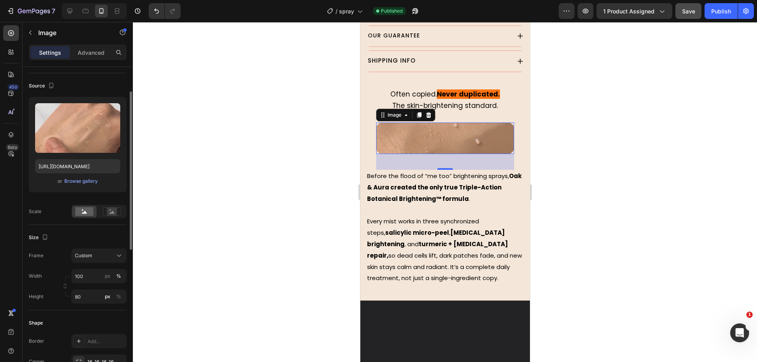
click at [93, 288] on div "Width 100 px % Height 80 px %" at bounding box center [78, 286] width 98 height 35
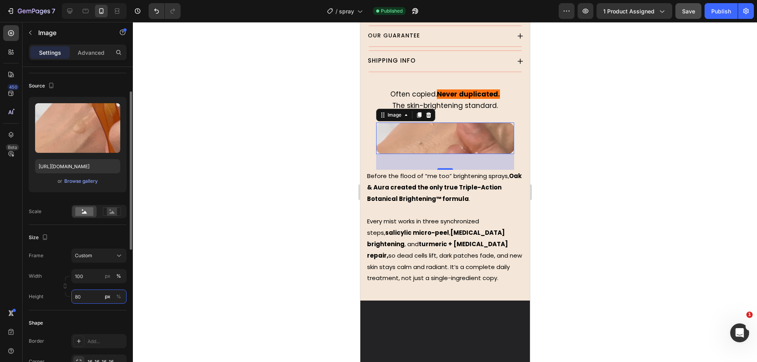
click at [93, 293] on input "80" at bounding box center [98, 297] width 55 height 14
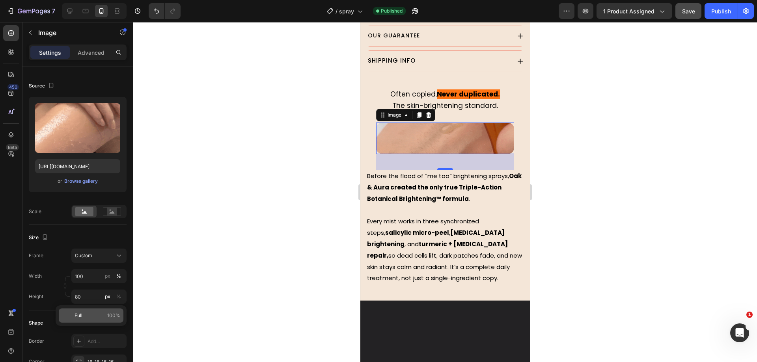
click at [89, 312] on p "Full 100%" at bounding box center [98, 315] width 46 height 7
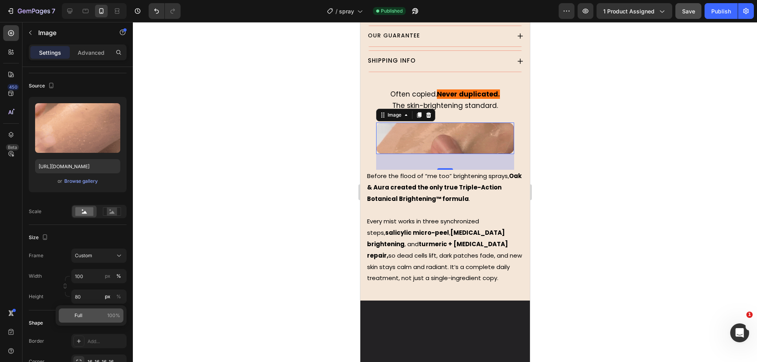
type input "100"
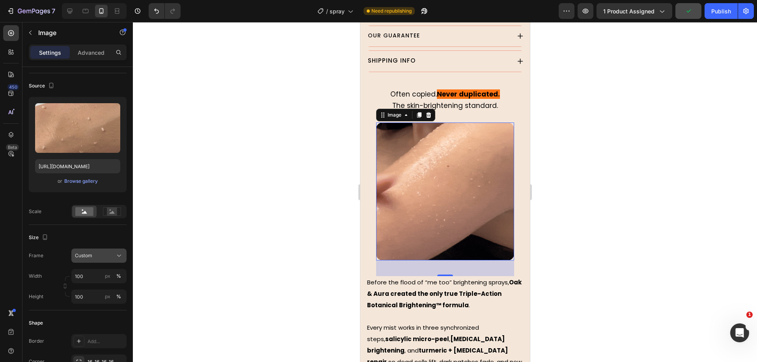
click at [95, 261] on button "Custom" at bounding box center [98, 256] width 55 height 14
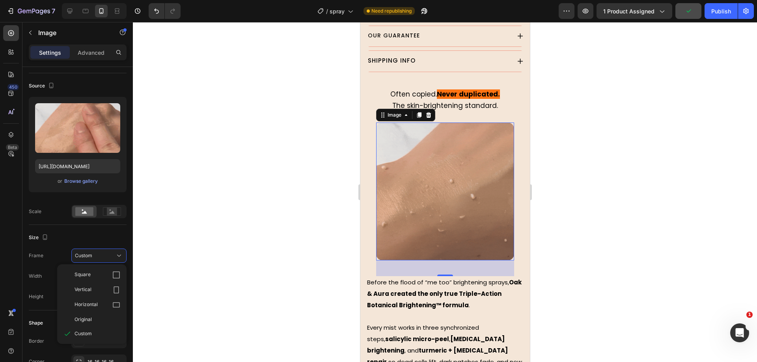
click at [85, 239] on div "Size" at bounding box center [78, 237] width 98 height 13
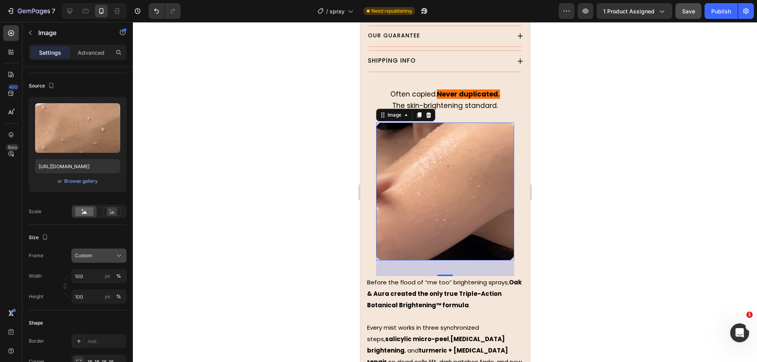
click at [93, 254] on div "Custom" at bounding box center [94, 255] width 39 height 7
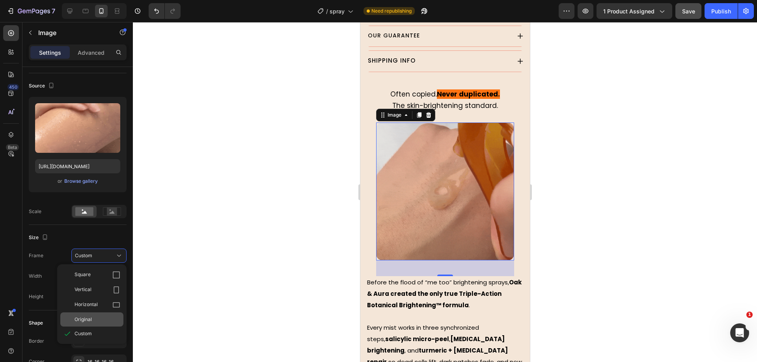
click at [106, 317] on div "Original" at bounding box center [98, 319] width 46 height 7
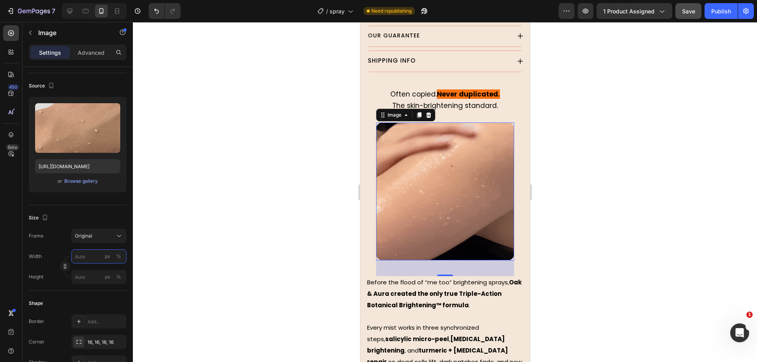
click at [98, 262] on input "px %" at bounding box center [98, 257] width 55 height 14
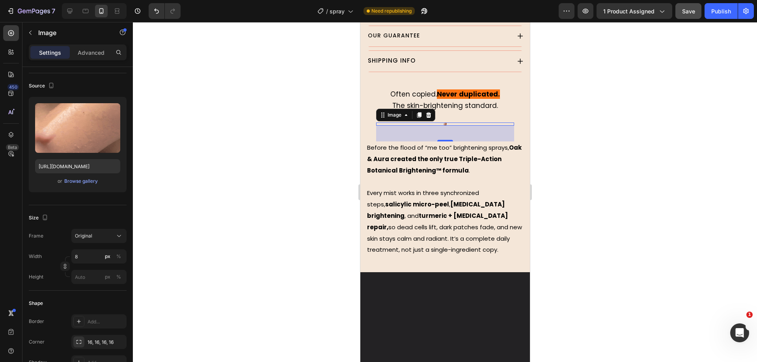
click at [59, 242] on div "Frame Original" at bounding box center [78, 236] width 98 height 14
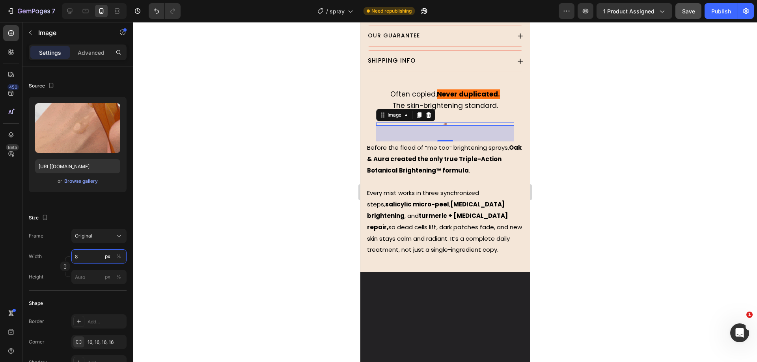
click at [82, 255] on input "8" at bounding box center [98, 257] width 55 height 14
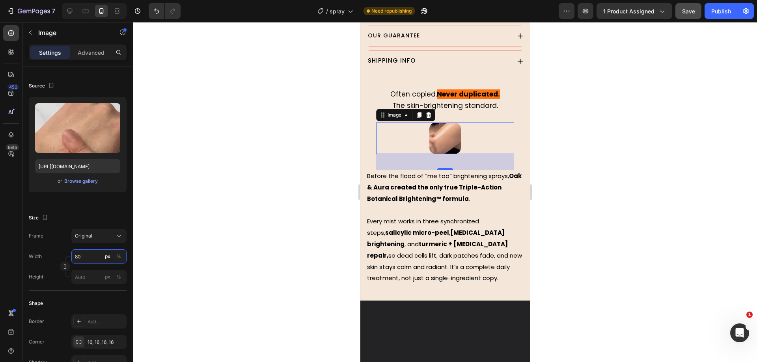
type input "80"
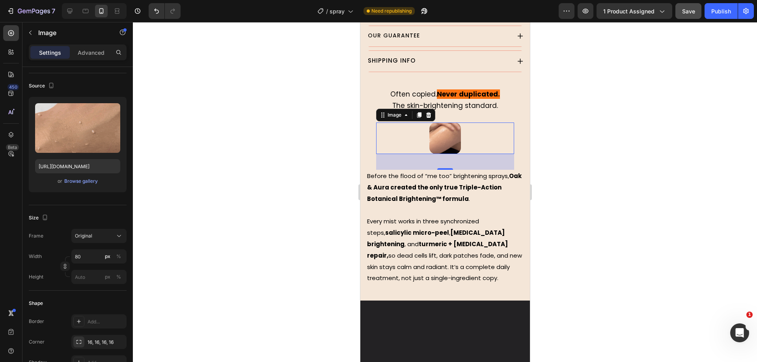
click at [62, 246] on div "Frame Original Width 80 px % Height px %" at bounding box center [78, 256] width 98 height 55
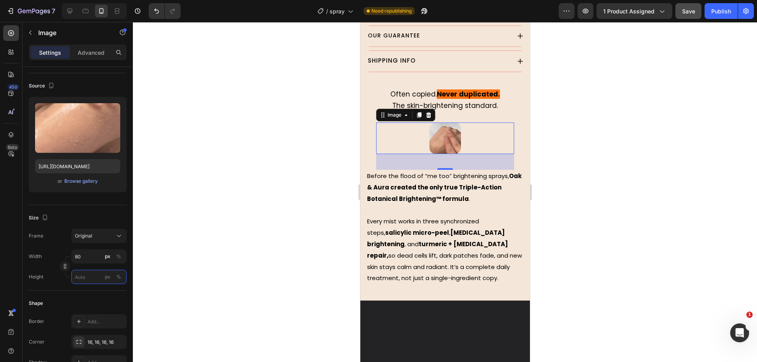
click at [90, 272] on input "px %" at bounding box center [98, 277] width 55 height 14
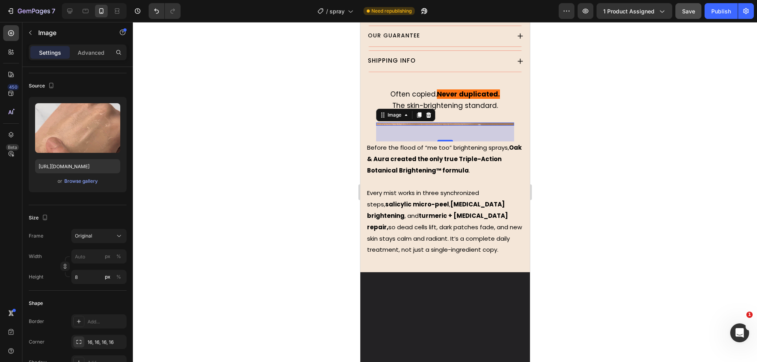
click at [67, 245] on div "Frame Original Width px % Height 8 px %" at bounding box center [78, 256] width 98 height 55
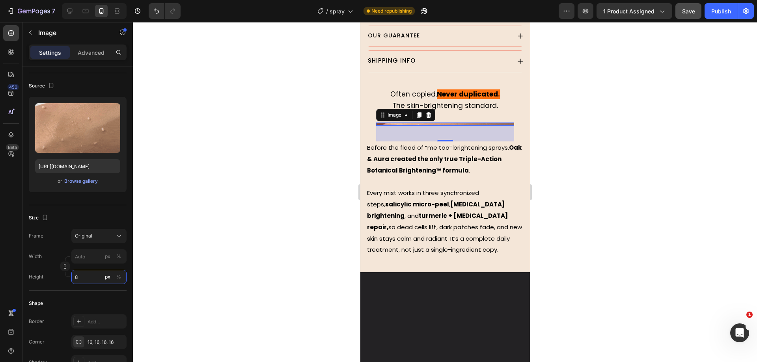
click at [85, 274] on input "8" at bounding box center [98, 277] width 55 height 14
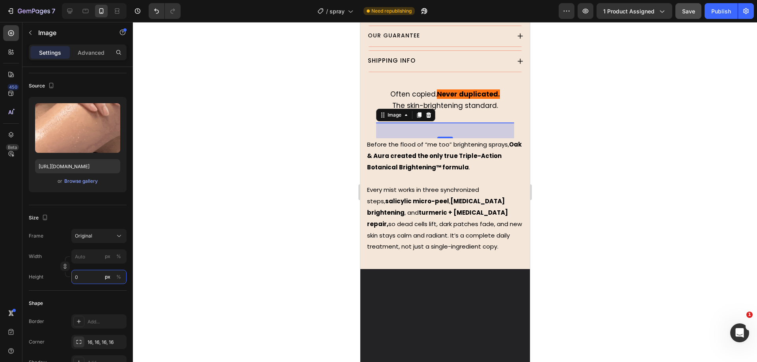
click at [82, 273] on input "0" at bounding box center [98, 277] width 55 height 14
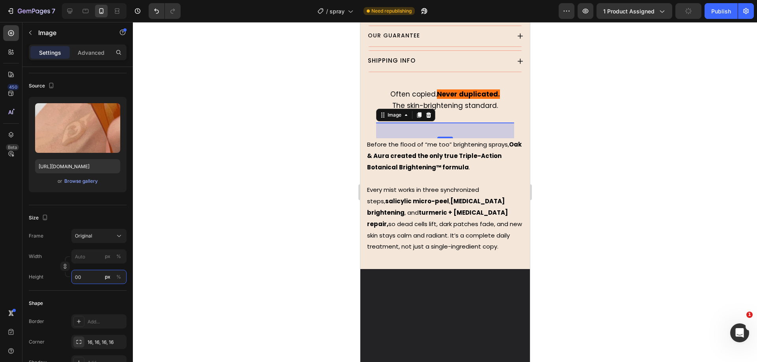
click at [82, 273] on input "00" at bounding box center [98, 277] width 55 height 14
click at [82, 273] on input "0" at bounding box center [98, 277] width 55 height 14
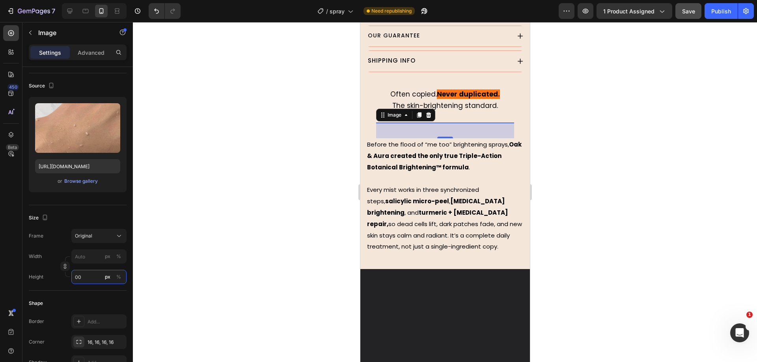
click at [82, 273] on input "00" at bounding box center [98, 277] width 55 height 14
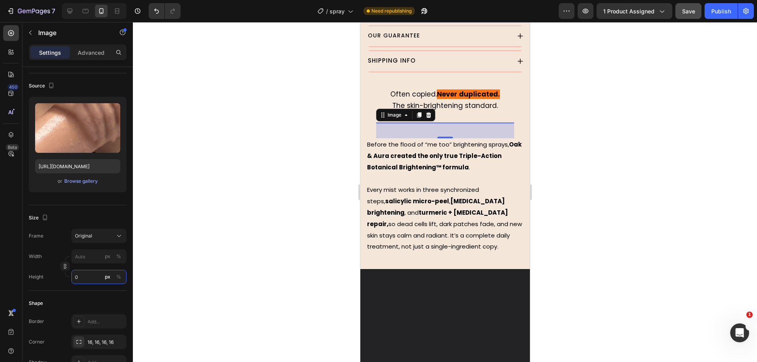
click at [82, 273] on input "0" at bounding box center [98, 277] width 55 height 14
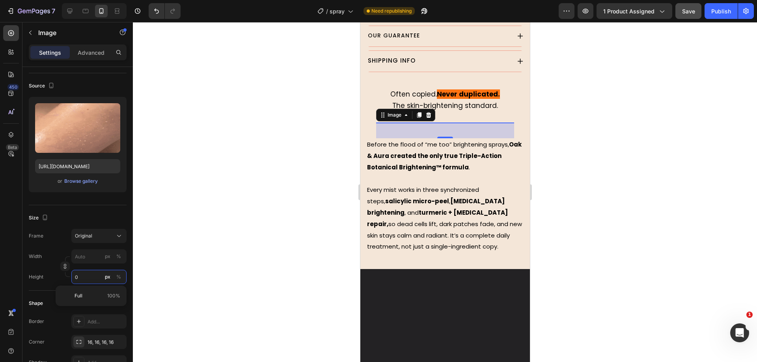
type input "0"
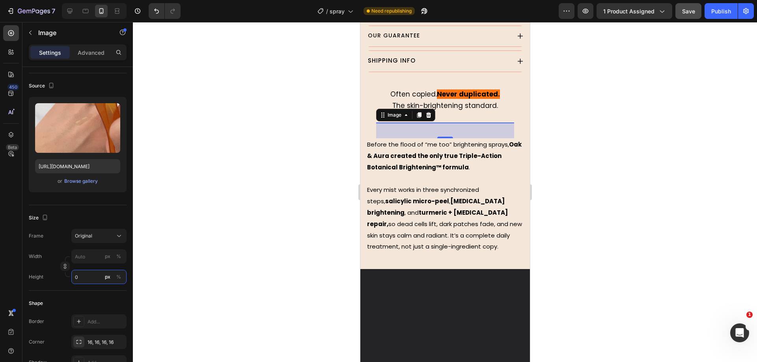
click at [82, 273] on input "0" at bounding box center [98, 277] width 55 height 14
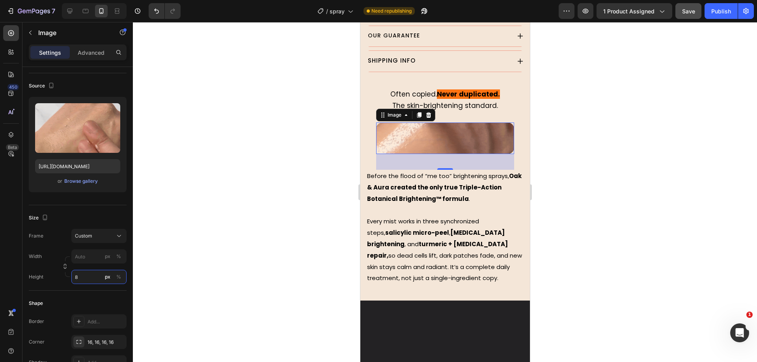
click at [84, 273] on input "8" at bounding box center [98, 277] width 55 height 14
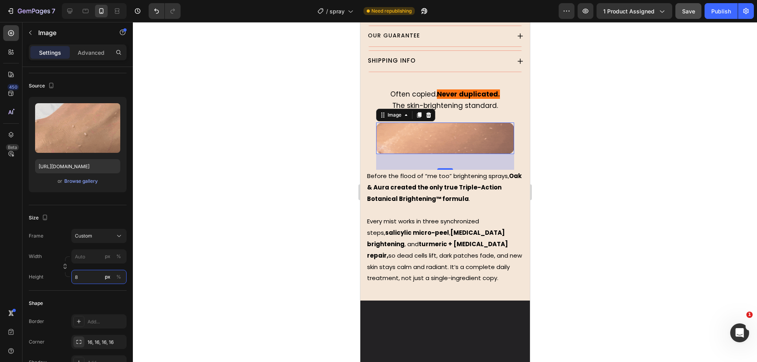
type input "80"
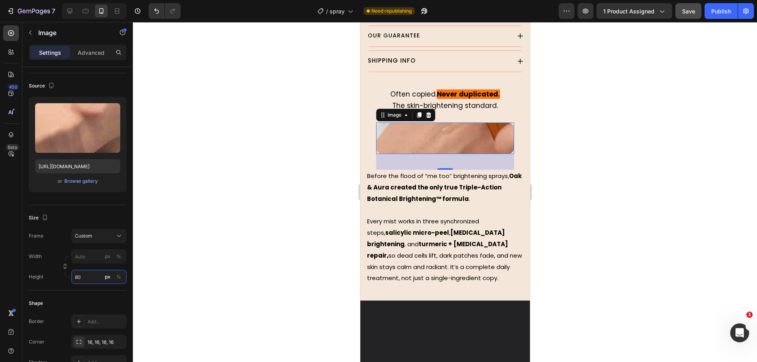
click at [84, 273] on input "80" at bounding box center [98, 277] width 55 height 14
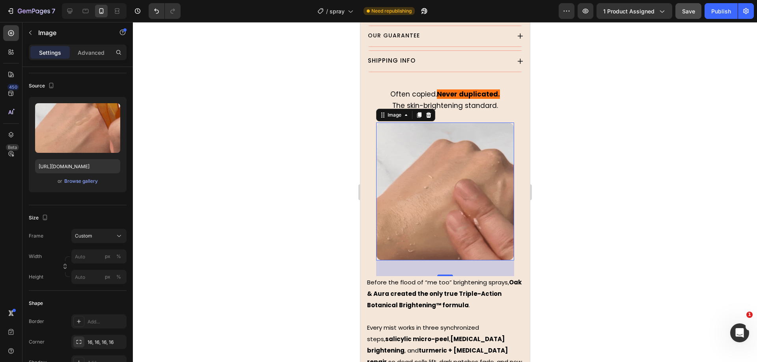
click at [63, 250] on div "Width px %" at bounding box center [78, 257] width 98 height 14
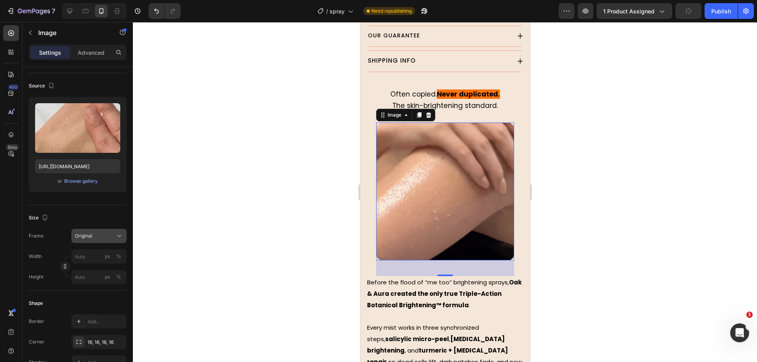
click at [91, 237] on span "Original" at bounding box center [83, 236] width 17 height 7
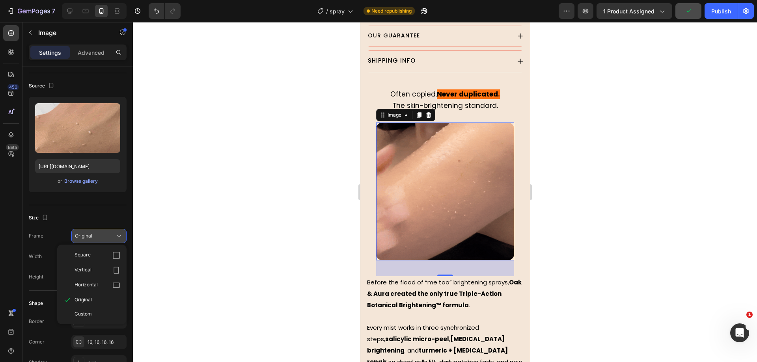
click at [91, 237] on span "Original" at bounding box center [83, 236] width 17 height 7
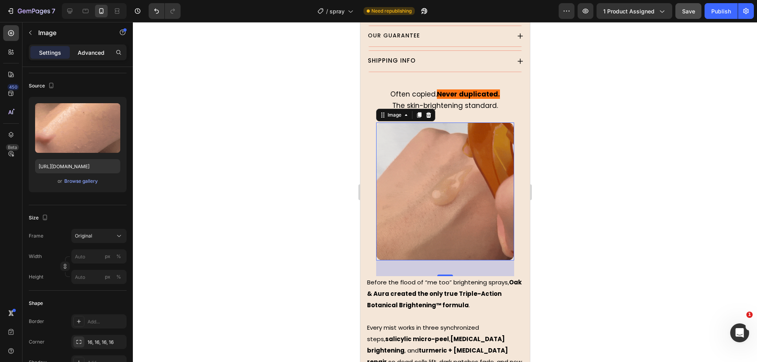
click at [99, 51] on p "Advanced" at bounding box center [91, 52] width 27 height 8
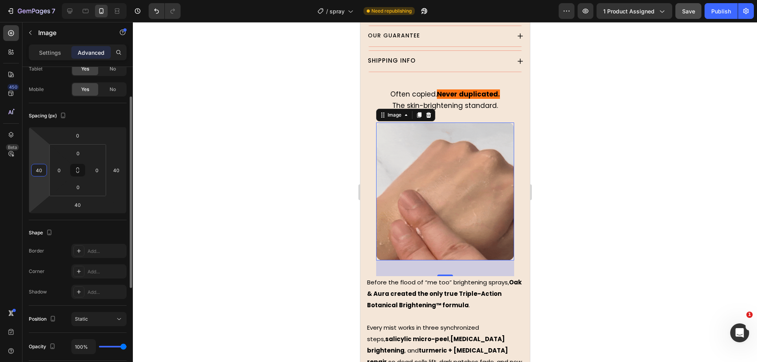
click at [40, 172] on input "40" at bounding box center [39, 170] width 12 height 12
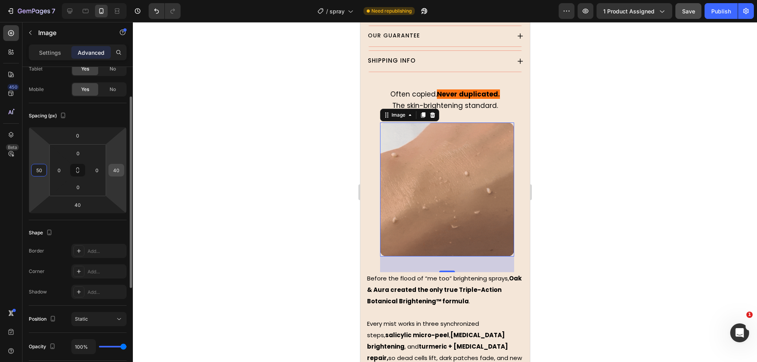
type input "50"
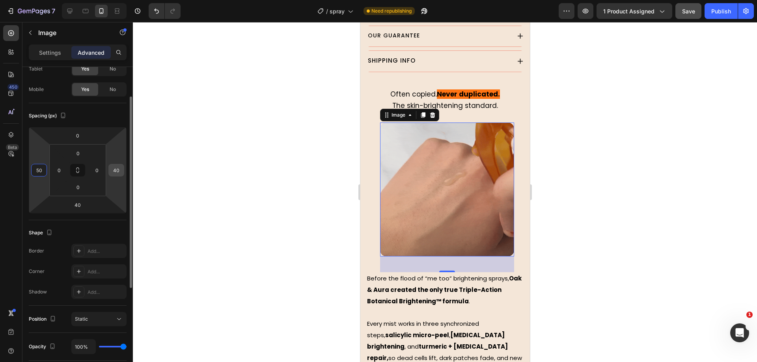
click at [119, 170] on input "40" at bounding box center [116, 170] width 12 height 12
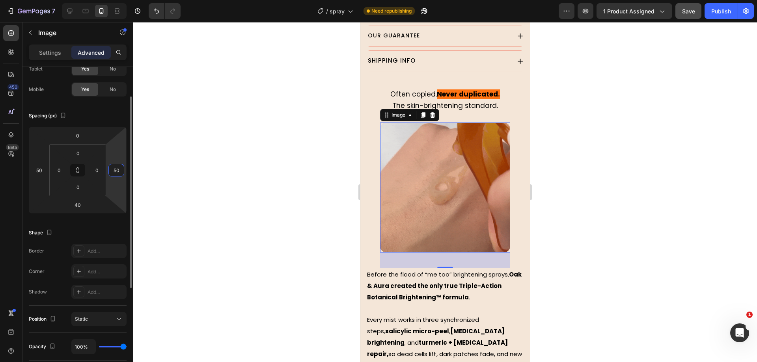
click at [116, 169] on input "50" at bounding box center [116, 170] width 12 height 12
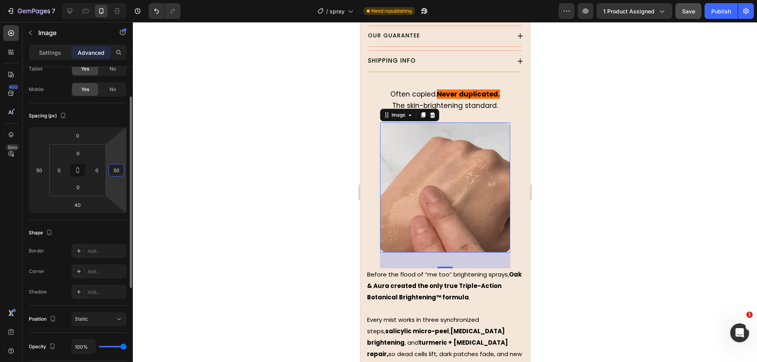
click at [116, 169] on input "50" at bounding box center [116, 170] width 12 height 12
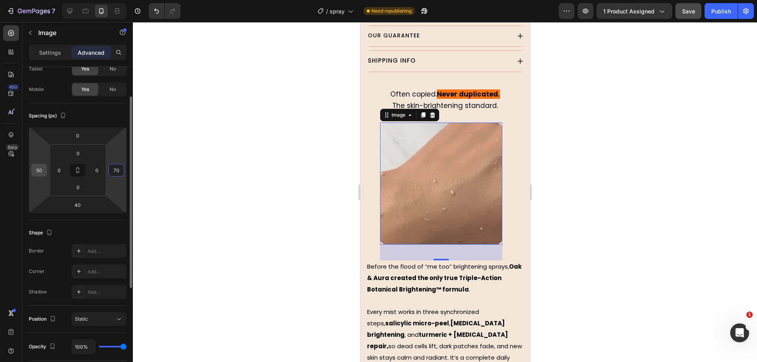
type input "70"
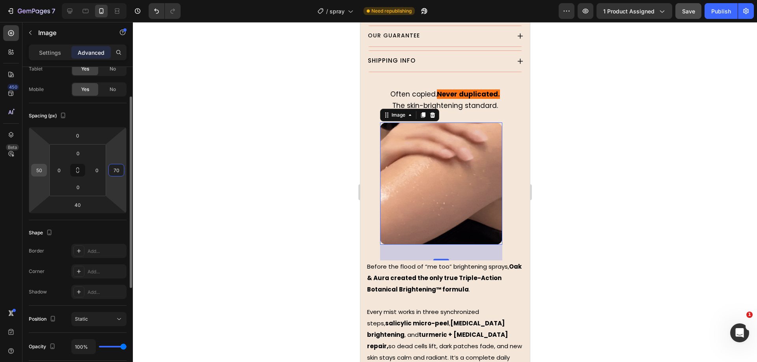
click at [43, 169] on input "50" at bounding box center [39, 170] width 12 height 12
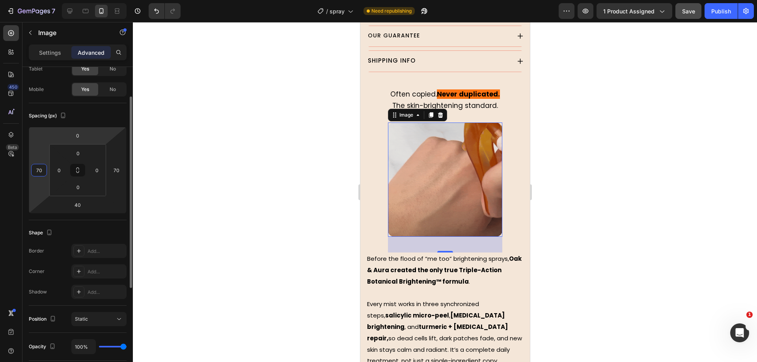
type input "70"
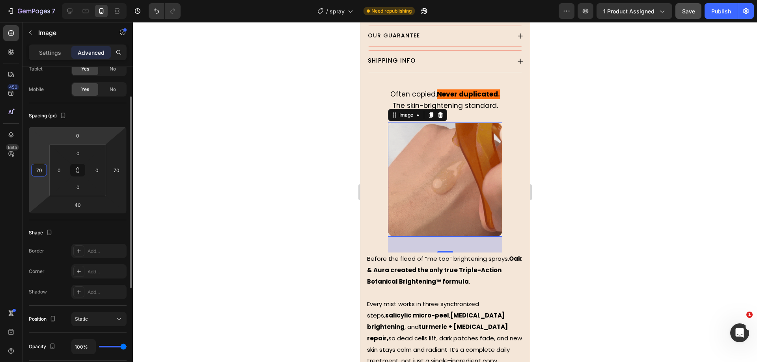
click at [102, 121] on div "Spacing (px)" at bounding box center [78, 116] width 98 height 13
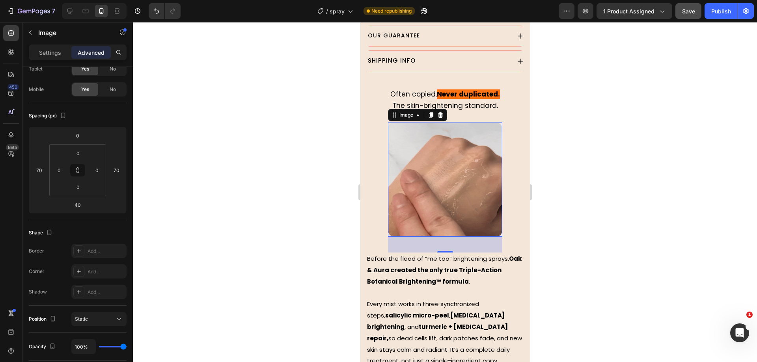
click at [235, 136] on div at bounding box center [445, 192] width 624 height 340
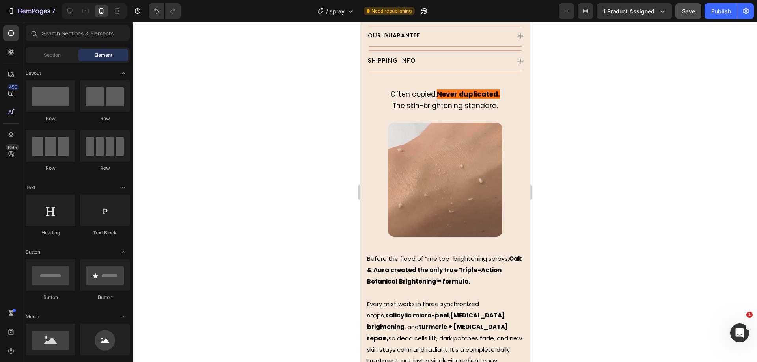
click at [693, 17] on button "Save" at bounding box center [688, 11] width 26 height 16
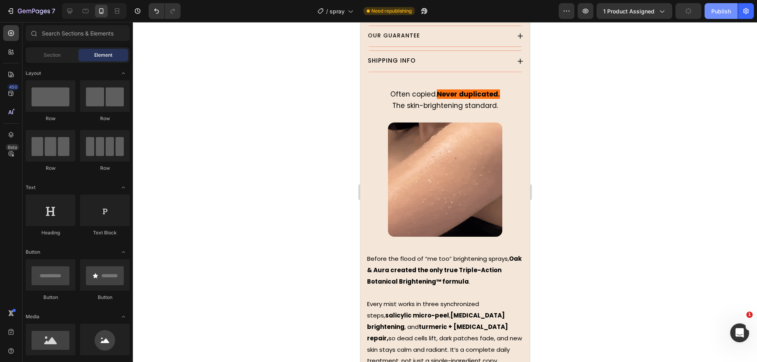
click at [713, 11] on div "Publish" at bounding box center [721, 11] width 20 height 8
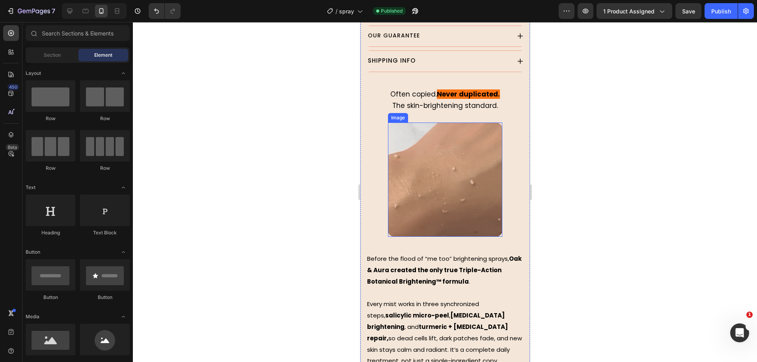
click at [435, 160] on img at bounding box center [445, 180] width 114 height 114
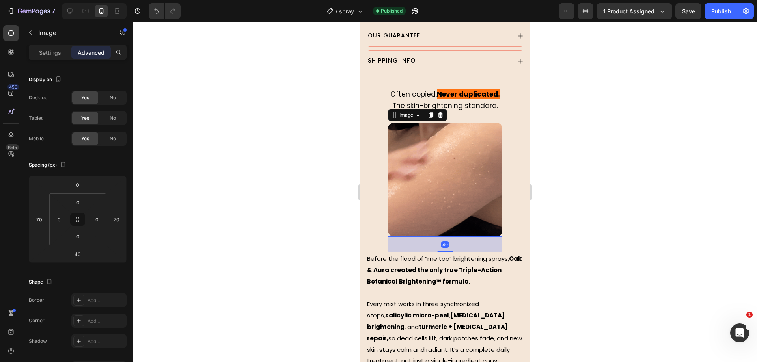
drag, startPoint x: 56, startPoint y: 53, endPoint x: 63, endPoint y: 62, distance: 12.3
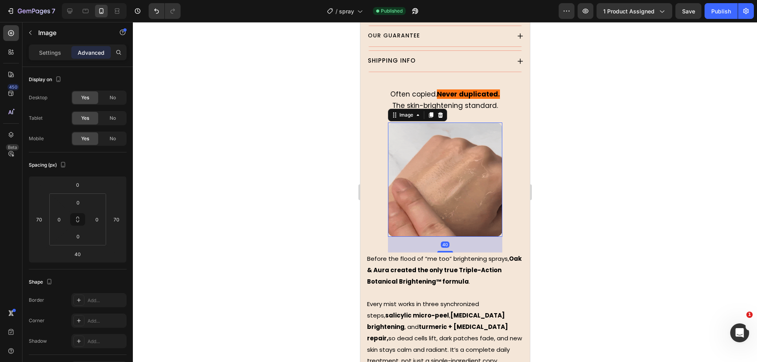
click at [56, 52] on p "Settings" at bounding box center [50, 52] width 22 height 8
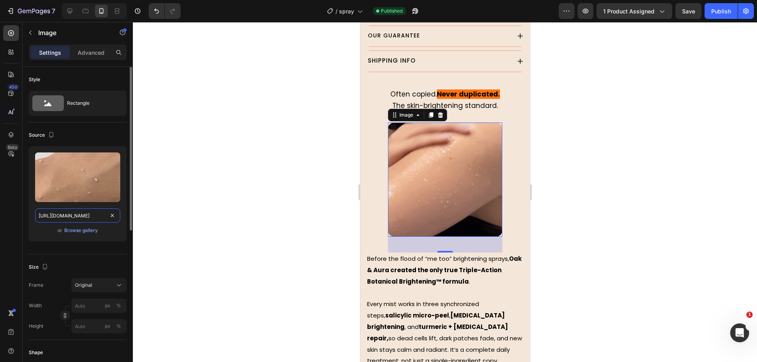
click at [89, 215] on input "[URL][DOMAIN_NAME]" at bounding box center [77, 216] width 85 height 14
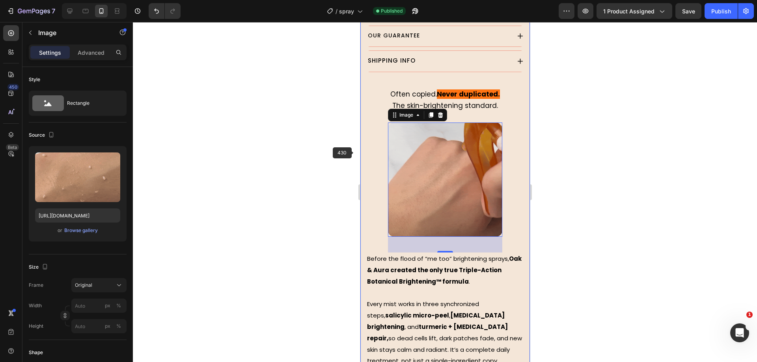
click at [315, 136] on div at bounding box center [445, 192] width 624 height 340
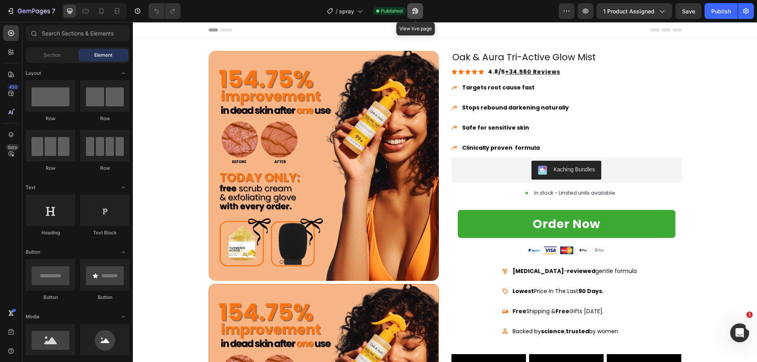
click at [422, 14] on button "button" at bounding box center [415, 11] width 16 height 16
click at [418, 10] on icon "button" at bounding box center [415, 11] width 8 height 8
click at [638, 4] on button "1 product assigned" at bounding box center [635, 11] width 76 height 16
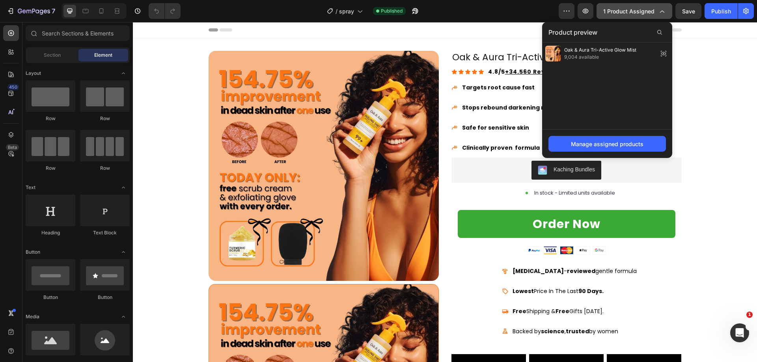
click at [638, 4] on button "1 product assigned" at bounding box center [635, 11] width 76 height 16
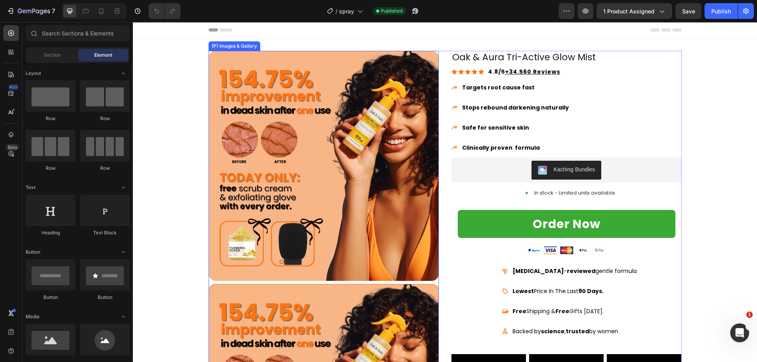
click at [325, 126] on img at bounding box center [324, 166] width 230 height 230
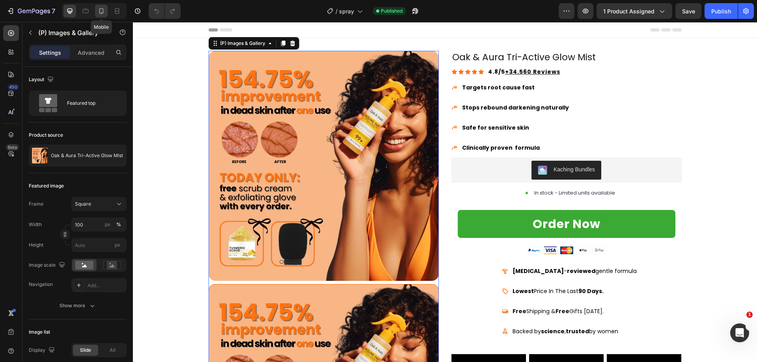
click at [96, 10] on div at bounding box center [101, 11] width 13 height 13
type input "22"
type input "9"
type input "2"
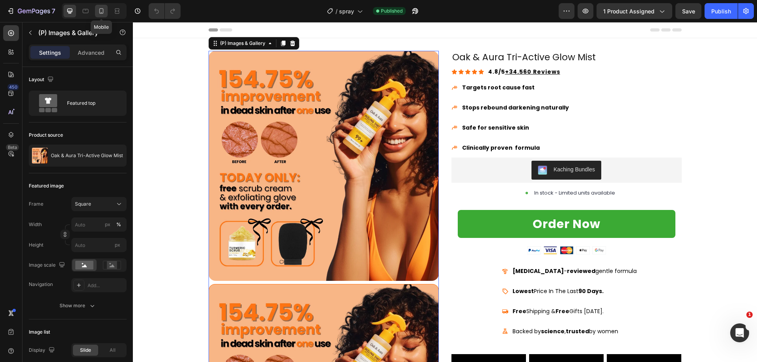
type input "2"
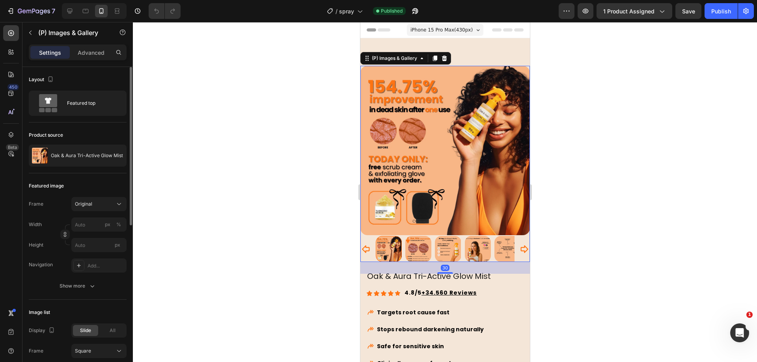
scroll to position [16, 0]
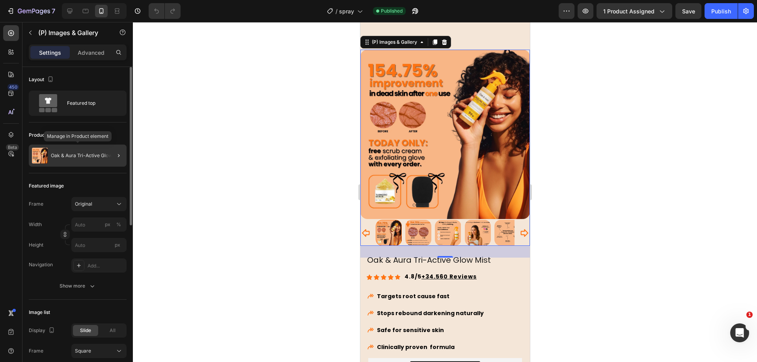
click at [102, 154] on p "Oak & Aura Tri-Active Glow Mist" at bounding box center [87, 156] width 72 height 6
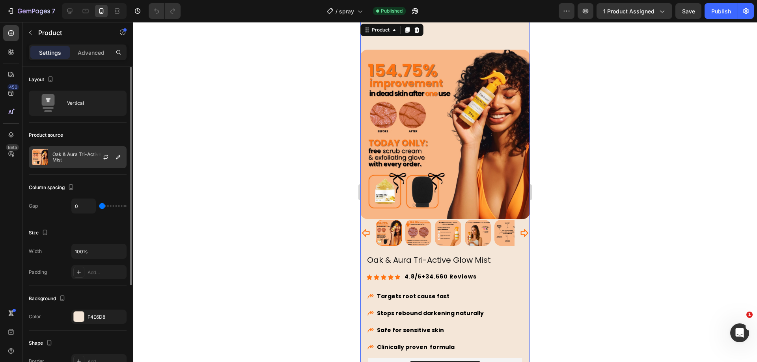
click at [112, 158] on div at bounding box center [108, 157] width 35 height 21
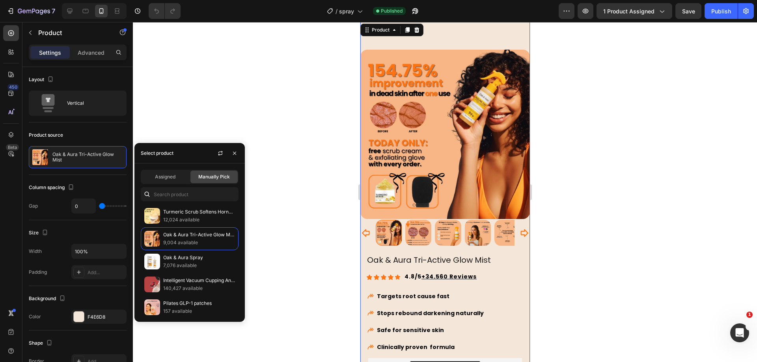
click at [256, 110] on div at bounding box center [445, 192] width 624 height 340
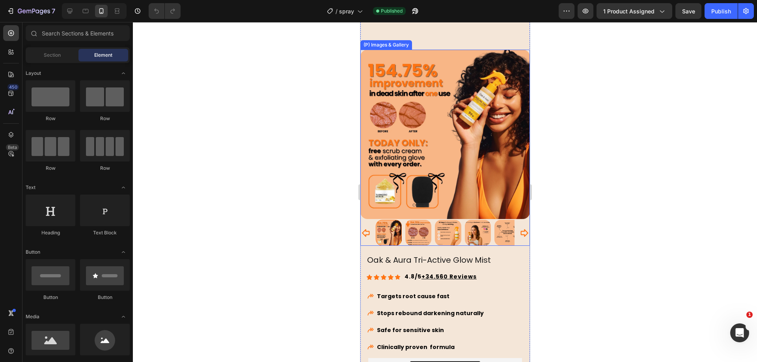
click at [442, 136] on img at bounding box center [445, 135] width 170 height 170
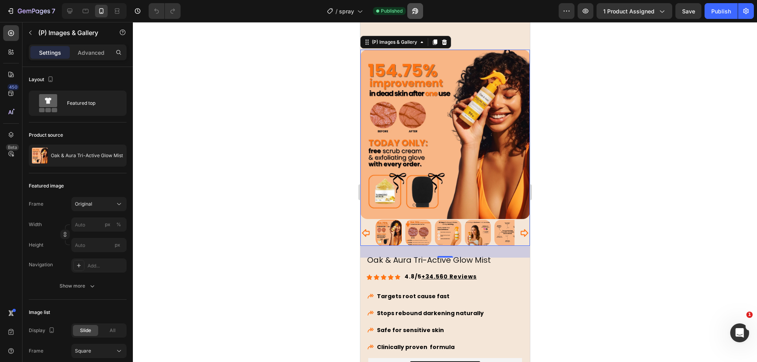
click at [419, 11] on icon "button" at bounding box center [415, 11] width 8 height 8
click at [743, 13] on icon "button" at bounding box center [746, 11] width 8 height 8
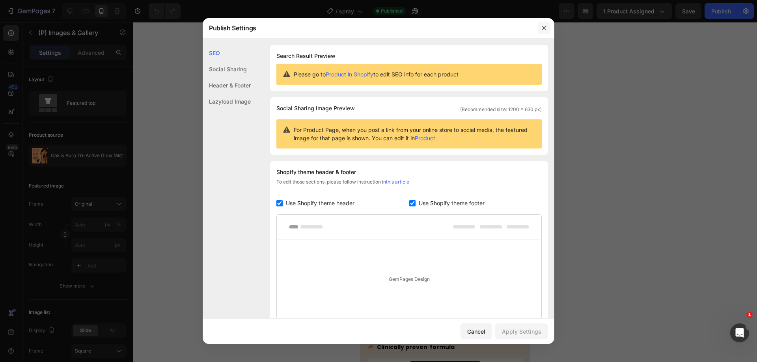
click at [546, 29] on icon "button" at bounding box center [544, 28] width 6 height 6
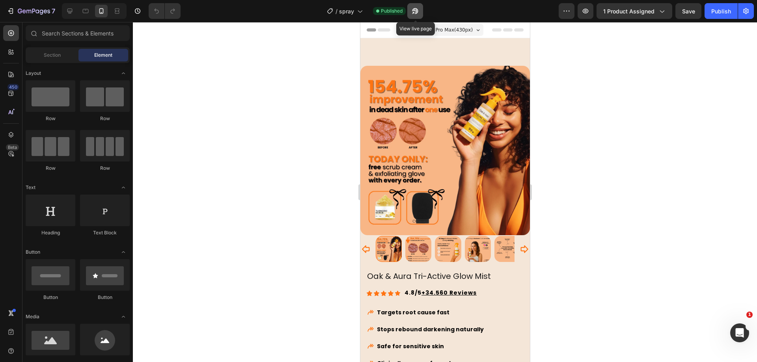
click at [415, 8] on icon "button" at bounding box center [415, 11] width 6 height 6
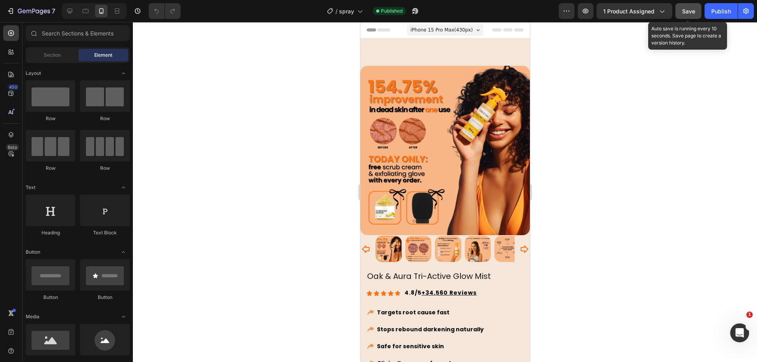
click at [694, 4] on button "Save" at bounding box center [688, 11] width 26 height 16
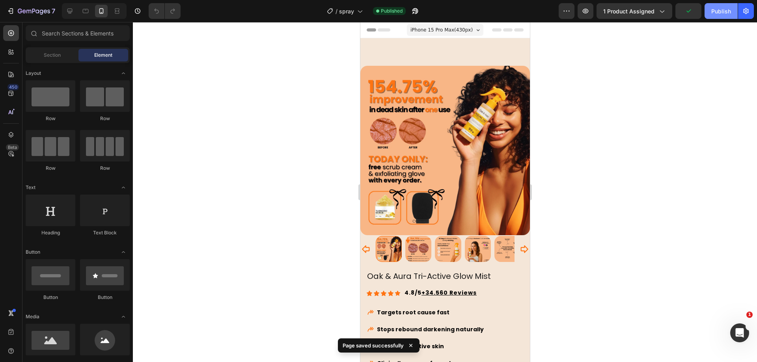
click at [712, 9] on div "Publish" at bounding box center [721, 11] width 20 height 8
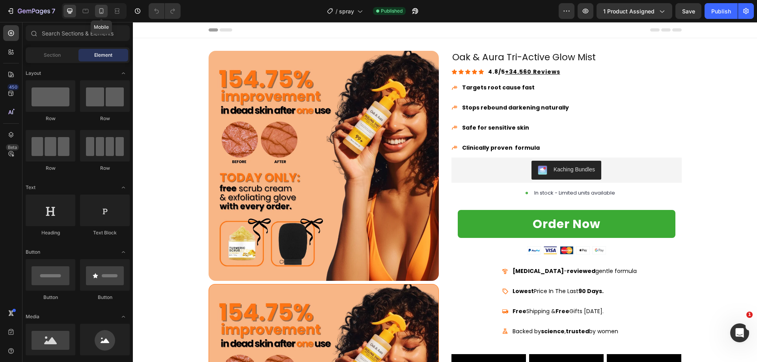
click at [99, 6] on div at bounding box center [101, 11] width 13 height 13
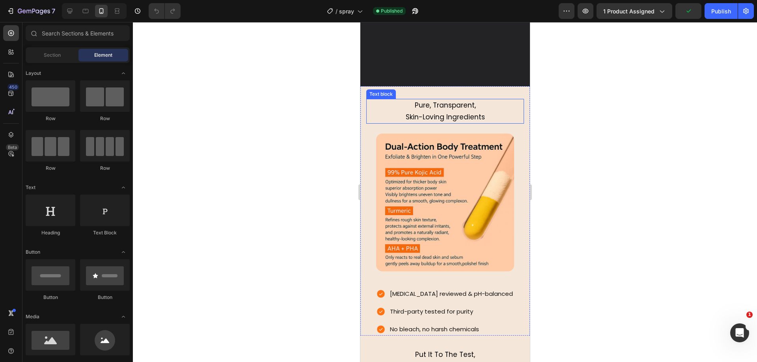
scroll to position [1134, 0]
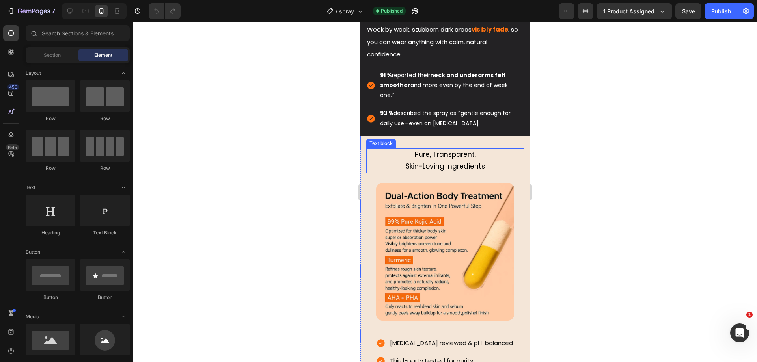
click at [450, 168] on span "Skin-Loving Ingredients" at bounding box center [444, 166] width 79 height 9
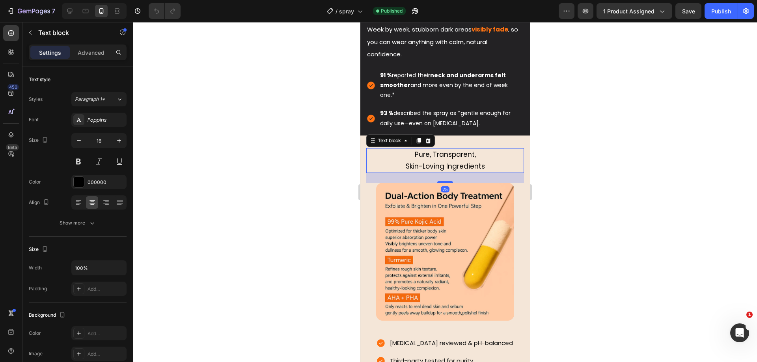
click at [455, 165] on span "Skin-Loving Ingredients" at bounding box center [444, 166] width 79 height 9
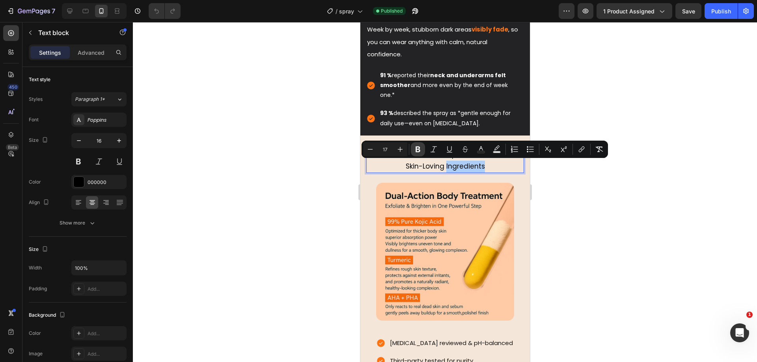
click at [416, 145] on button "Bold" at bounding box center [418, 149] width 14 height 14
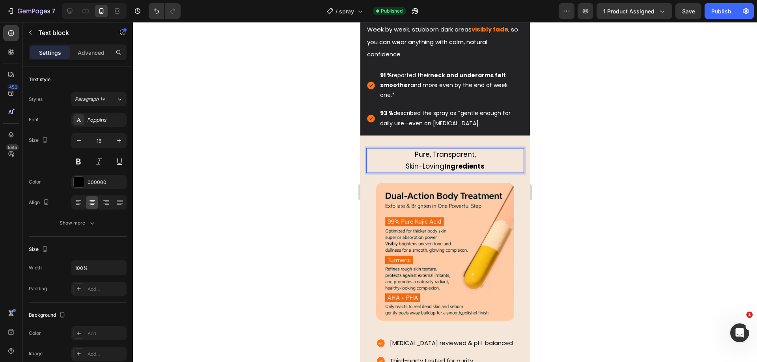
click at [314, 176] on div at bounding box center [445, 192] width 624 height 340
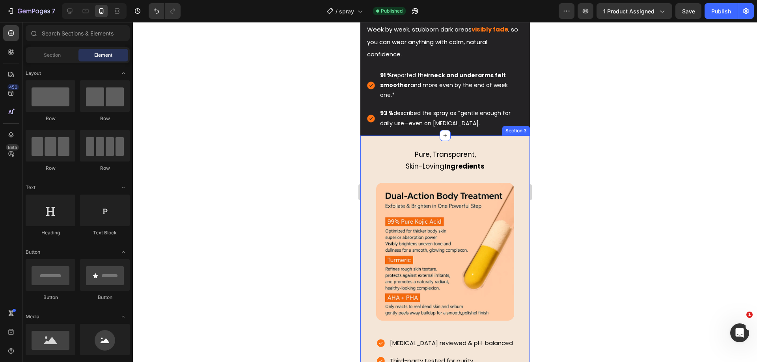
click at [468, 170] on strong "Ingredients" at bounding box center [464, 166] width 40 height 9
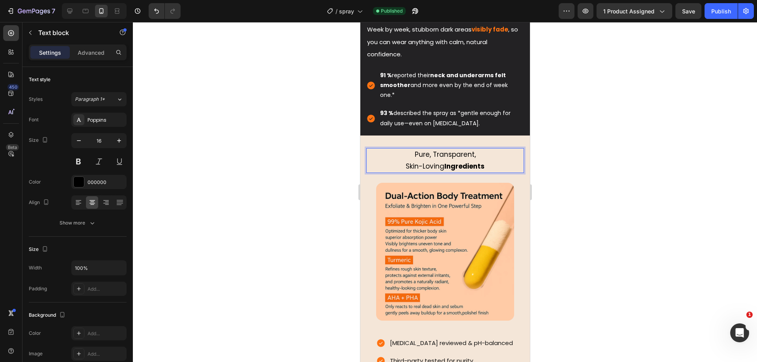
click at [463, 168] on strong "Ingredients" at bounding box center [464, 166] width 40 height 9
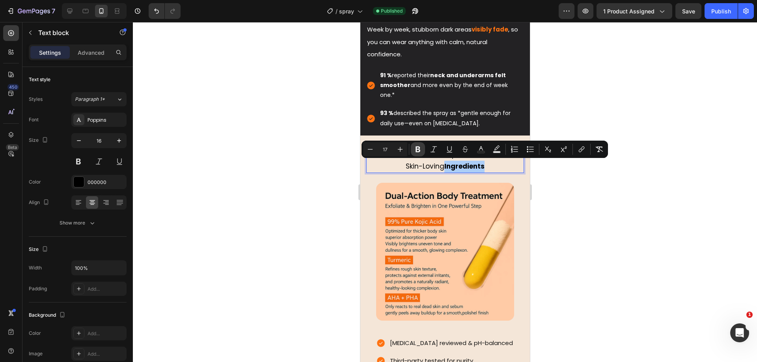
drag, startPoint x: 420, startPoint y: 149, endPoint x: 29, endPoint y: 140, distance: 390.5
click at [420, 149] on icon "Editor contextual toolbar" at bounding box center [418, 150] width 5 height 6
click at [275, 187] on div at bounding box center [445, 192] width 624 height 340
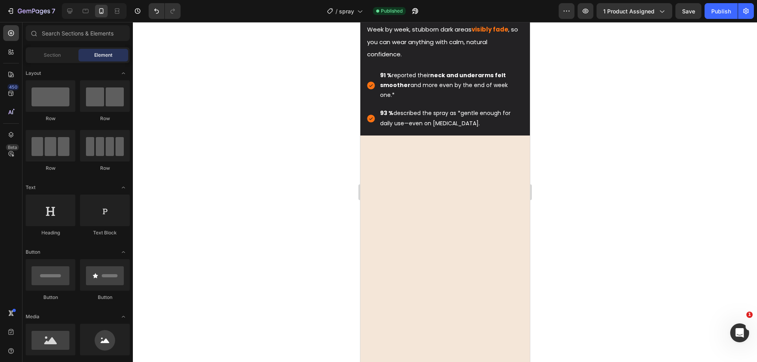
scroll to position [887, 0]
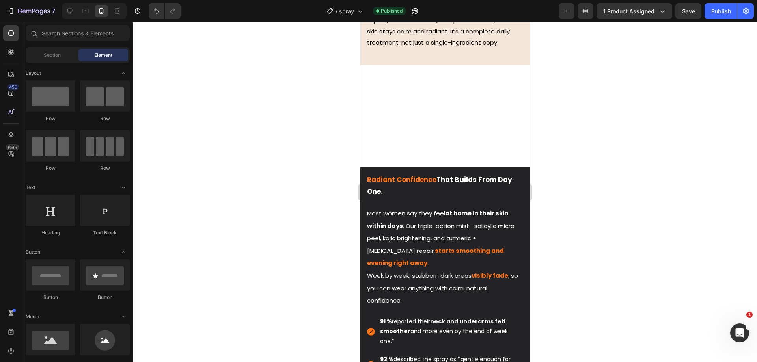
click at [632, 24] on div at bounding box center [445, 192] width 624 height 340
click at [636, 17] on button "1 product assigned" at bounding box center [635, 11] width 76 height 16
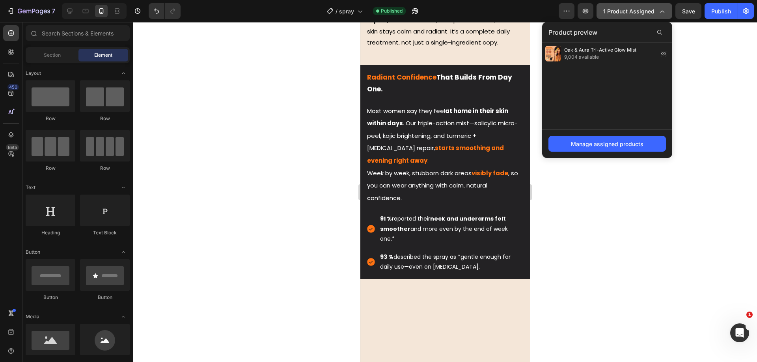
click at [636, 15] on span "1 product assigned" at bounding box center [628, 11] width 51 height 8
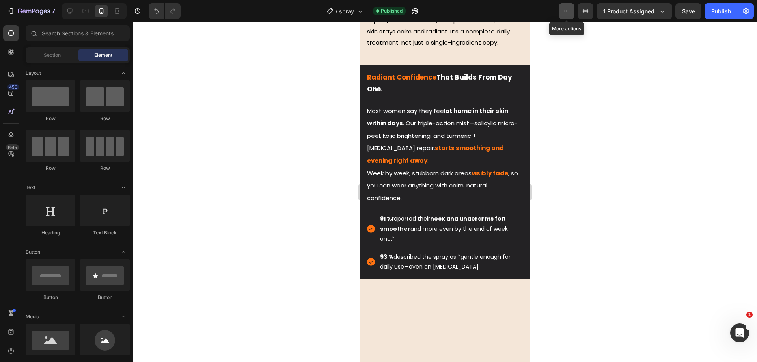
click at [568, 12] on icon "button" at bounding box center [567, 11] width 8 height 8
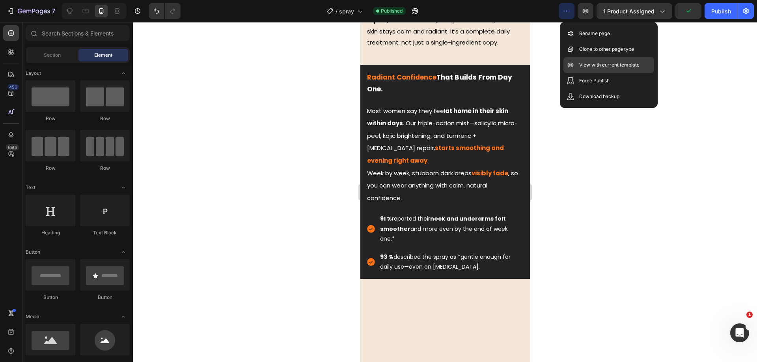
click at [593, 63] on p "View with current template" at bounding box center [609, 65] width 60 height 8
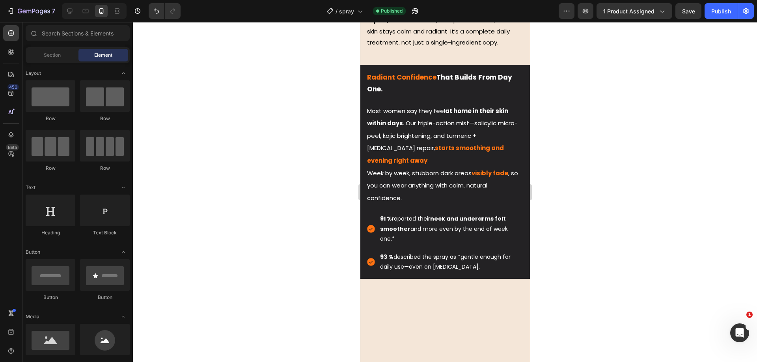
click at [312, 78] on div at bounding box center [445, 192] width 624 height 340
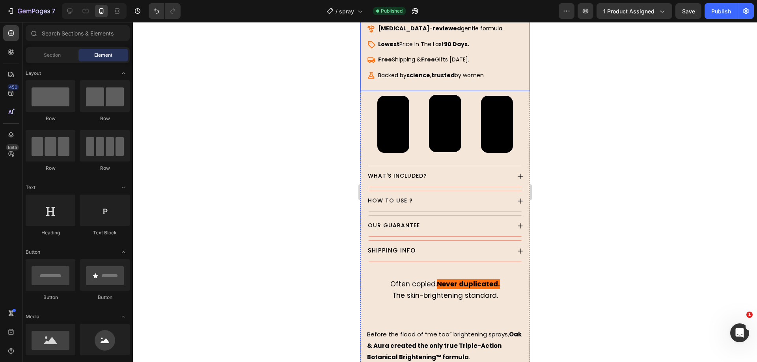
scroll to position [739, 0]
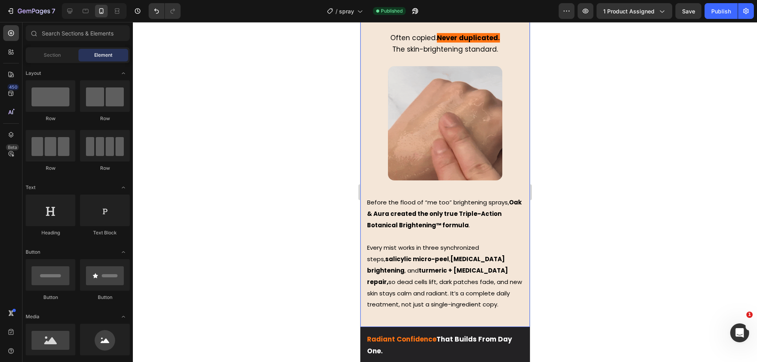
click at [444, 129] on img at bounding box center [445, 123] width 114 height 114
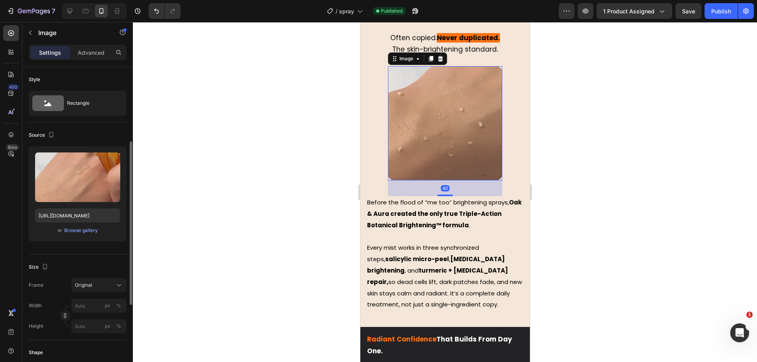
scroll to position [299, 0]
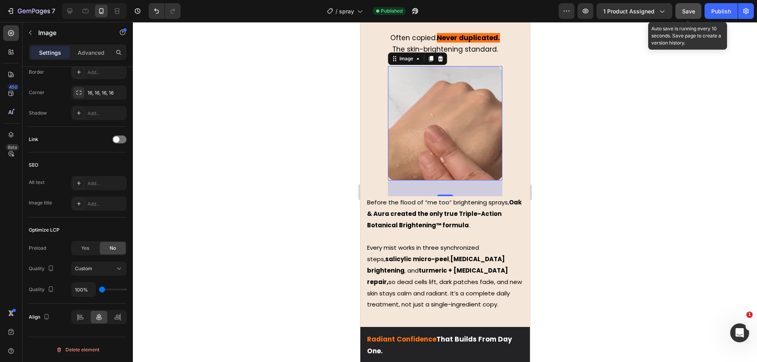
click at [690, 18] on button "Save" at bounding box center [688, 11] width 26 height 16
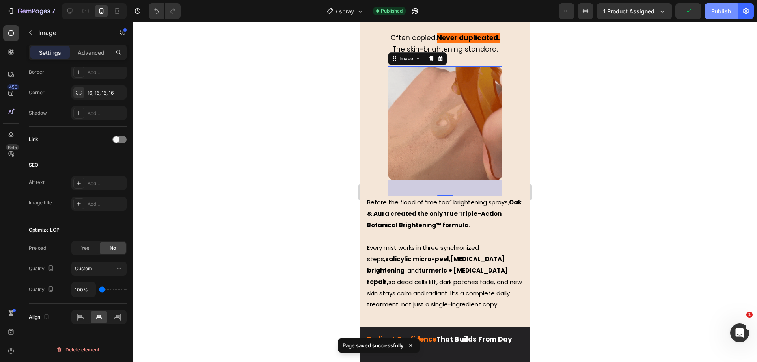
click at [709, 14] on button "Publish" at bounding box center [721, 11] width 33 height 16
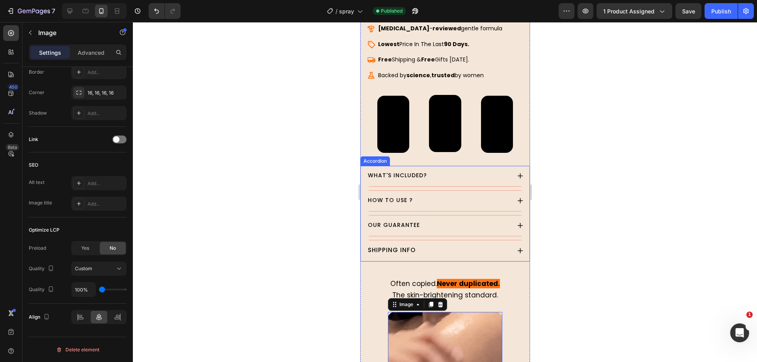
scroll to position [246, 0]
